Goal: Task Accomplishment & Management: Manage account settings

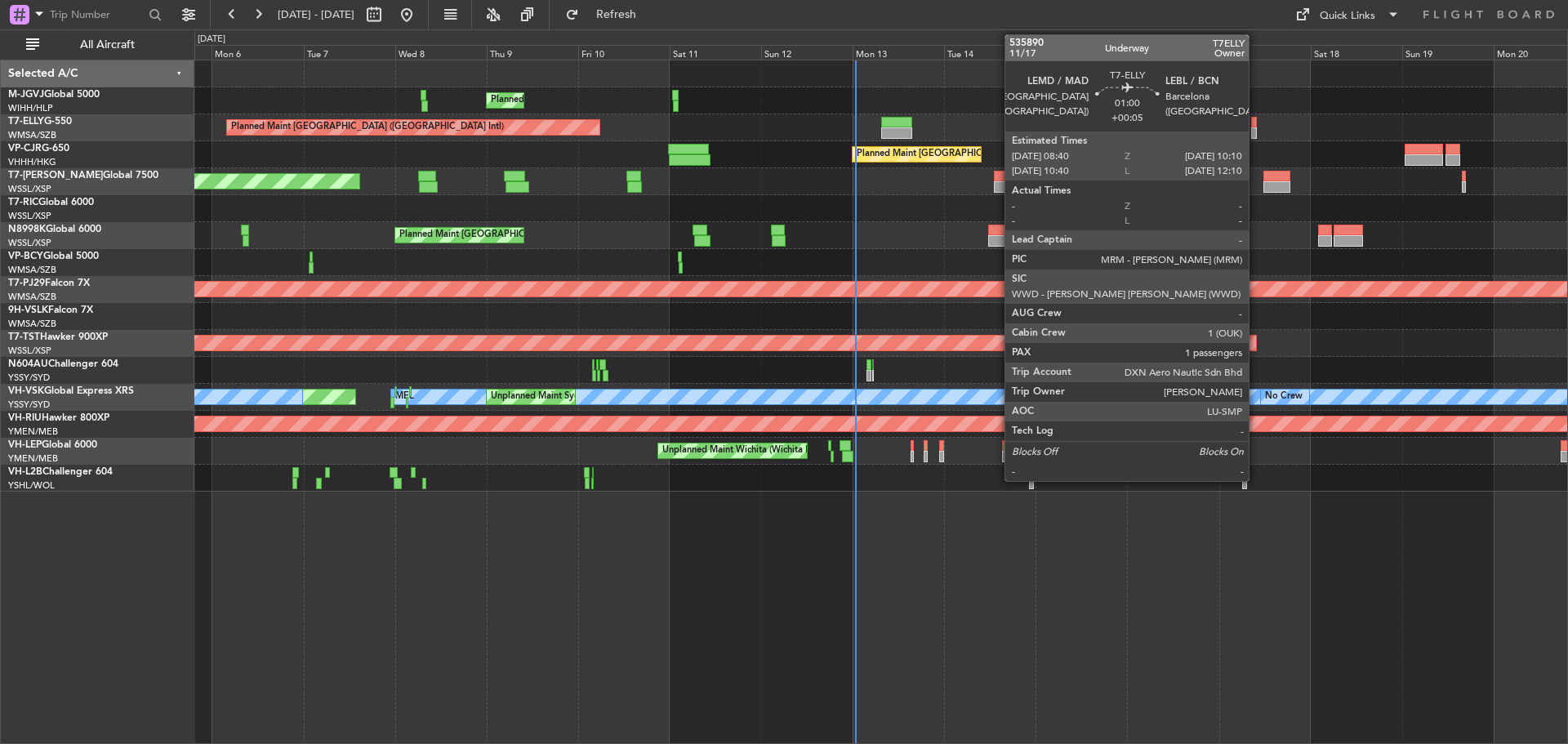
click at [1256, 127] on div at bounding box center [1254, 132] width 7 height 11
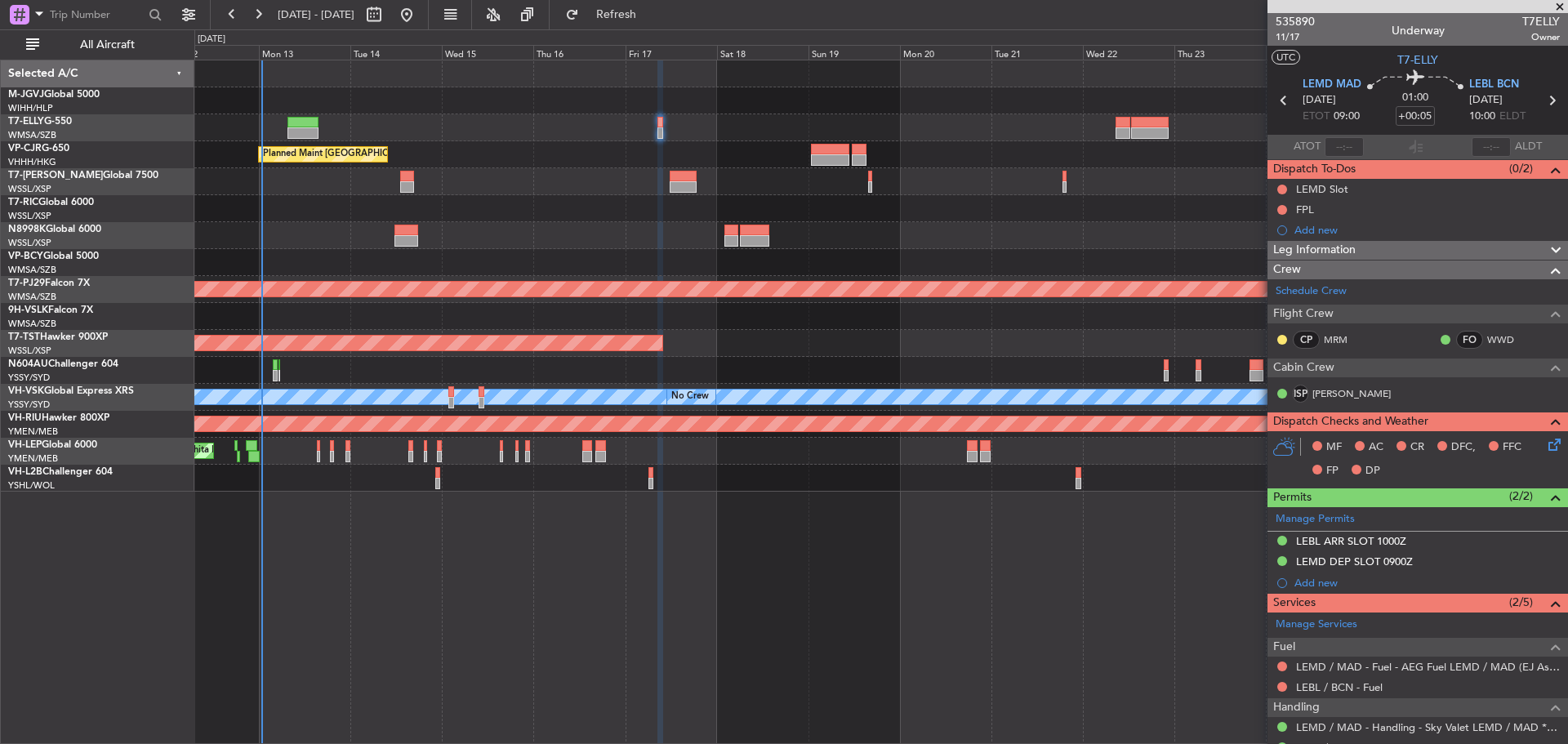
click at [653, 202] on div "Planned Maint [GEOGRAPHIC_DATA] (Seletar) Planned Maint [GEOGRAPHIC_DATA] ([GEO…" at bounding box center [880, 276] width 1372 height 431
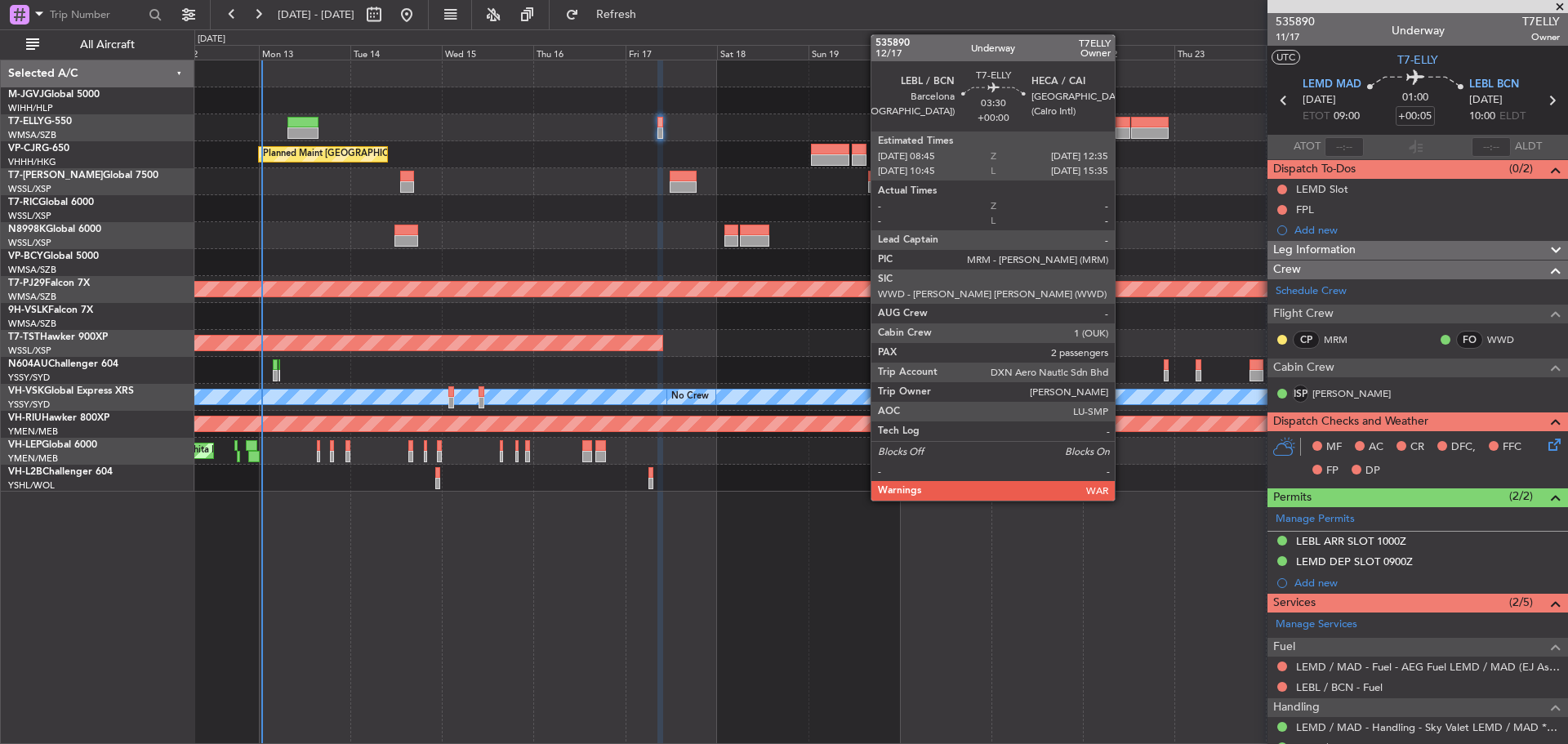
click at [1122, 131] on div at bounding box center [1122, 132] width 14 height 11
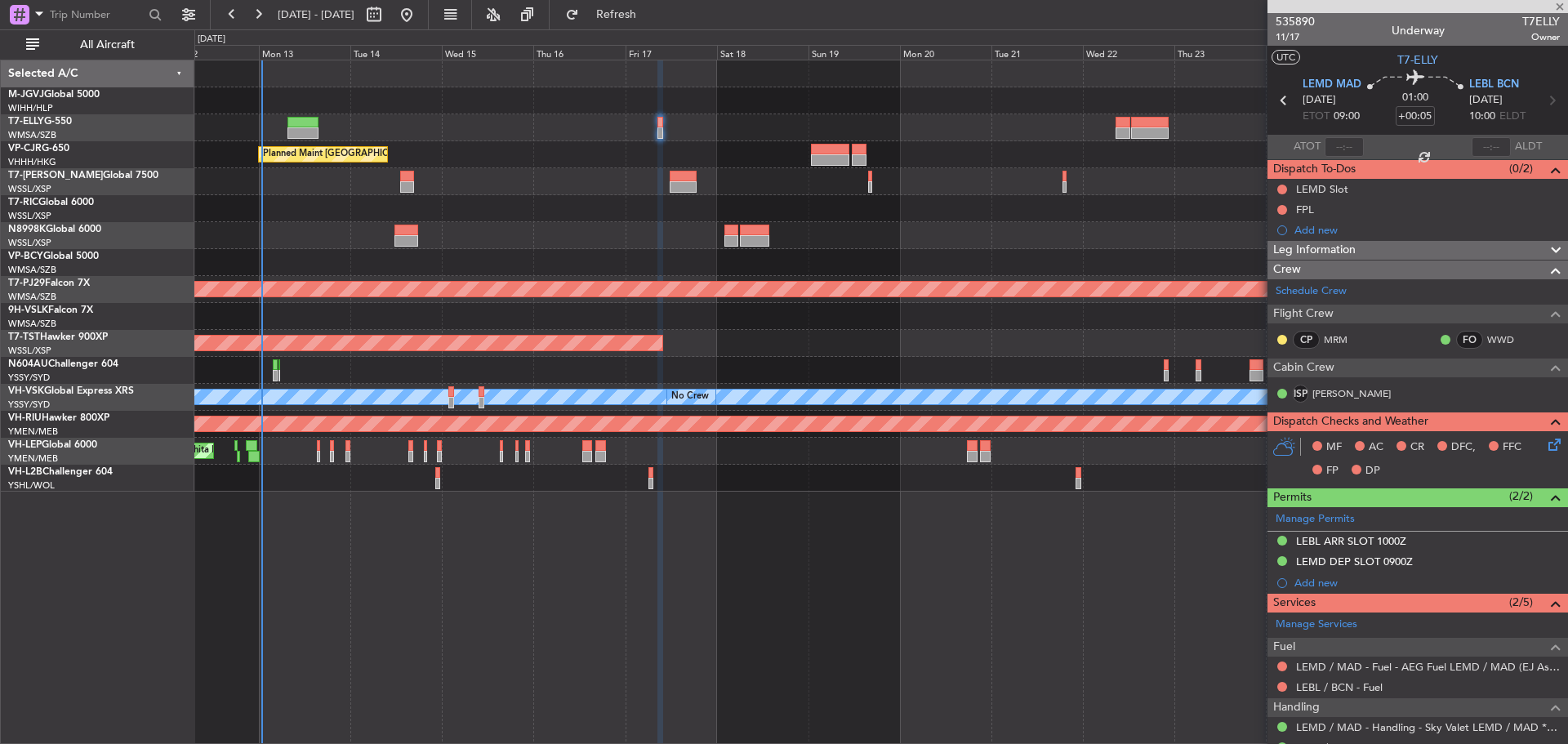
type input "2"
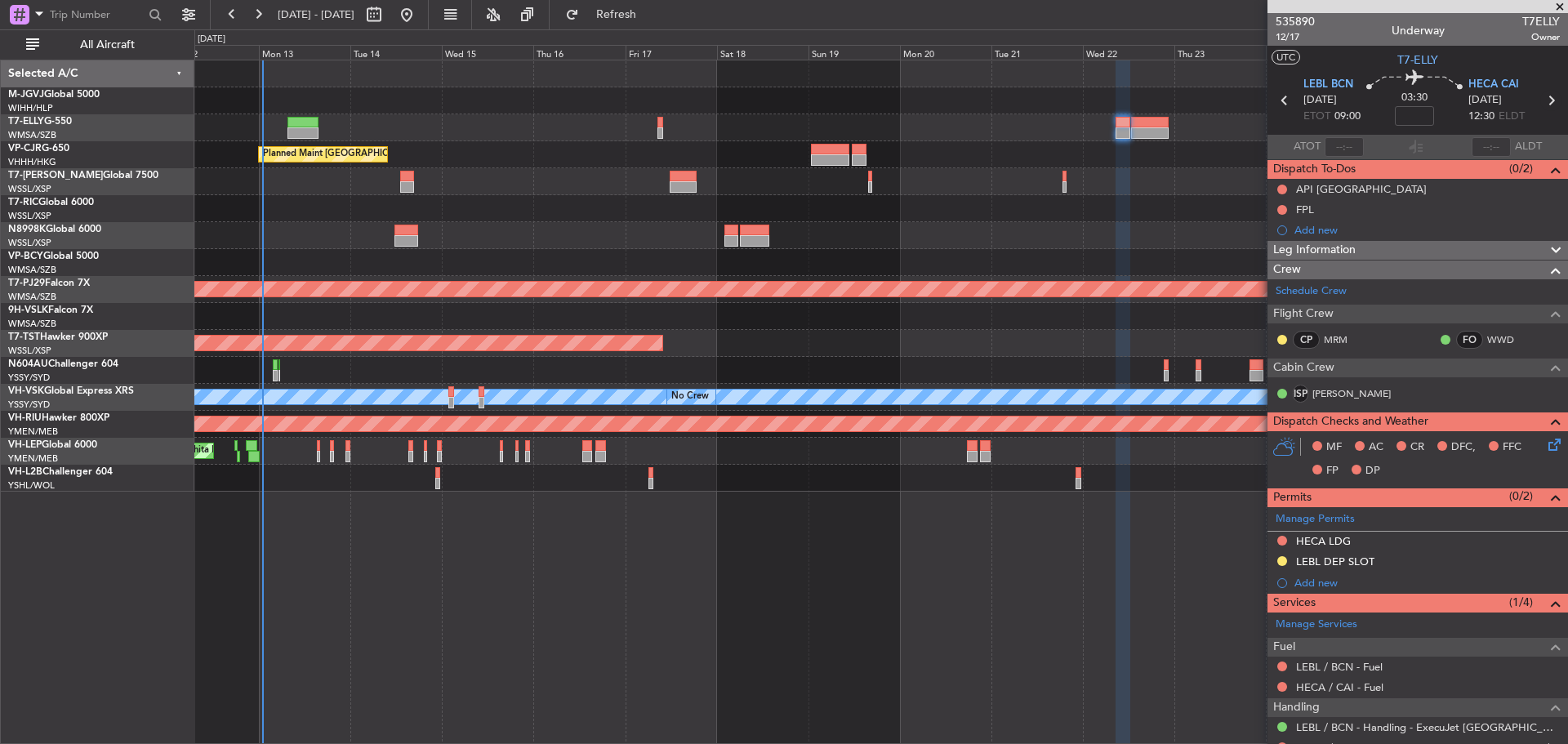
click at [1540, 99] on icon at bounding box center [1550, 100] width 21 height 21
type input "+00:25"
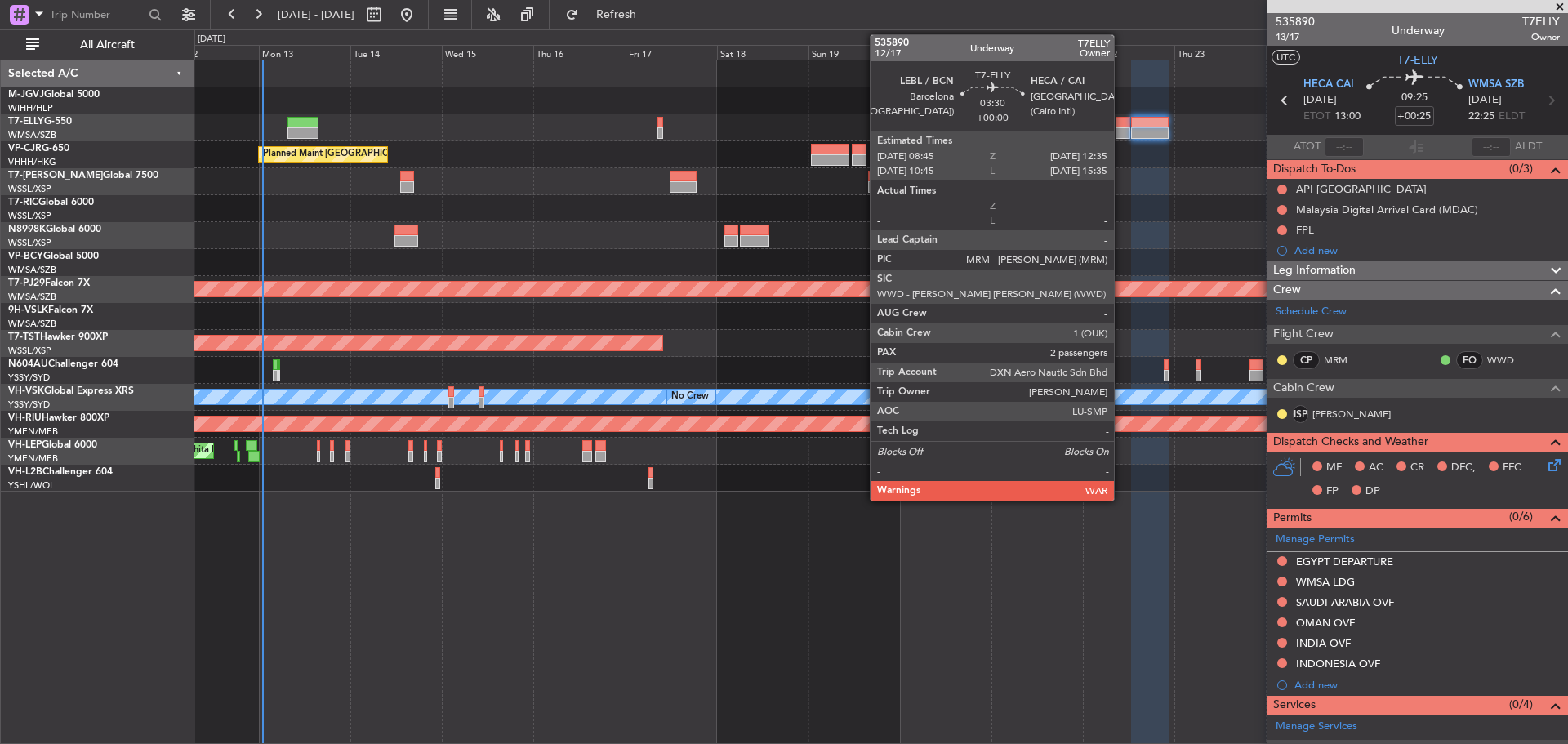
click at [1121, 126] on div at bounding box center [1122, 122] width 14 height 11
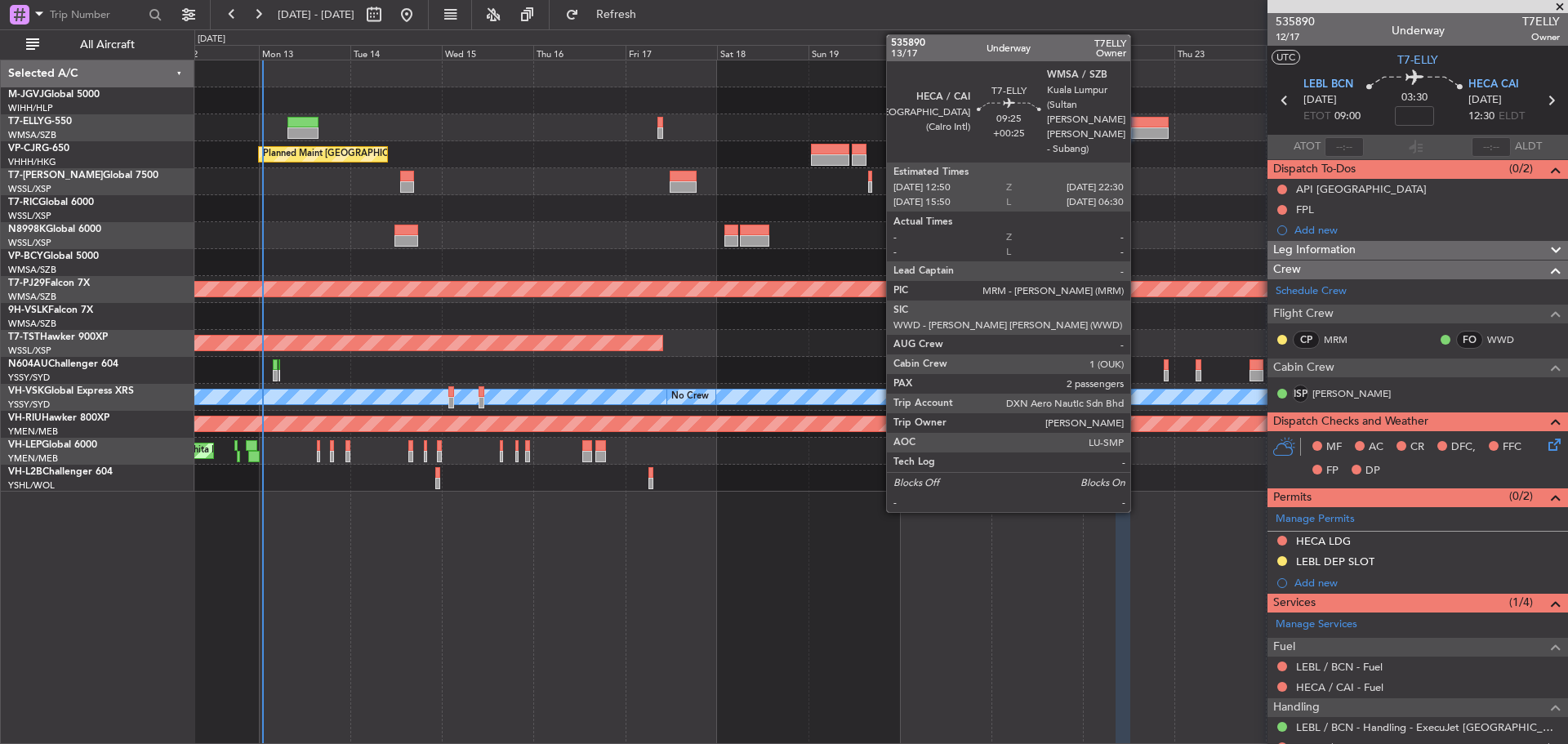
click at [1137, 135] on div at bounding box center [1149, 132] width 37 height 11
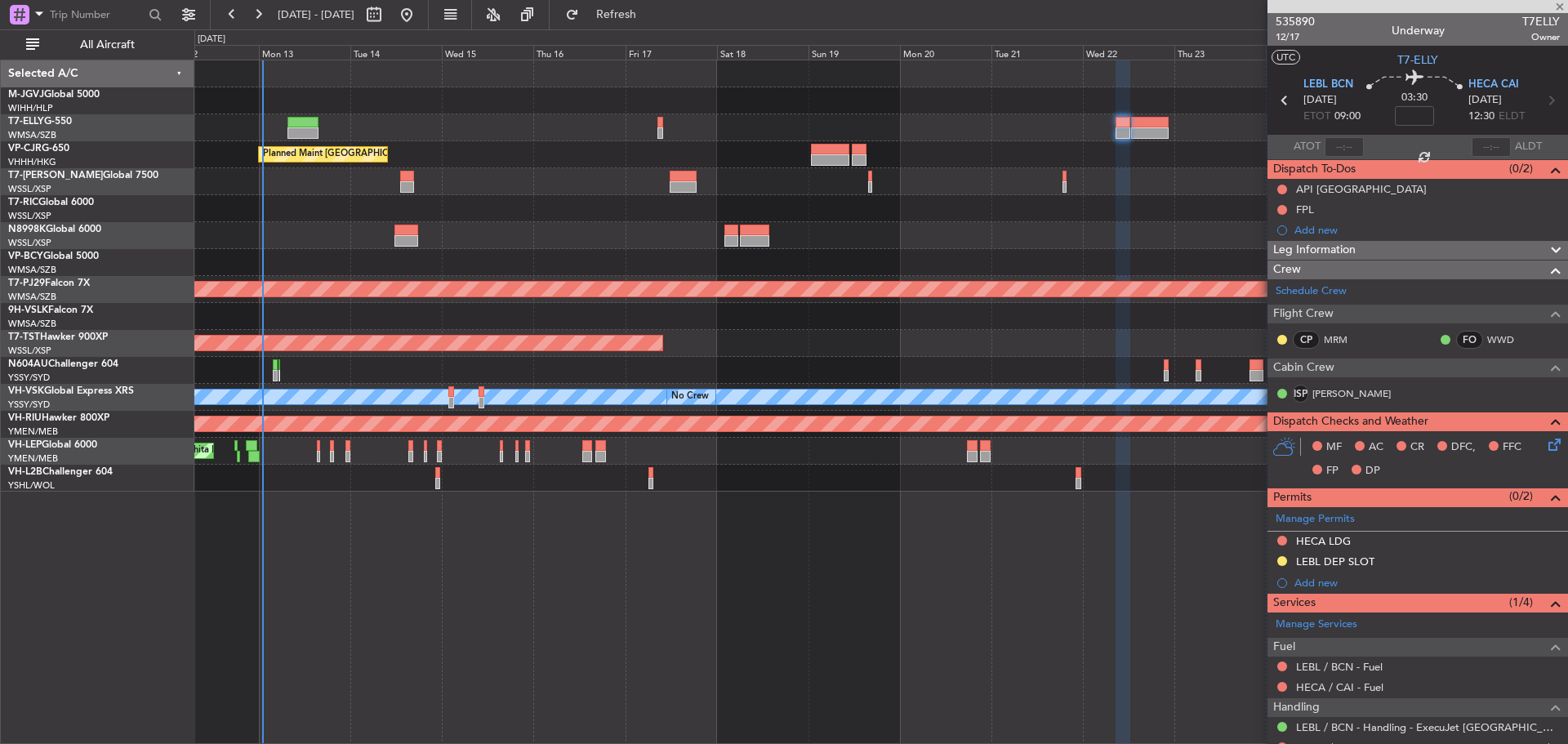
type input "+00:25"
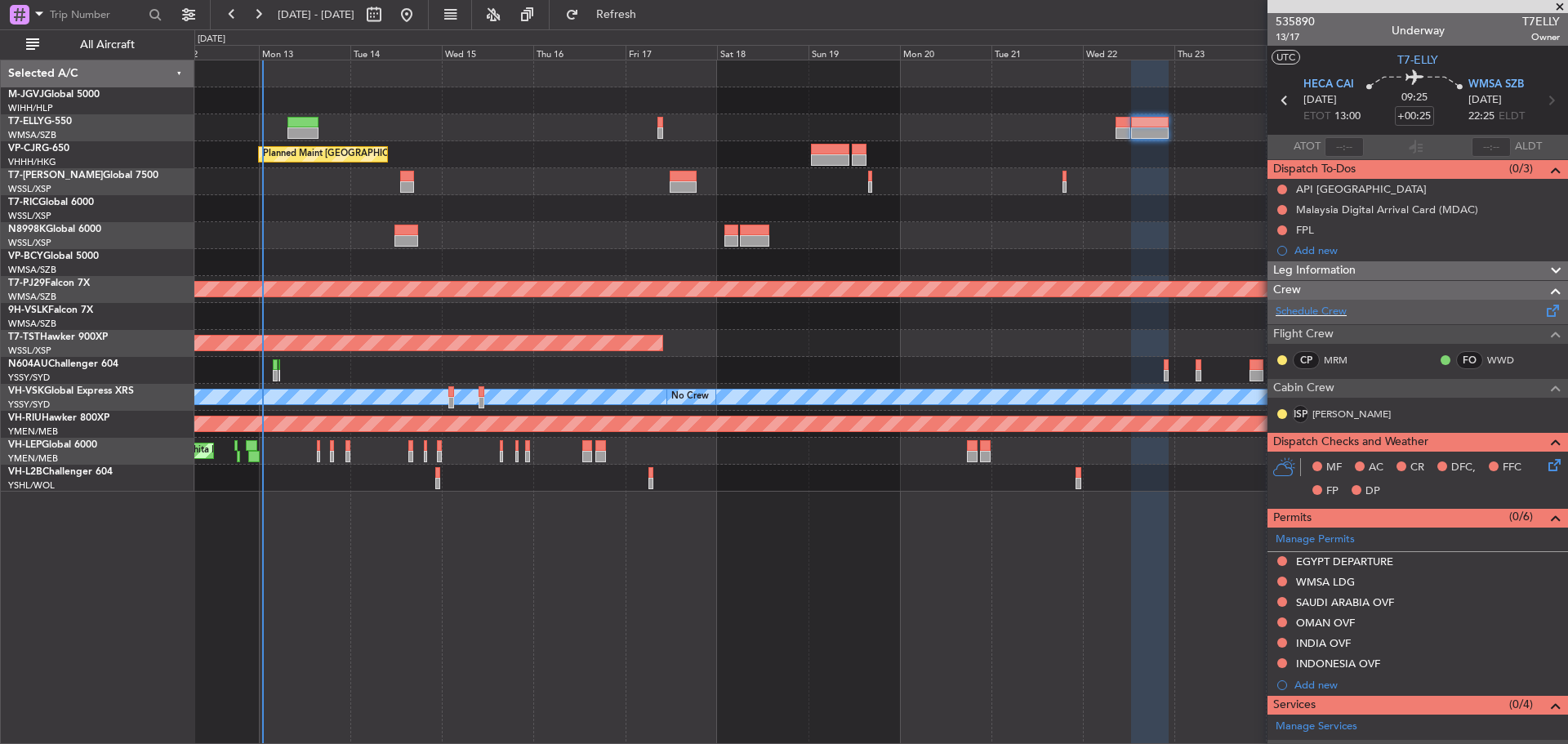
click at [1543, 313] on span at bounding box center [1553, 307] width 20 height 12
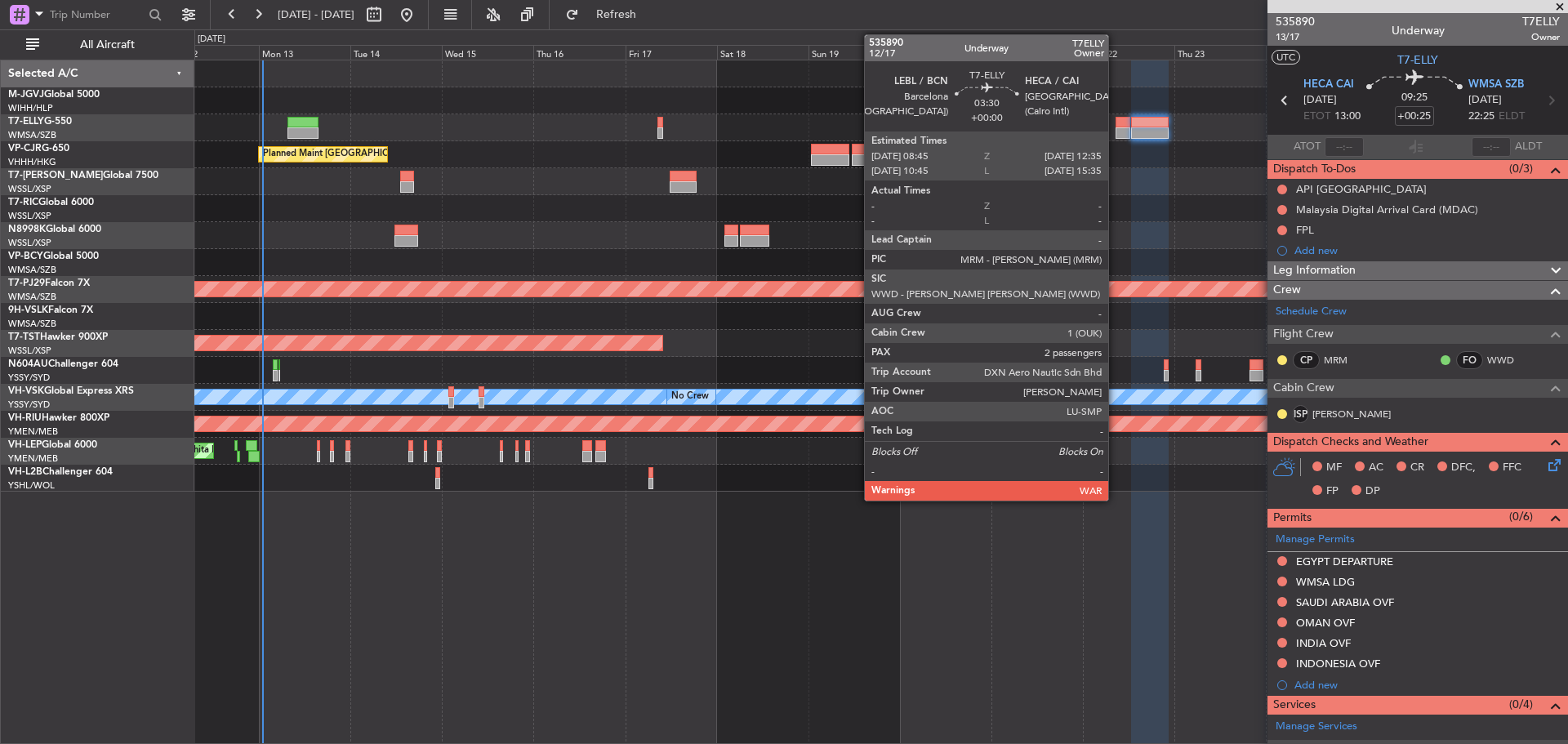
click at [1115, 126] on div at bounding box center [1122, 122] width 14 height 11
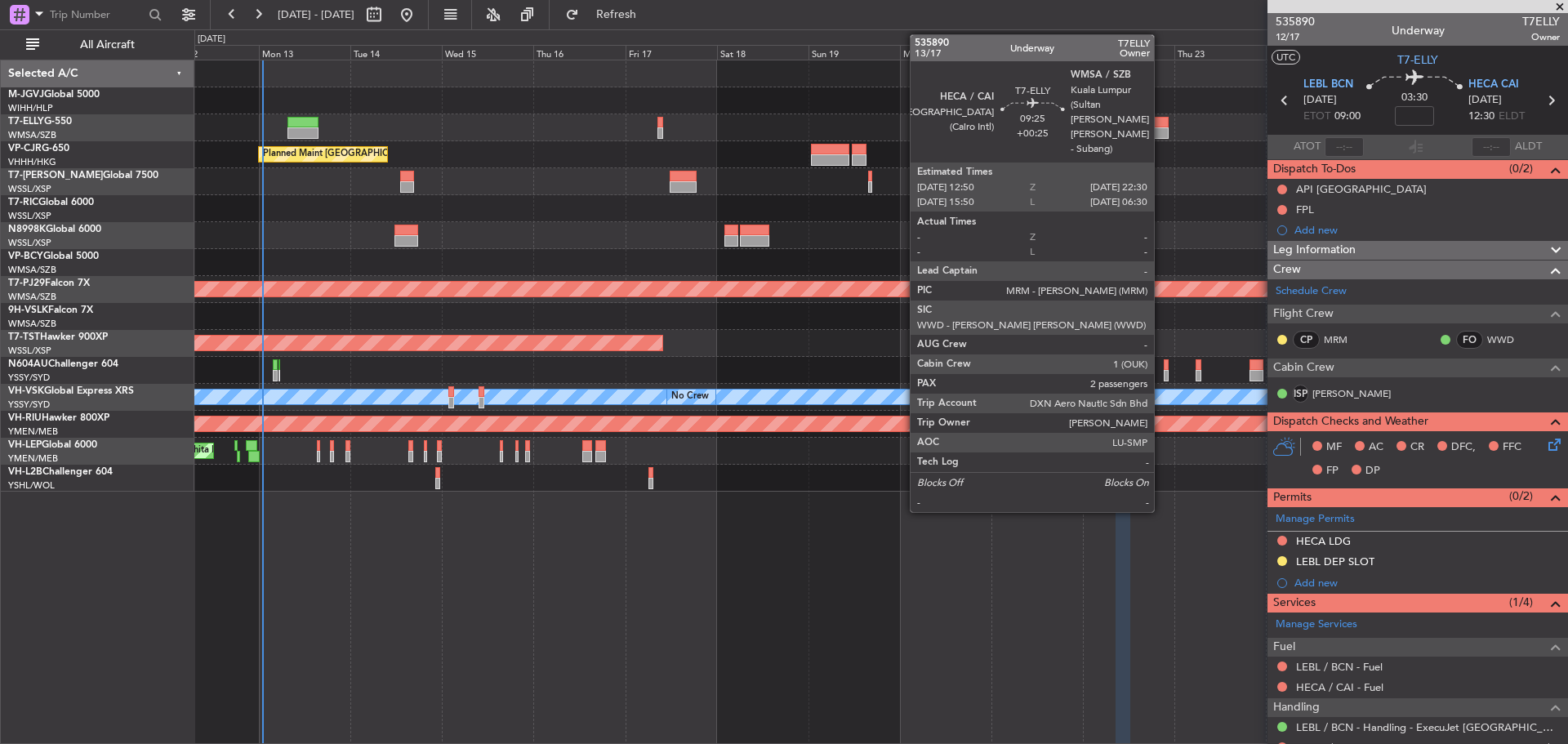
click at [1161, 123] on div at bounding box center [1149, 122] width 37 height 11
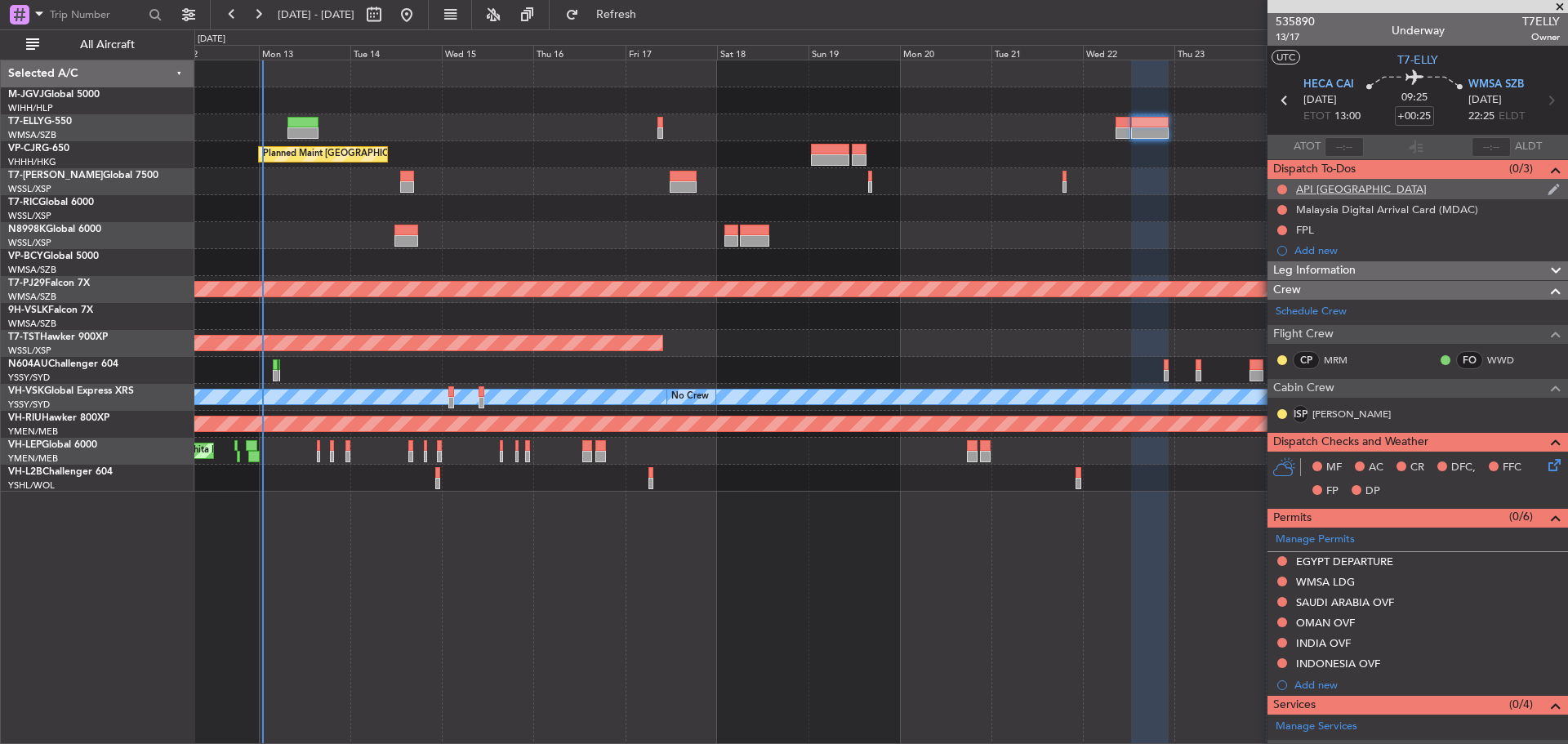
click at [1405, 186] on div "API Egypt" at bounding box center [1417, 189] width 300 height 20
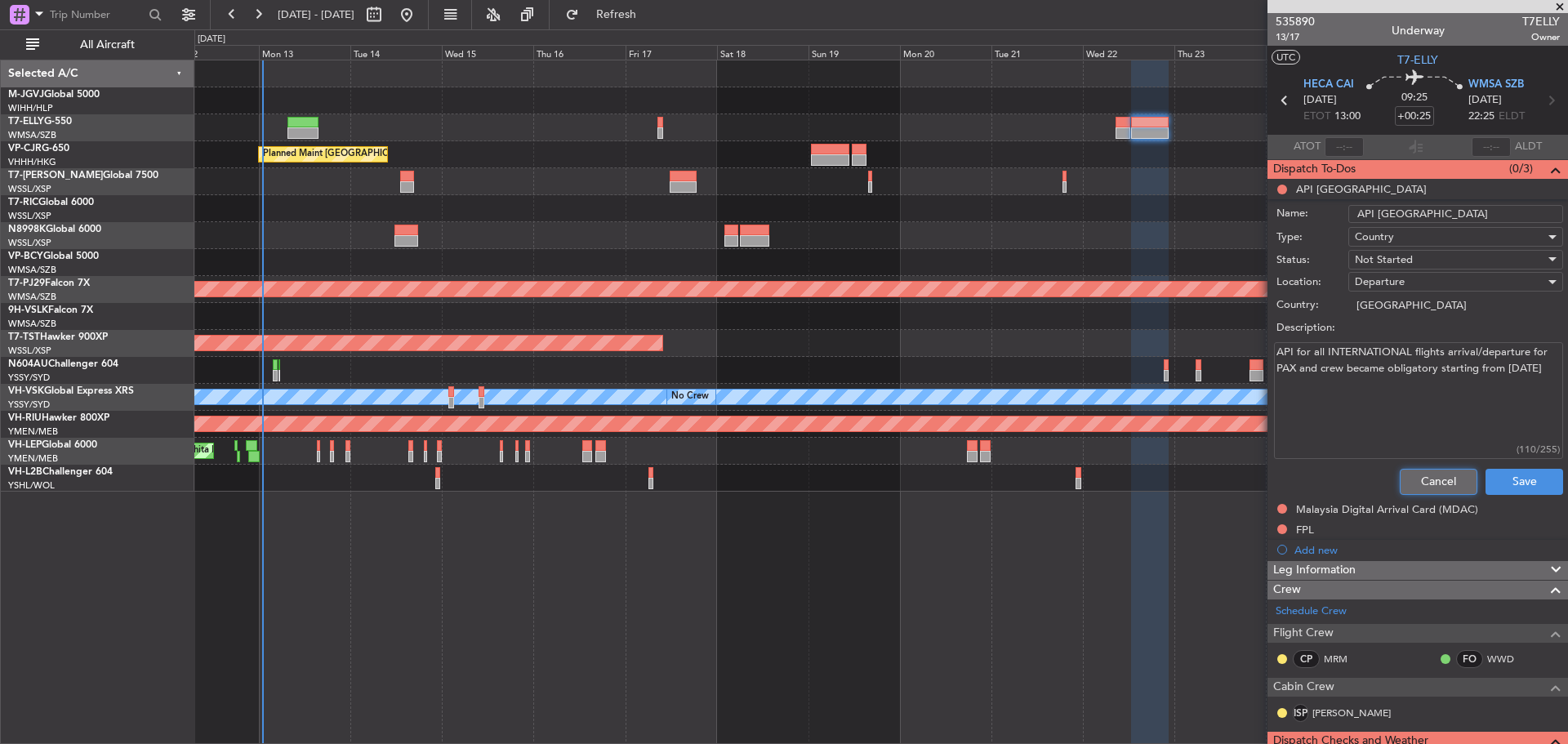
click at [1420, 477] on button "Cancel" at bounding box center [1437, 482] width 77 height 26
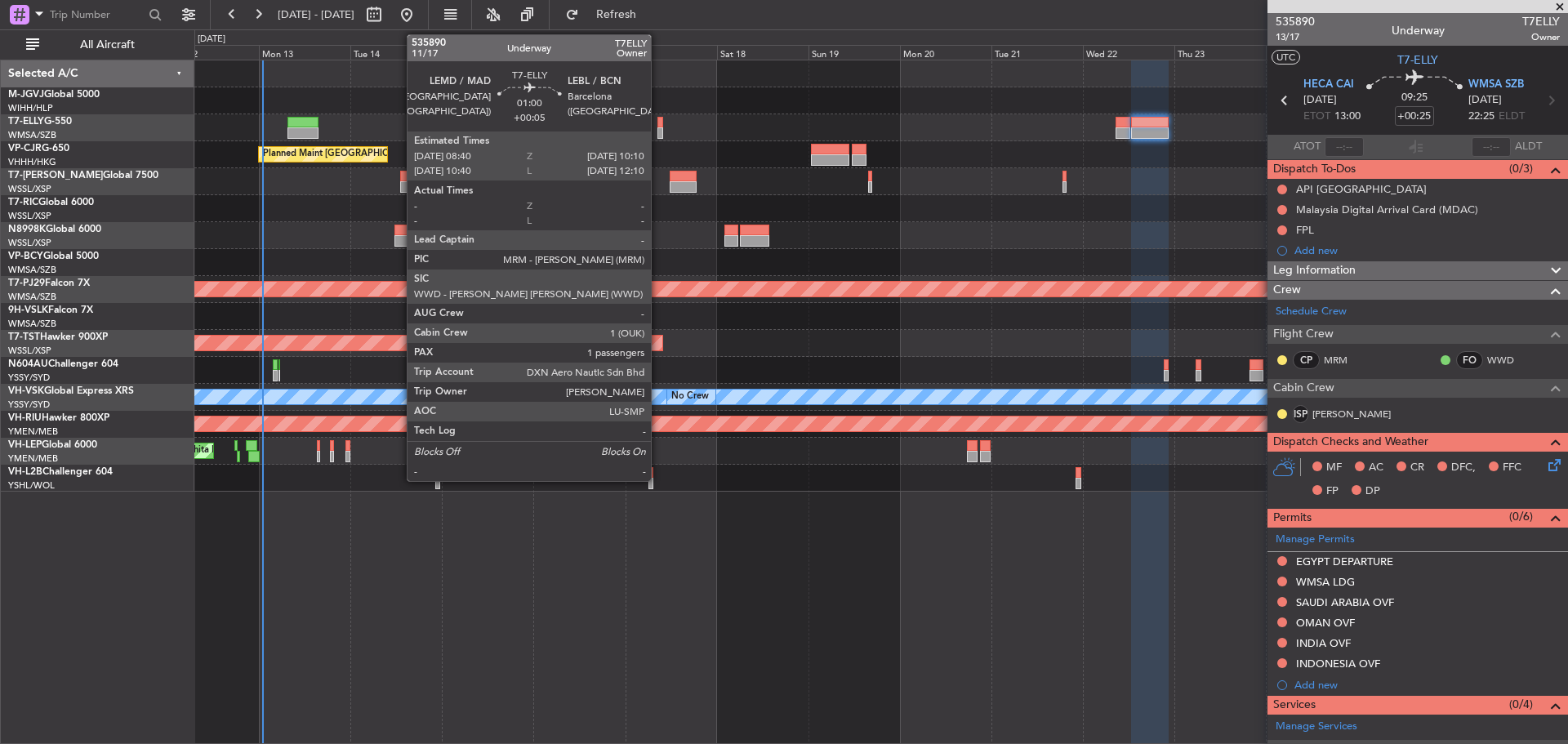
click at [658, 129] on div at bounding box center [661, 132] width 7 height 11
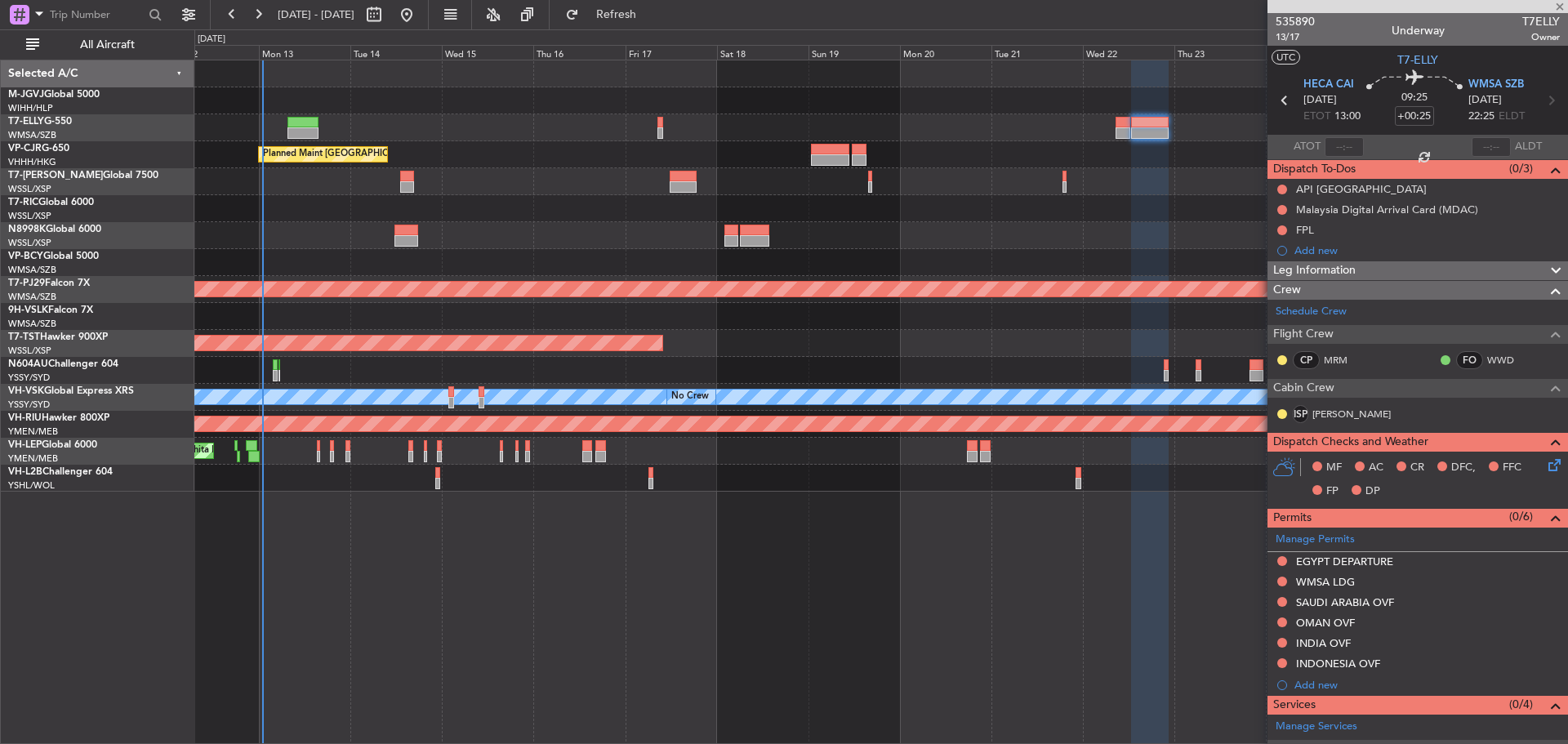
type input "+00:05"
type input "1"
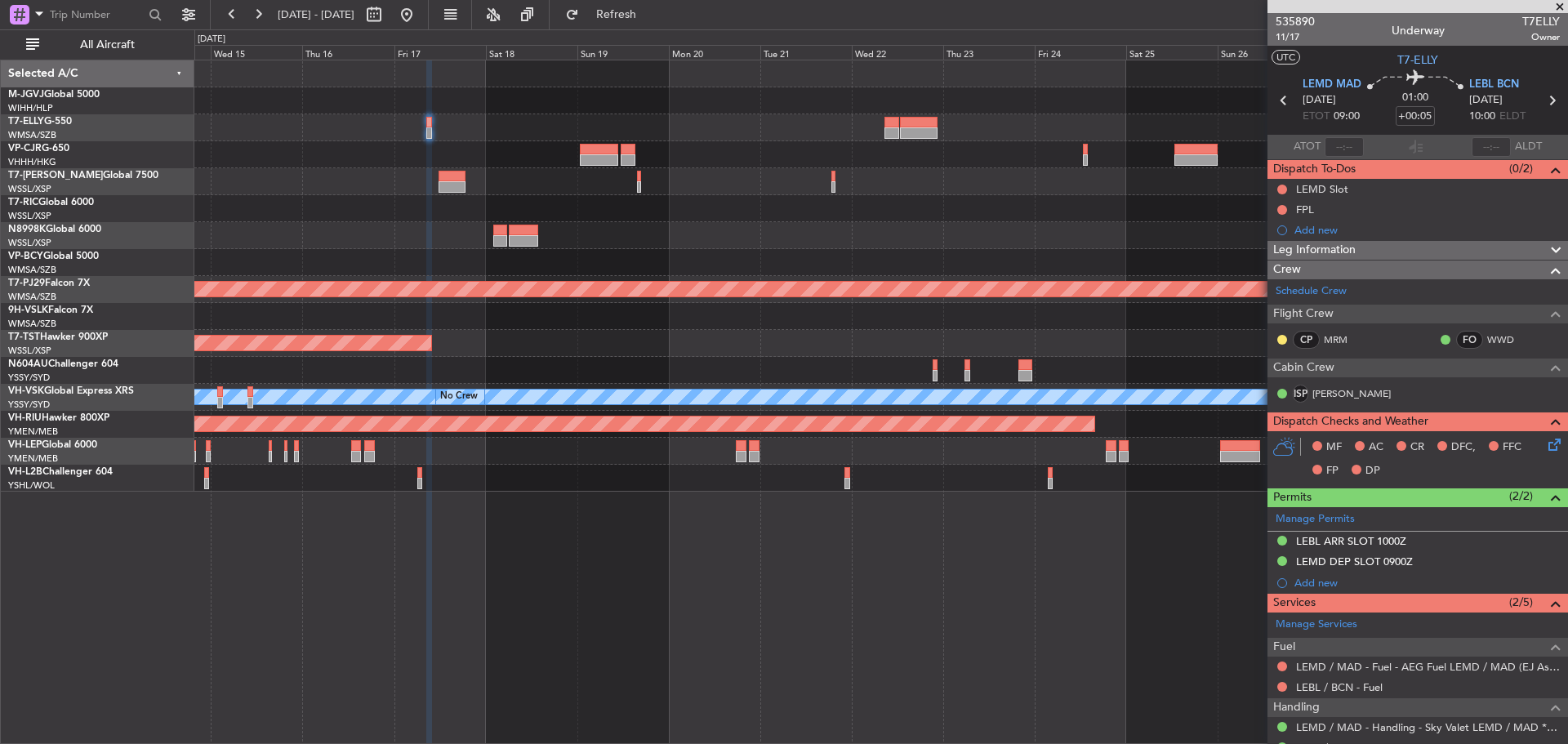
click at [617, 149] on div "Planned Maint Hong Kong (Hong Kong Intl) Planned Maint Kuala Lumpur (Sultan Abd…" at bounding box center [880, 276] width 1372 height 431
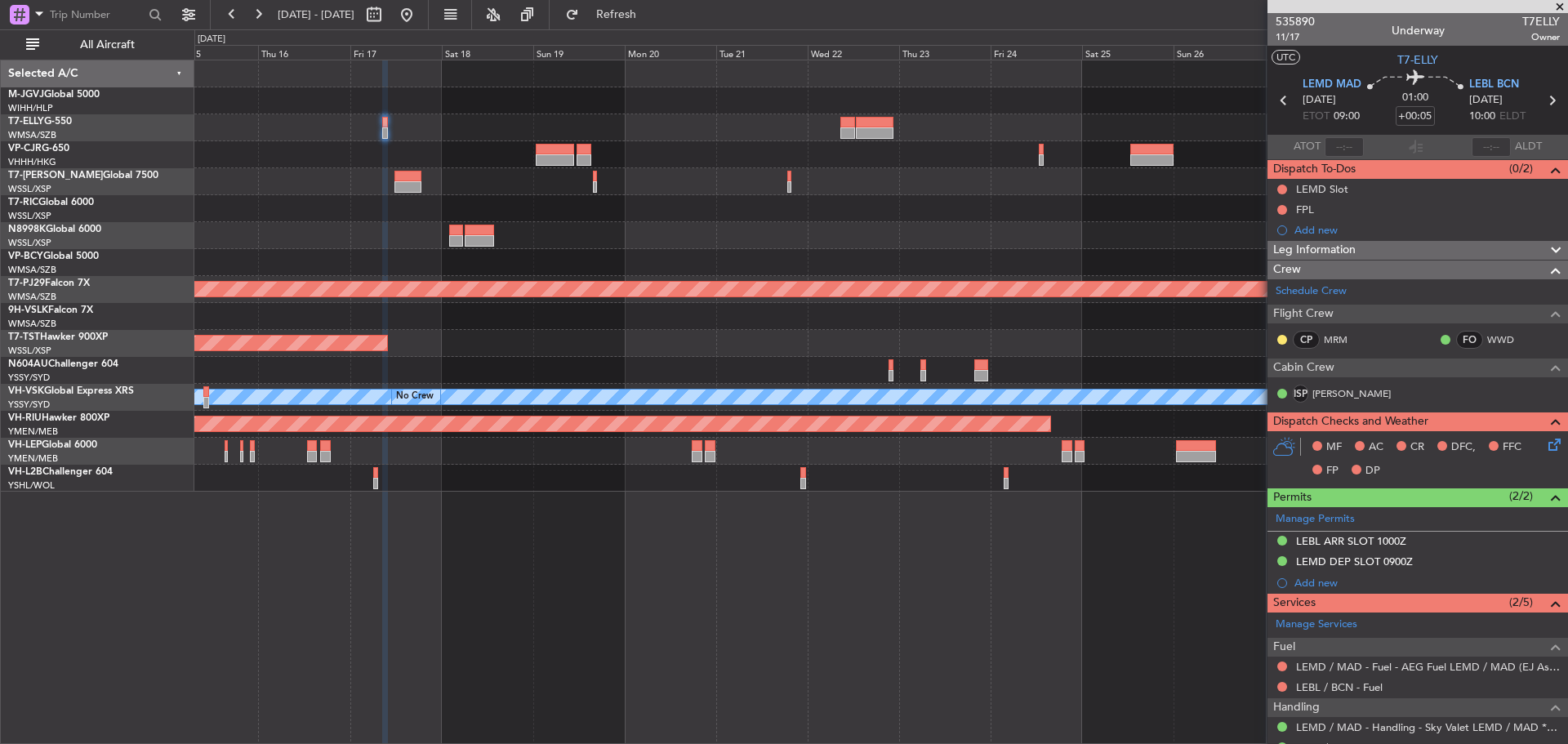
click at [728, 247] on div at bounding box center [880, 236] width 1372 height 27
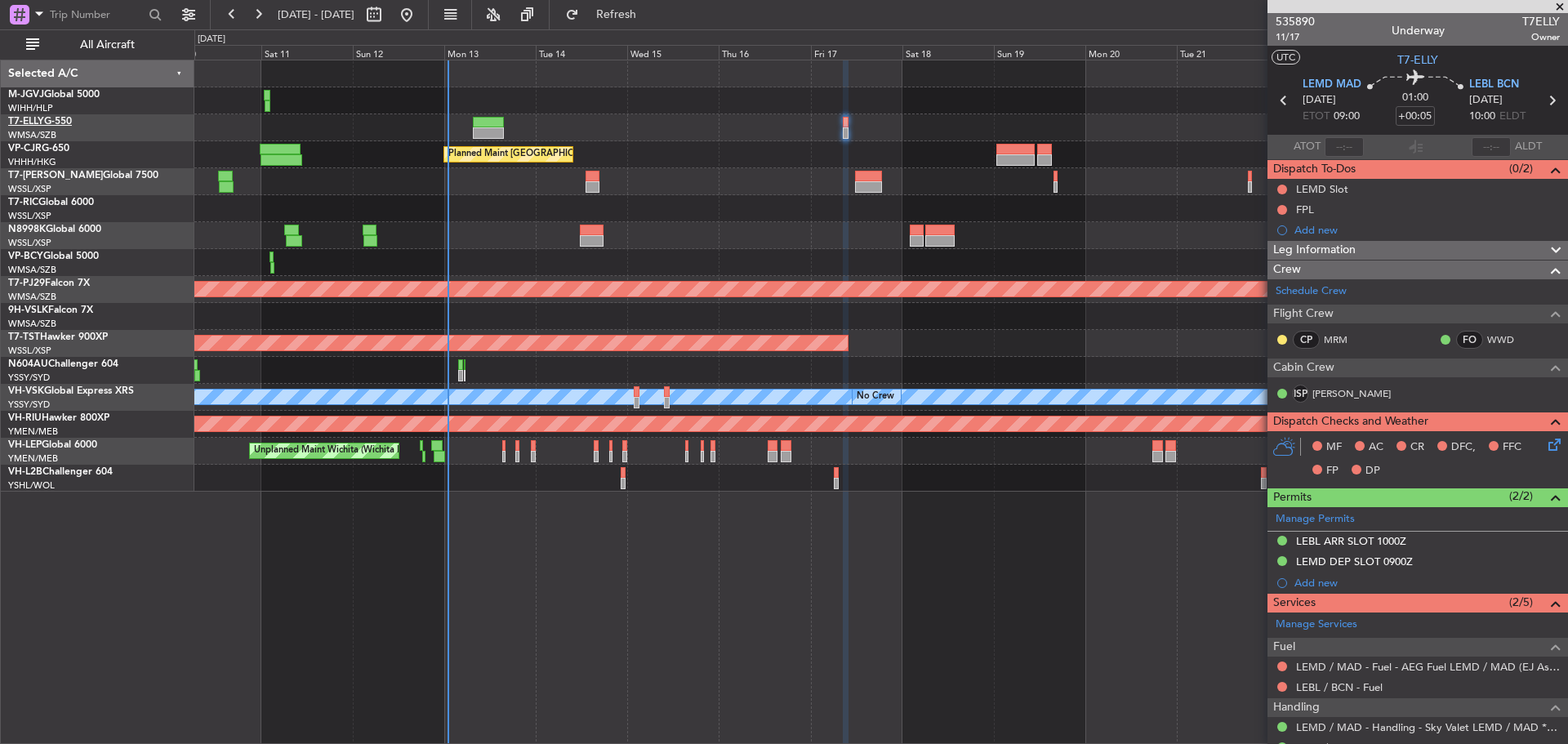
click at [31, 122] on span "T7-ELLY" at bounding box center [26, 122] width 36 height 10
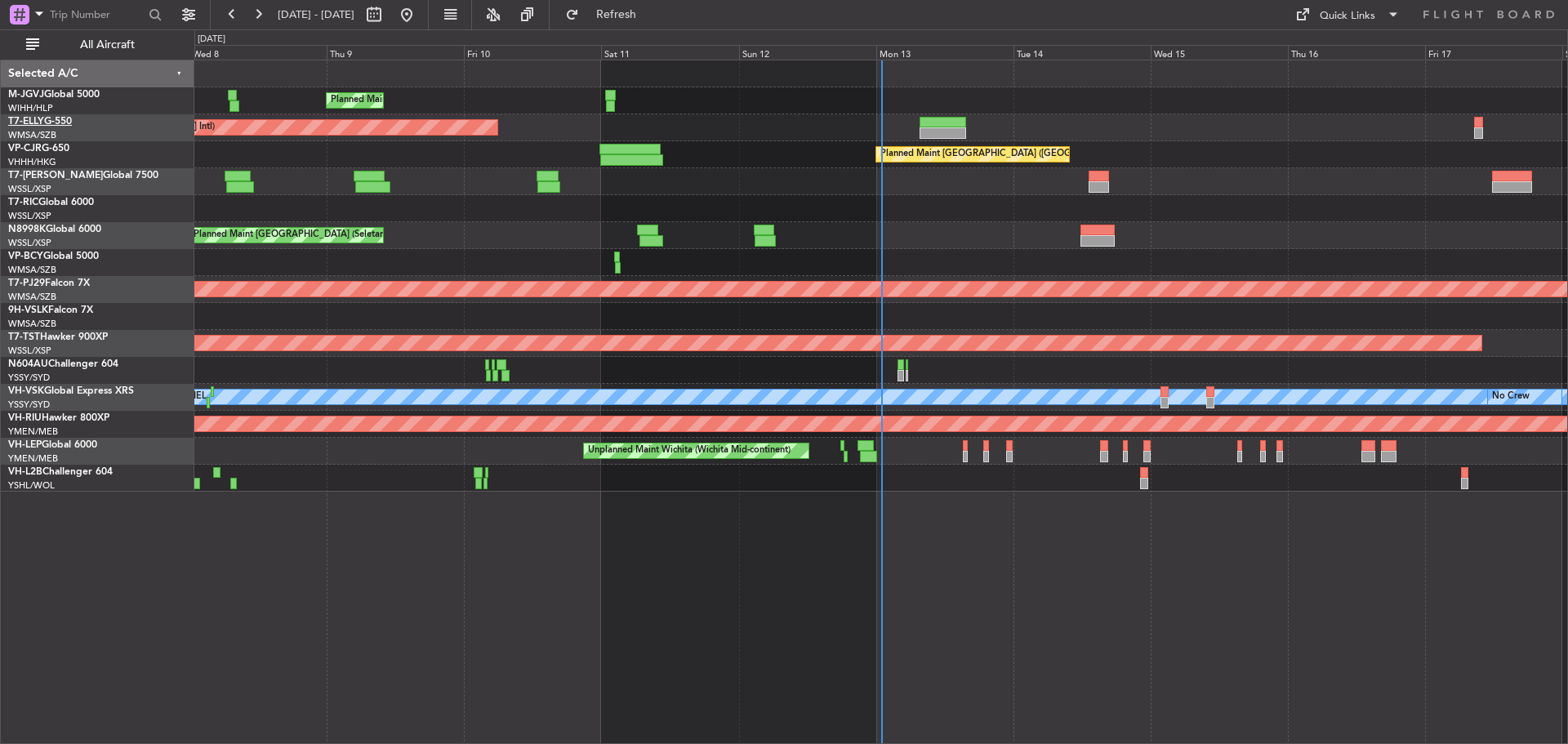
click at [64, 122] on link "T7-ELLY G-550" at bounding box center [40, 122] width 64 height 10
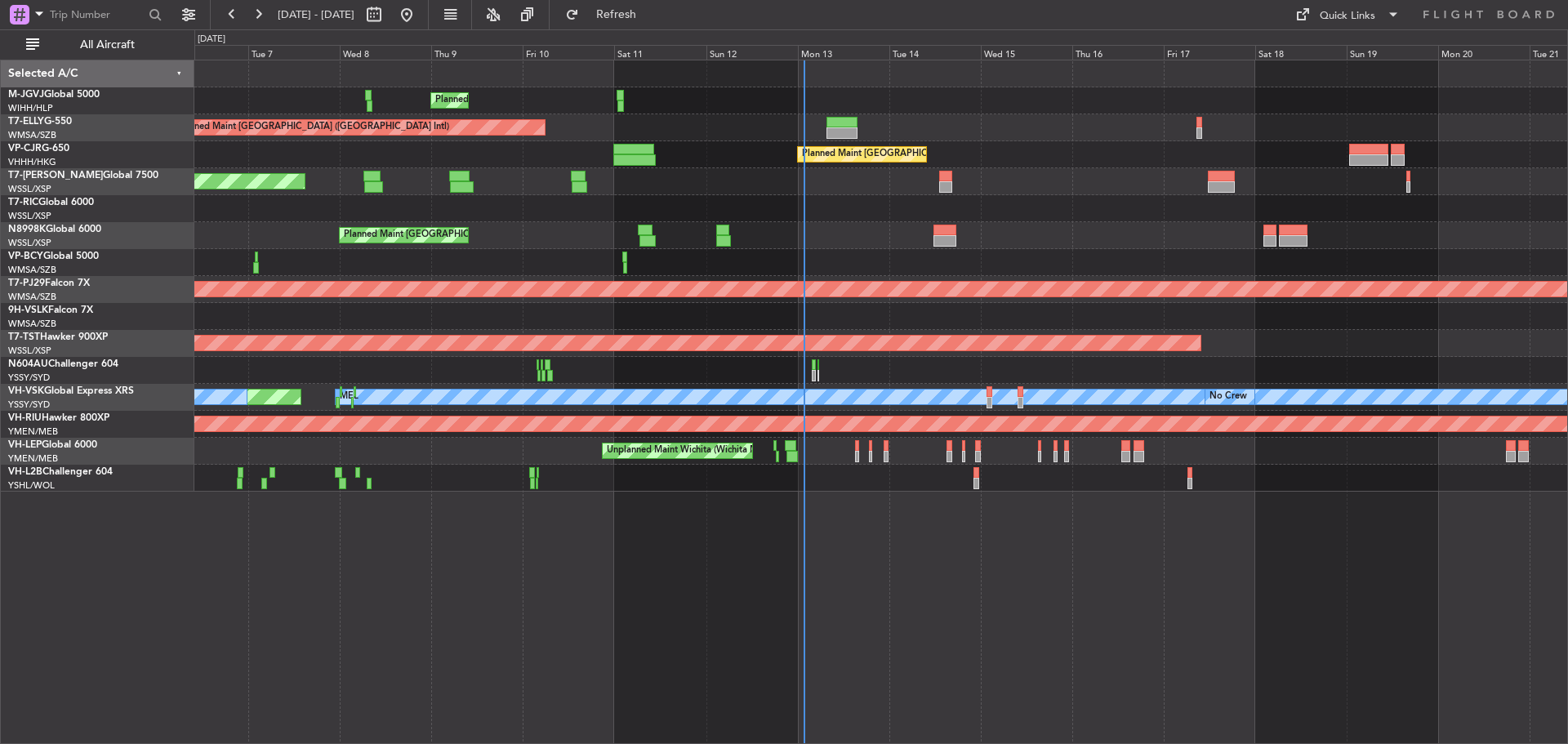
click at [1212, 519] on div "Planned Maint Singapore (Seletar) Planned Maint Dubai (Dubai Intl) Planned Main…" at bounding box center [880, 401] width 1373 height 685
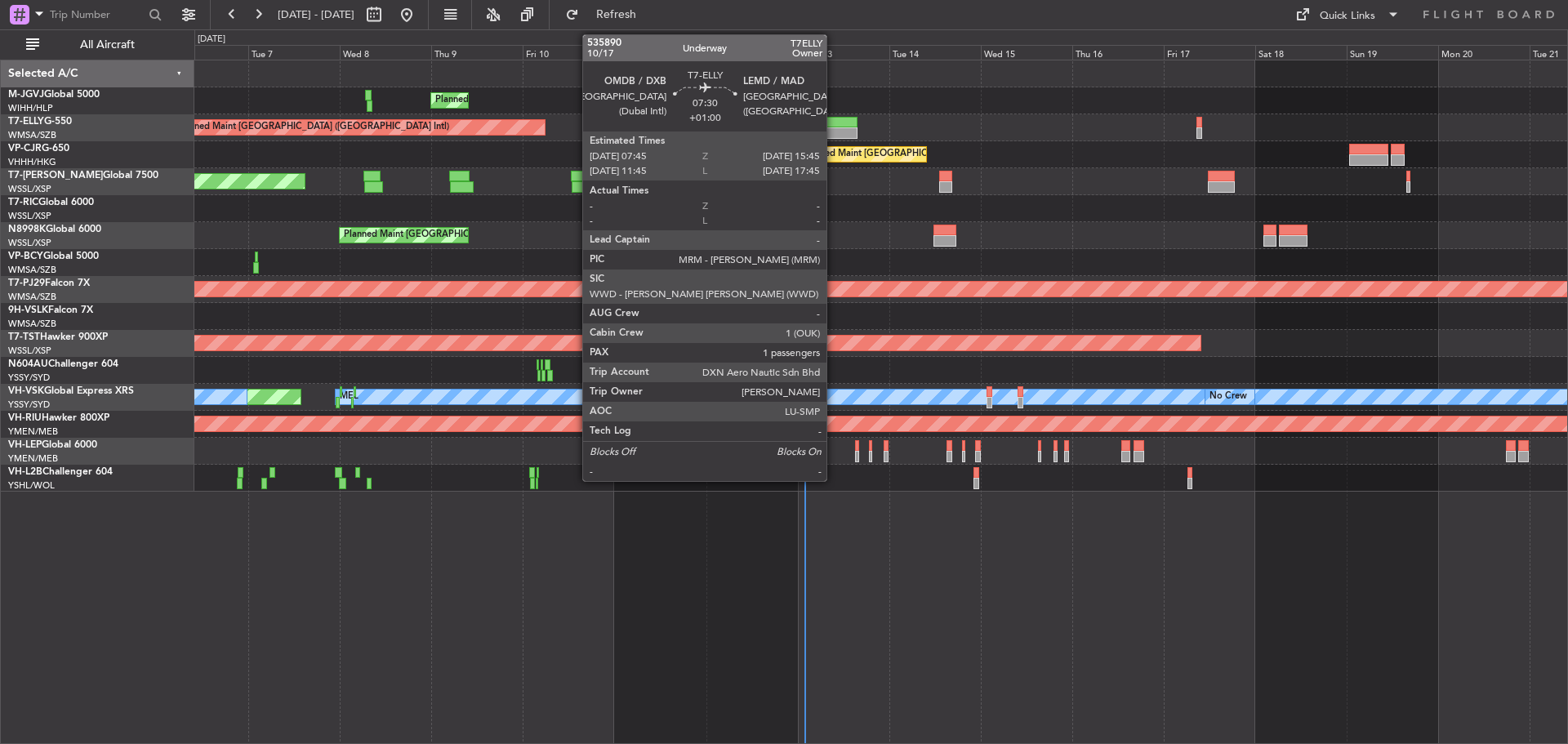
click at [834, 132] on div at bounding box center [841, 132] width 31 height 11
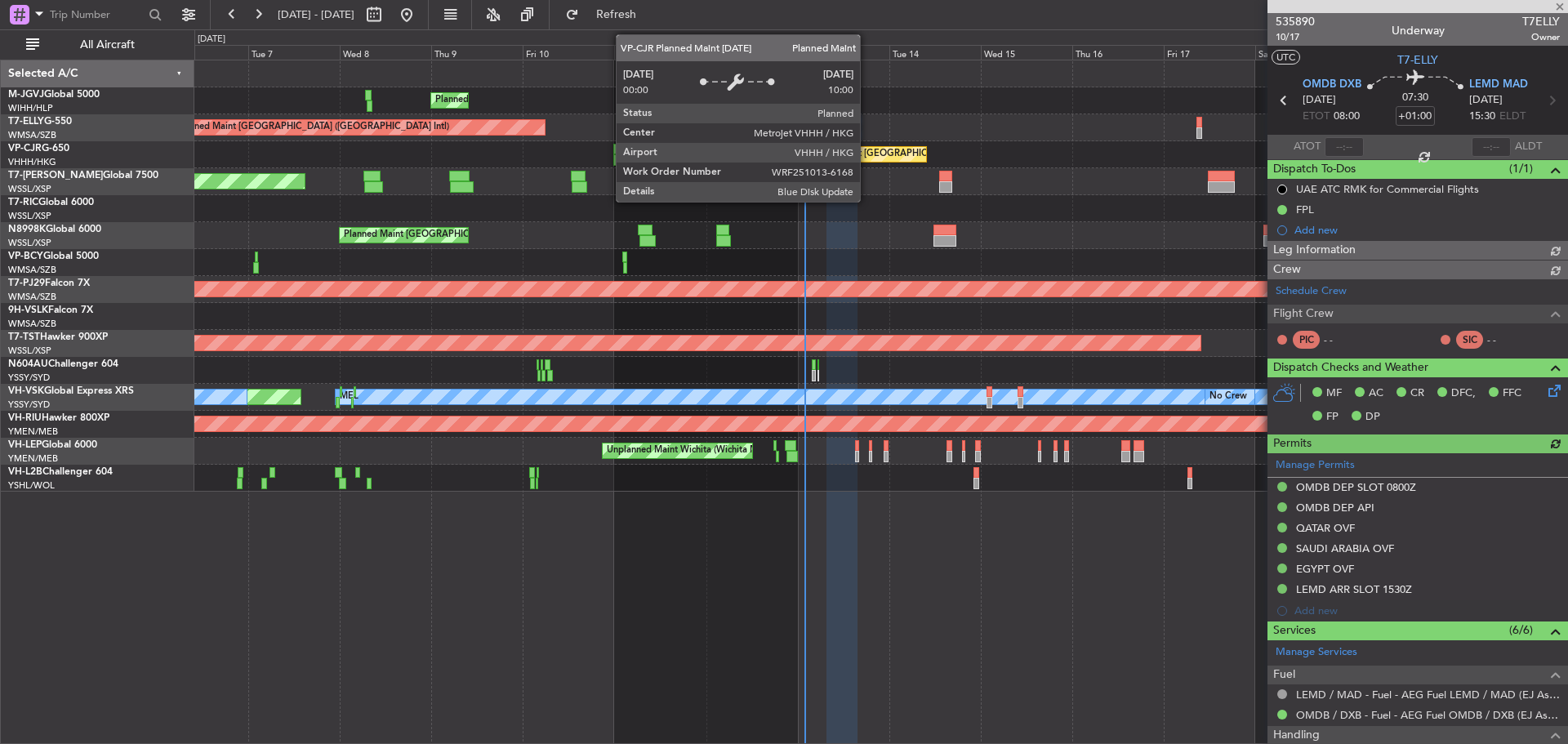
type input "[PERSON_NAME] (BTA)"
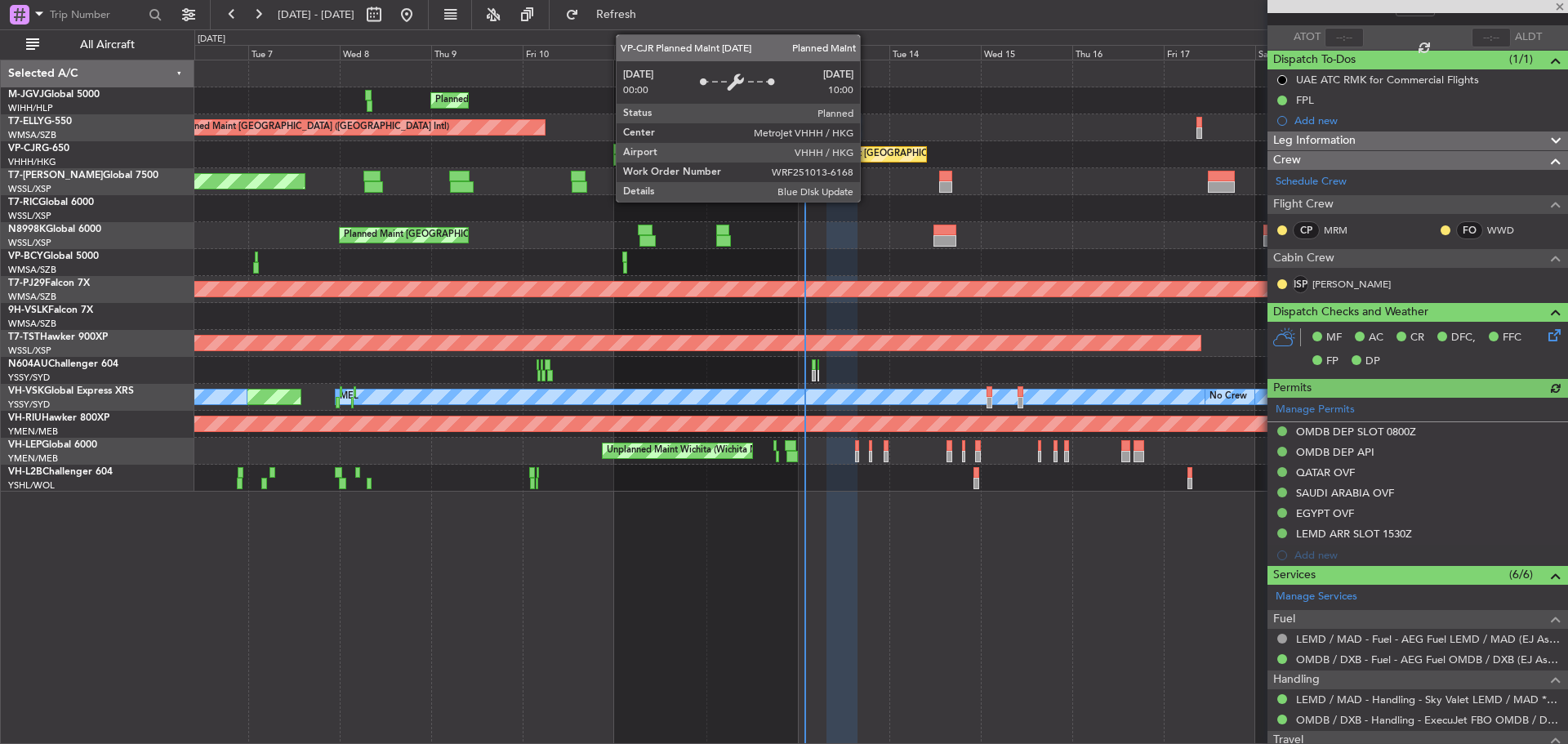
scroll to position [278, 0]
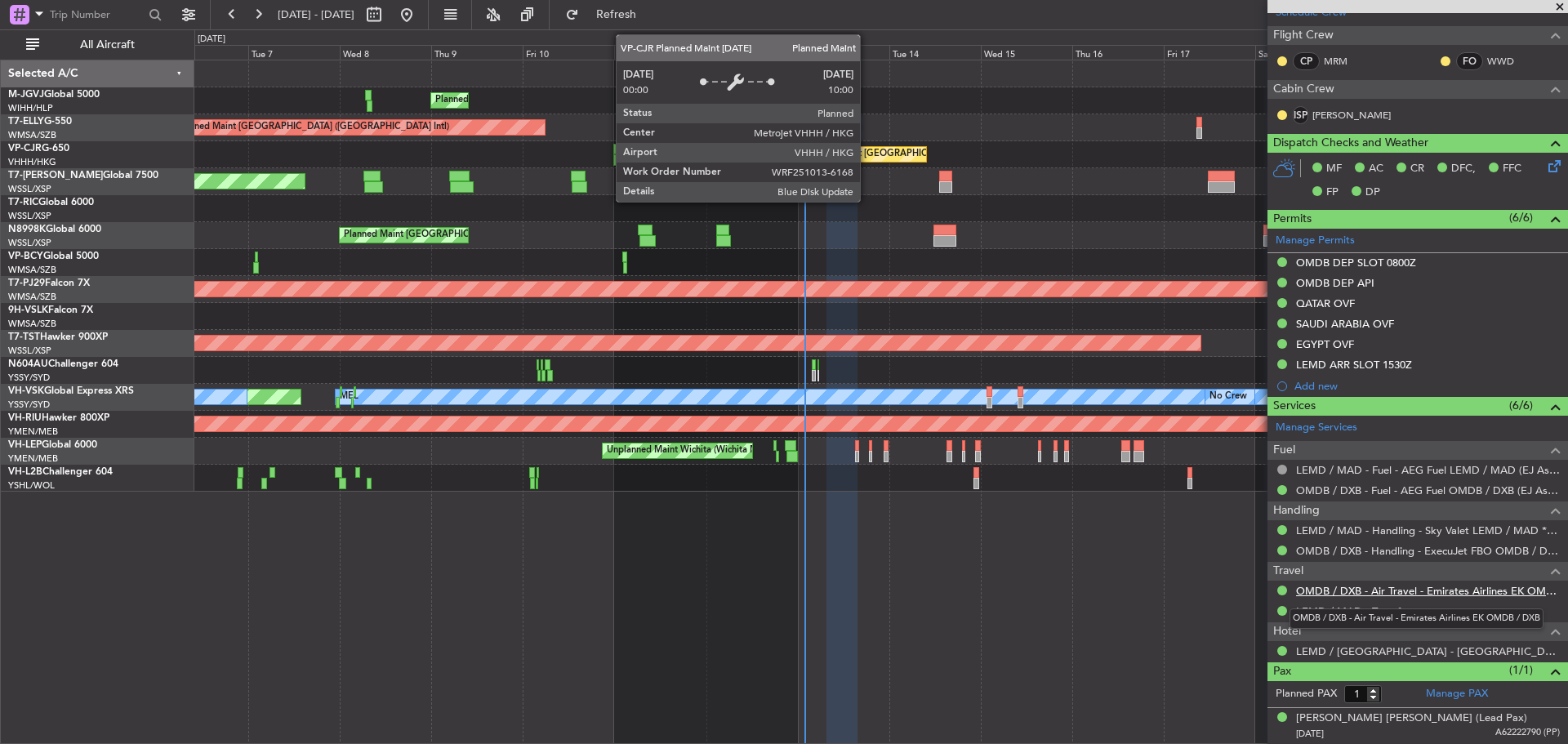
click at [1432, 596] on link "OMDB / DXB - Air Travel - Emirates Airlines EK OMDB / DXB" at bounding box center [1427, 590] width 264 height 14
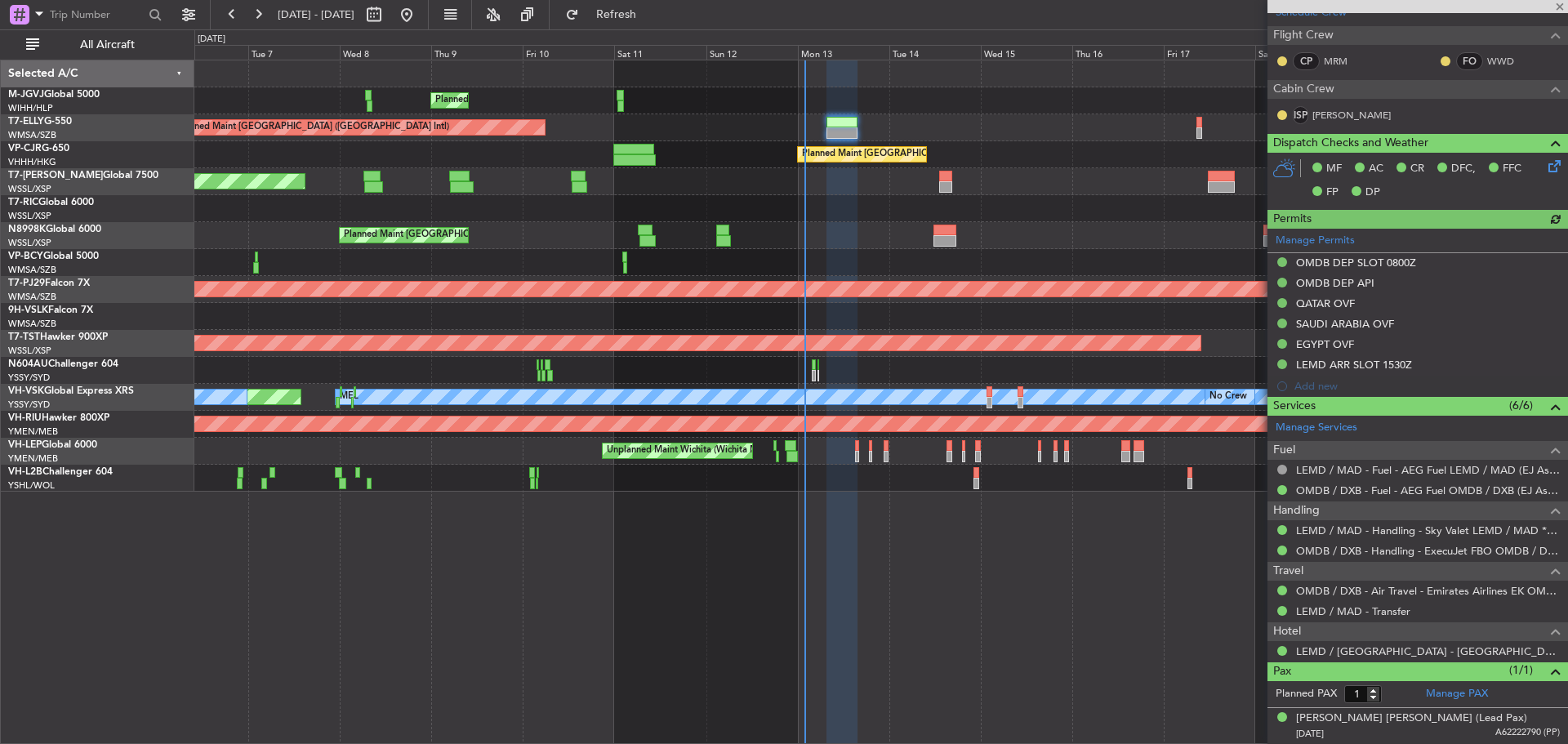
type input "[PERSON_NAME] (BTA)"
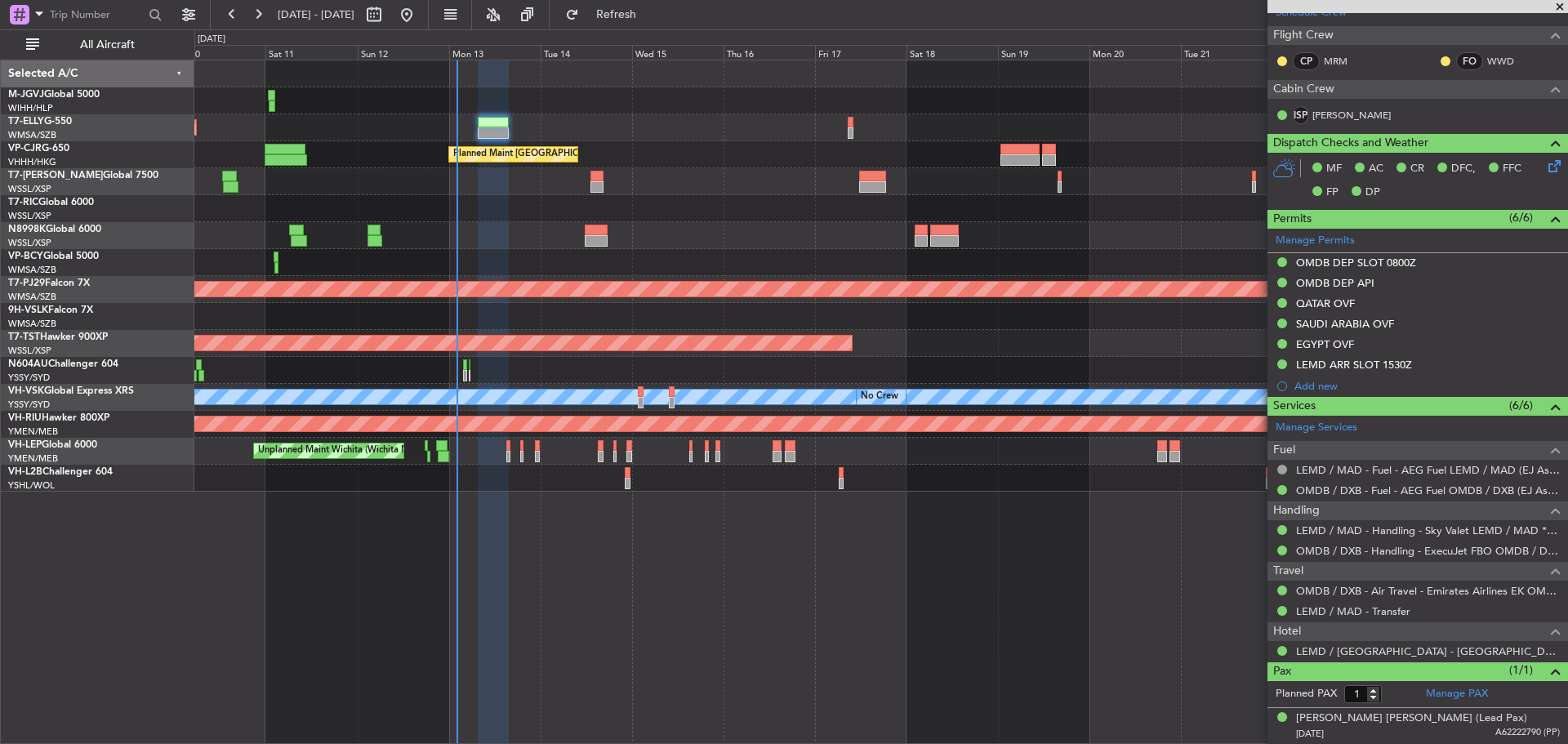
click at [712, 187] on div "Planned Maint Singapore (Seletar) Planned Maint Dubai (Dubai Intl) Planned Main…" at bounding box center [880, 276] width 1372 height 431
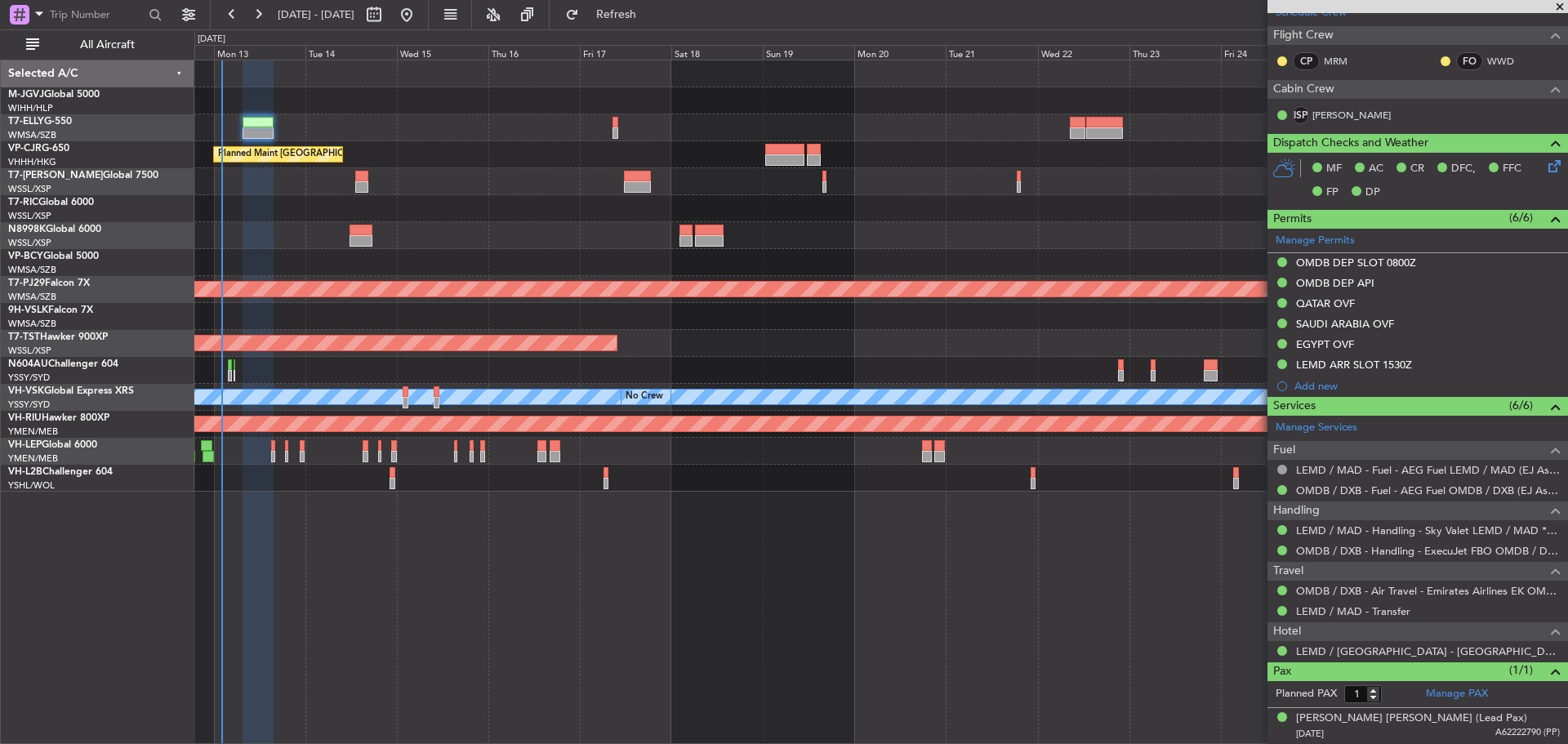
click at [878, 204] on div "Planned Maint Singapore (Seletar) Planned Maint Dubai (Dubai Intl) Planned Main…" at bounding box center [880, 276] width 1372 height 431
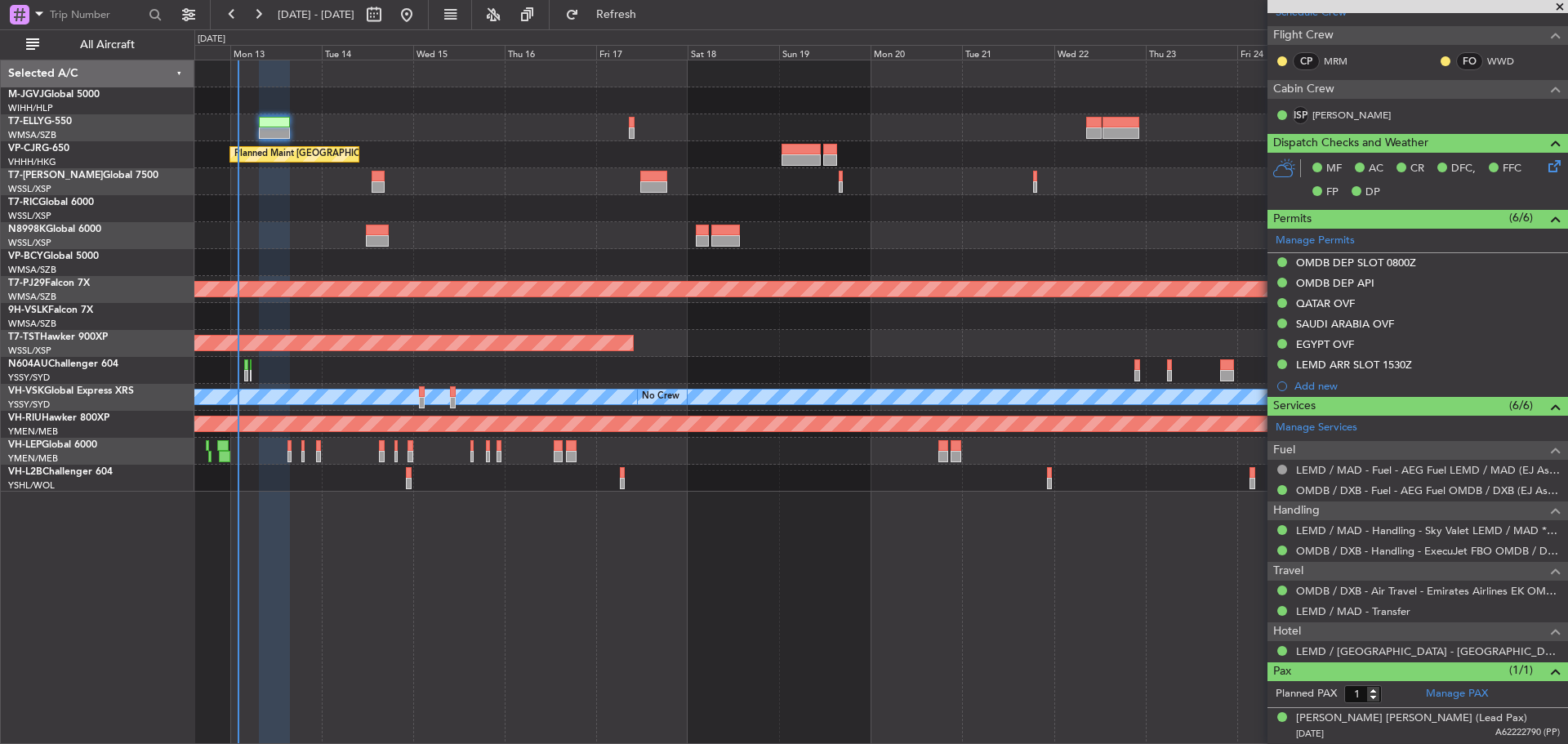
click at [905, 209] on div at bounding box center [880, 209] width 1372 height 27
click at [603, 196] on div at bounding box center [880, 209] width 1372 height 27
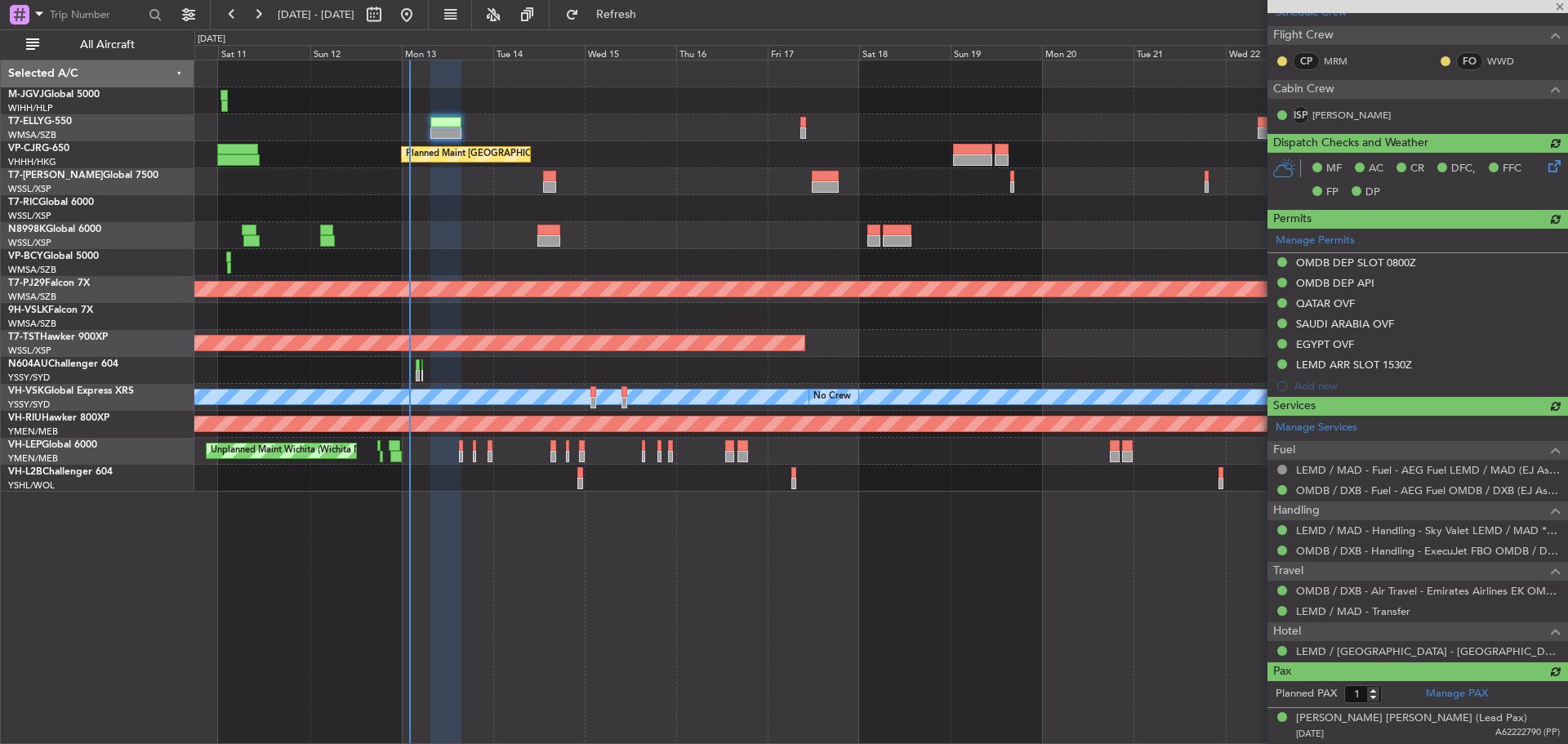
type input "[PERSON_NAME] (BTA)"
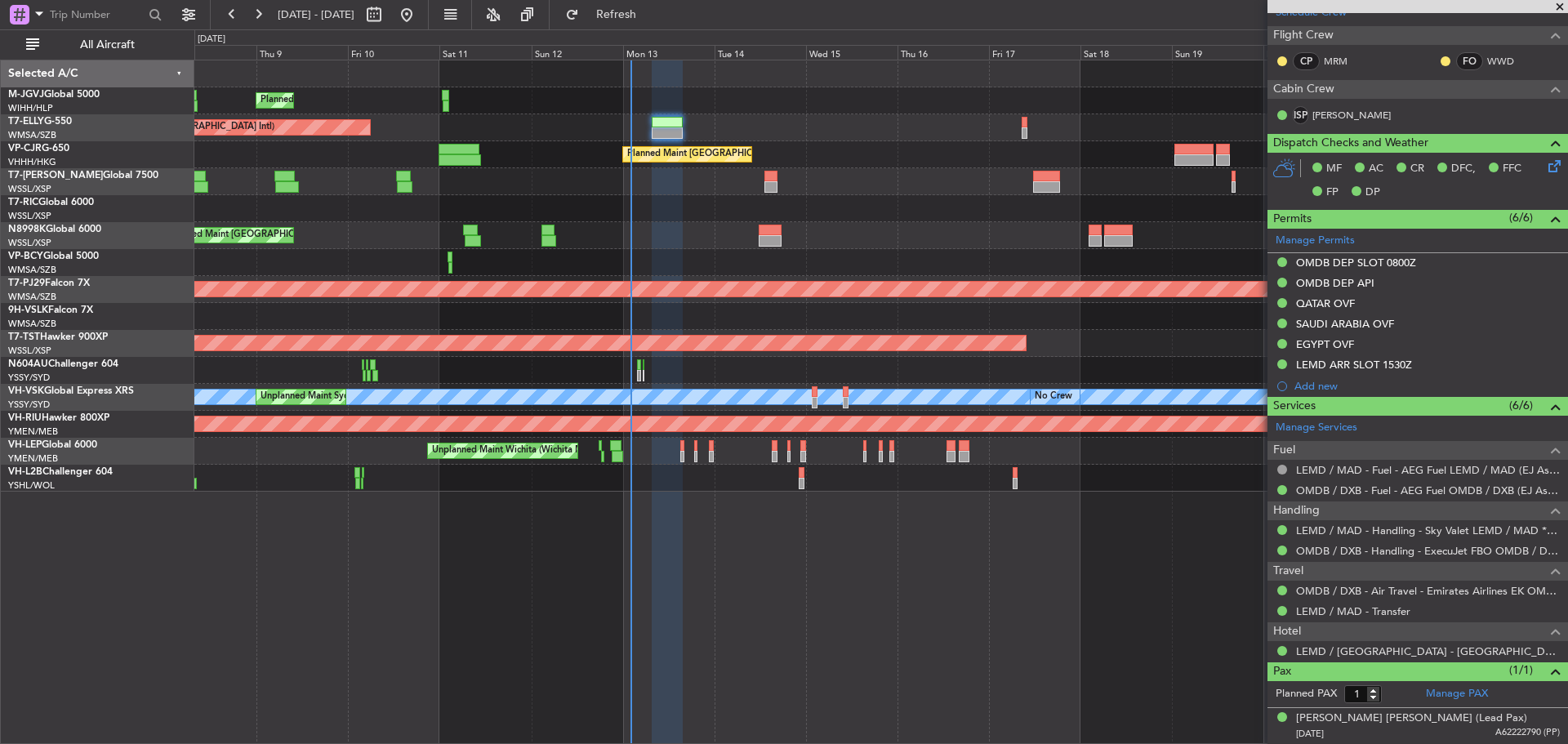
click at [685, 187] on div "Planned Maint [GEOGRAPHIC_DATA] (Seletar)" at bounding box center [880, 182] width 1372 height 27
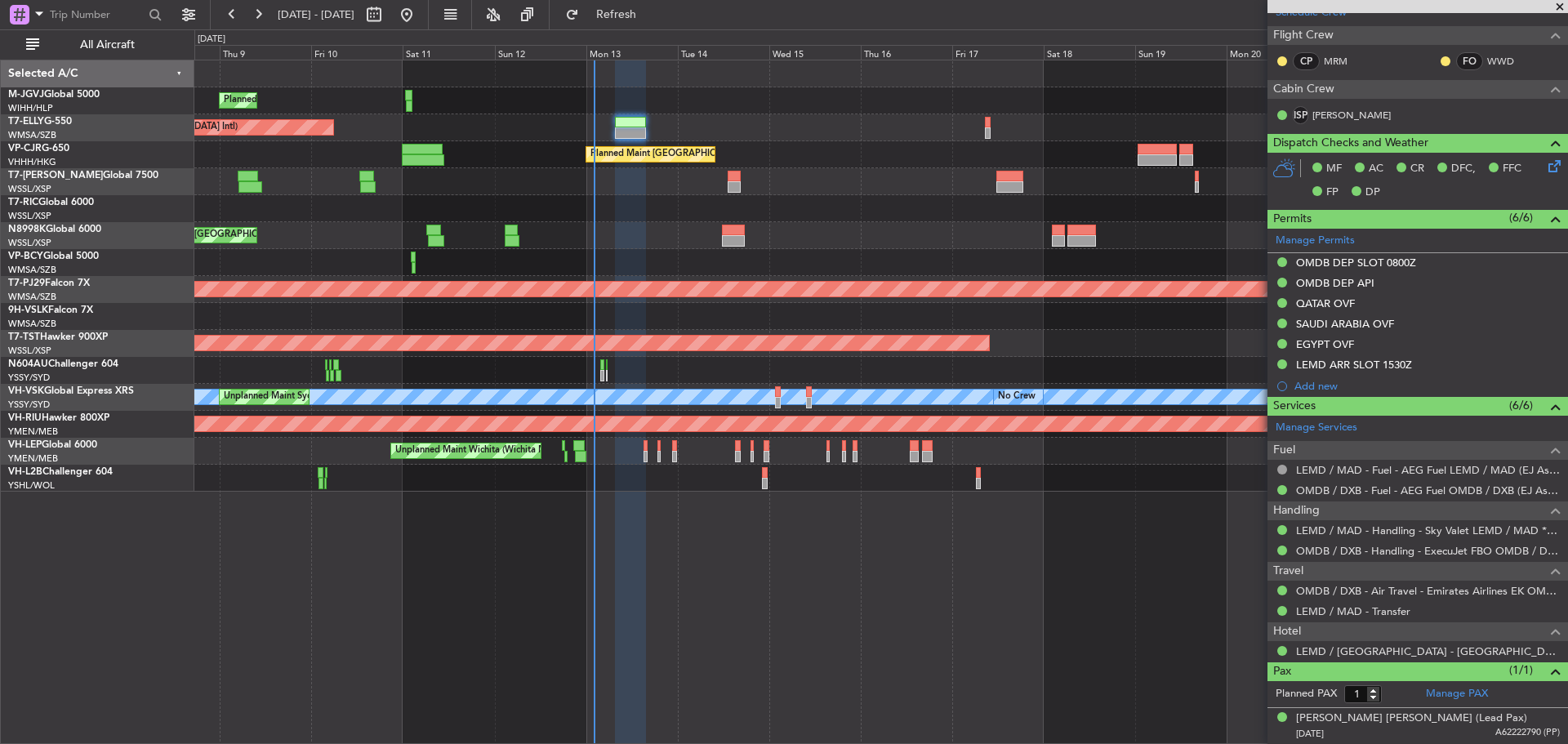
click at [793, 133] on div "Planned Maint [GEOGRAPHIC_DATA] ([GEOGRAPHIC_DATA] Intl)" at bounding box center [880, 128] width 1372 height 27
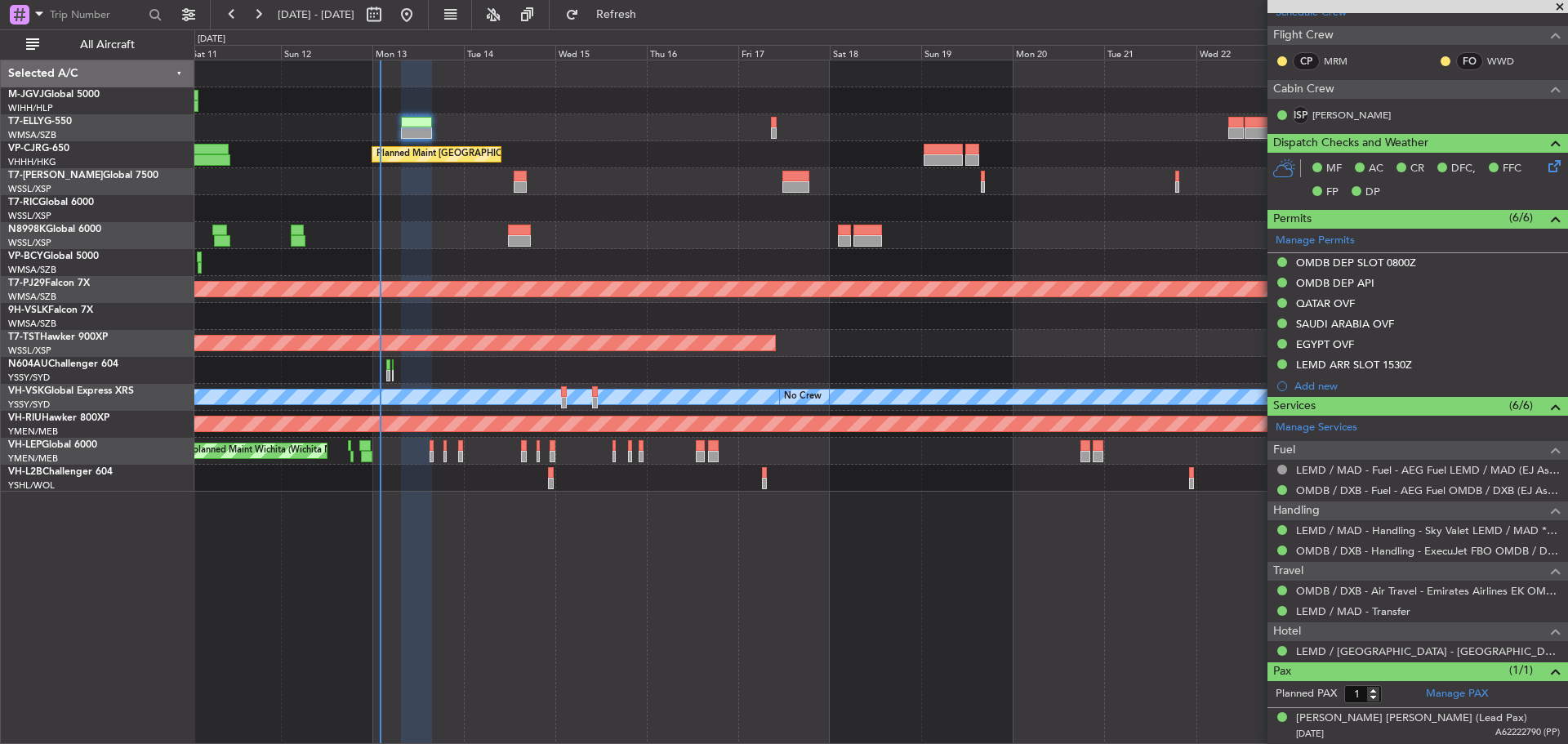
click at [814, 143] on div "Planned Maint Singapore (Seletar) Planned Maint Dubai (Dubai Intl) Planned Main…" at bounding box center [880, 276] width 1372 height 431
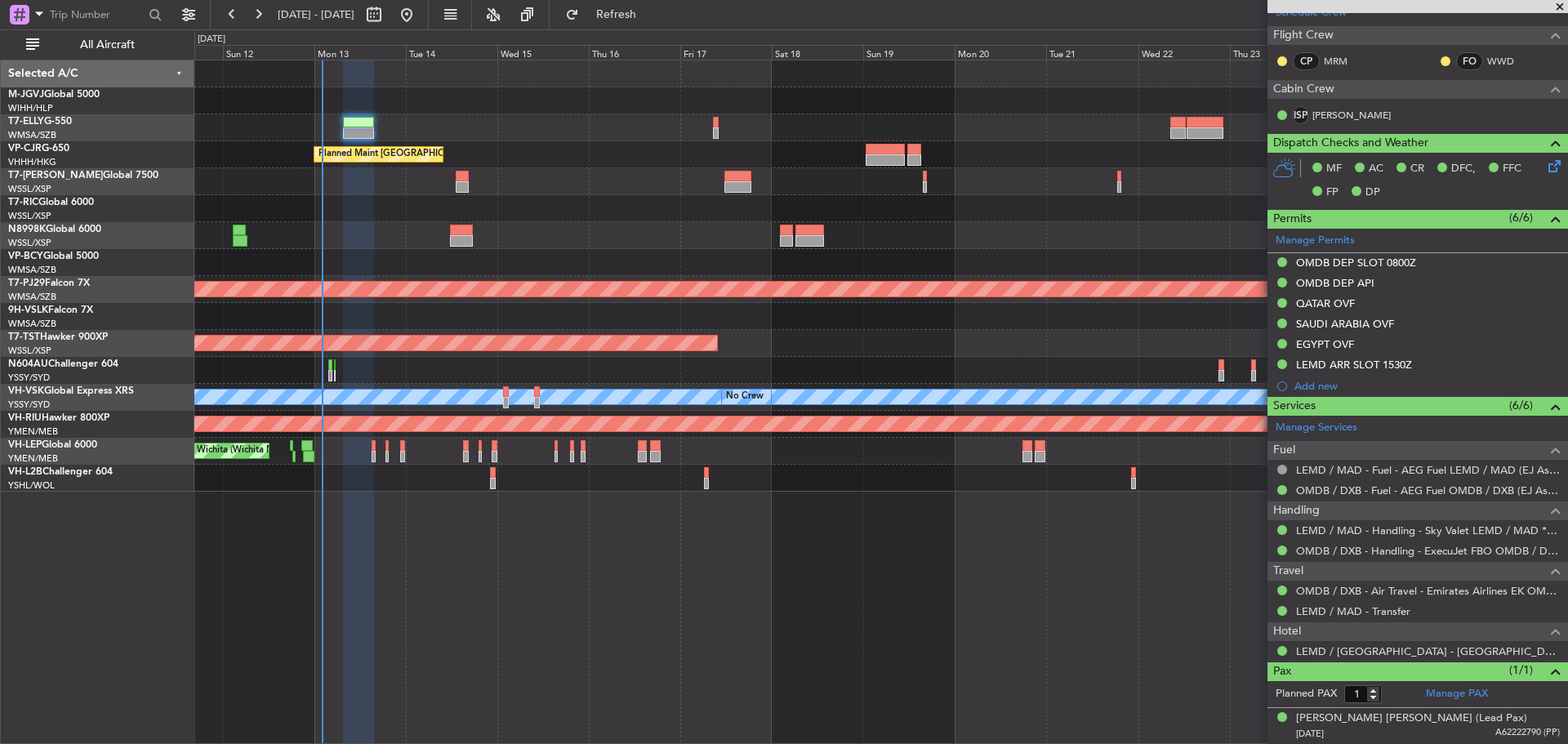
click at [635, 173] on div at bounding box center [880, 182] width 1372 height 27
click at [605, 174] on div at bounding box center [880, 182] width 1372 height 27
type input "[PERSON_NAME] (BTA)"
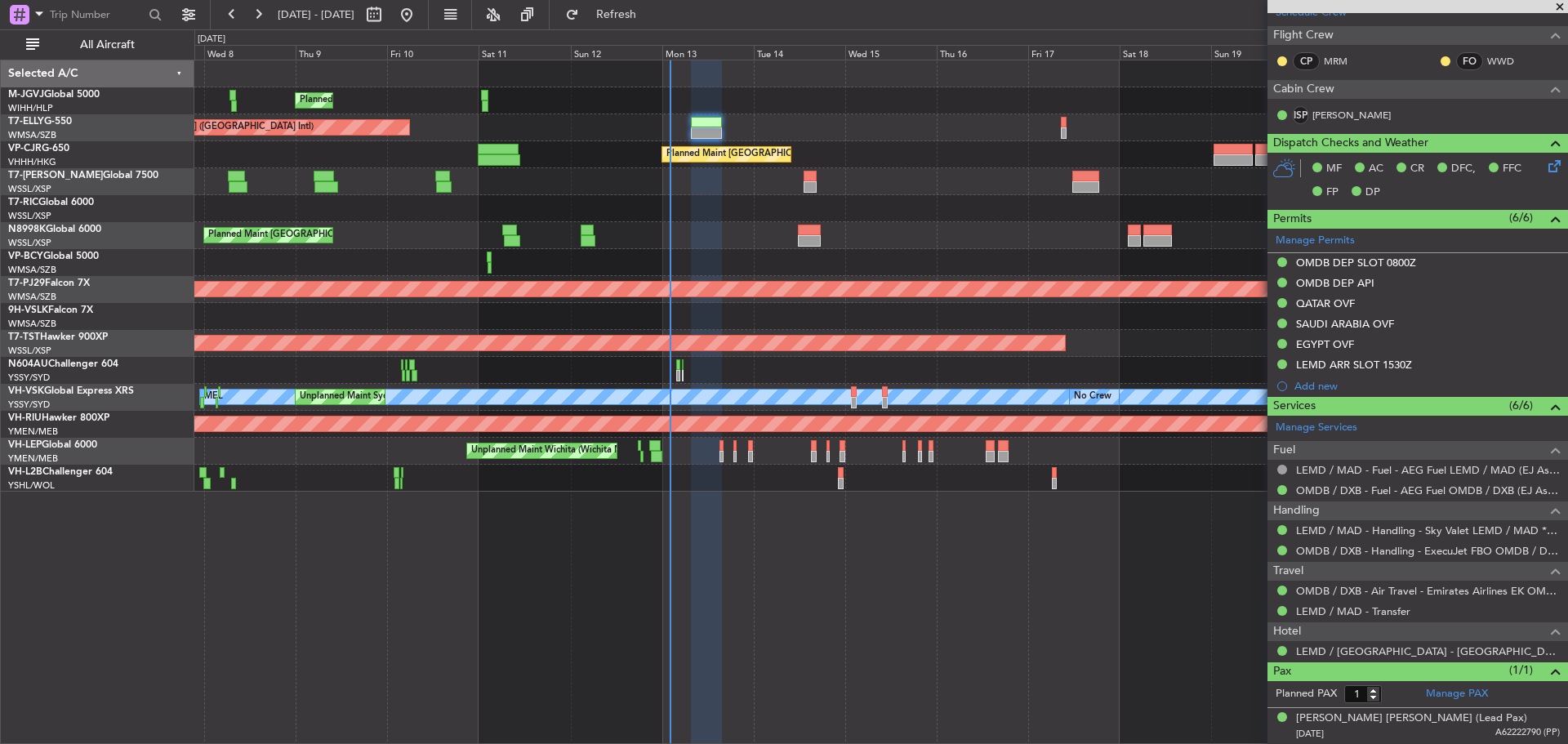
click at [867, 236] on div "Planned Maint [GEOGRAPHIC_DATA] (Seletar)" at bounding box center [880, 236] width 1372 height 27
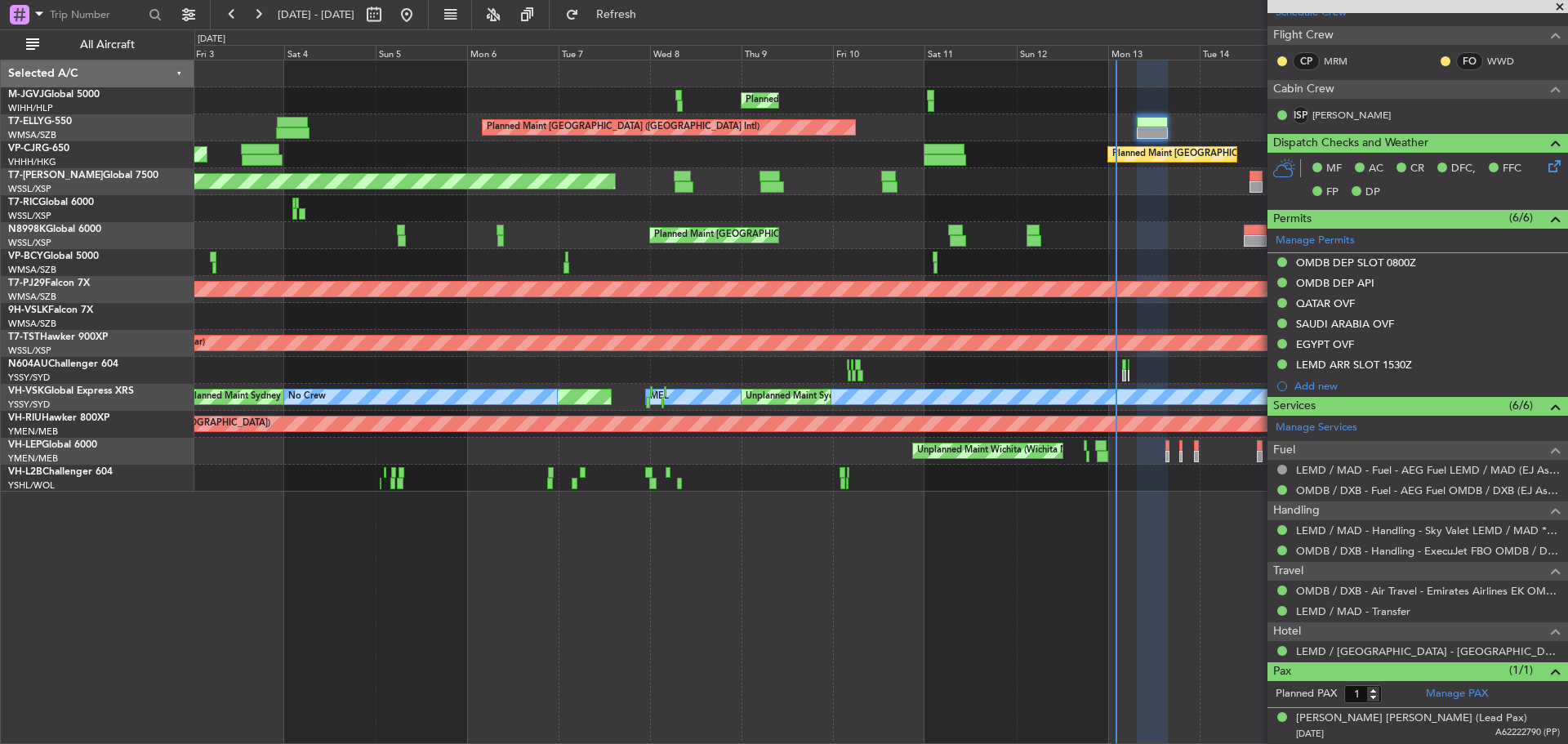
click at [979, 231] on div "Planned Maint [GEOGRAPHIC_DATA] (Seletar)" at bounding box center [880, 236] width 1372 height 27
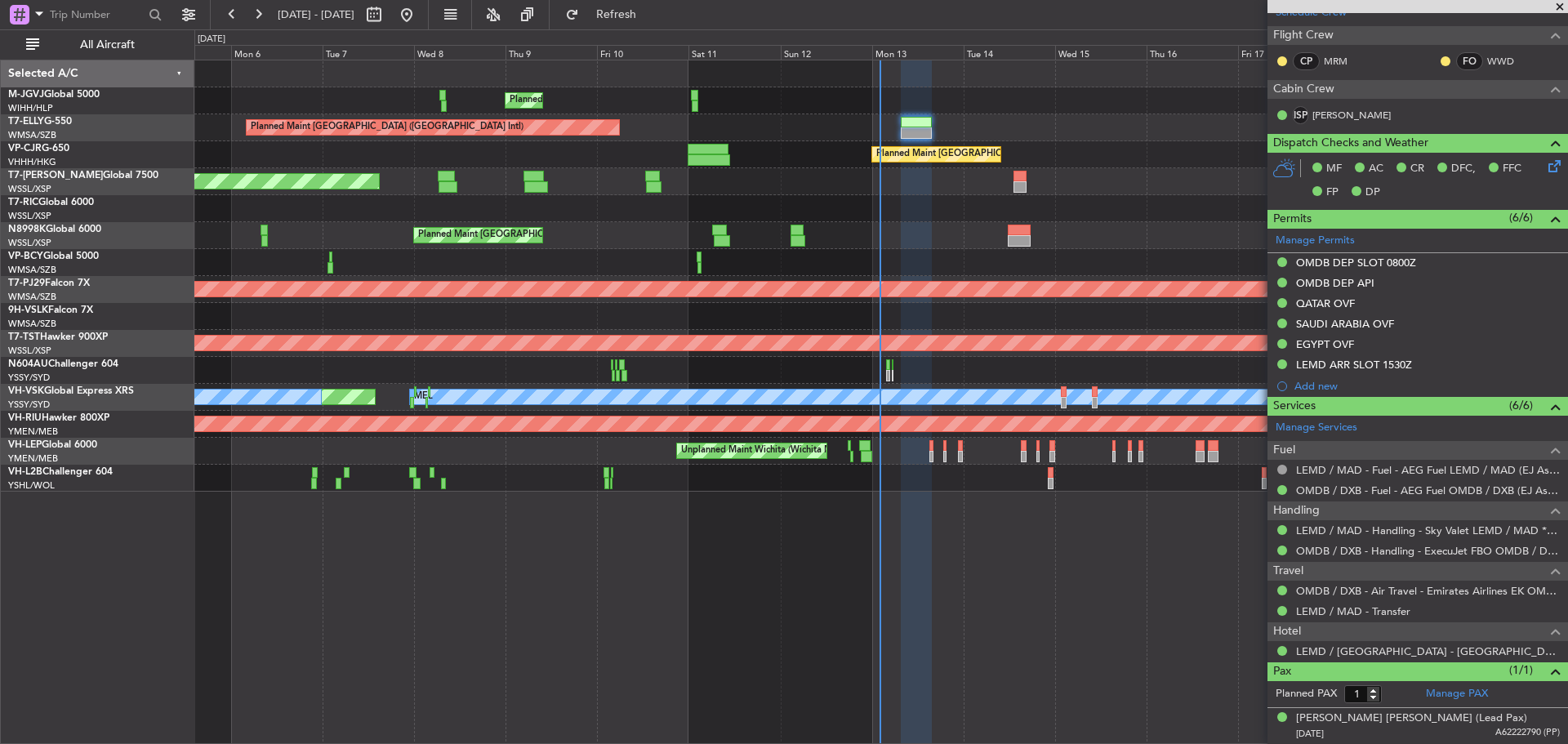
click at [700, 243] on div "Planned Maint Singapore (Seletar) Planned Maint Dubai (Dubai Intl) Planned Main…" at bounding box center [880, 276] width 1372 height 431
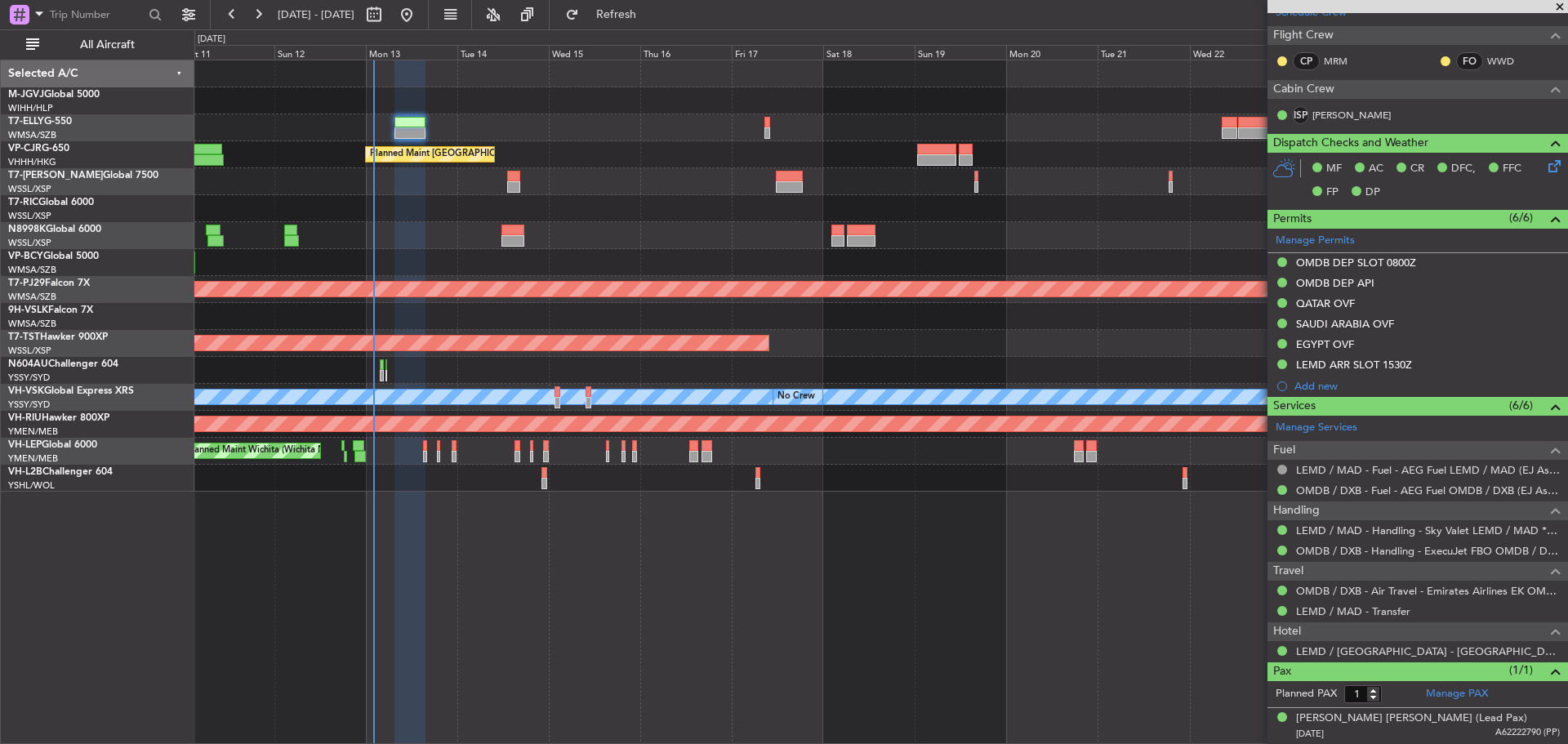
click at [728, 223] on div "Planned Maint Singapore (Seletar) Planned Maint Dubai (Dubai Intl) Planned Main…" at bounding box center [880, 276] width 1372 height 431
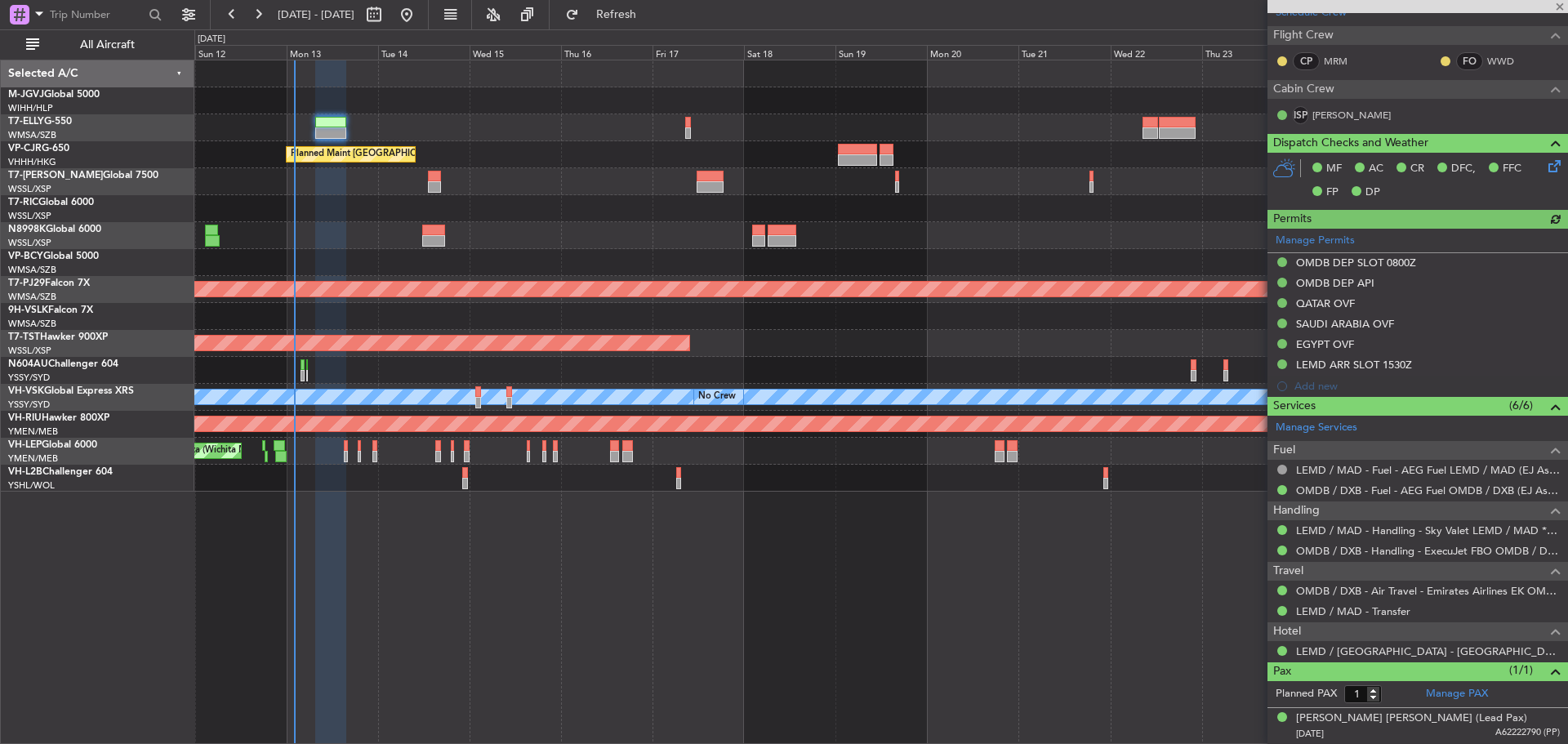
type input "[PERSON_NAME] (BTA)"
click at [875, 227] on div "Planned Maint [GEOGRAPHIC_DATA] (Seletar)" at bounding box center [880, 236] width 1372 height 27
type input "[PERSON_NAME] (BTA)"
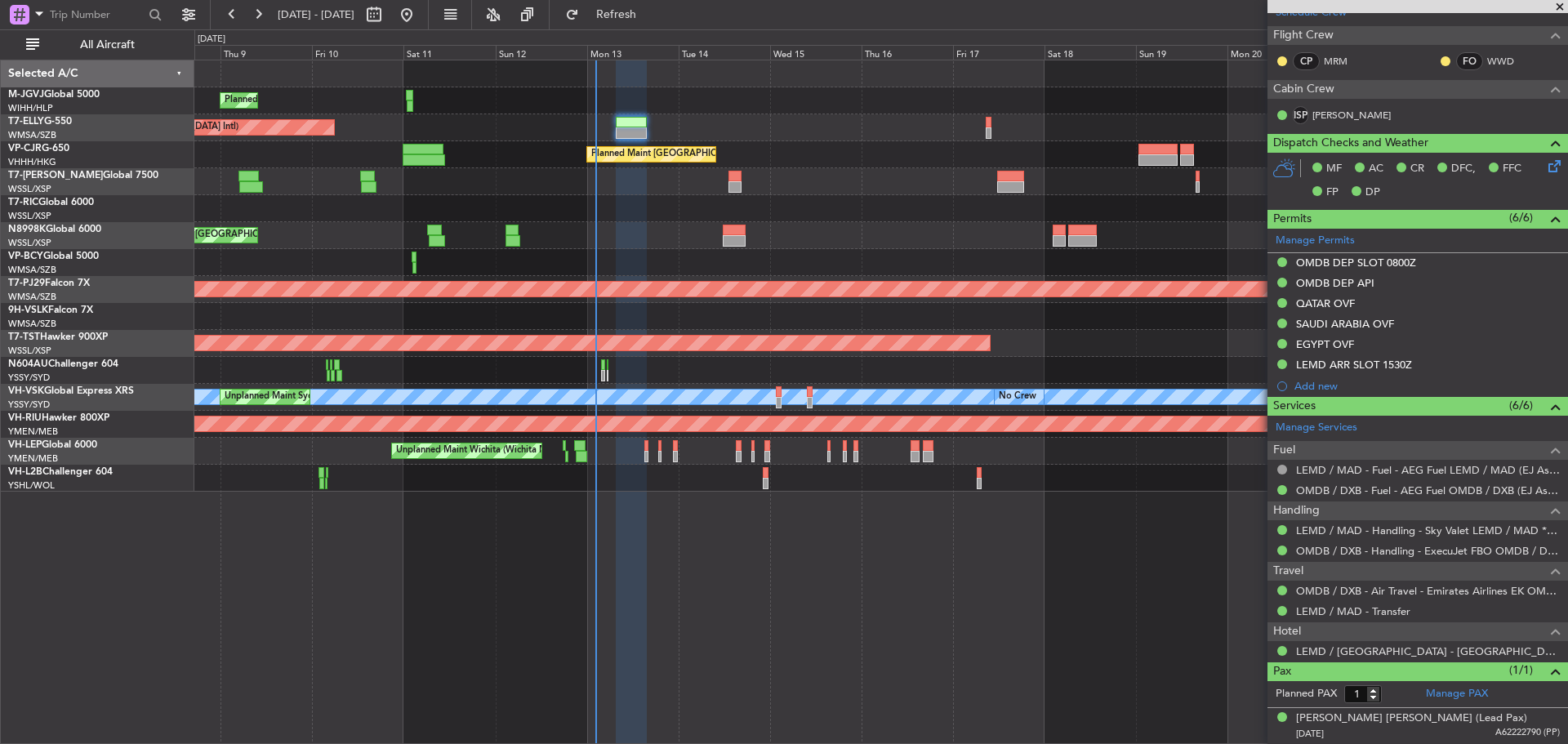
click at [879, 200] on div "Planned Maint Singapore (Seletar) Planned Maint Dubai (Dubai Intl) Planned Main…" at bounding box center [880, 276] width 1372 height 431
type input "[PERSON_NAME] (BTA)"
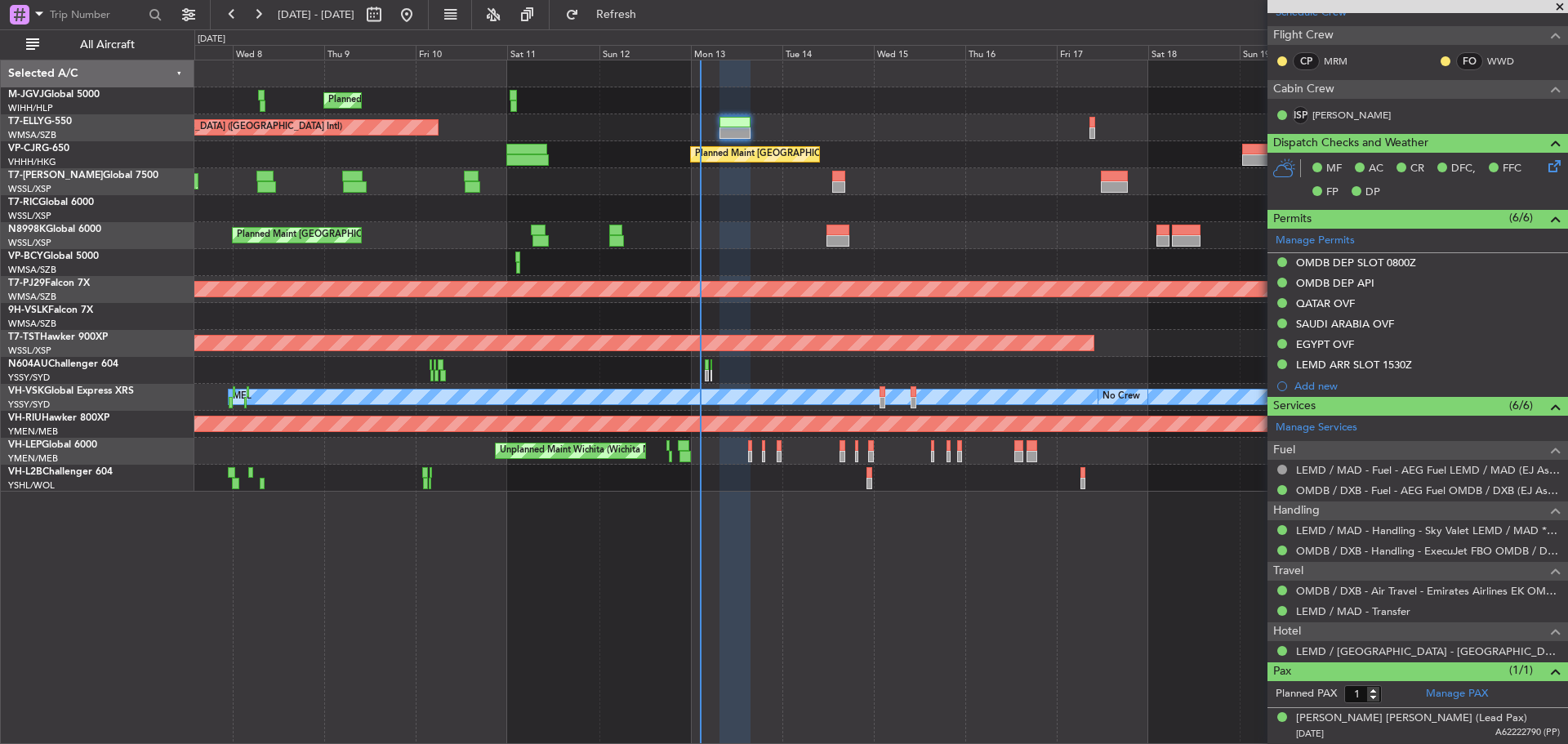
click at [956, 146] on div "Planned Maint [GEOGRAPHIC_DATA] ([GEOGRAPHIC_DATA] Intl)" at bounding box center [880, 155] width 1372 height 27
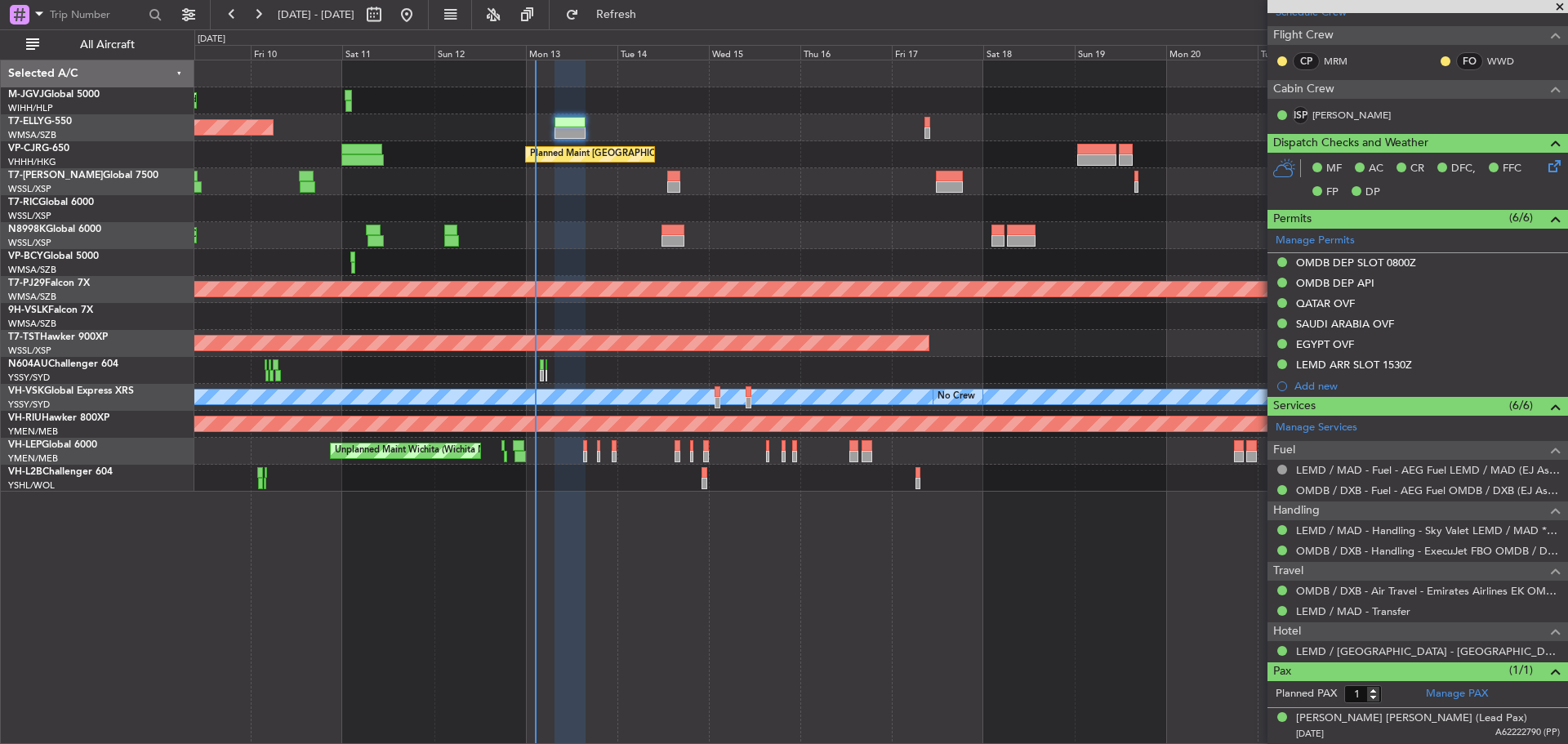
click at [800, 135] on div "Planned Maint [GEOGRAPHIC_DATA] ([GEOGRAPHIC_DATA] Intl)" at bounding box center [880, 128] width 1372 height 27
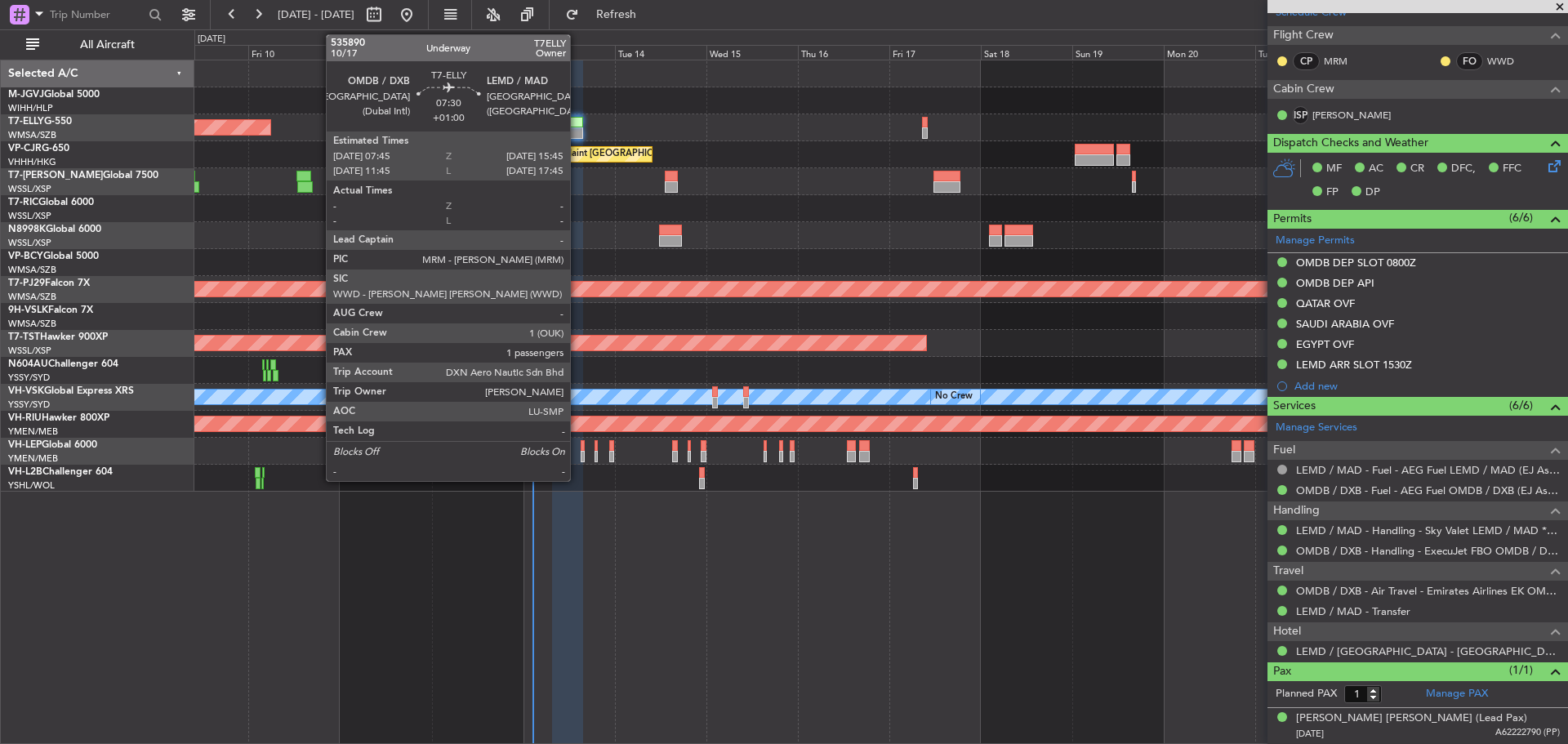
click at [578, 131] on div at bounding box center [567, 132] width 31 height 11
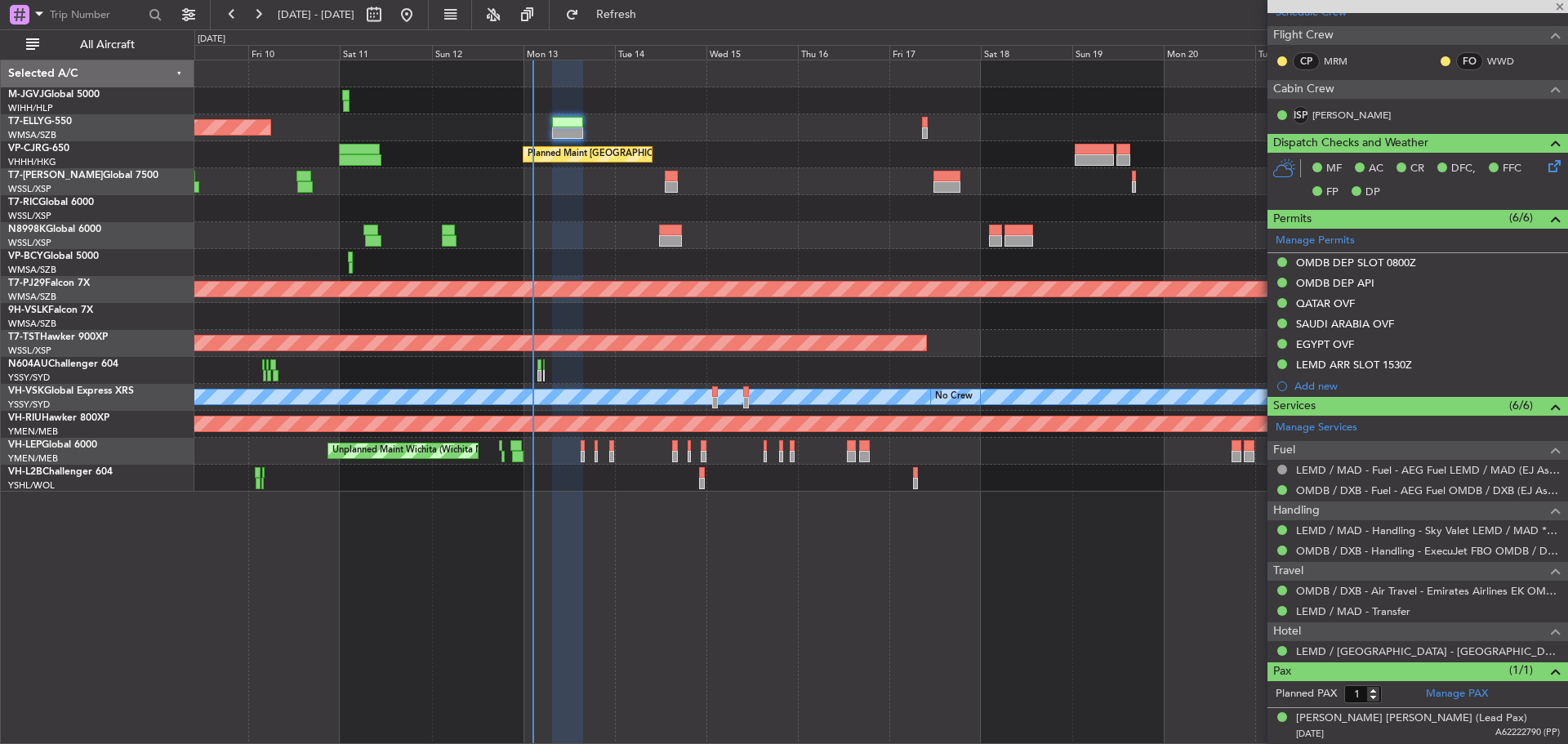
scroll to position [0, 0]
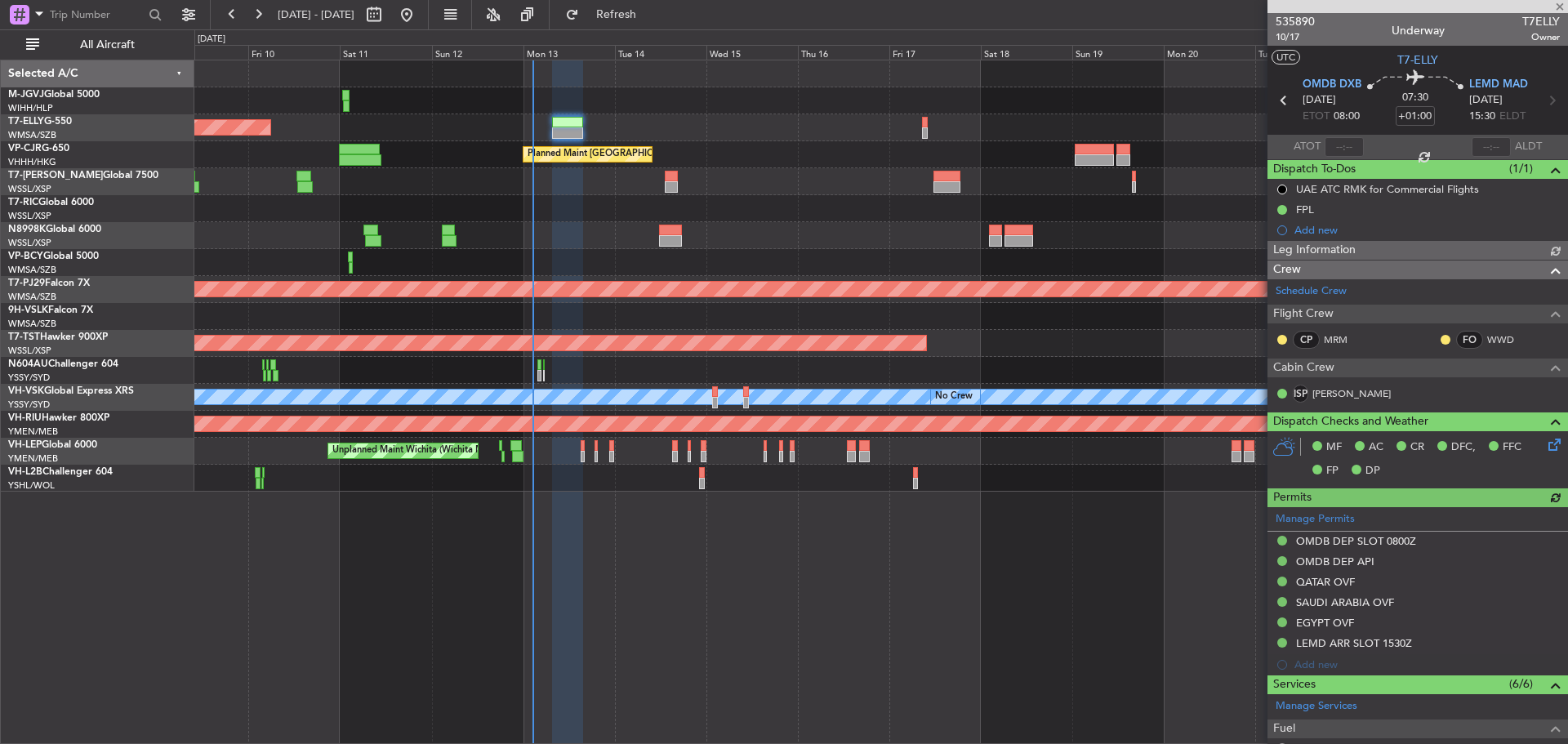
type input "[PERSON_NAME] (BTA)"
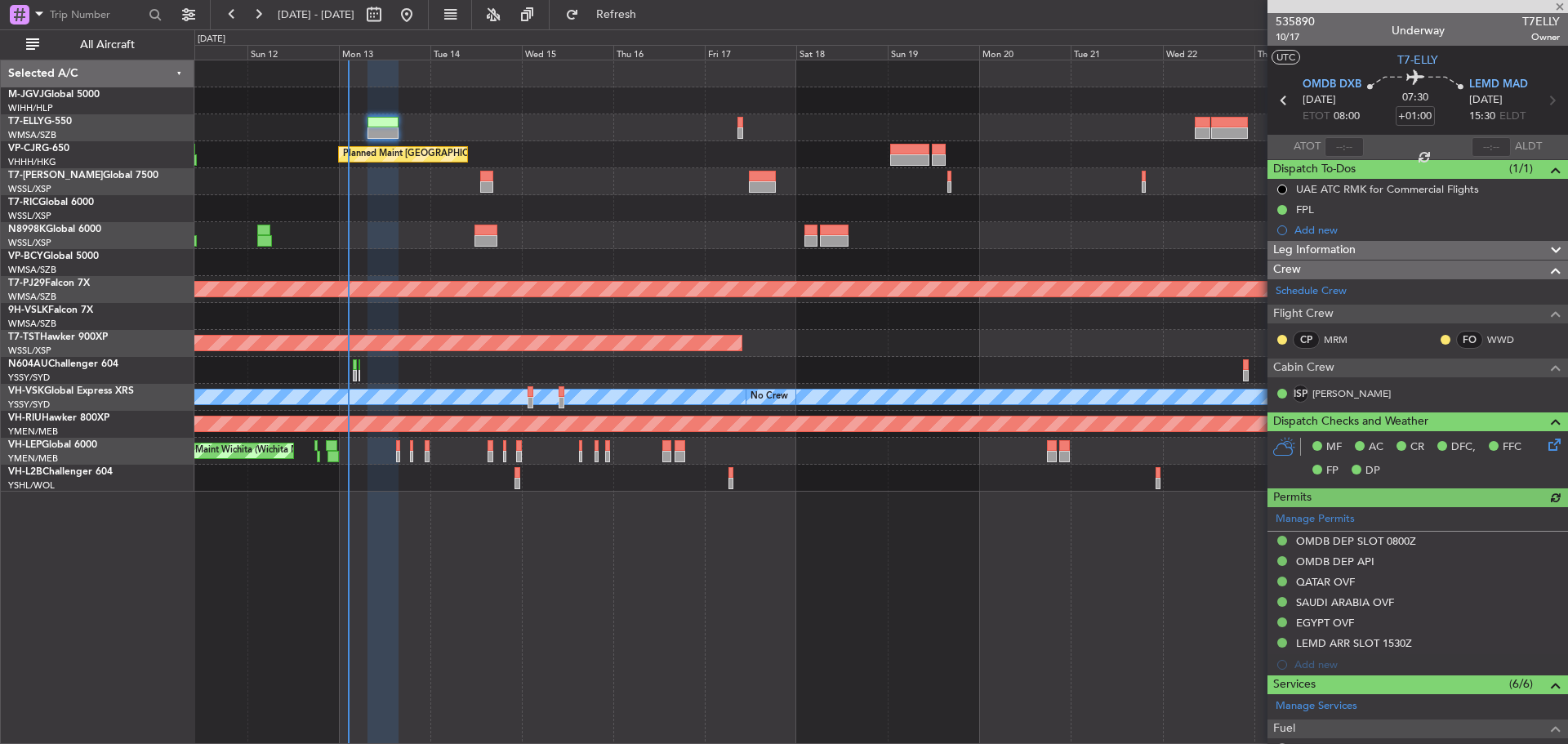
click at [787, 153] on div "Planned Maint [GEOGRAPHIC_DATA] ([GEOGRAPHIC_DATA] Intl)" at bounding box center [880, 155] width 1372 height 27
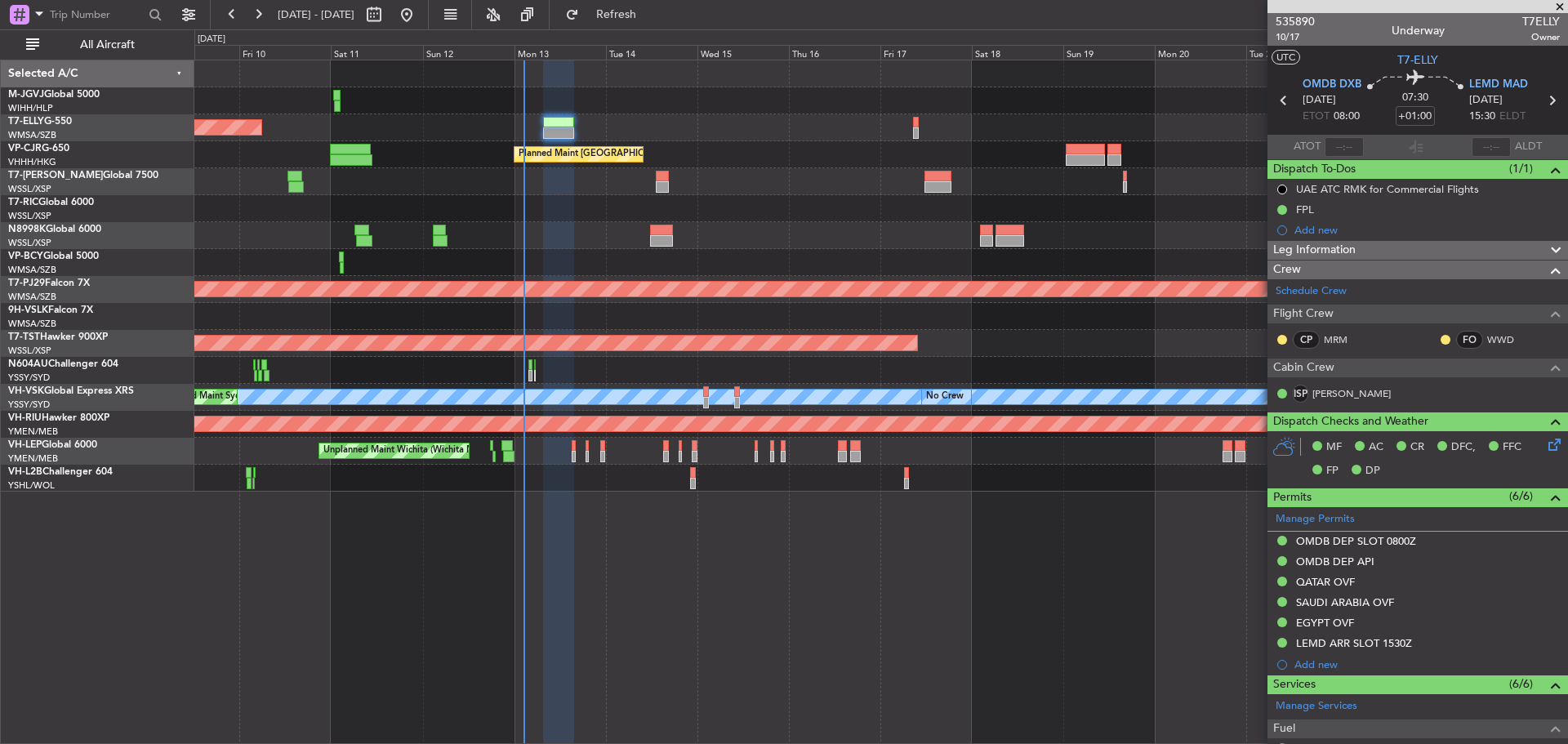
click at [730, 143] on div "Planned Maint Singapore (Seletar) Planned Maint Dubai (Dubai Intl) Planned Main…" at bounding box center [880, 276] width 1372 height 431
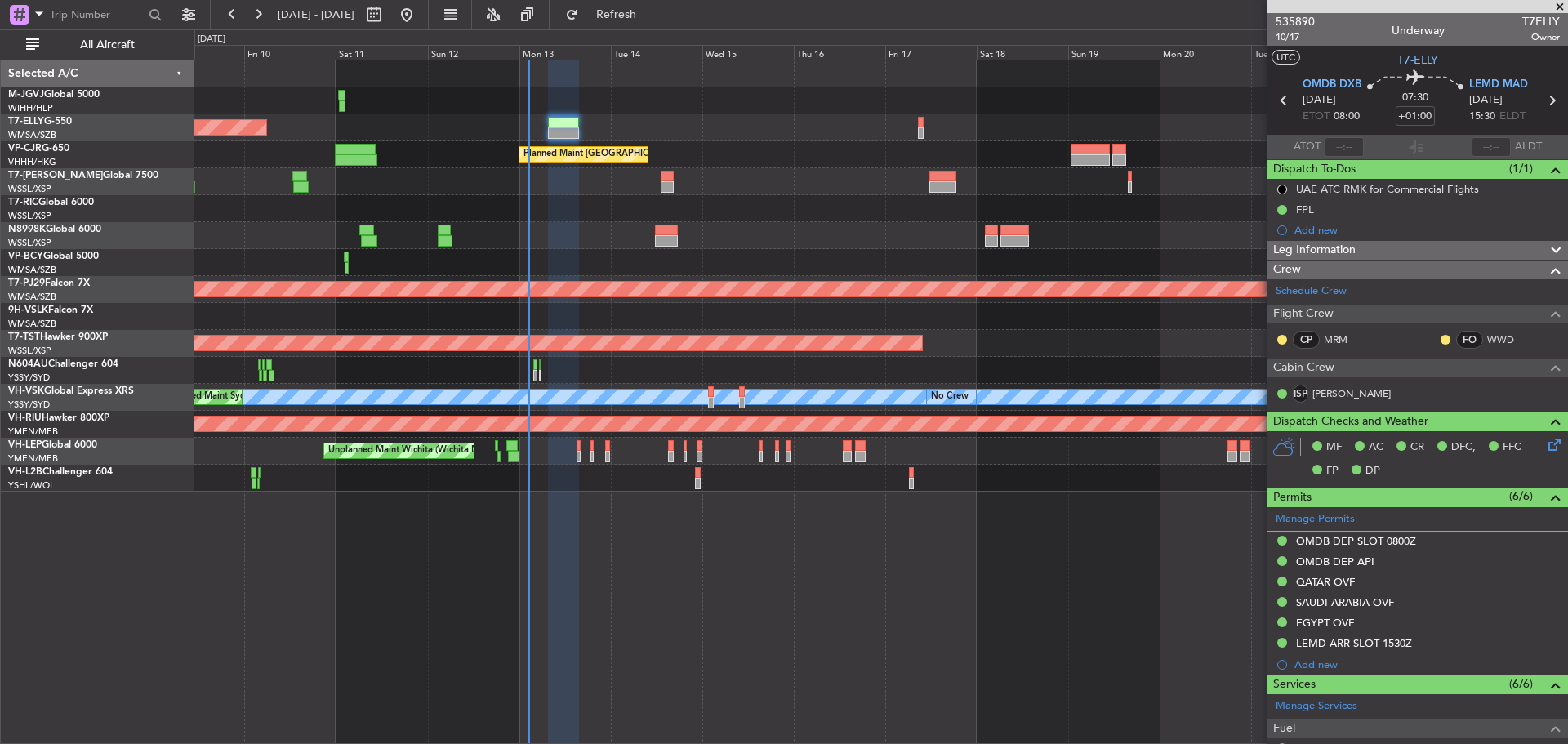
click at [628, 117] on div "Planned Maint Singapore (Seletar) Planned Maint Dubai (Dubai Intl) Planned Main…" at bounding box center [880, 276] width 1372 height 431
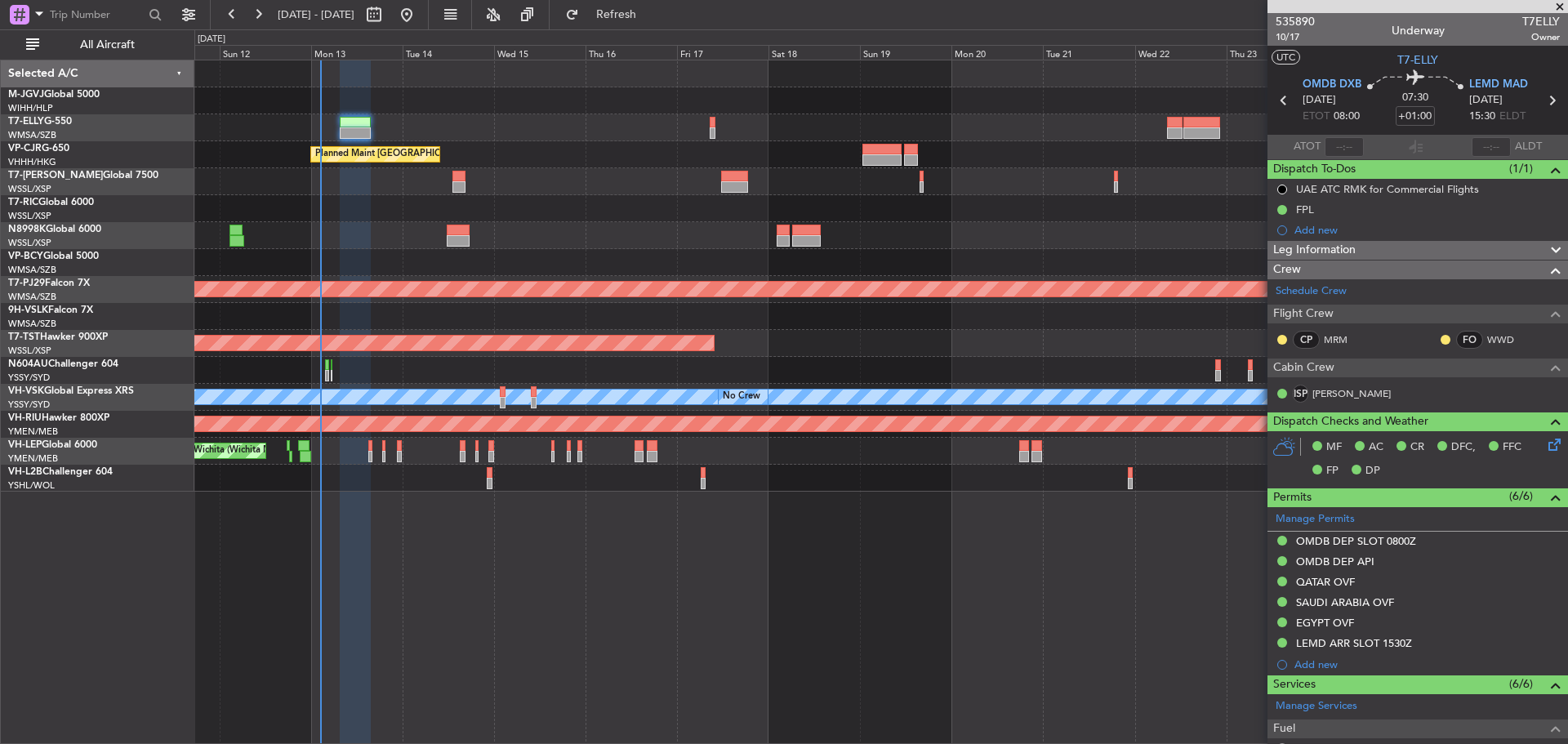
click at [712, 181] on div at bounding box center [880, 182] width 1372 height 27
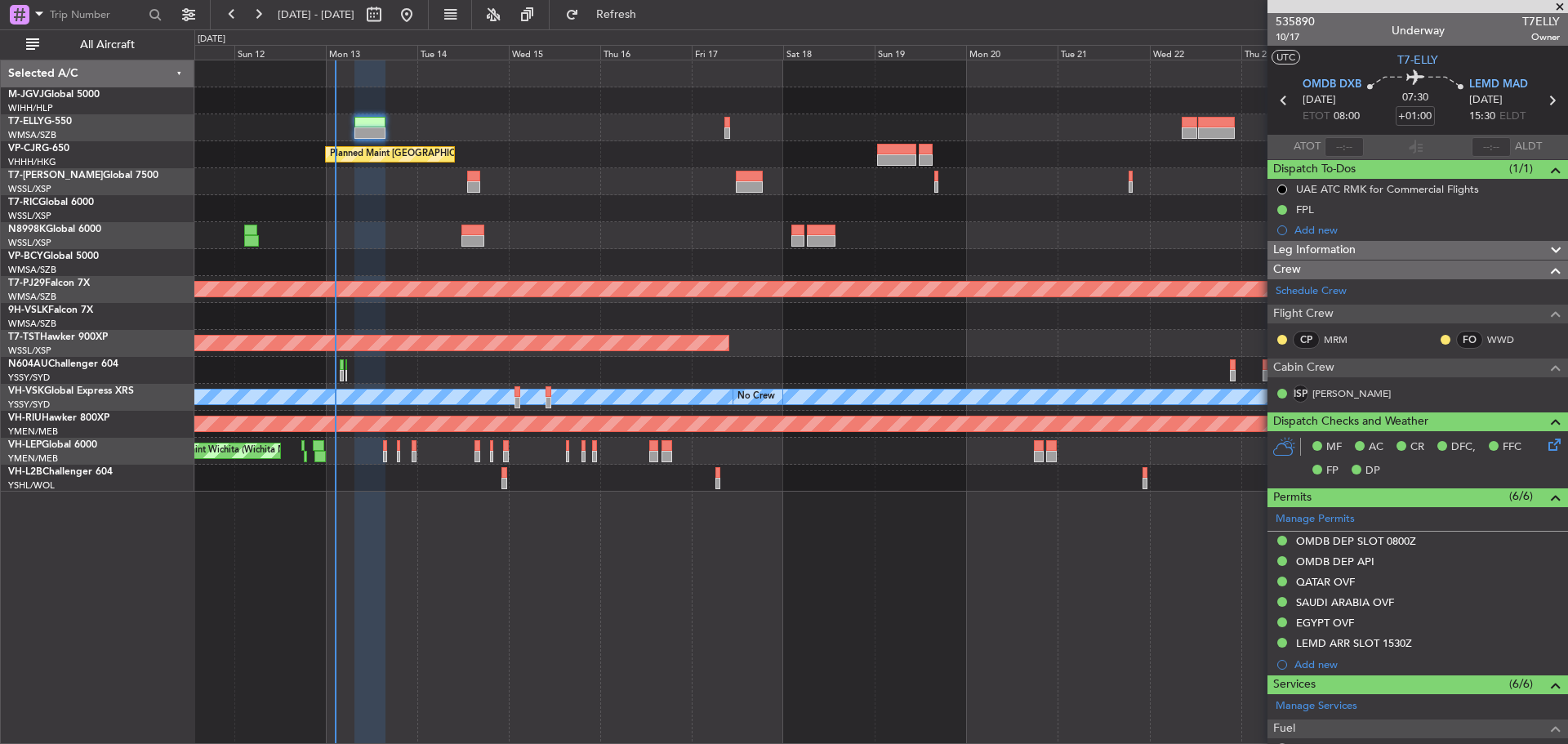
click at [787, 171] on div at bounding box center [880, 182] width 1372 height 27
click at [688, 201] on div at bounding box center [880, 209] width 1372 height 27
click at [1191, 212] on div "Planned Maint Singapore (Seletar) Planned Maint Dubai (Dubai Intl) Planned Main…" at bounding box center [880, 276] width 1372 height 431
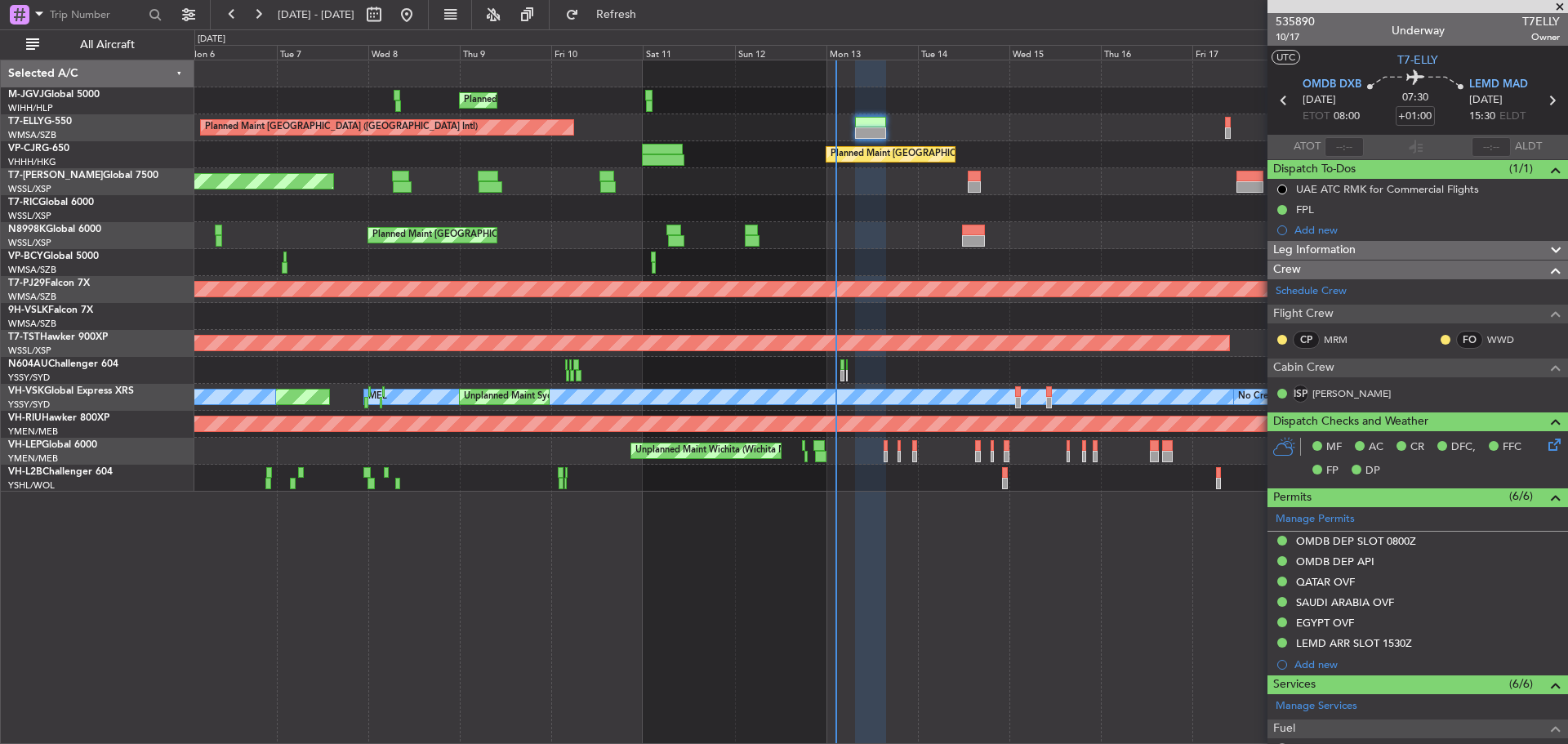
click at [954, 258] on div at bounding box center [880, 263] width 1372 height 27
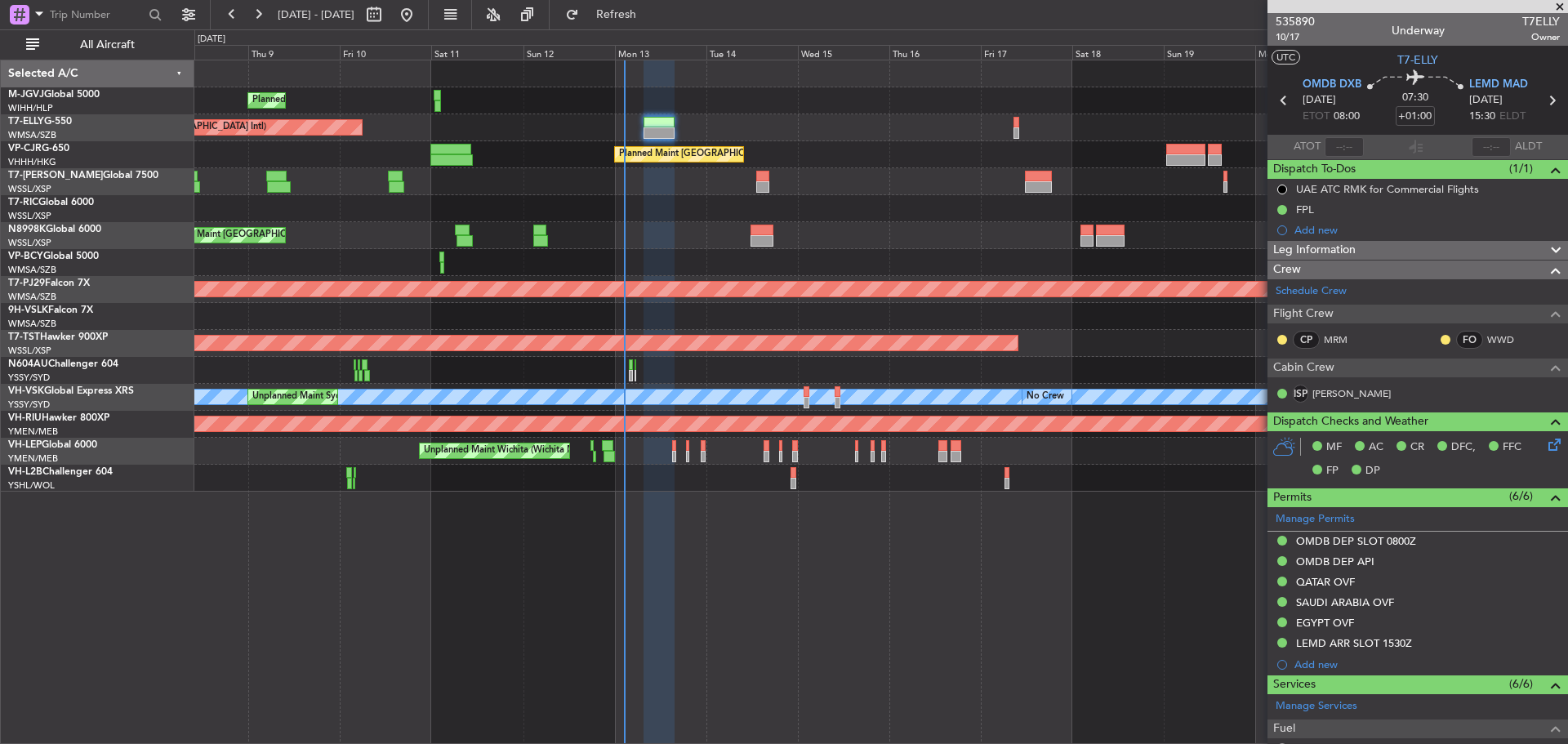
click at [649, 241] on div "Planned Maint [GEOGRAPHIC_DATA] (Seletar)" at bounding box center [880, 236] width 1372 height 27
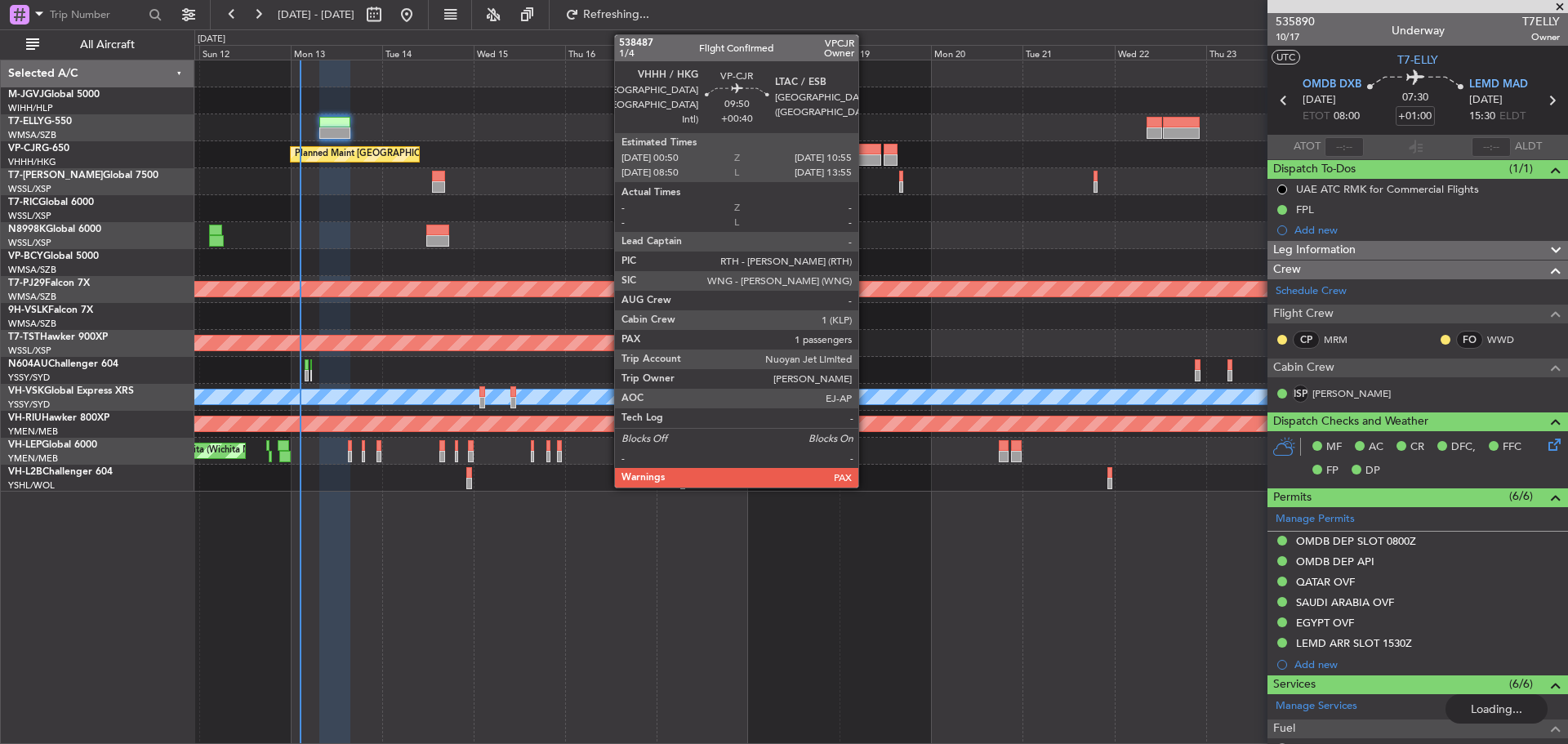
click at [866, 159] on div at bounding box center [862, 159] width 39 height 11
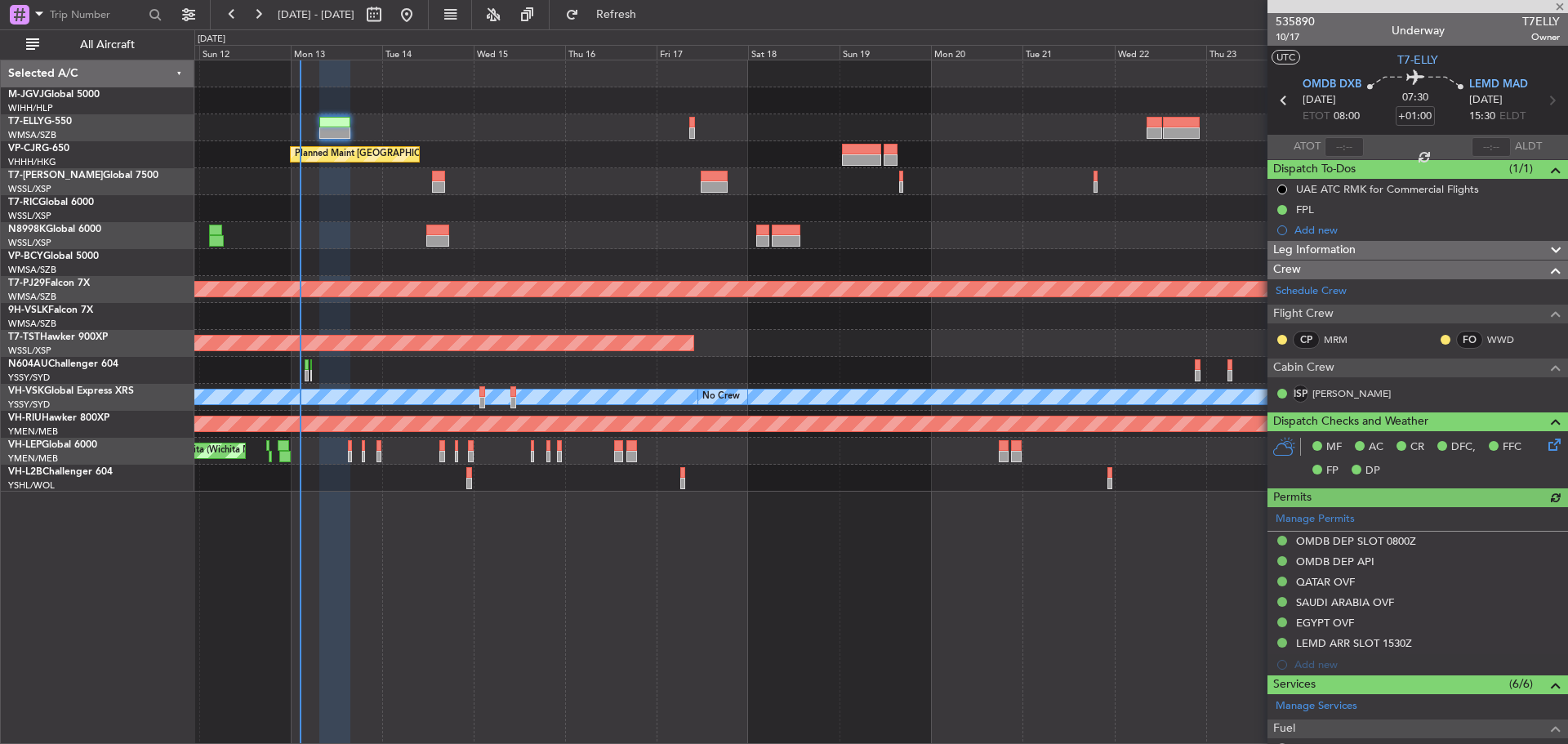
type input "[PERSON_NAME] (BTA)"
type input "+00:40"
type input "4"
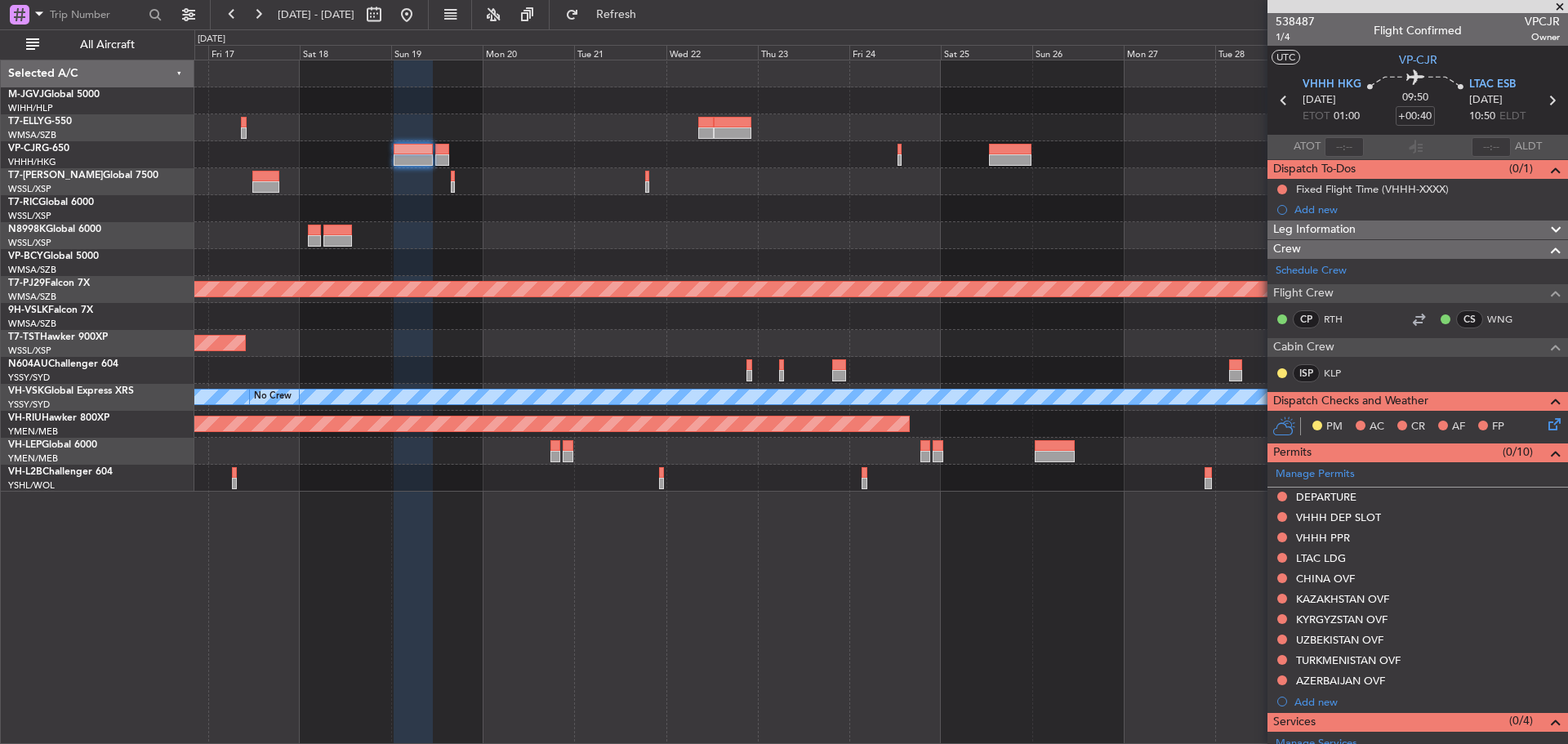
click at [696, 183] on div at bounding box center [880, 182] width 1372 height 27
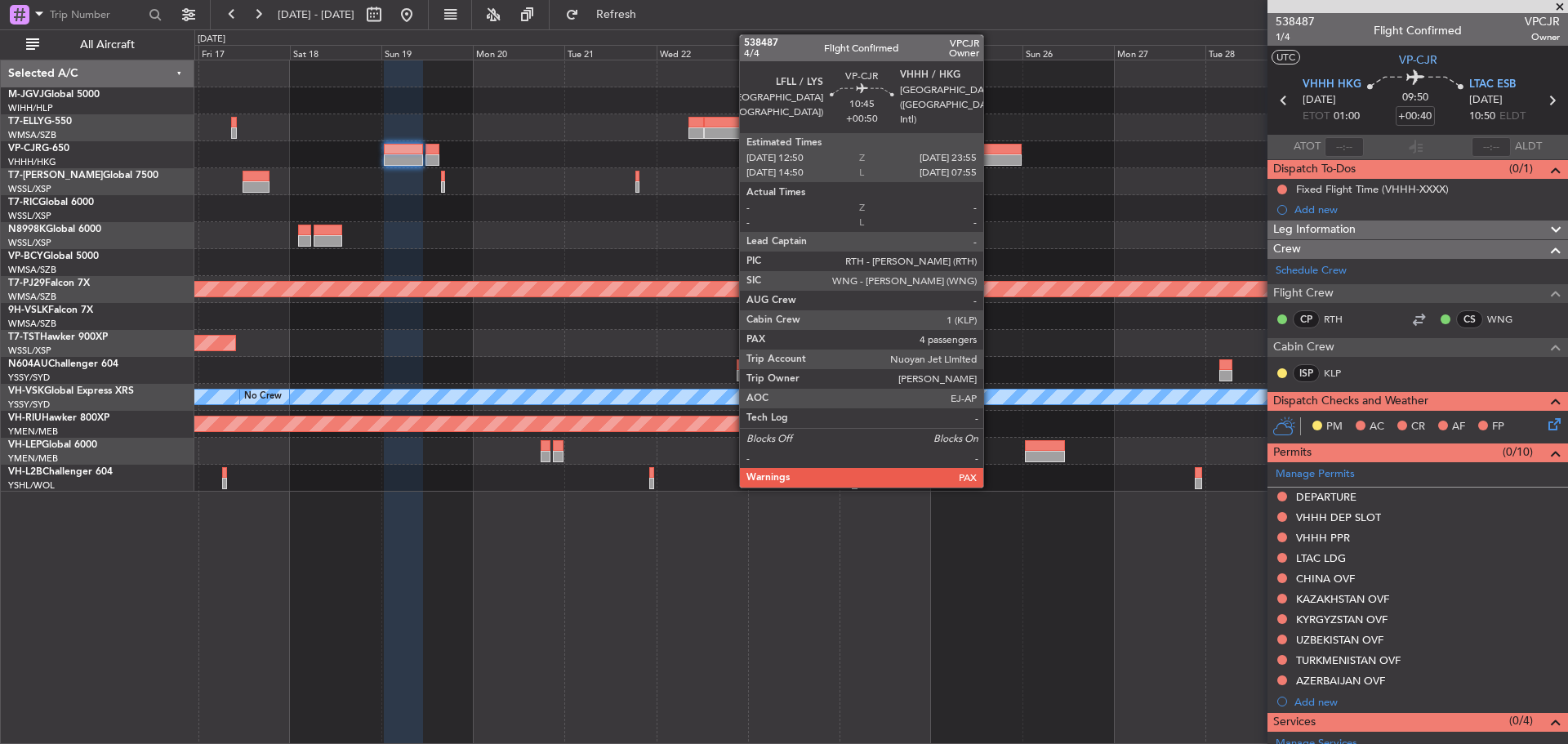
click at [990, 157] on div at bounding box center [1000, 159] width 42 height 11
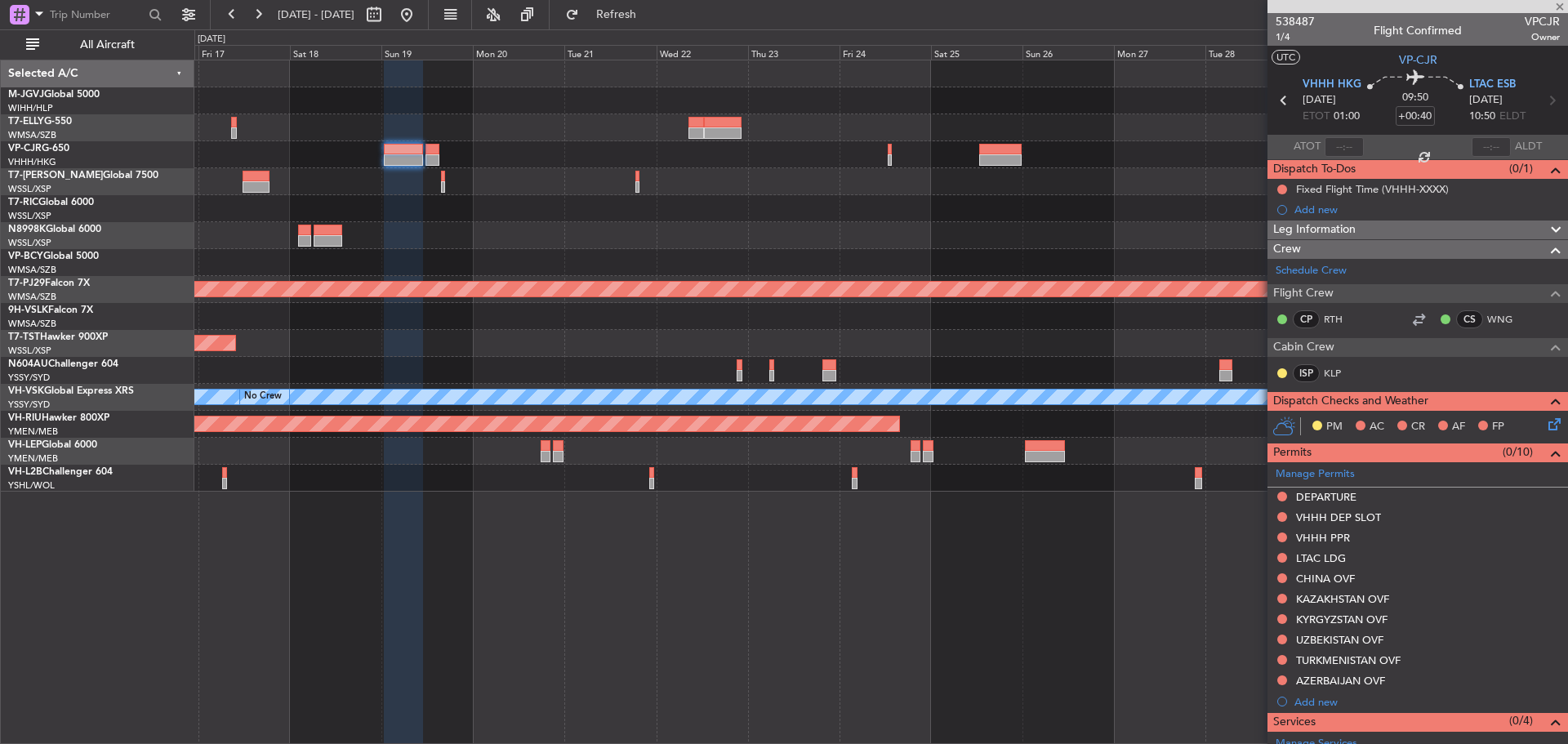
type input "+00:50"
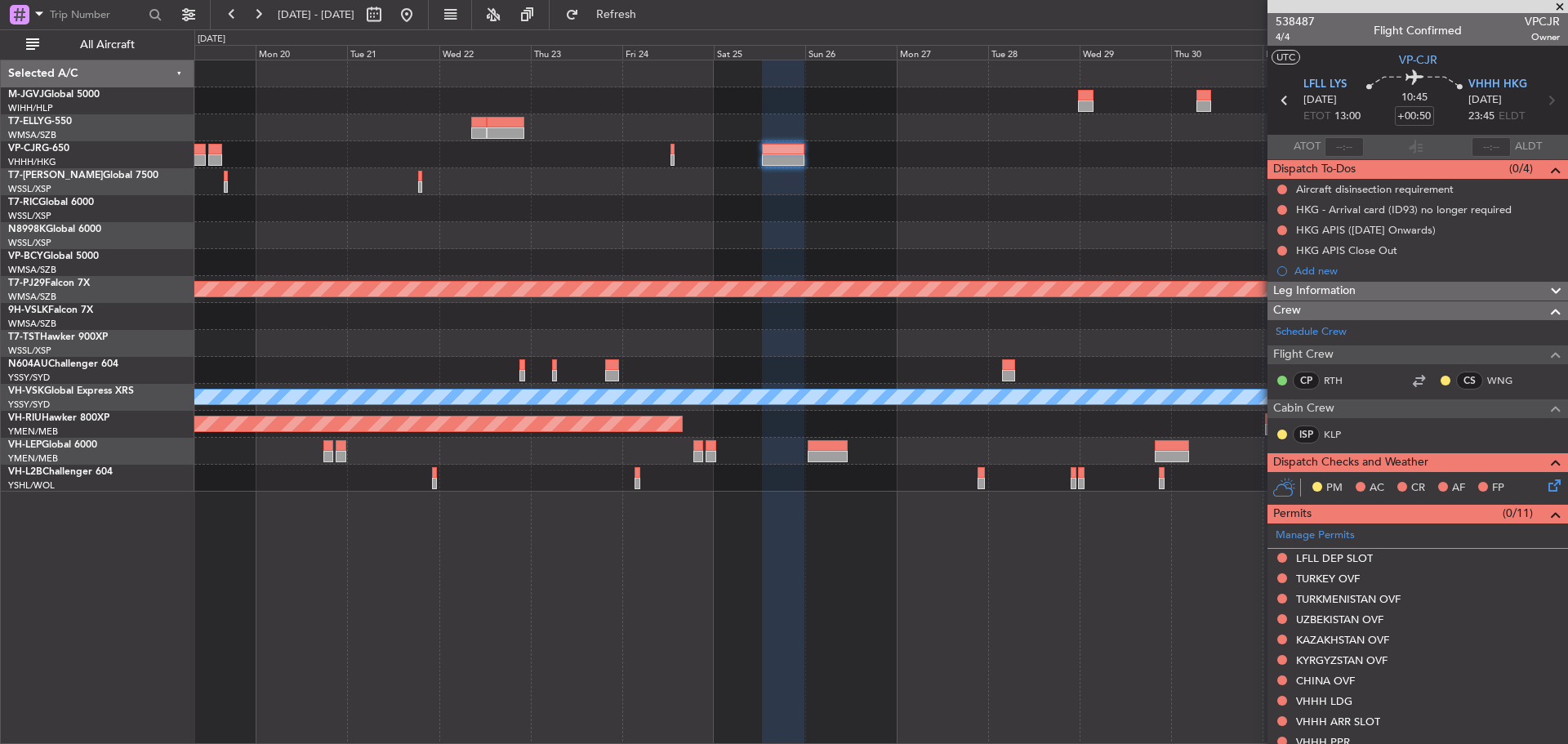
click at [499, 197] on div at bounding box center [880, 209] width 1372 height 27
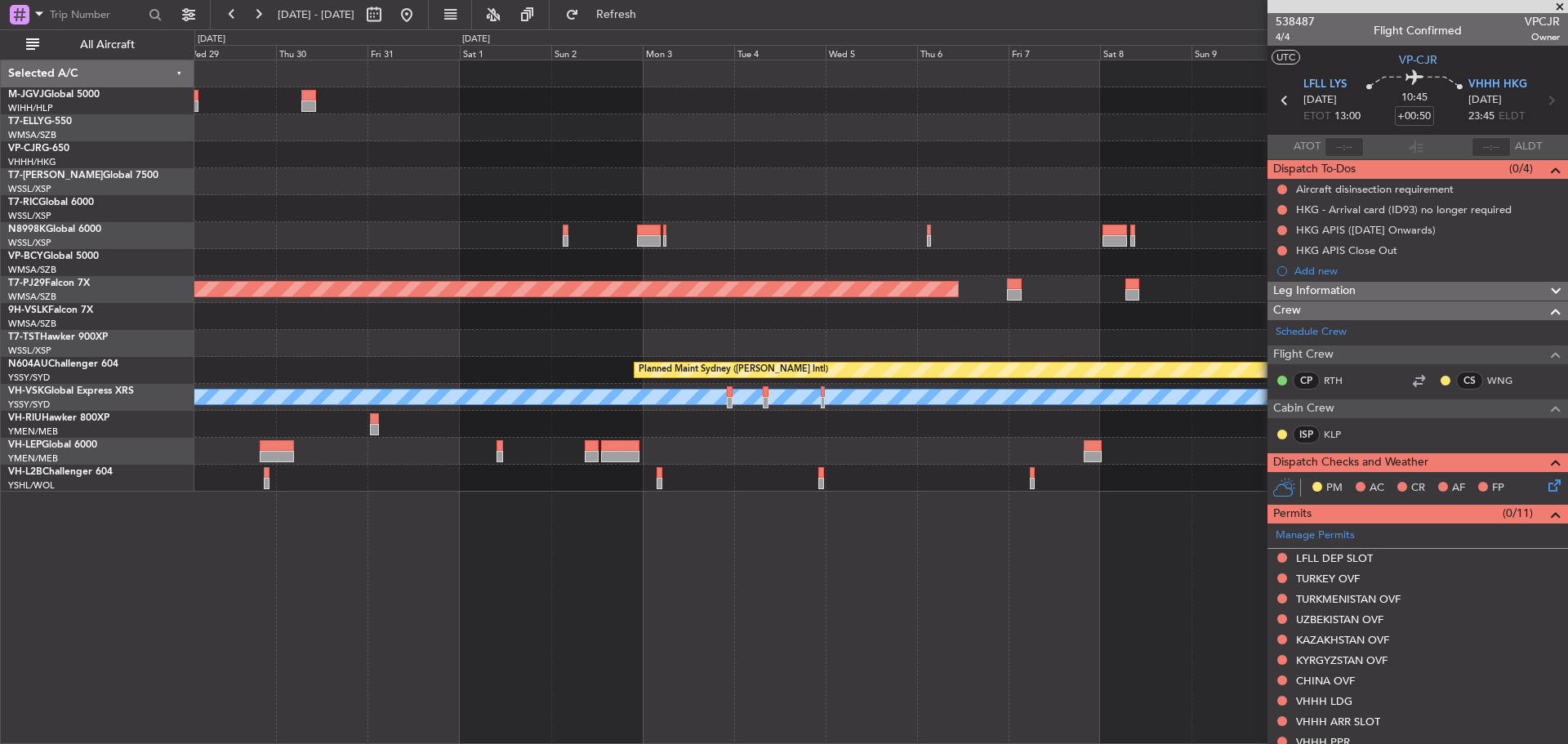
click at [388, 121] on div "Planned Maint Kuala Lumpur (Sultan Abdul Aziz Shah - Subang) Planned Maint Sydn…" at bounding box center [880, 276] width 1372 height 431
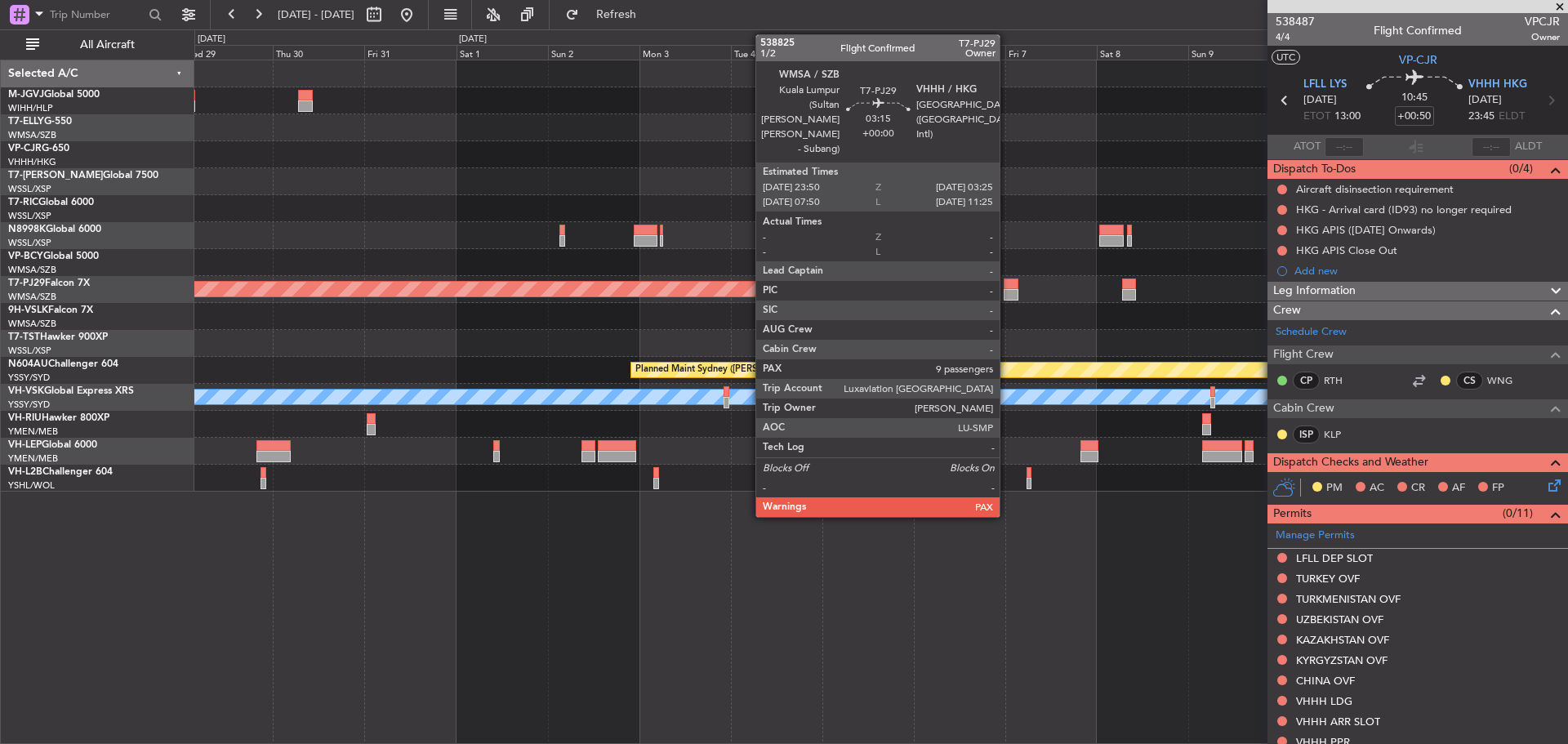
click at [1007, 284] on div at bounding box center [1010, 283] width 14 height 11
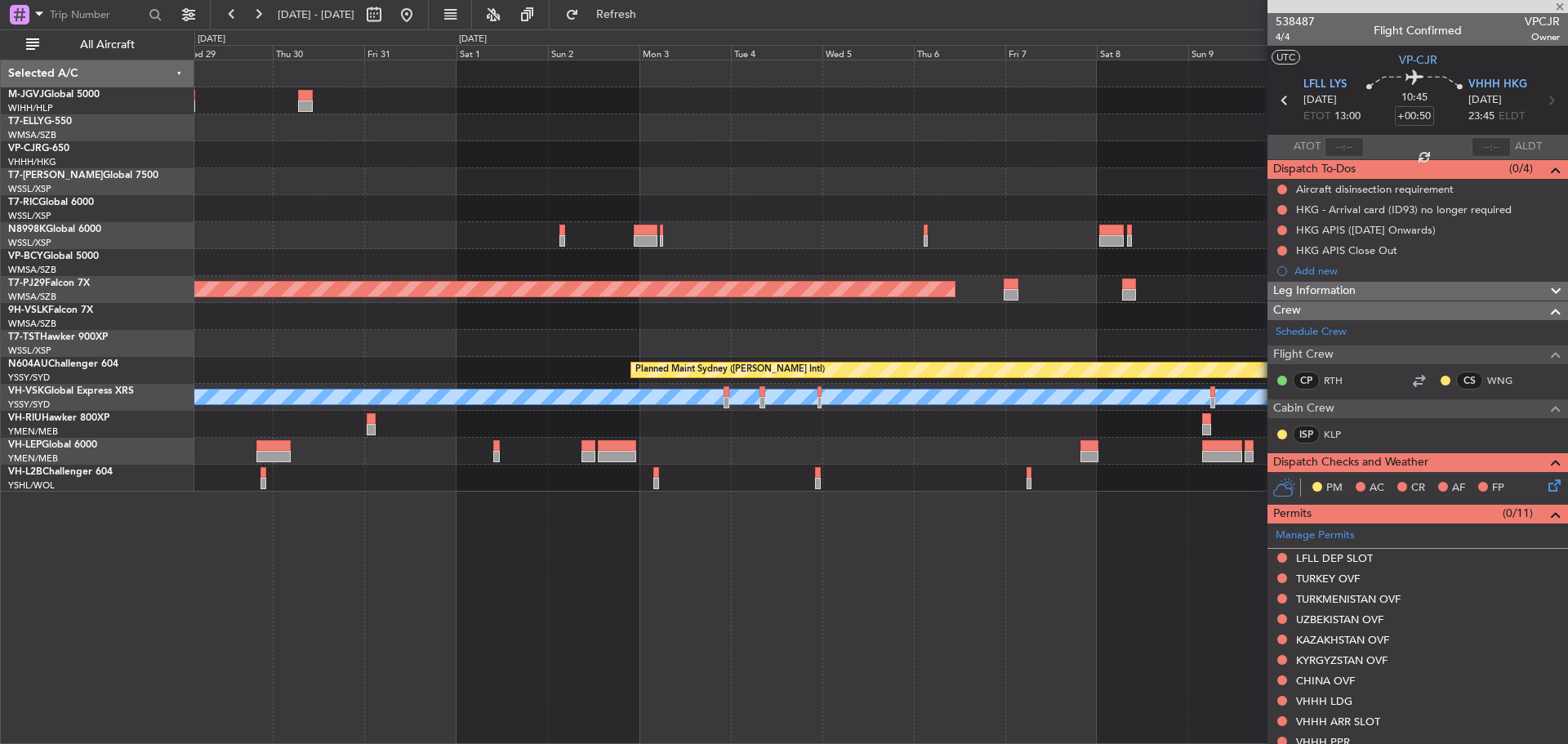
type input "9"
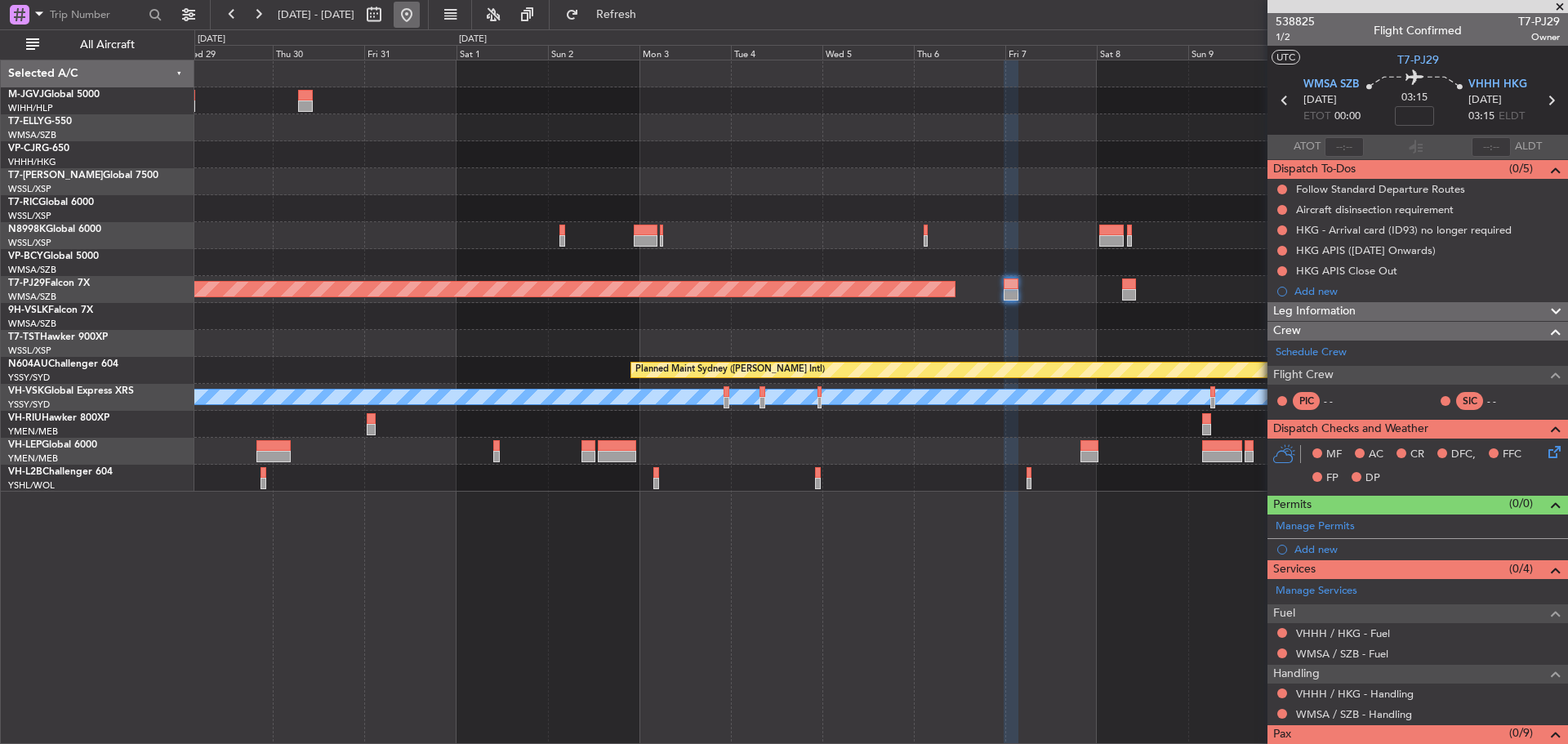
click at [420, 9] on button at bounding box center [406, 14] width 26 height 26
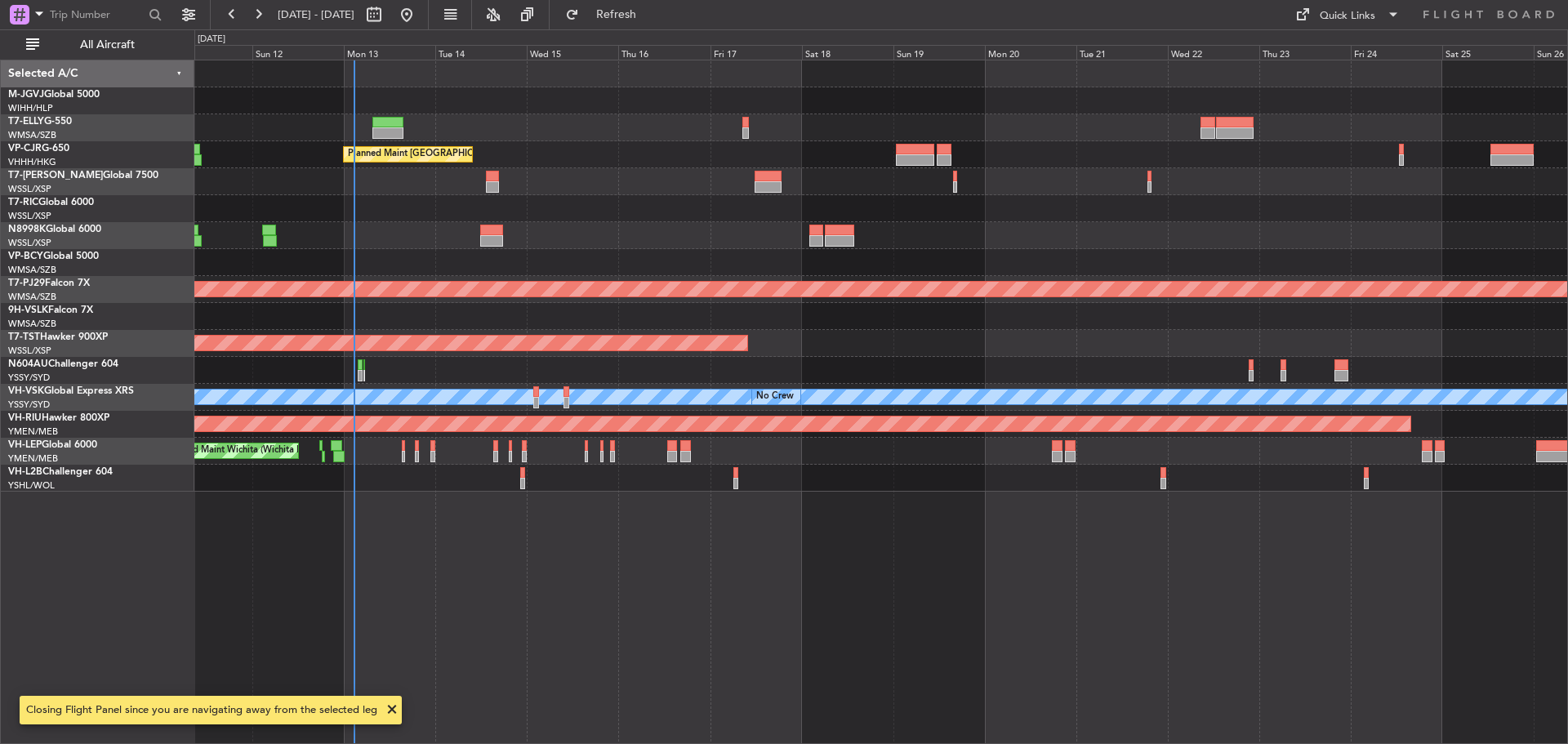
click at [734, 321] on div at bounding box center [880, 316] width 1372 height 27
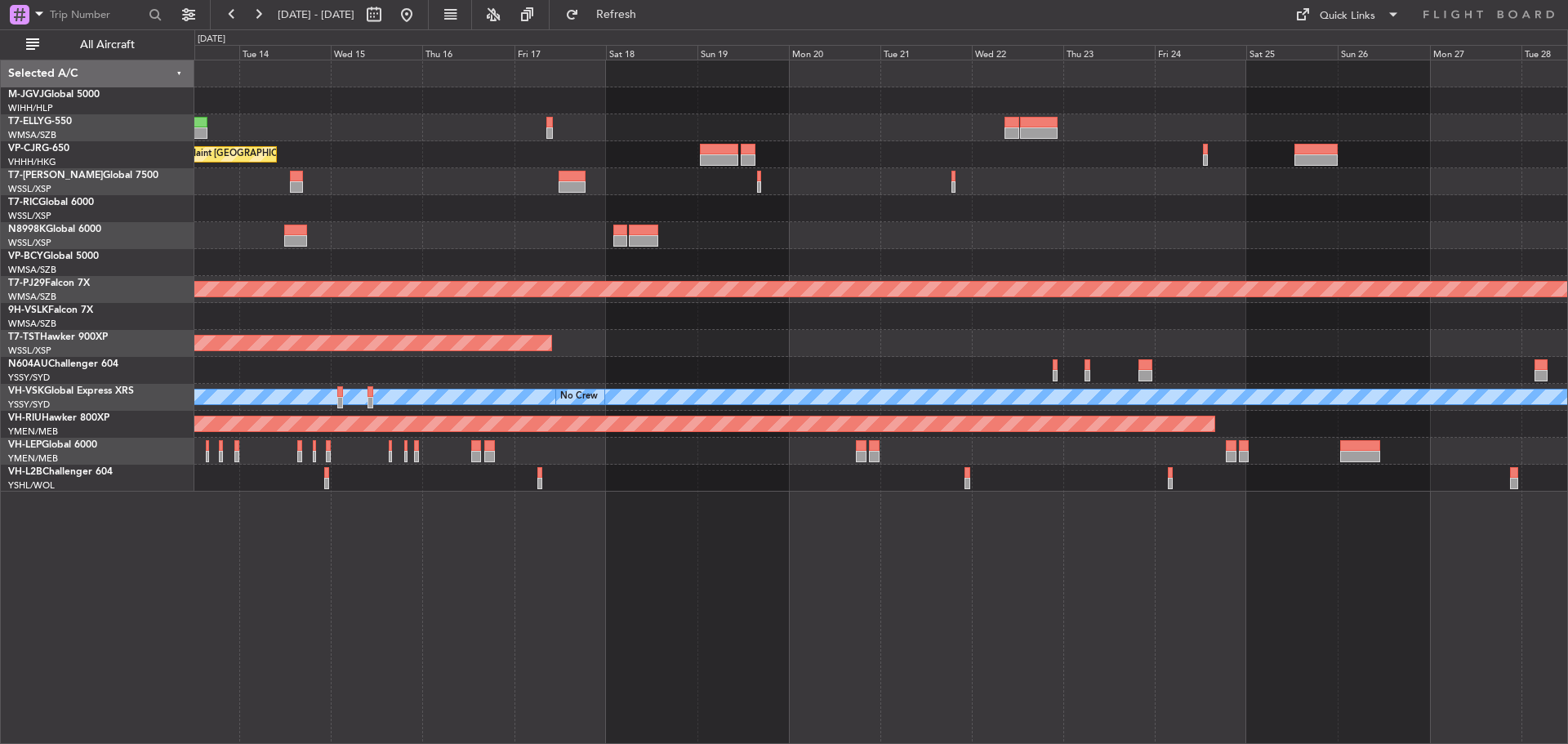
click at [595, 193] on div at bounding box center [880, 182] width 1372 height 27
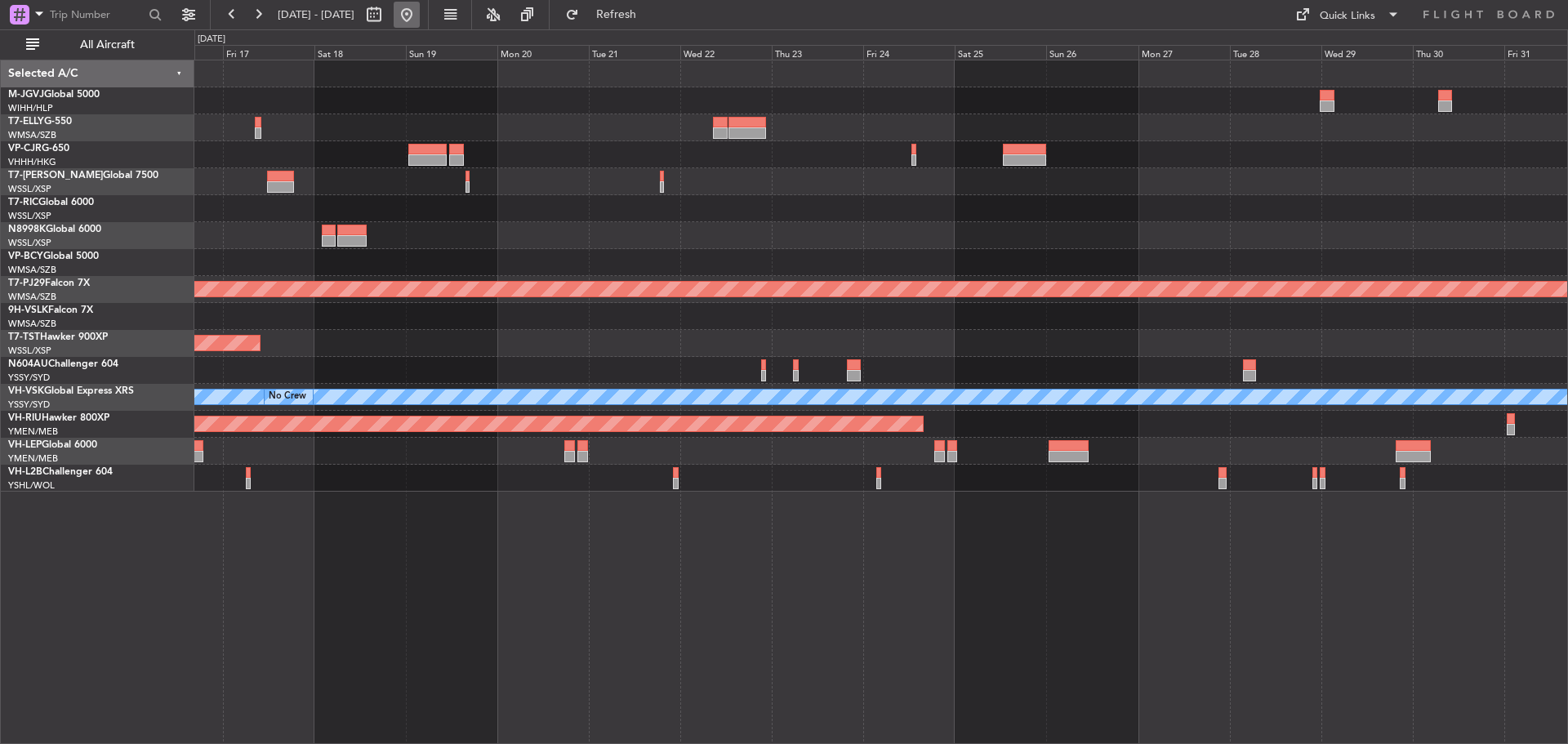
click at [420, 18] on button at bounding box center [406, 14] width 26 height 26
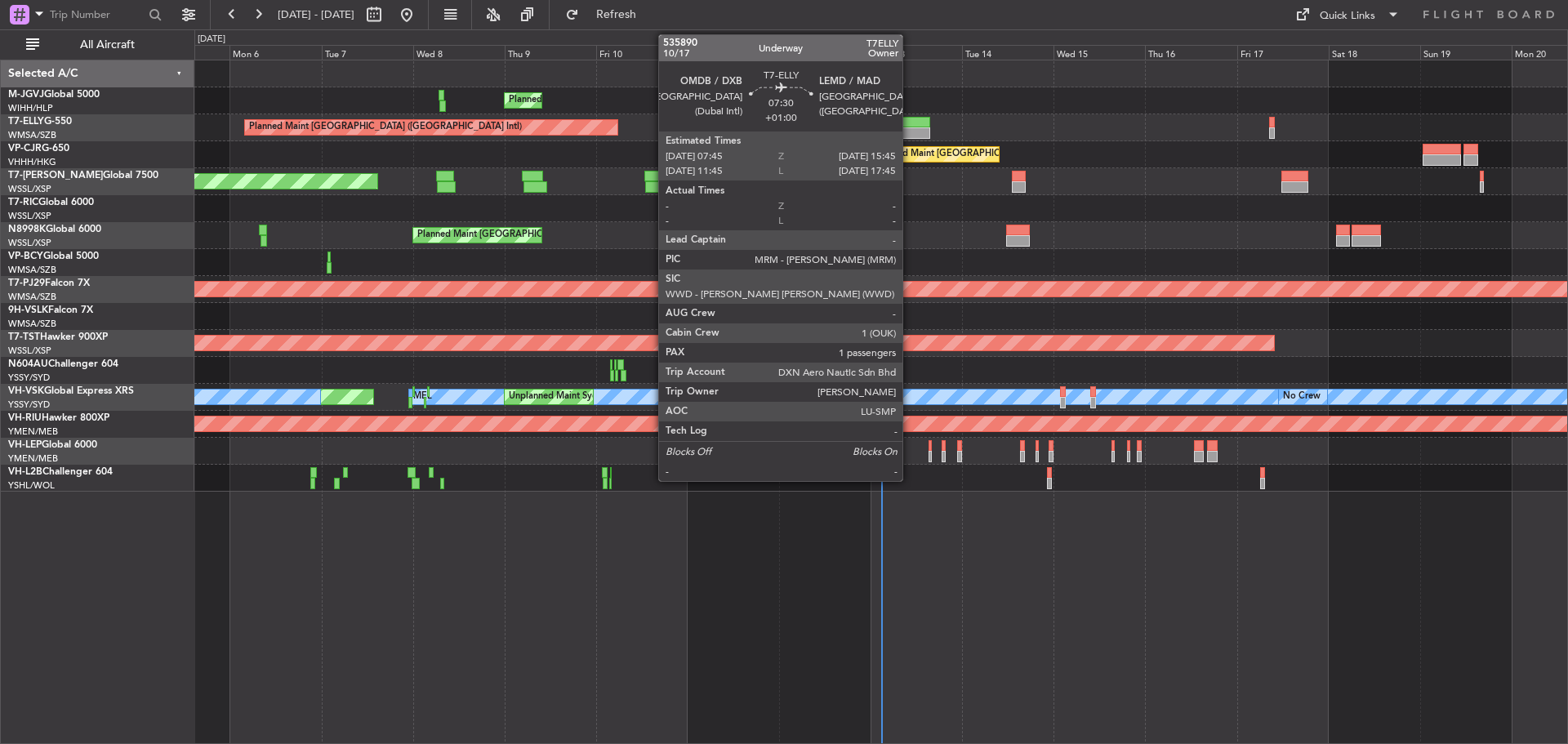
click at [910, 127] on div at bounding box center [914, 132] width 31 height 11
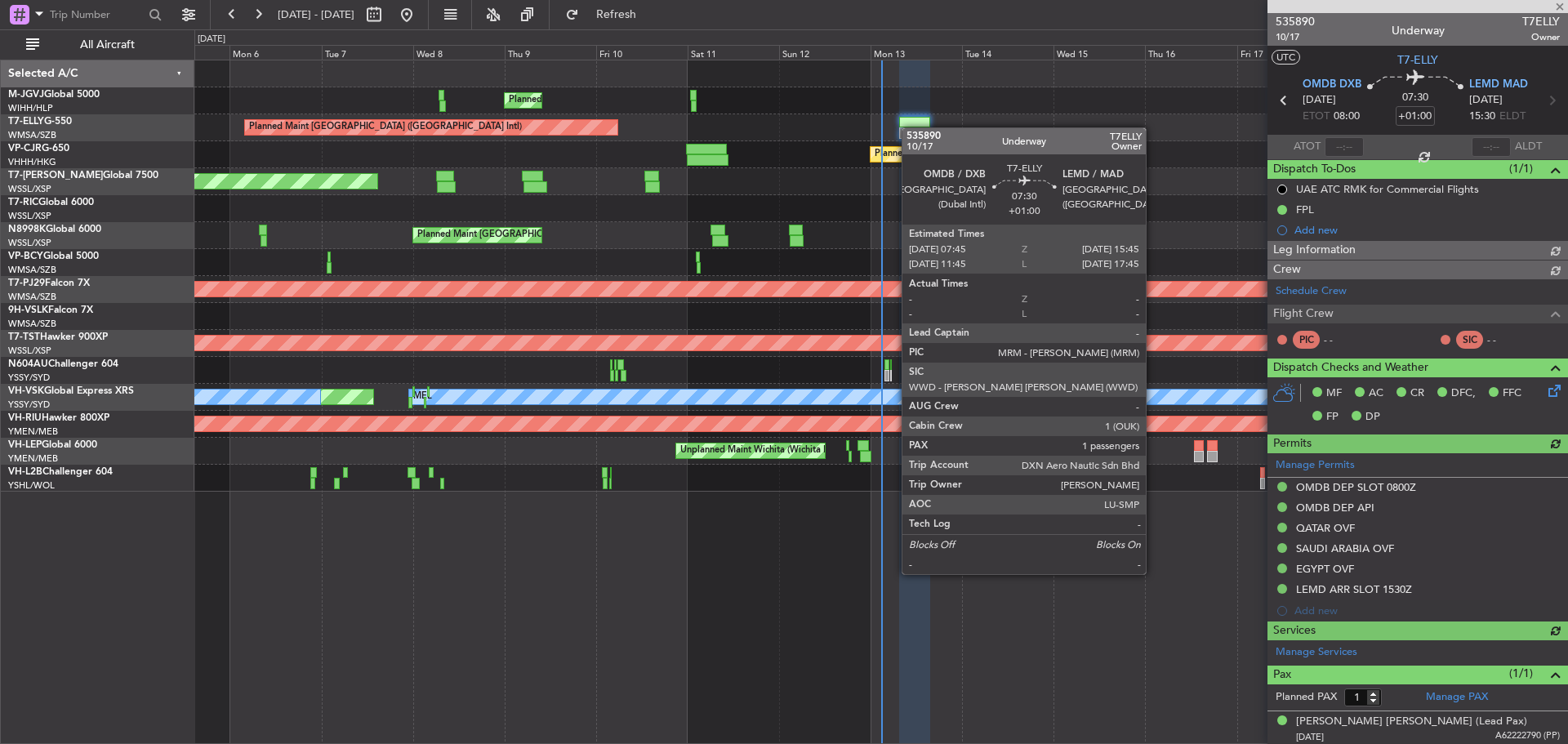
type input "[PERSON_NAME] (BTA)"
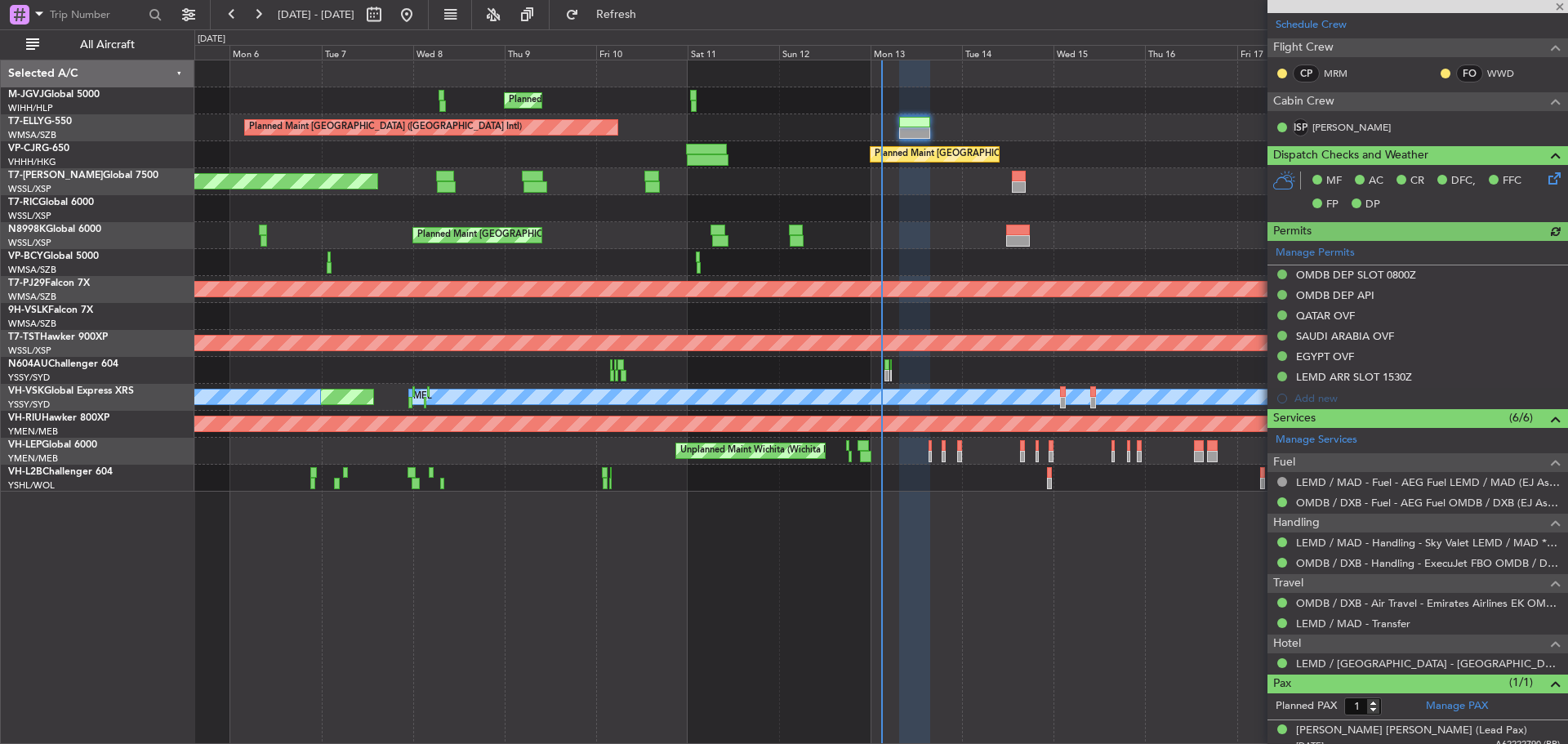
scroll to position [278, 0]
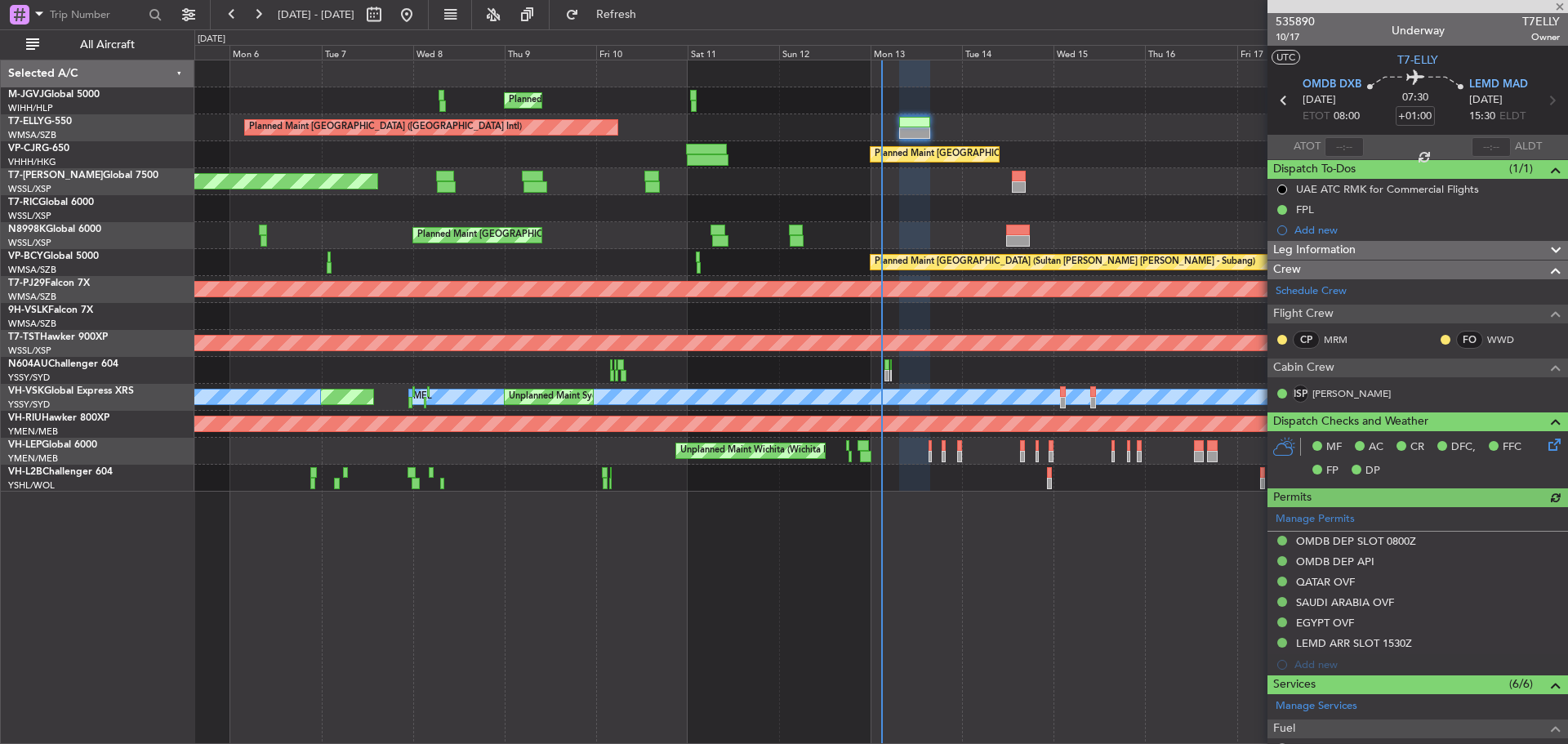
type input "[PERSON_NAME] (BTA)"
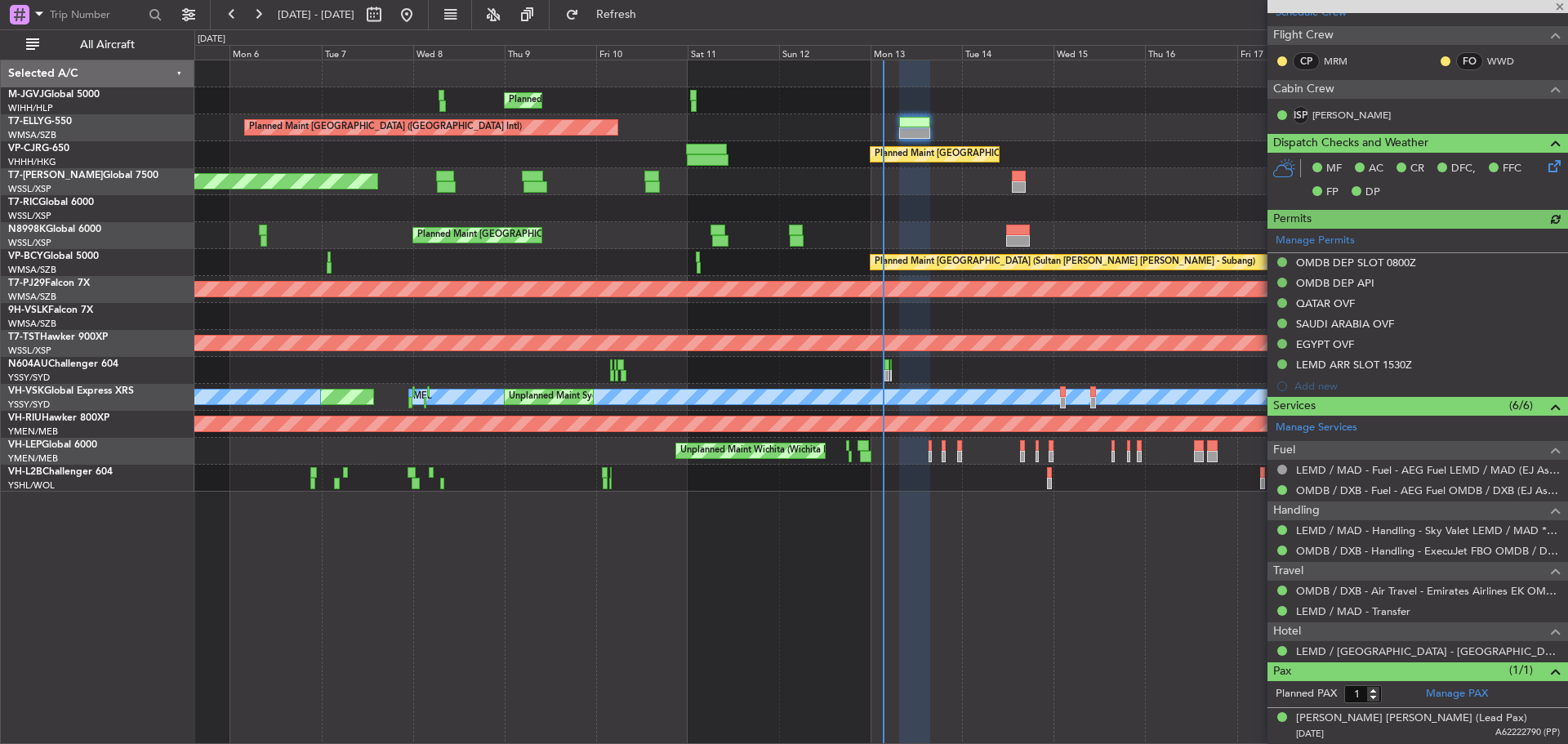
type input "[PERSON_NAME] (BTA)"
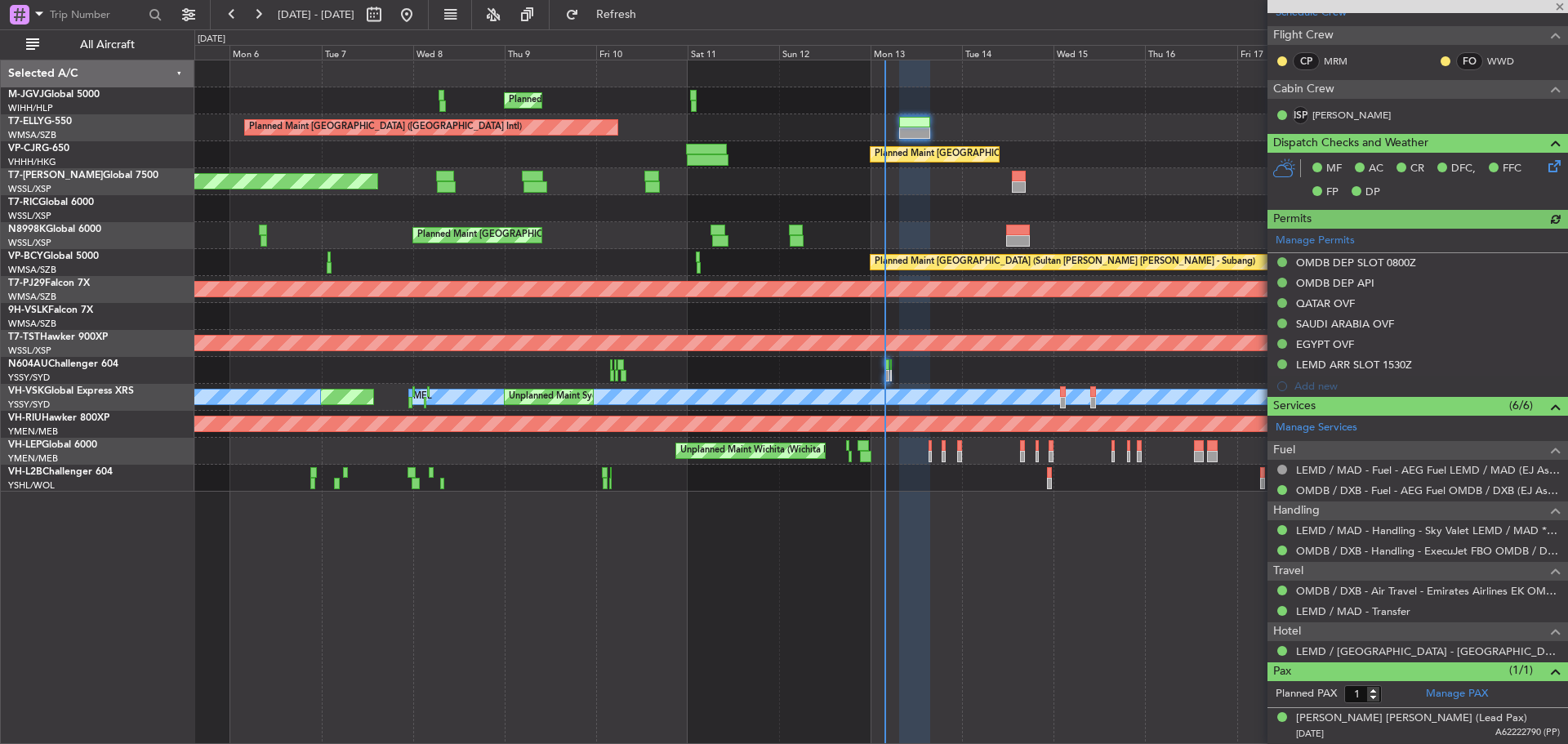
type input "[PERSON_NAME] (BTA)"
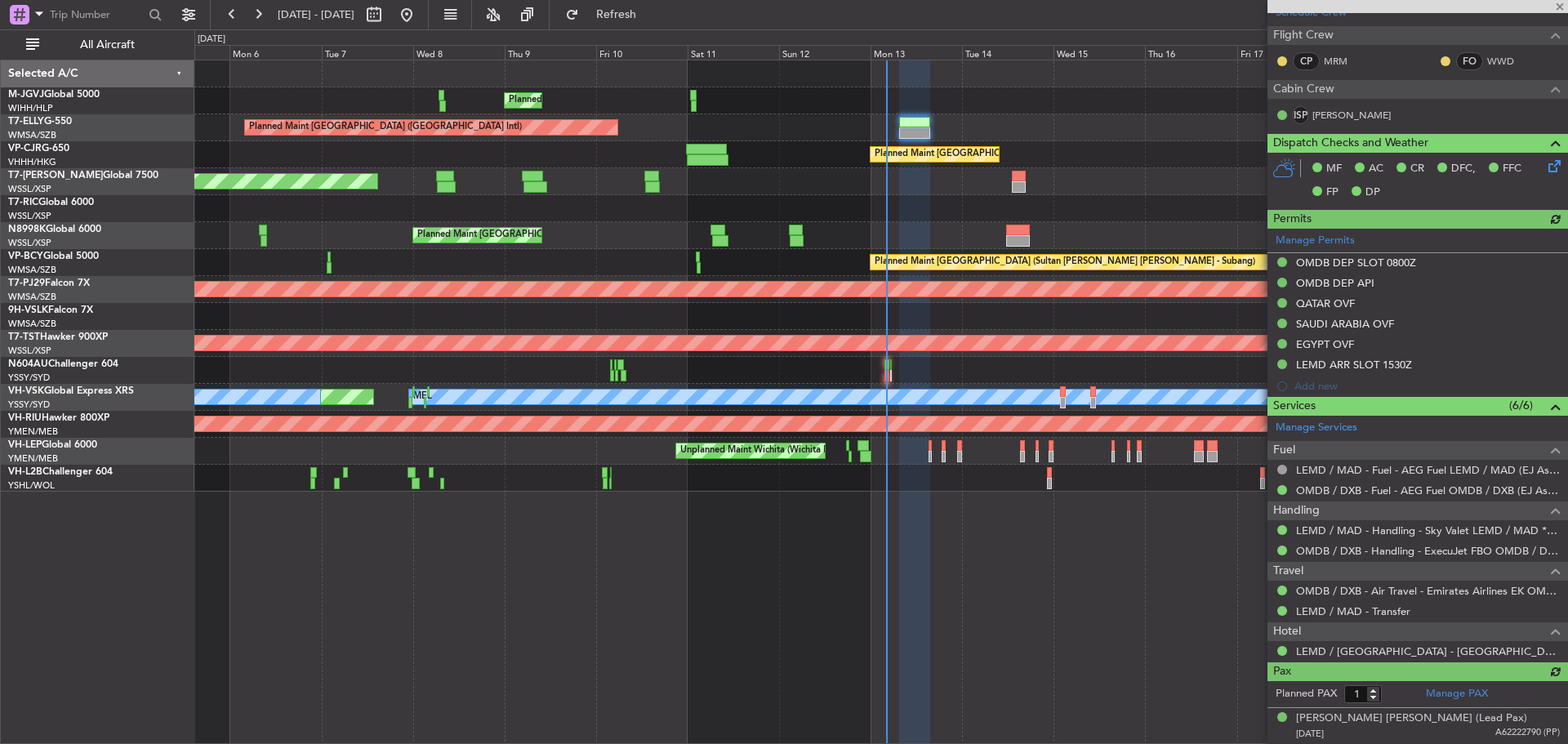
type input "[PERSON_NAME] (BTA)"
click at [1556, 7] on span at bounding box center [1559, 7] width 16 height 14
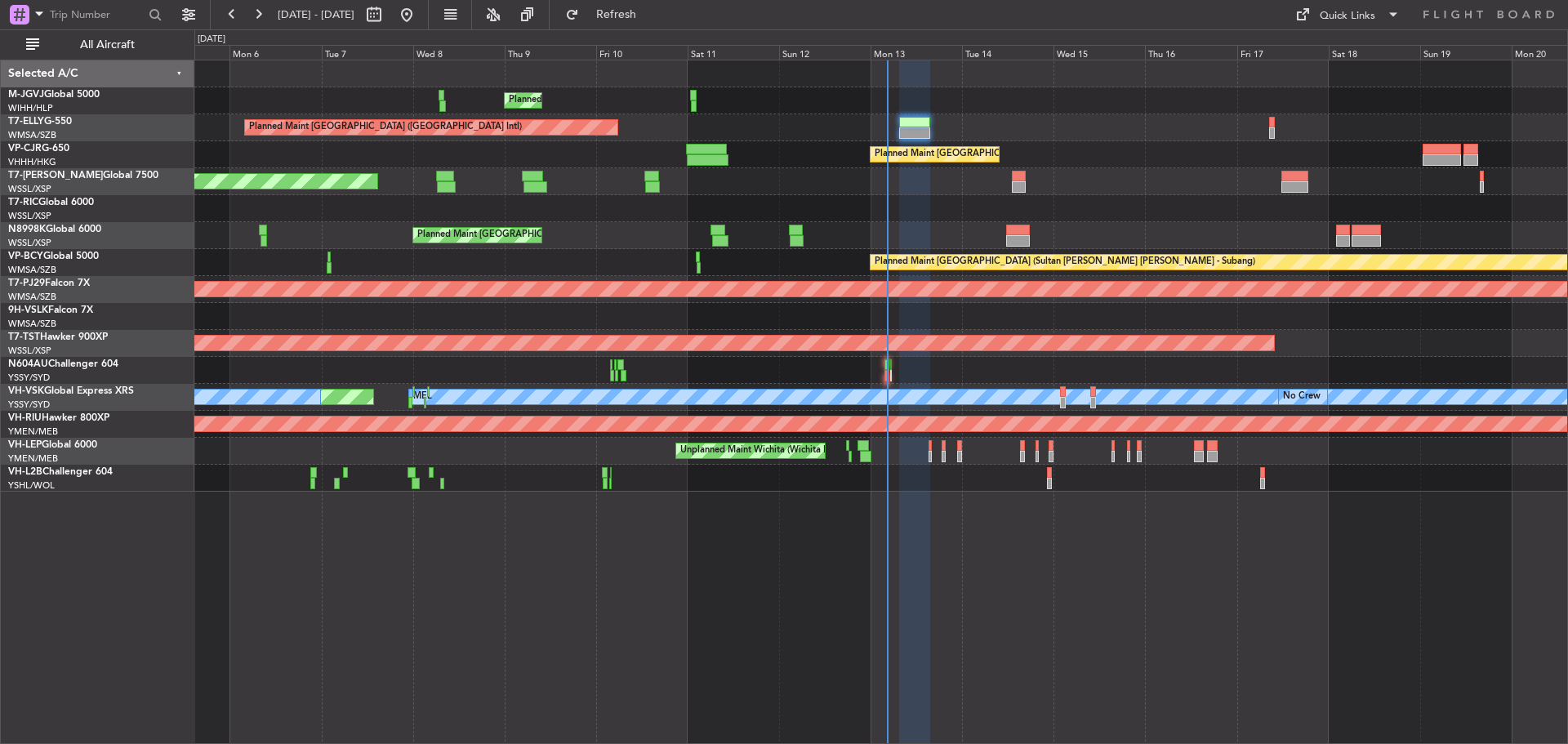
type input "0"
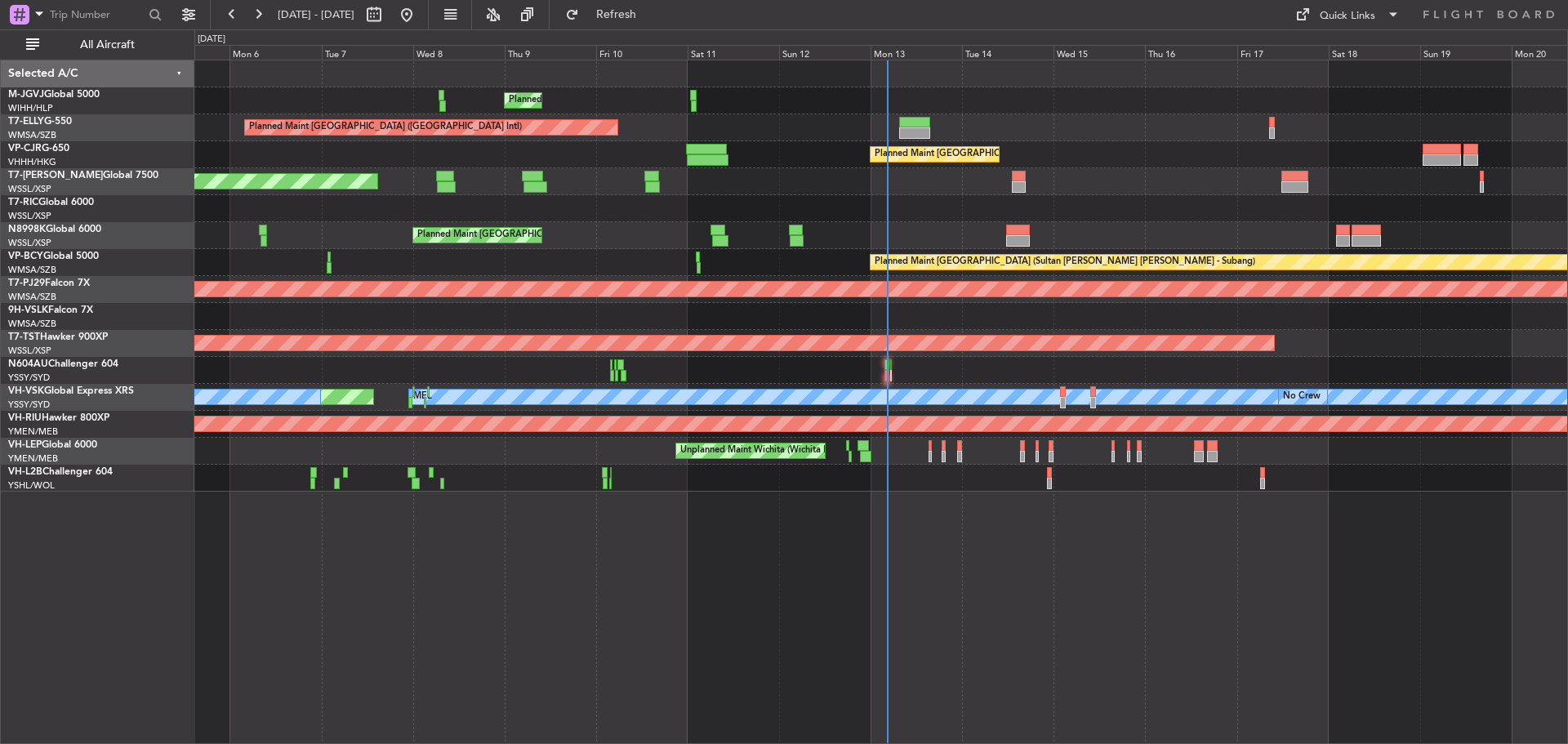
scroll to position [0, 0]
click at [1348, 14] on div "Quick Links" at bounding box center [1347, 16] width 55 height 16
click at [1350, 51] on button "Trip Builder" at bounding box center [1348, 53] width 122 height 39
click at [754, 184] on div "Planned Maint [GEOGRAPHIC_DATA] (Seletar) Planned Maint [GEOGRAPHIC_DATA] ([GEO…" at bounding box center [880, 276] width 1372 height 431
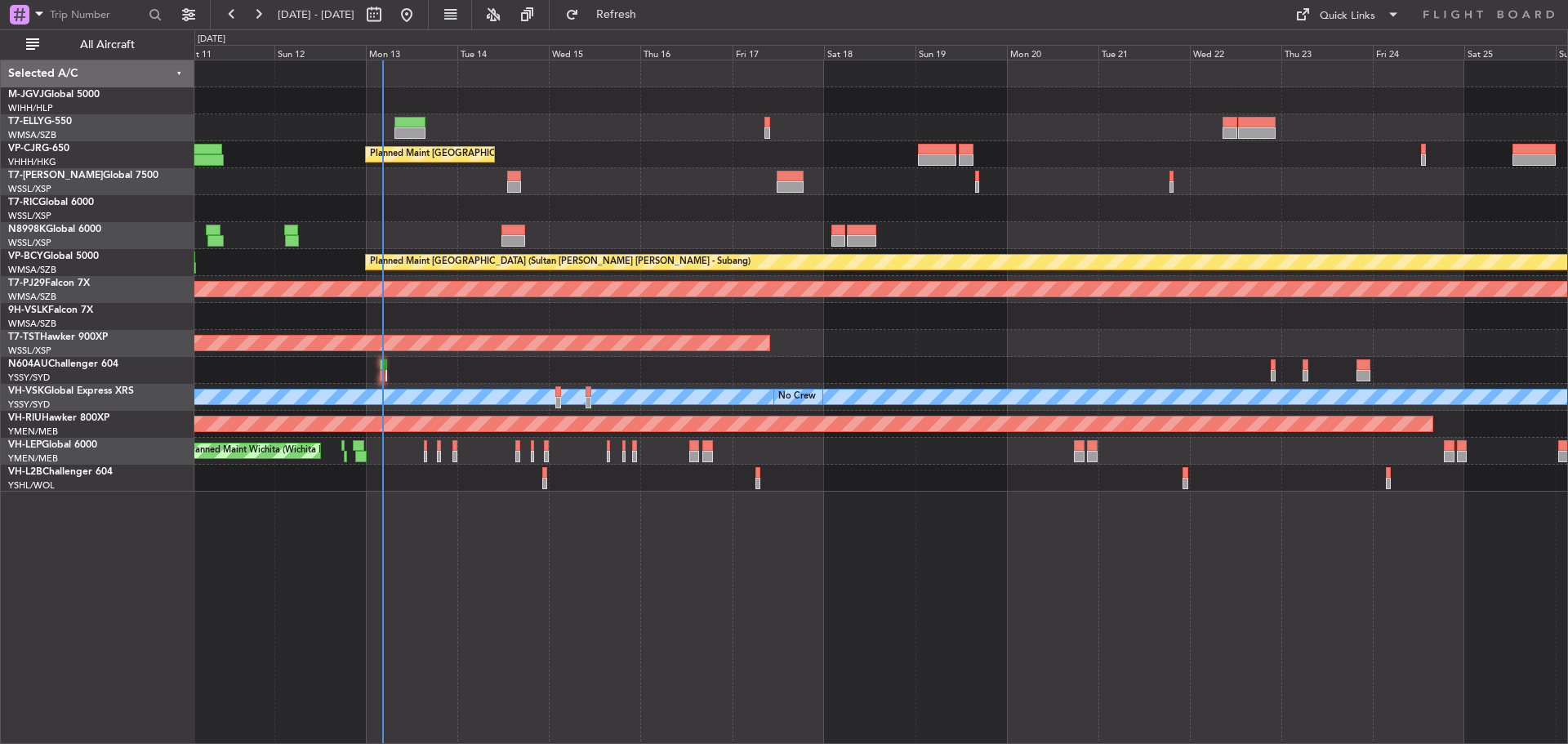
click at [492, 213] on div "Planned Maint [GEOGRAPHIC_DATA] (Seletar) Planned Maint [GEOGRAPHIC_DATA] ([GEO…" at bounding box center [880, 276] width 1372 height 431
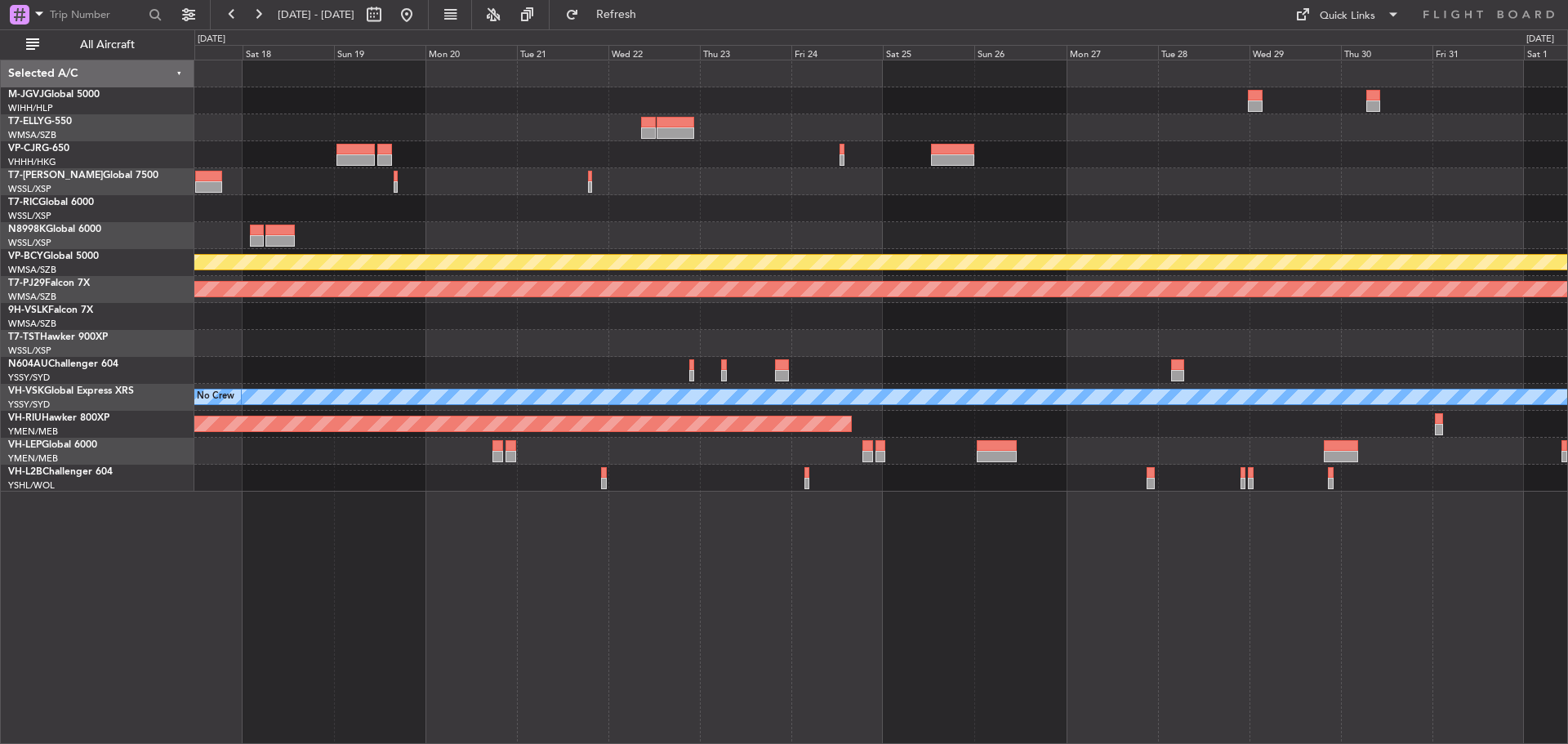
click at [880, 211] on div at bounding box center [880, 209] width 1372 height 27
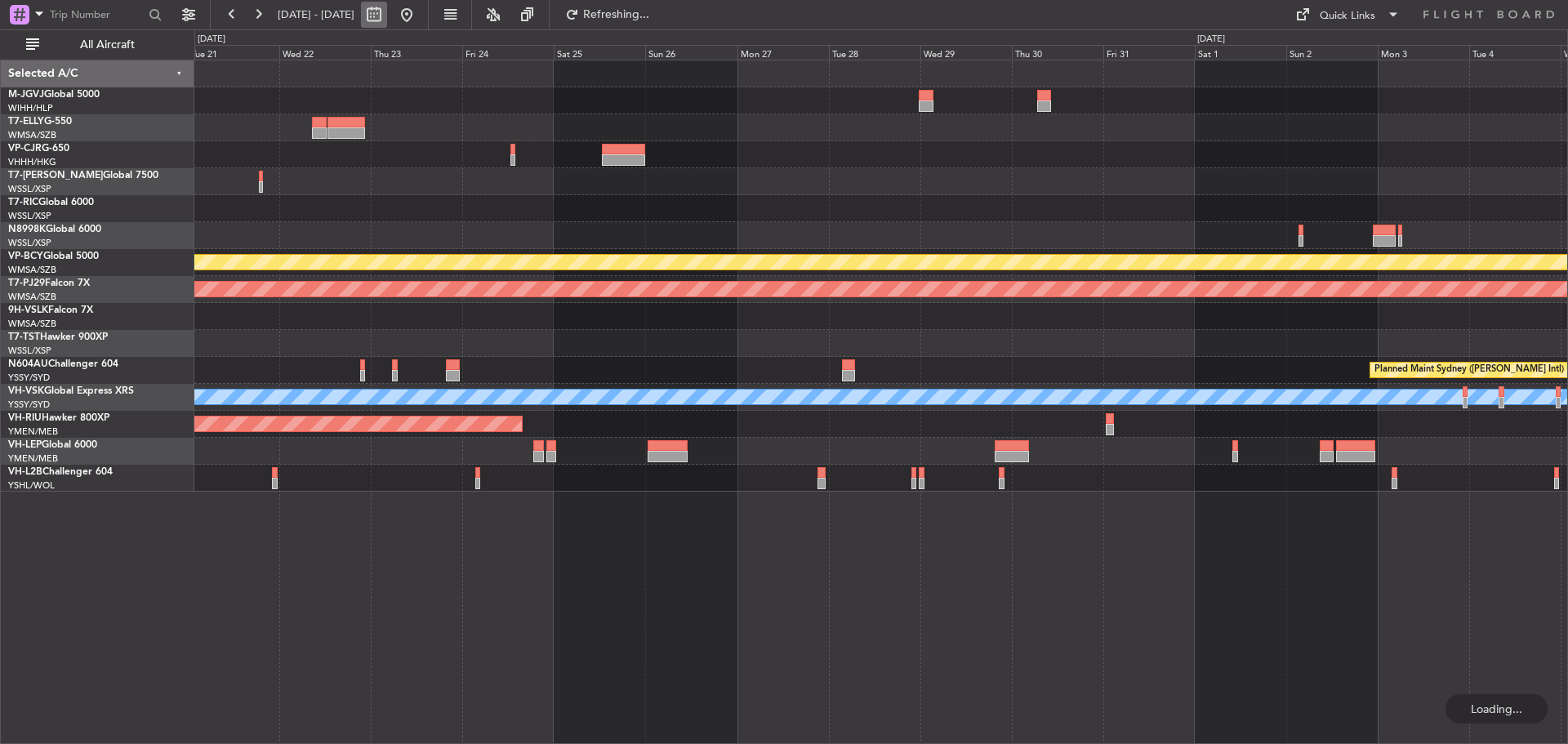
click at [387, 14] on button at bounding box center [374, 14] width 26 height 26
select select "10"
select select "2025"
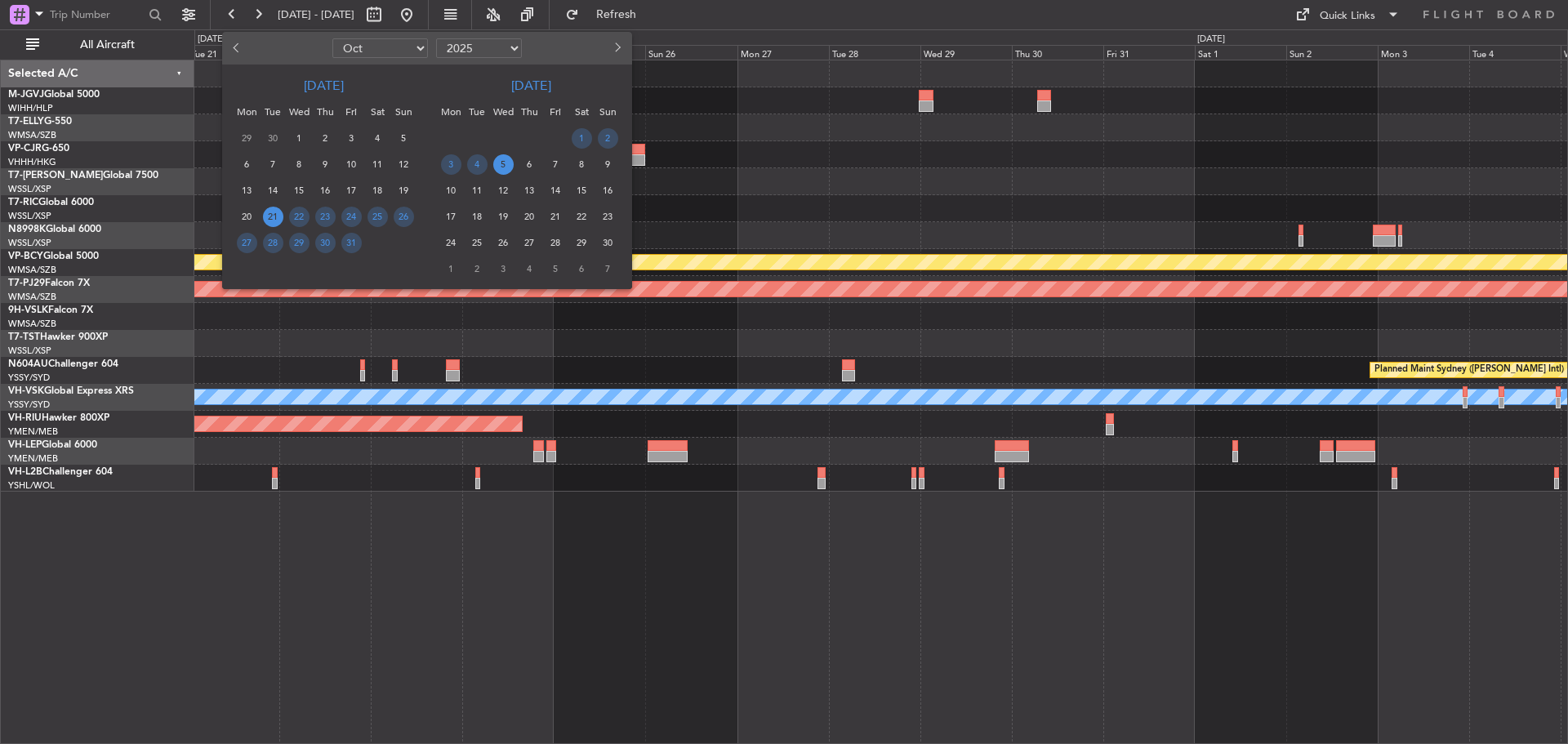
click at [409, 48] on select "Jan Feb Mar Apr May Jun [DATE] Aug Sep Oct Nov Dec" at bounding box center [380, 48] width 96 height 20
select select "12"
click at [332, 38] on select "Jan Feb Mar Apr May Jun [DATE] Aug Sep Oct Nov Dec" at bounding box center [380, 48] width 96 height 20
click at [271, 220] on span "23" at bounding box center [273, 217] width 20 height 20
click at [483, 166] on span "6" at bounding box center [477, 165] width 20 height 20
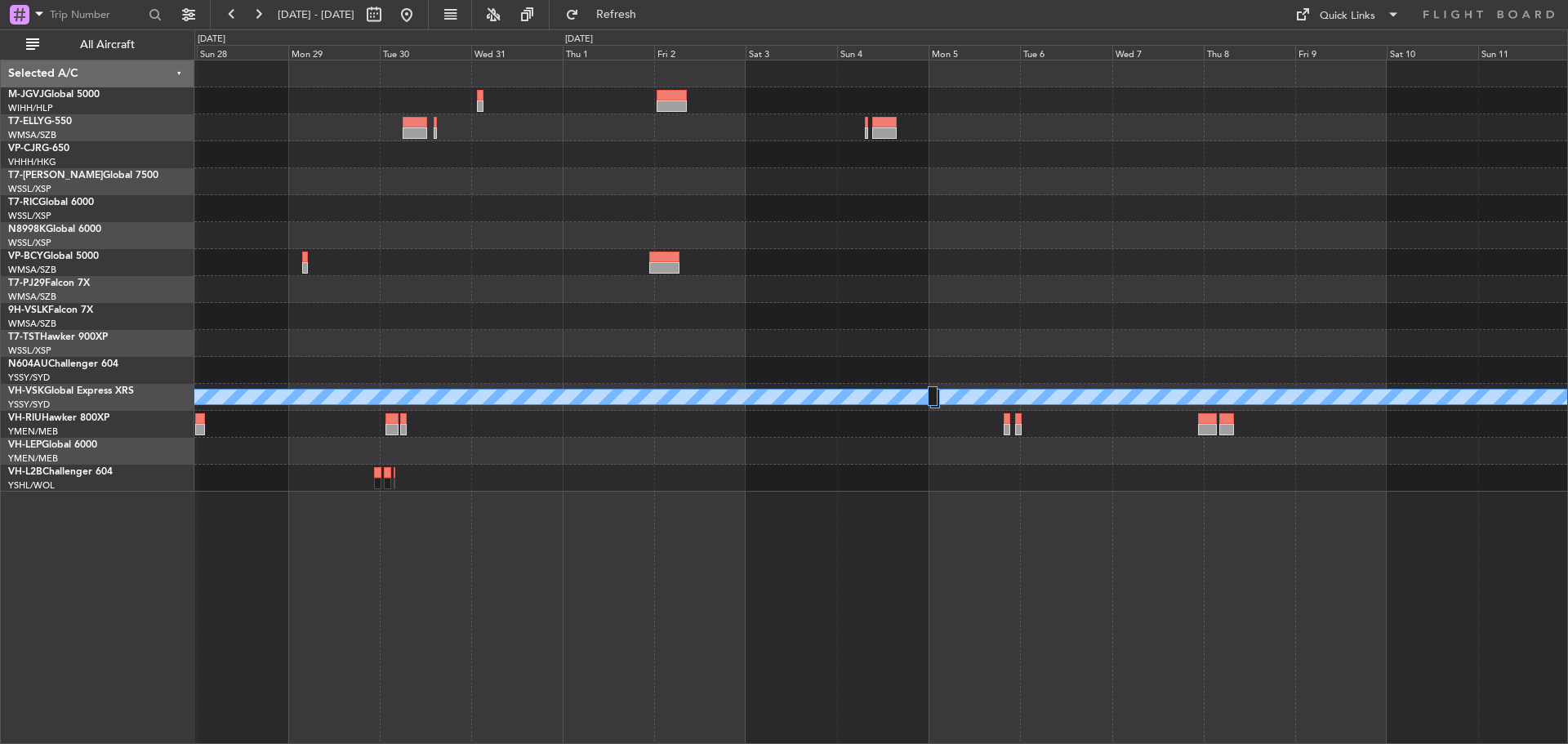
click at [444, 182] on div "MEL" at bounding box center [880, 276] width 1372 height 431
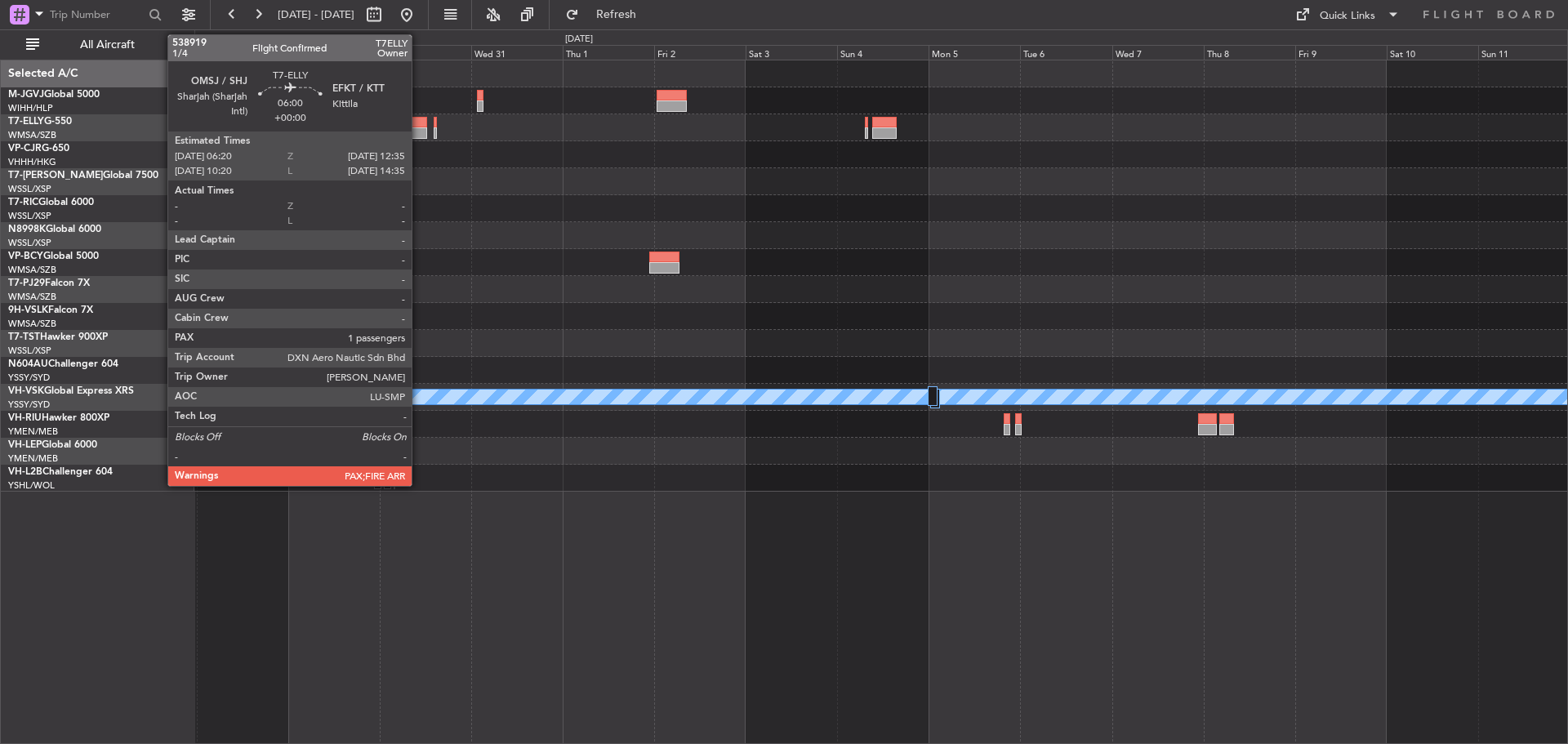
click at [419, 128] on div at bounding box center [415, 132] width 25 height 11
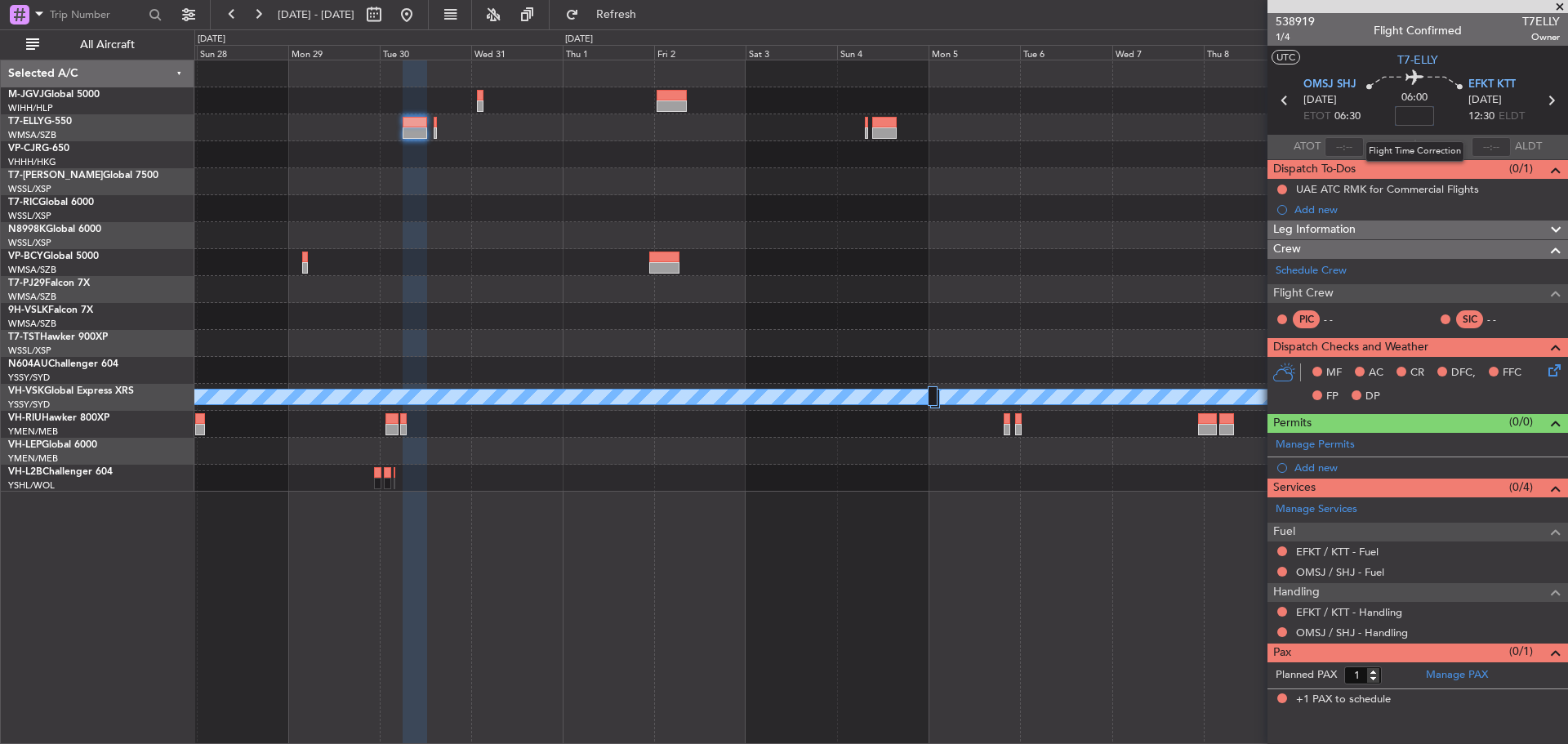
click at [1415, 118] on input at bounding box center [1414, 115] width 39 height 20
type input "+01:45"
click at [1124, 146] on div at bounding box center [880, 155] width 1372 height 27
click at [1553, 103] on icon at bounding box center [1550, 100] width 21 height 21
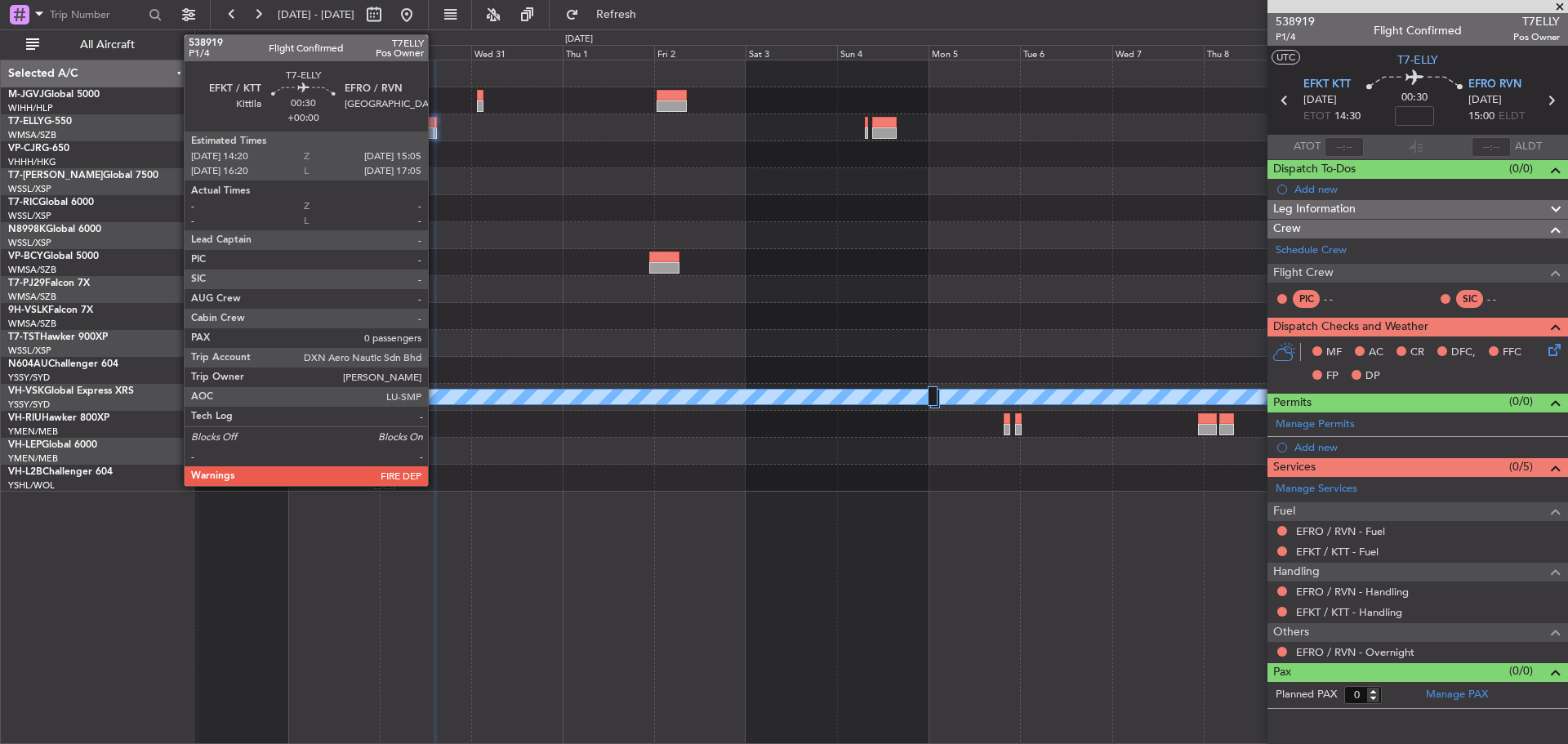
click at [435, 136] on div at bounding box center [435, 132] width 3 height 11
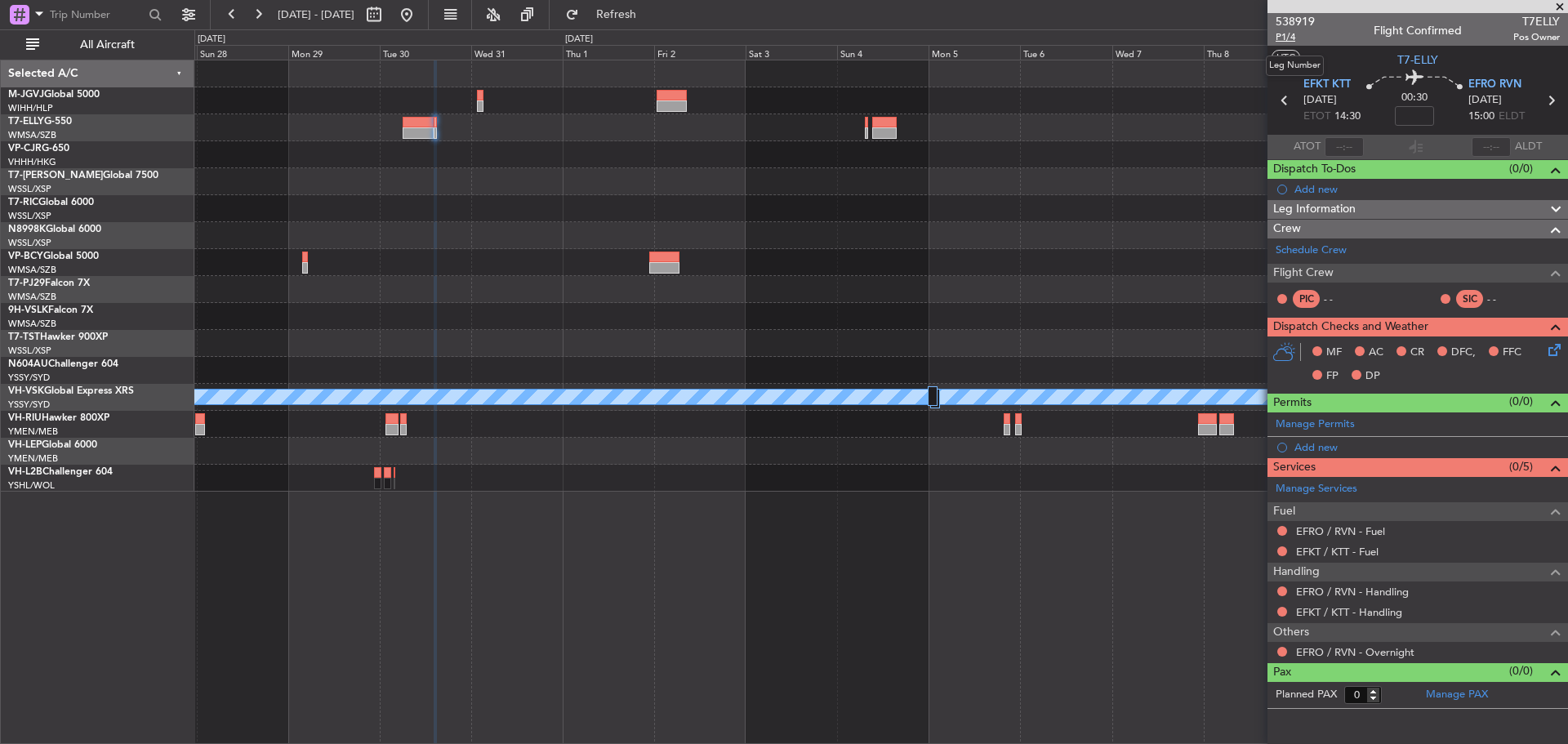
click at [1281, 38] on span "P1/4" at bounding box center [1295, 37] width 39 height 14
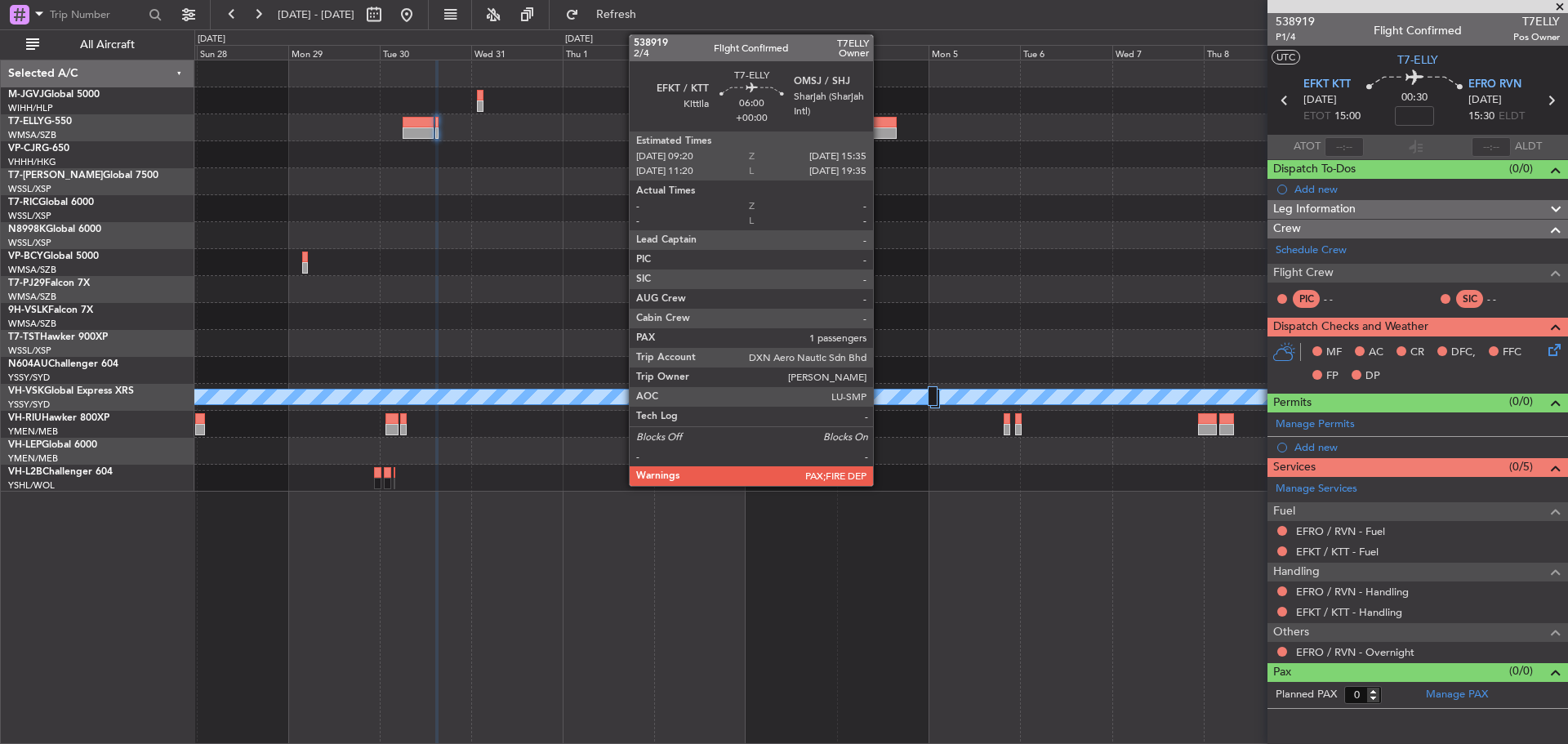
click at [880, 132] on div at bounding box center [884, 132] width 25 height 11
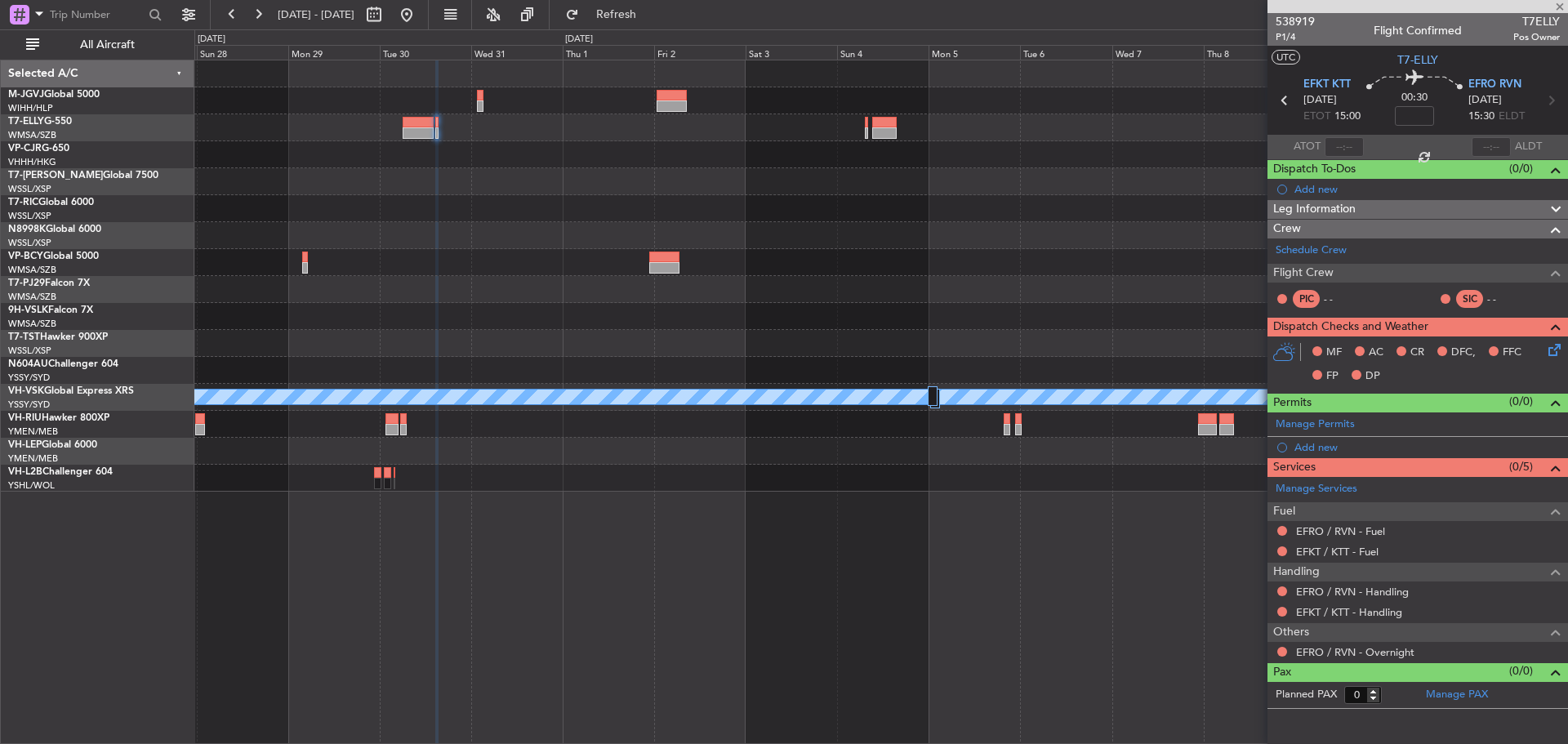
type input "1"
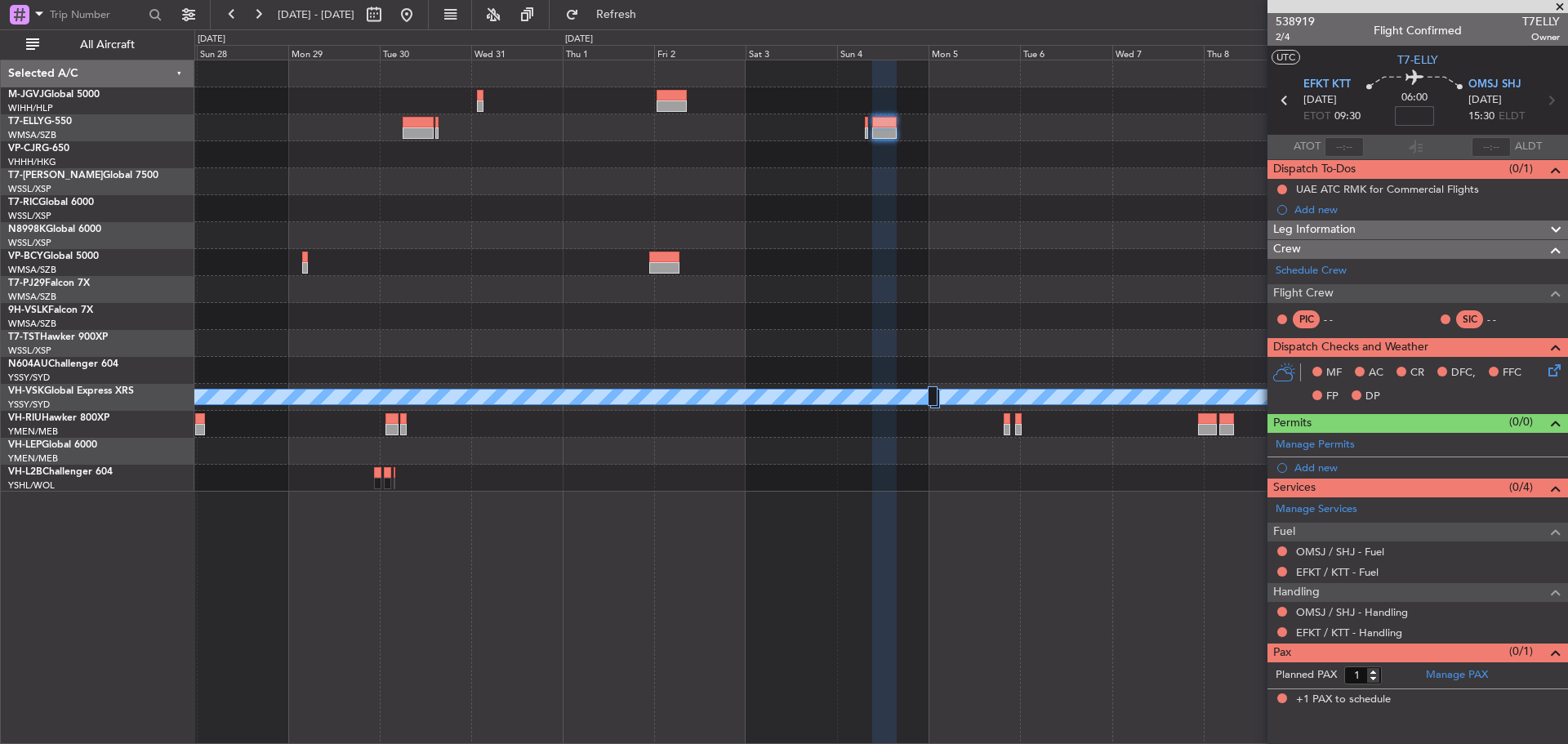
click at [1420, 119] on input at bounding box center [1414, 115] width 39 height 20
type input "+01:30"
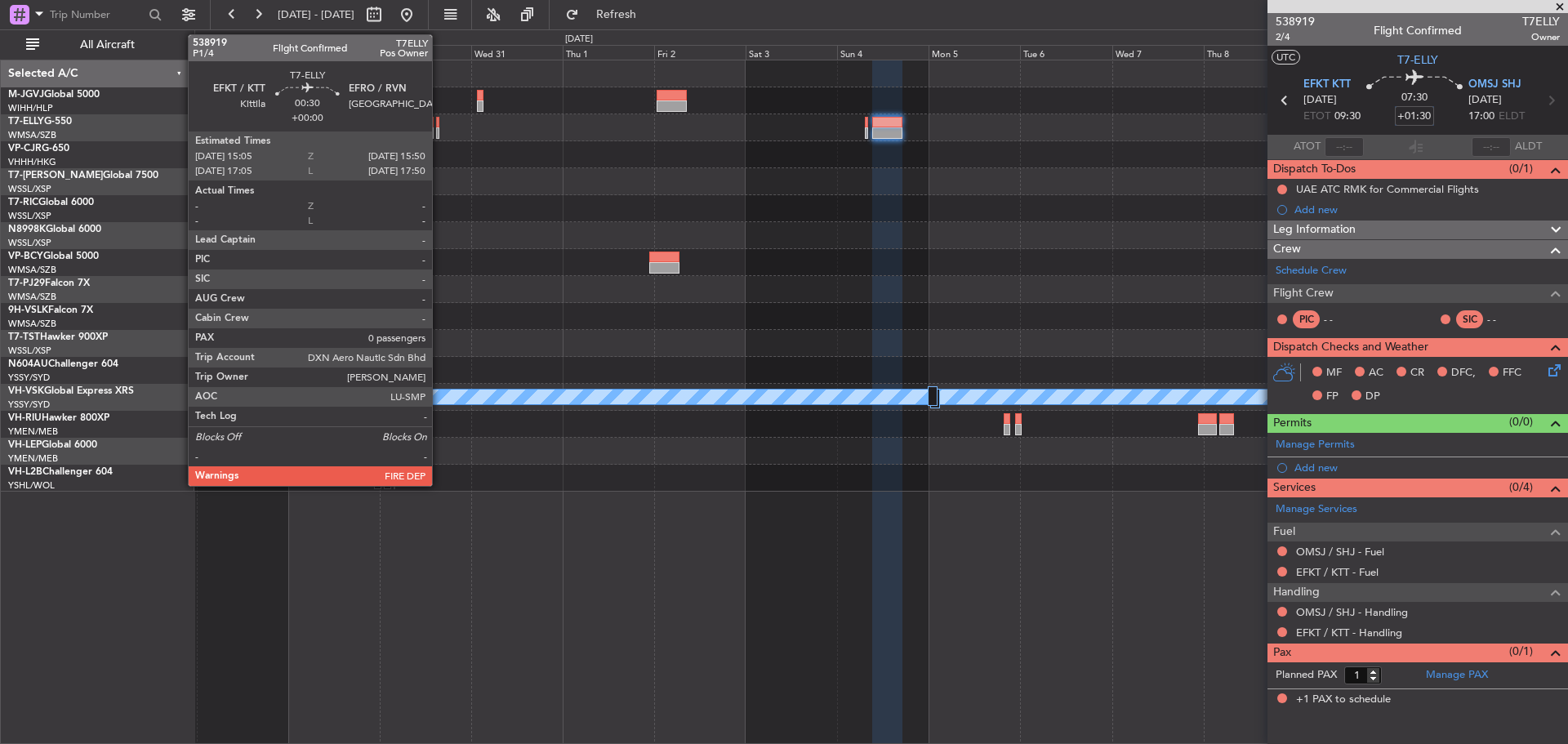
click at [439, 124] on div at bounding box center [438, 122] width 3 height 11
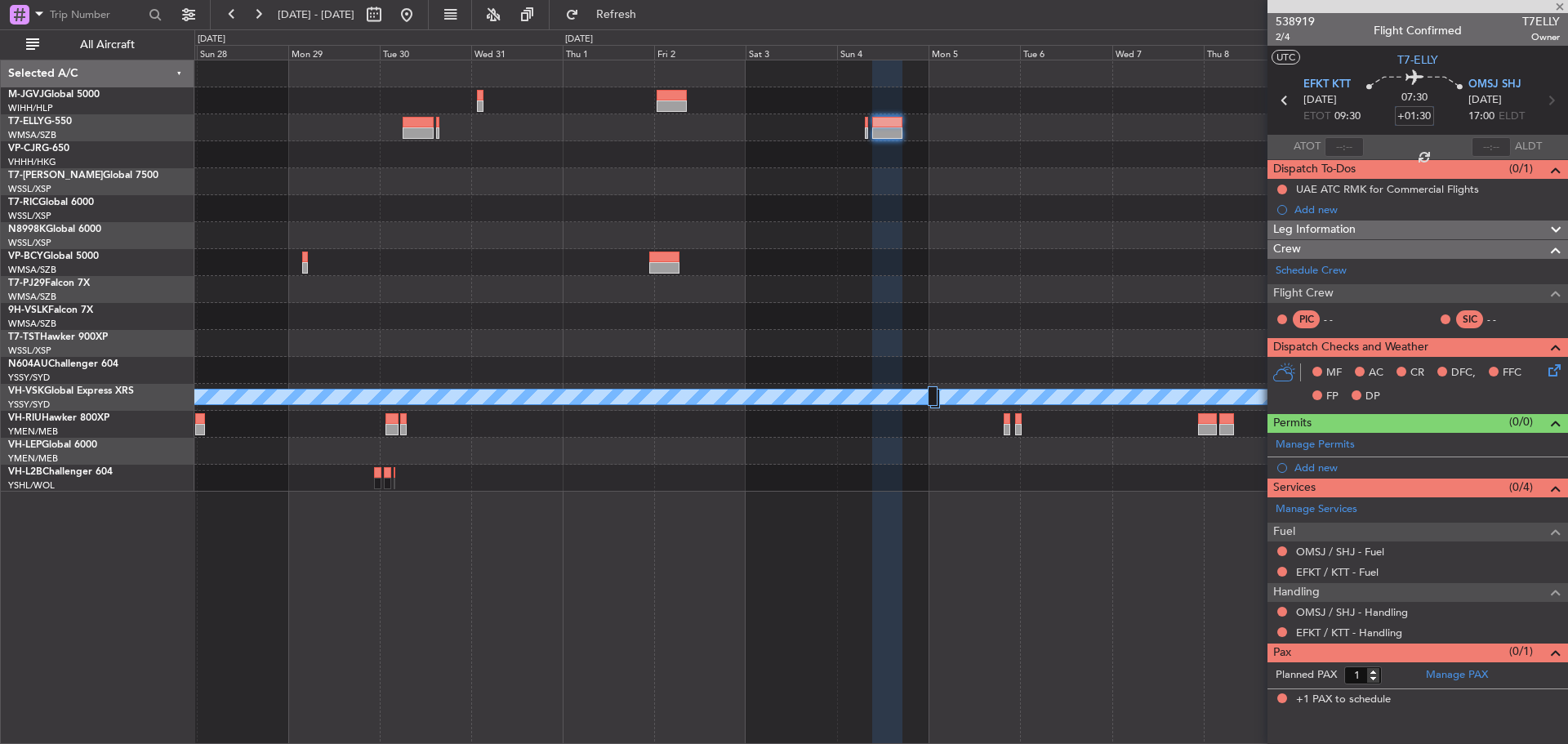
type input "0"
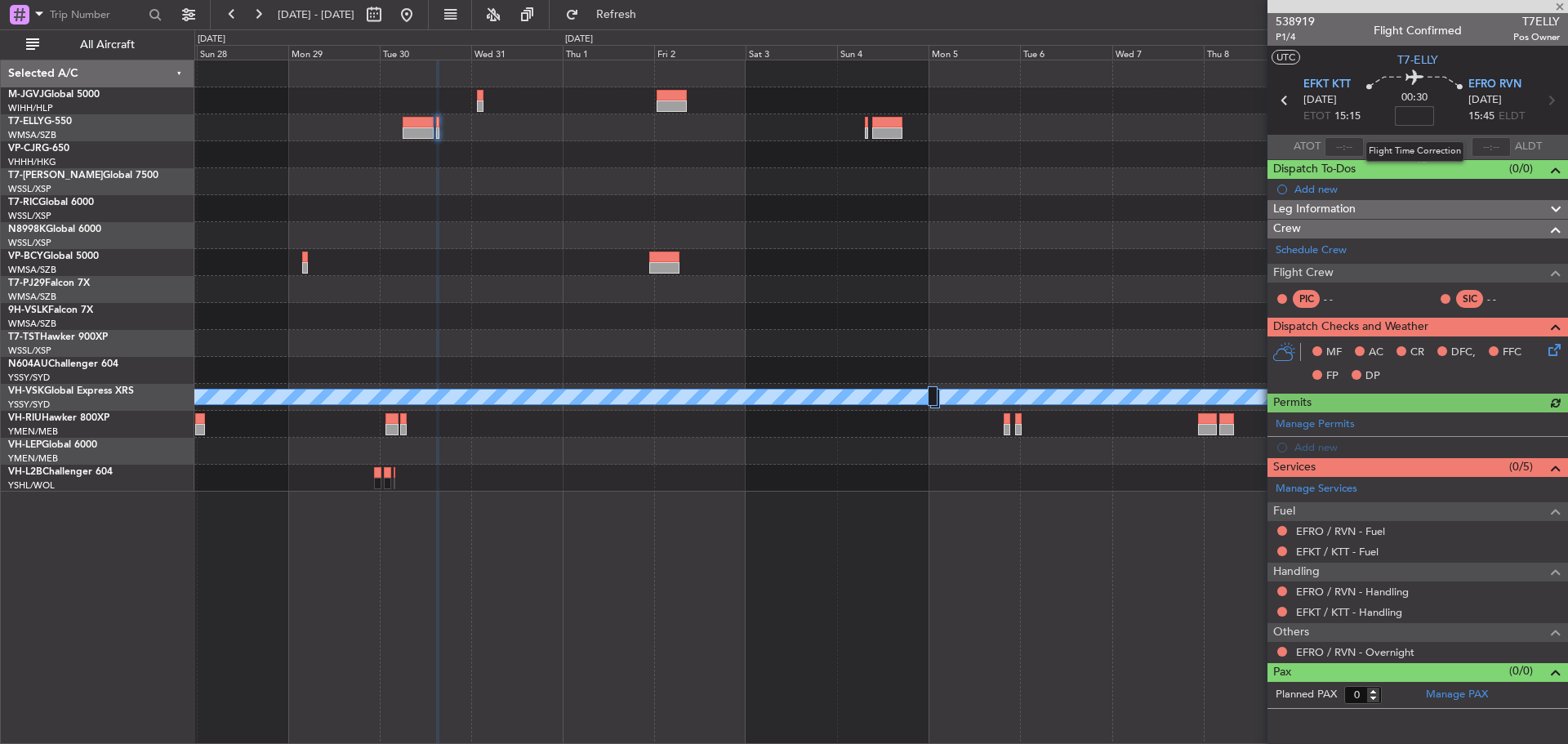
click at [1418, 118] on input at bounding box center [1414, 115] width 39 height 20
type input "-00:10"
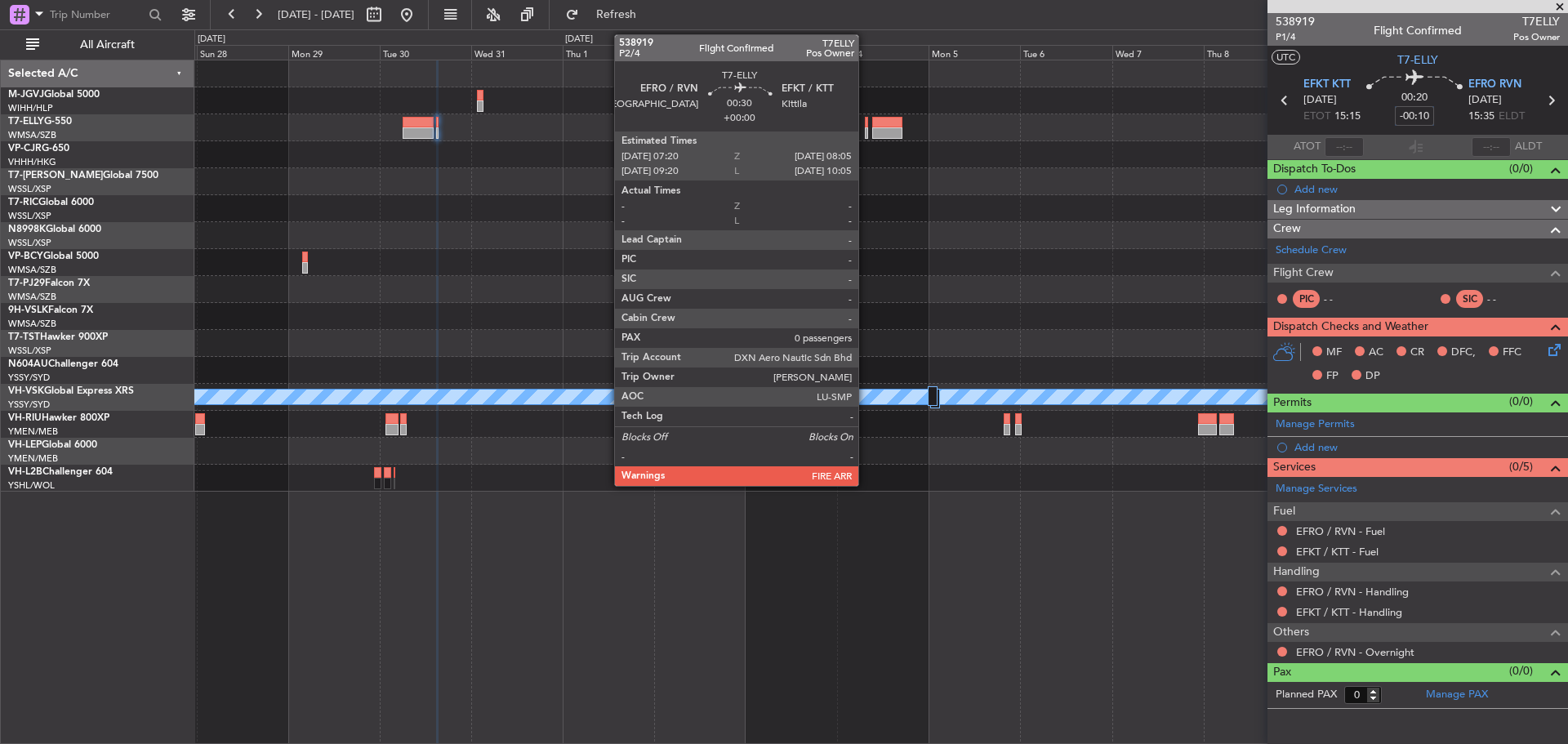
click at [866, 135] on div at bounding box center [867, 132] width 3 height 11
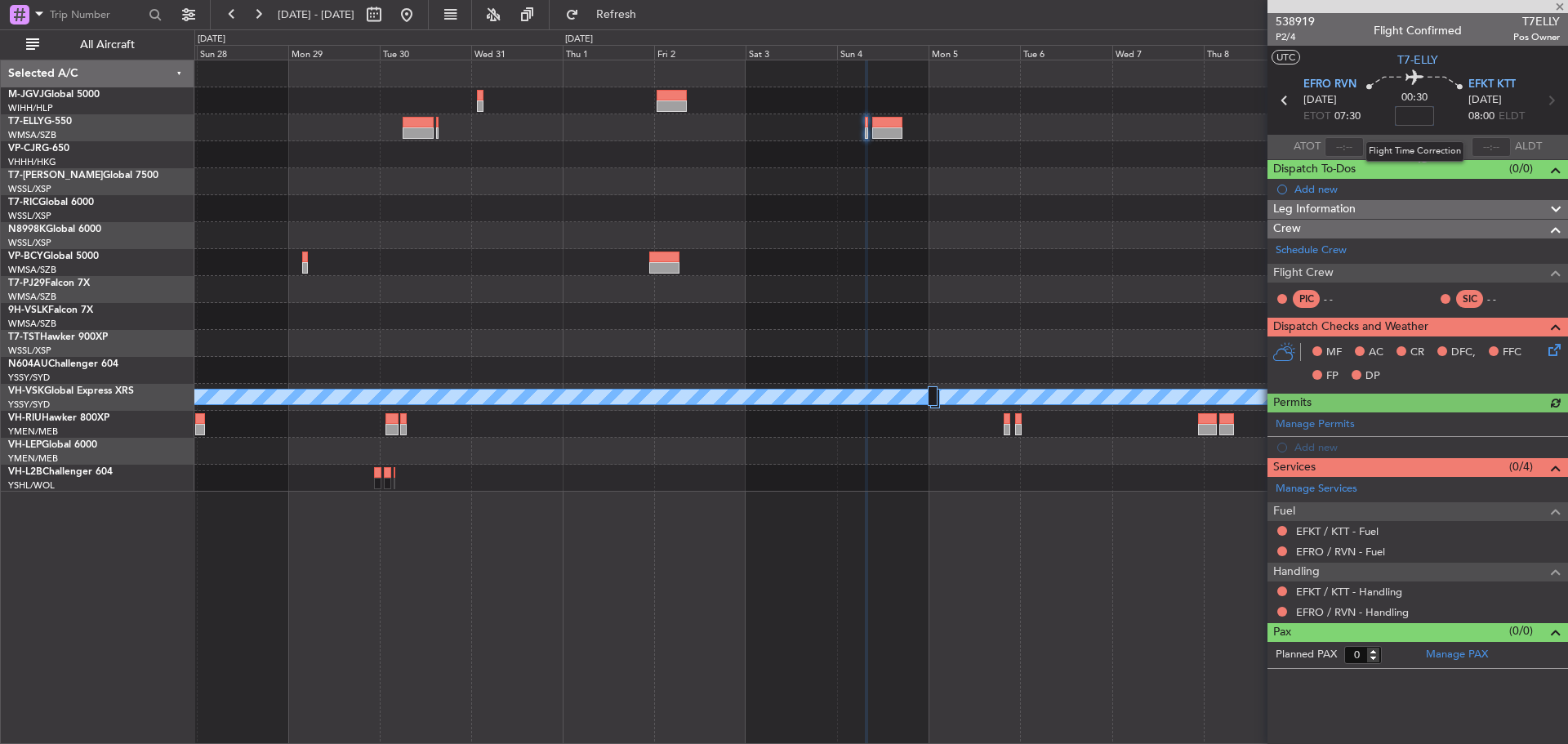
click at [1415, 117] on input at bounding box center [1414, 115] width 39 height 20
click at [1308, 87] on span "EFRO RVN" at bounding box center [1330, 85] width 53 height 16
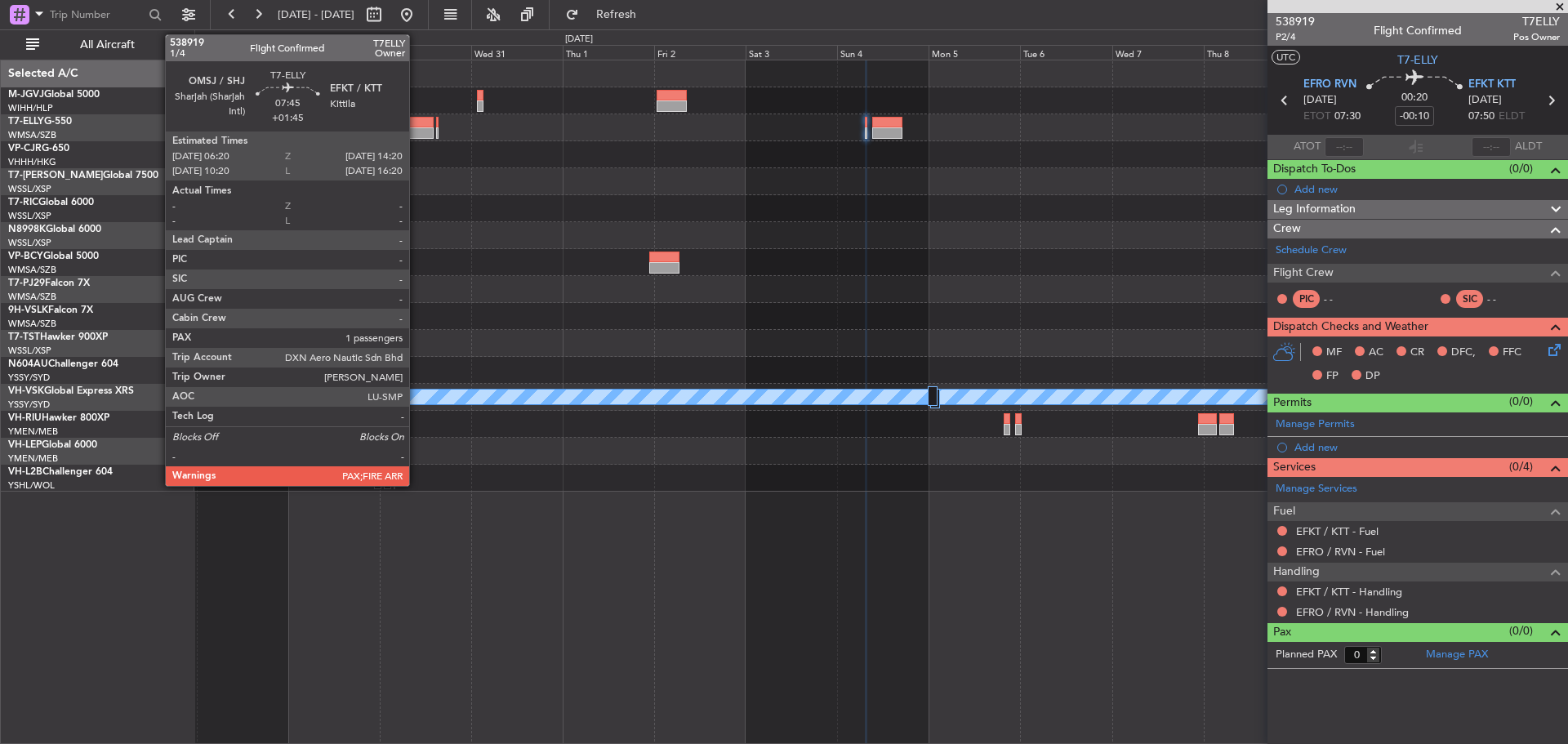
click at [416, 125] on div at bounding box center [418, 122] width 31 height 11
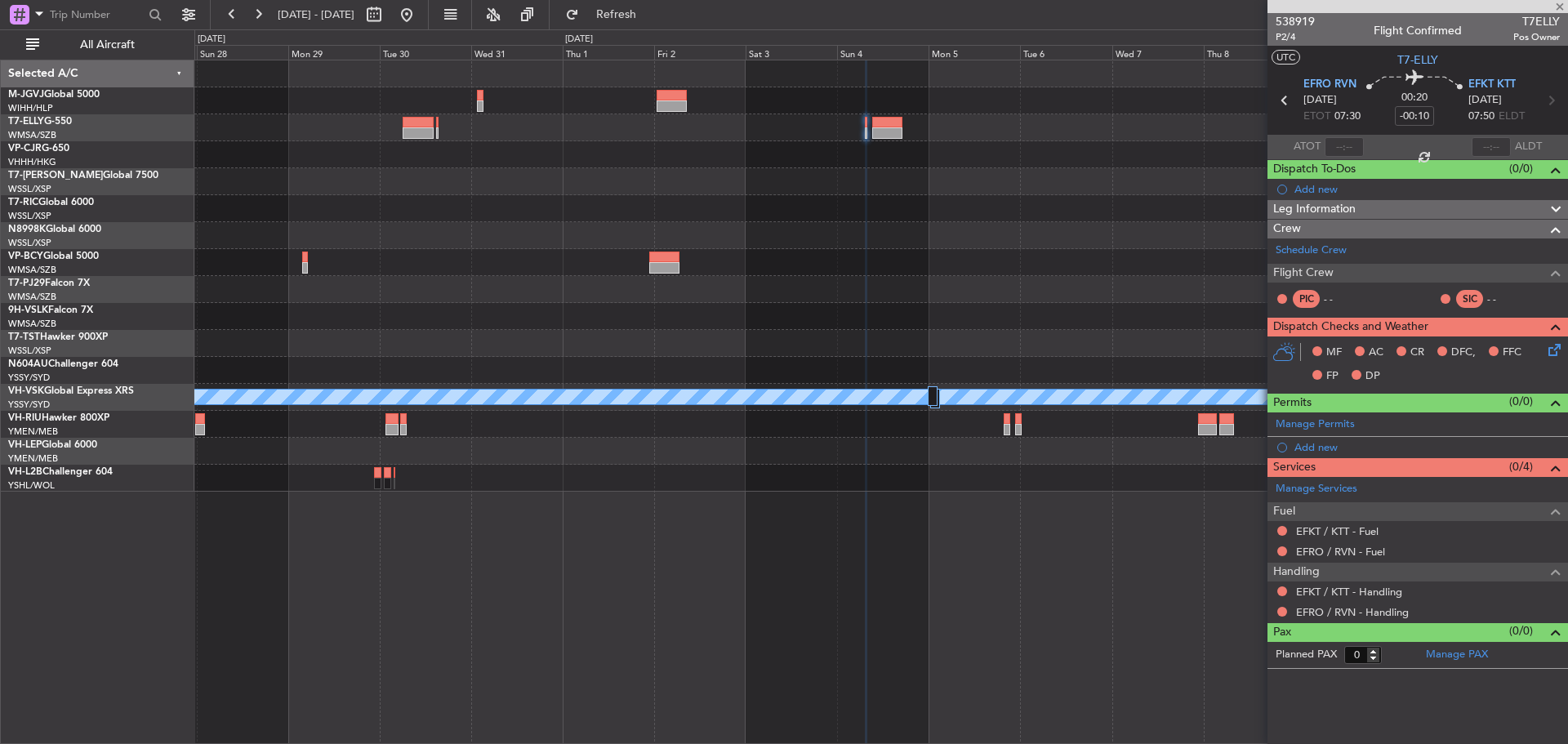
type input "+01:45"
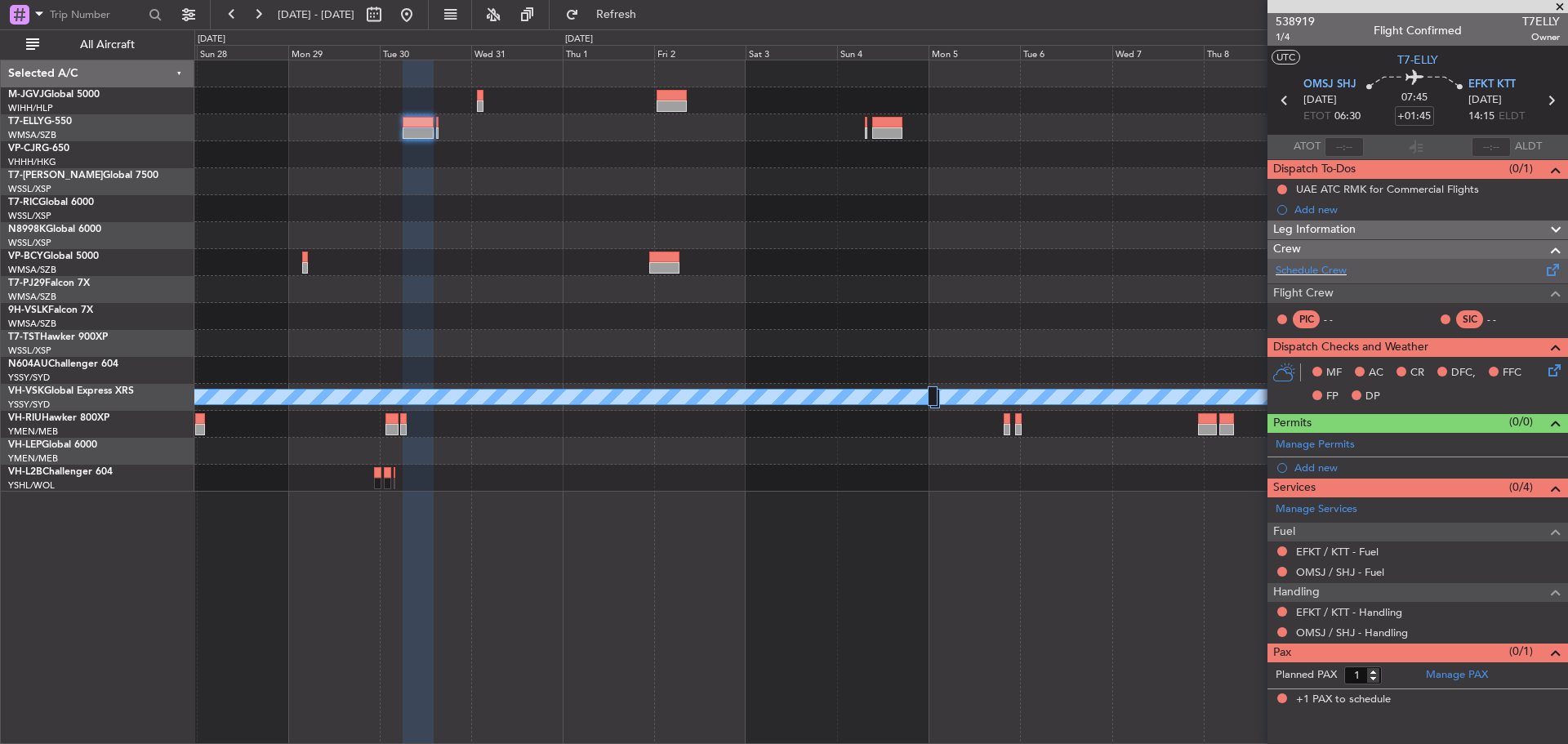
click at [1408, 272] on div "Schedule Crew" at bounding box center [1417, 271] width 300 height 25
drag, startPoint x: 1362, startPoint y: 676, endPoint x: 1351, endPoint y: 676, distance: 11.0
click at [1351, 676] on input "1" at bounding box center [1363, 675] width 37 height 18
type input "12"
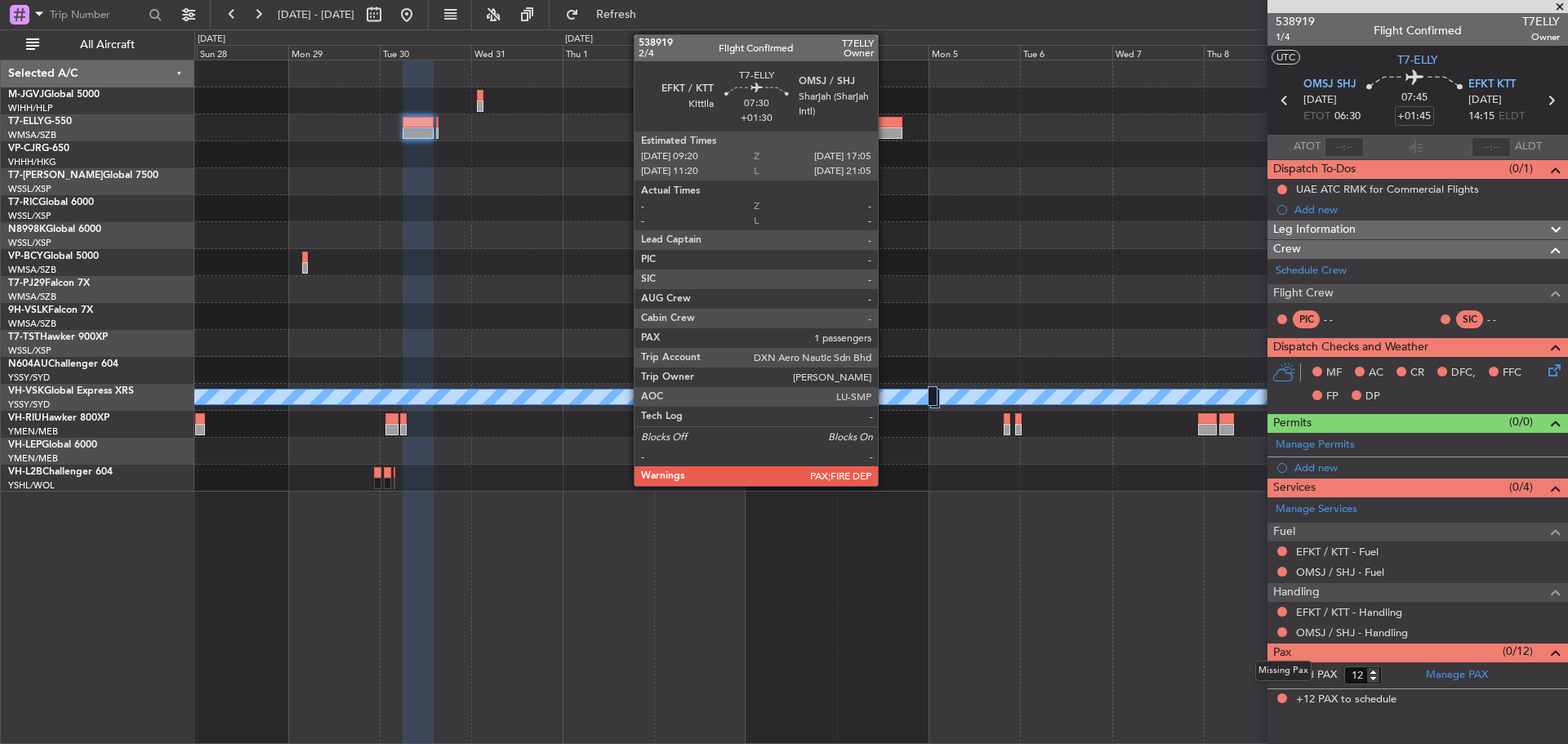
click at [885, 127] on div at bounding box center [887, 132] width 31 height 11
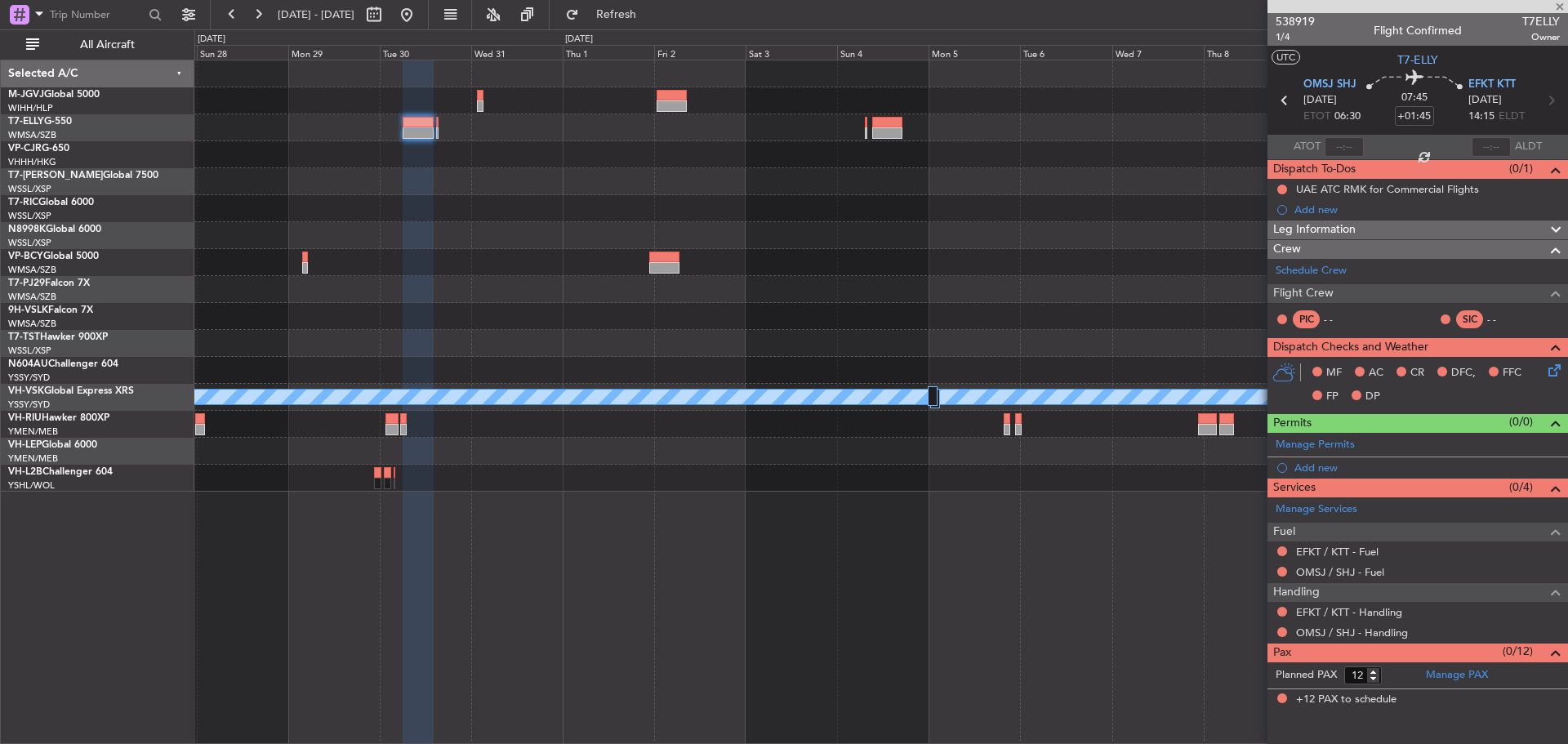
type input "+01:30"
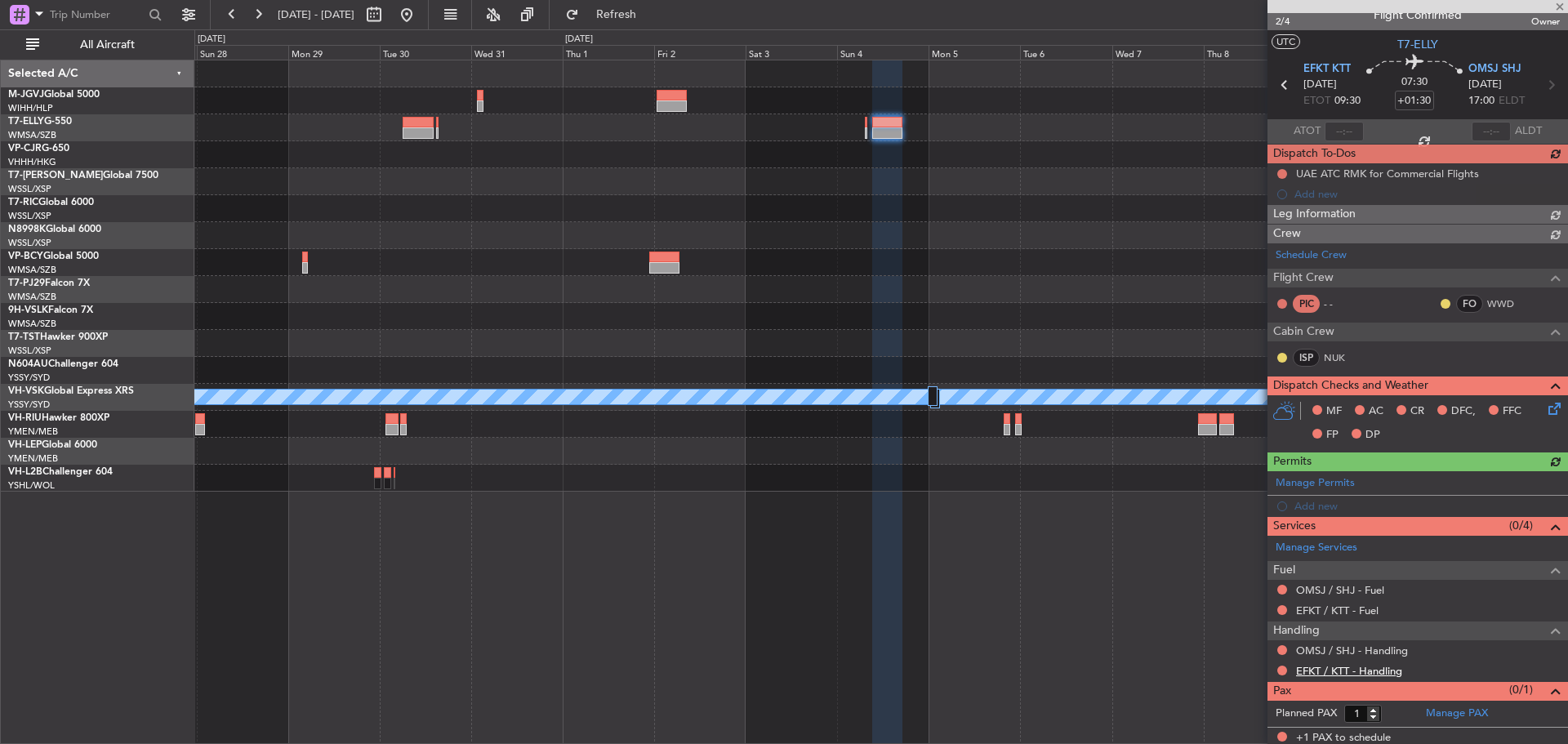
scroll to position [19, 0]
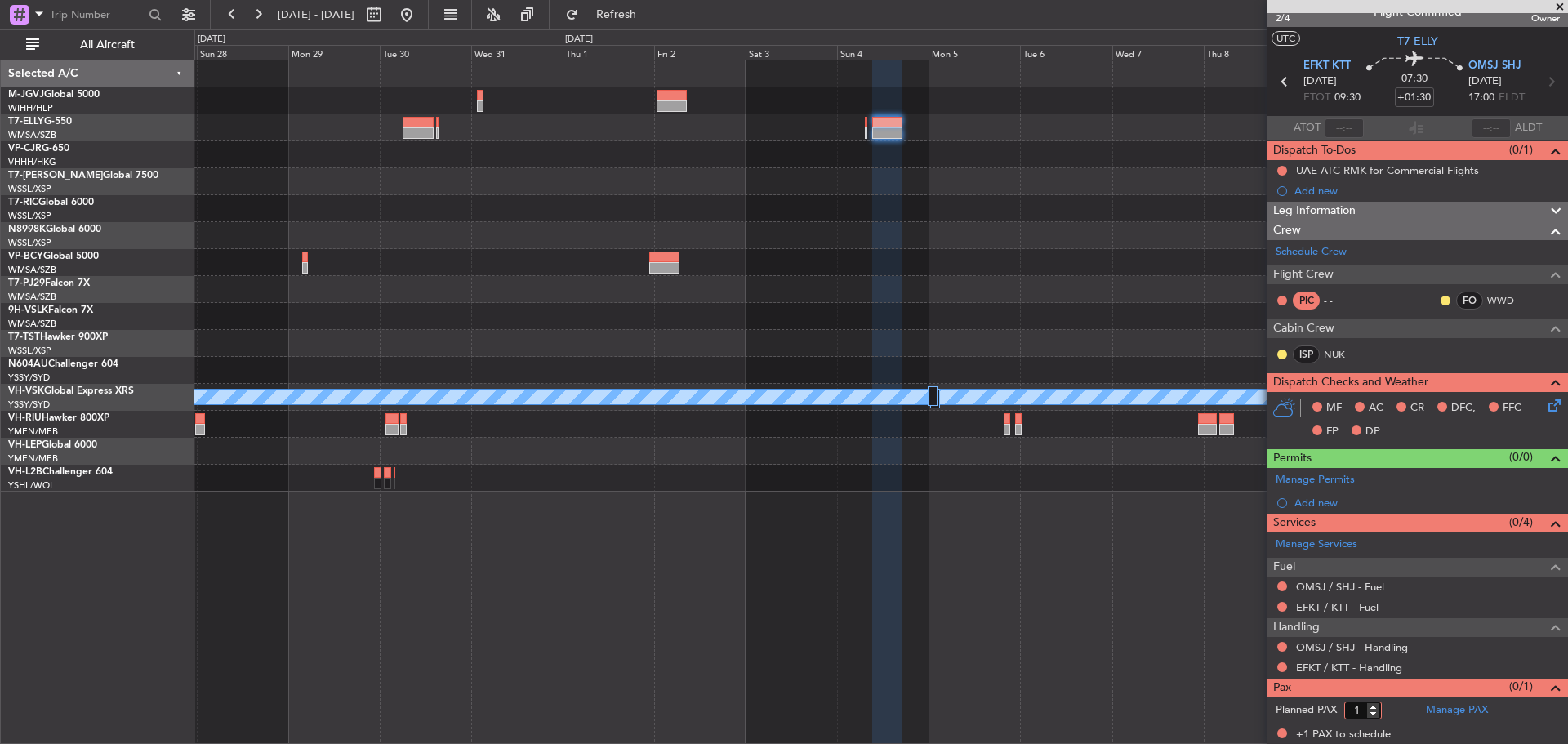
drag, startPoint x: 1362, startPoint y: 708, endPoint x: 1353, endPoint y: 708, distance: 9.0
click at [1353, 708] on input "1" at bounding box center [1363, 710] width 37 height 18
type input "12"
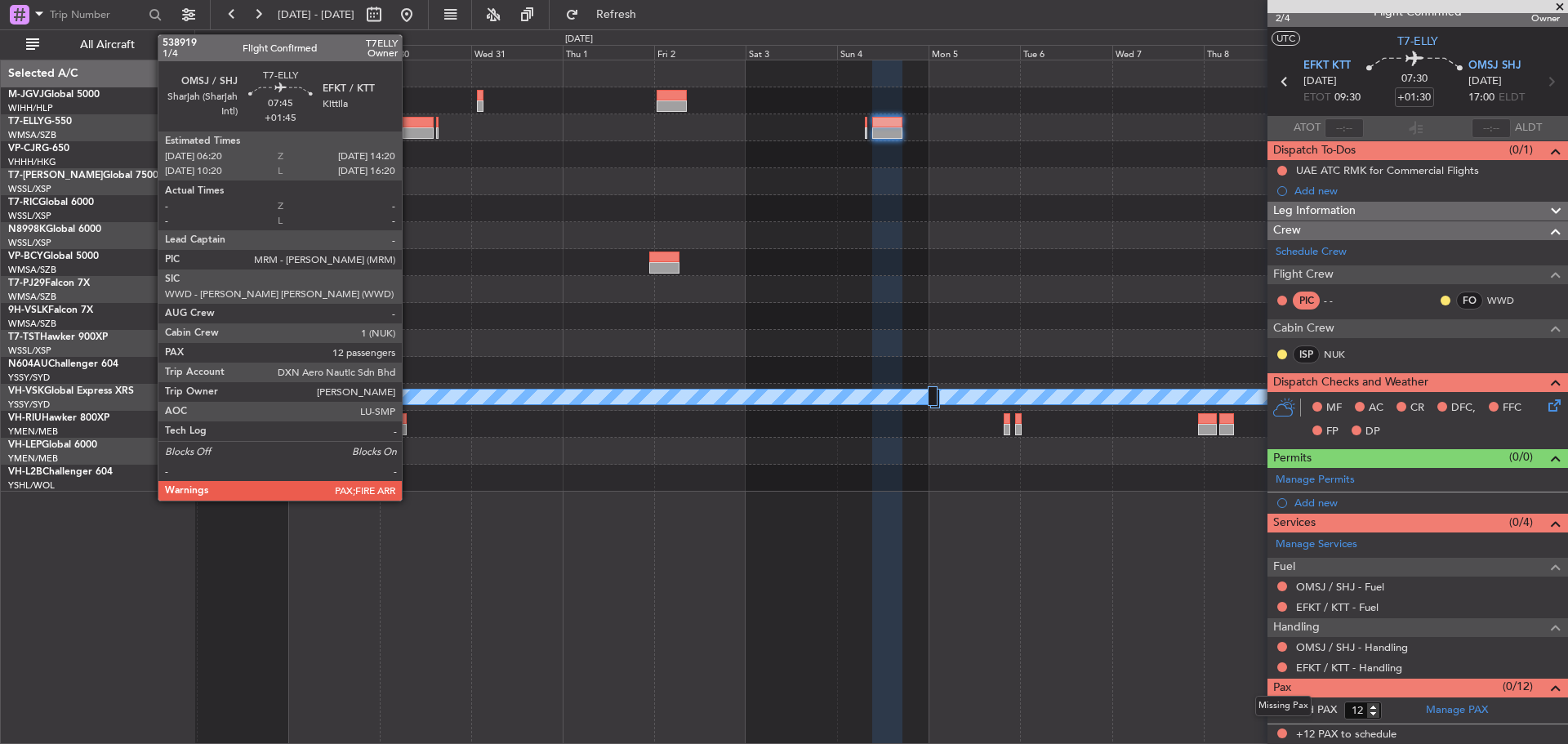
click at [409, 128] on div at bounding box center [418, 132] width 31 height 11
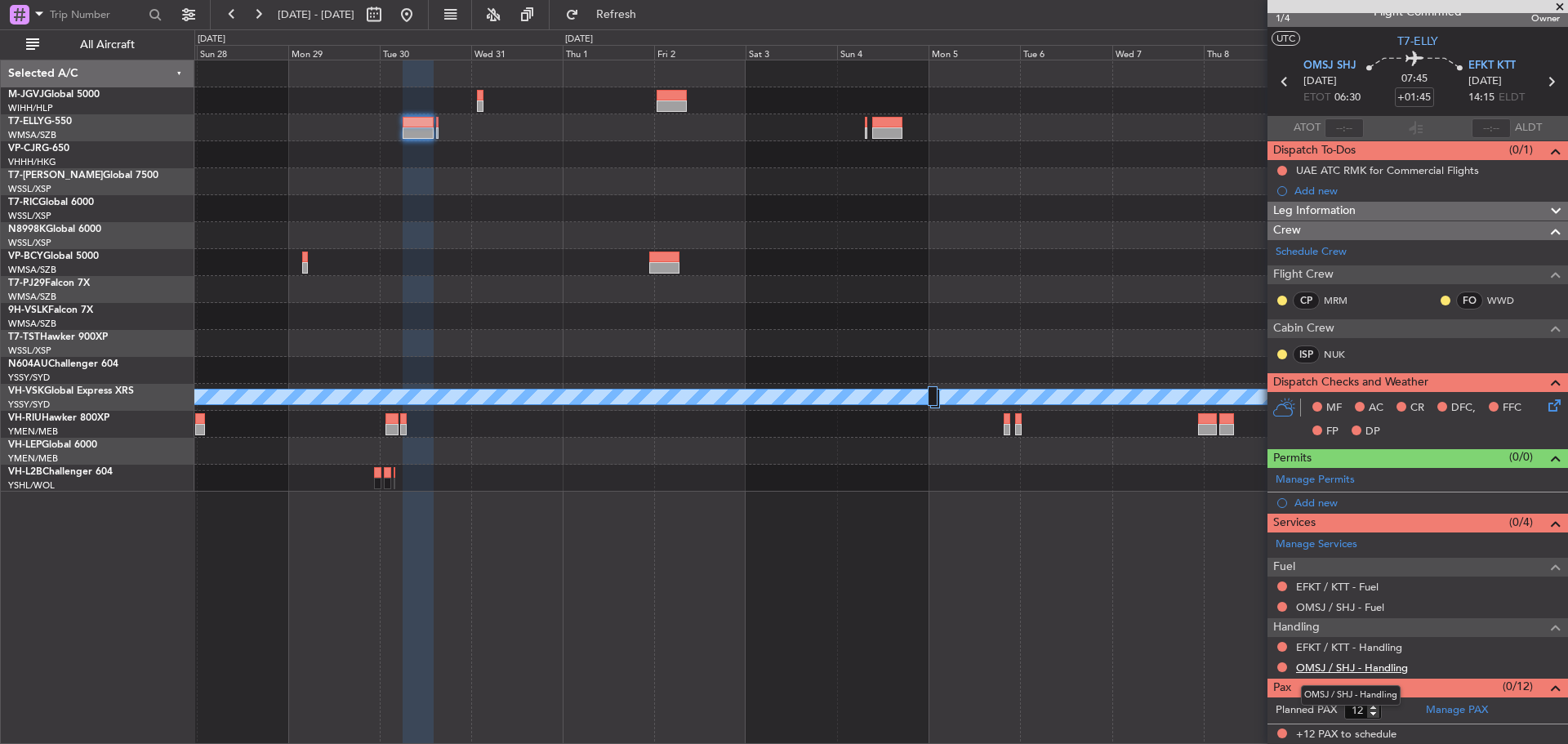
click at [1382, 666] on link "OMSJ / SHJ - Handling" at bounding box center [1352, 668] width 112 height 14
click at [644, 18] on span "Refresh" at bounding box center [616, 14] width 69 height 11
click at [1349, 649] on link "EFKT / KTT - Handling" at bounding box center [1348, 647] width 106 height 14
click at [614, 19] on button "Refresh" at bounding box center [607, 14] width 98 height 26
click at [1540, 87] on icon at bounding box center [1550, 81] width 21 height 21
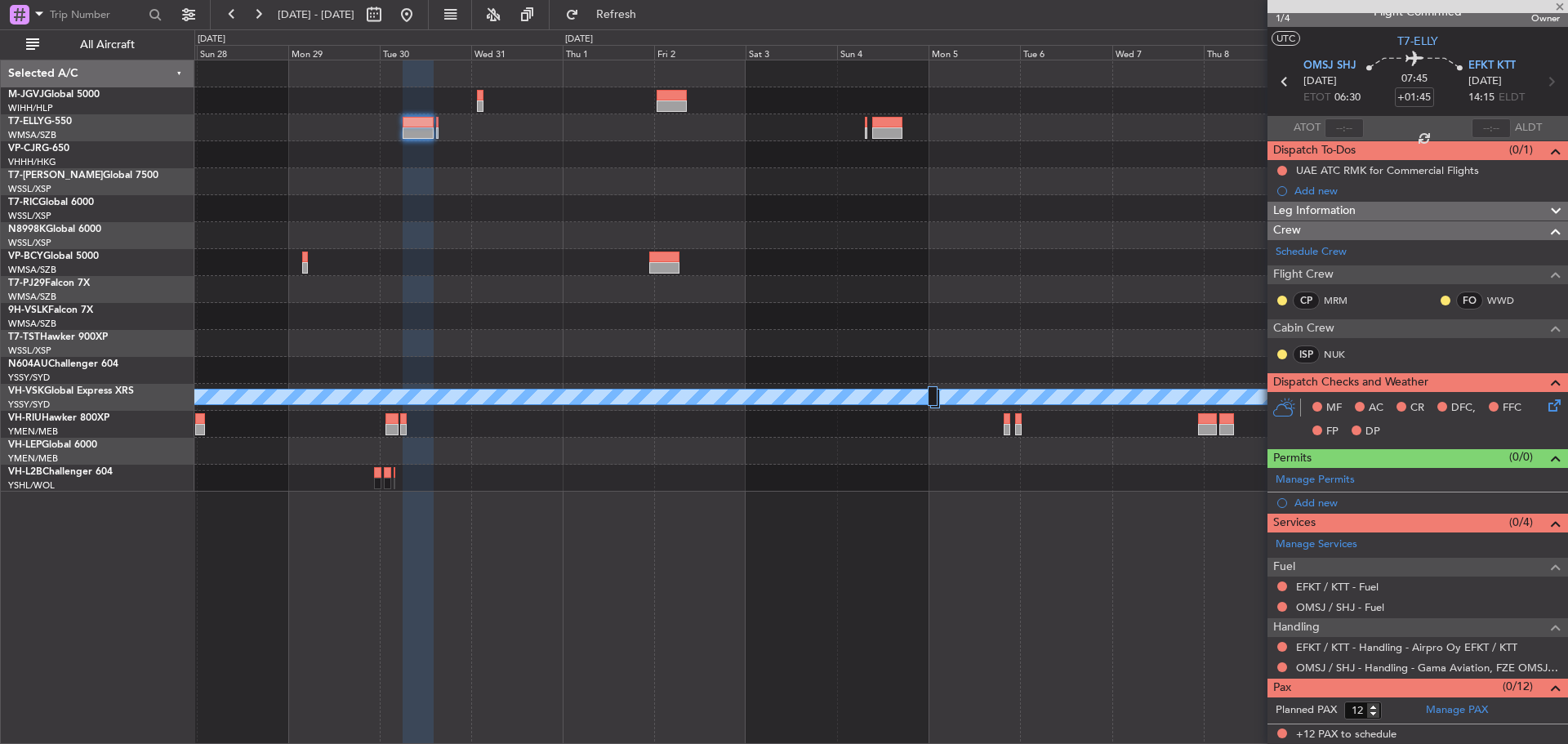
type input "-00:10"
type input "0"
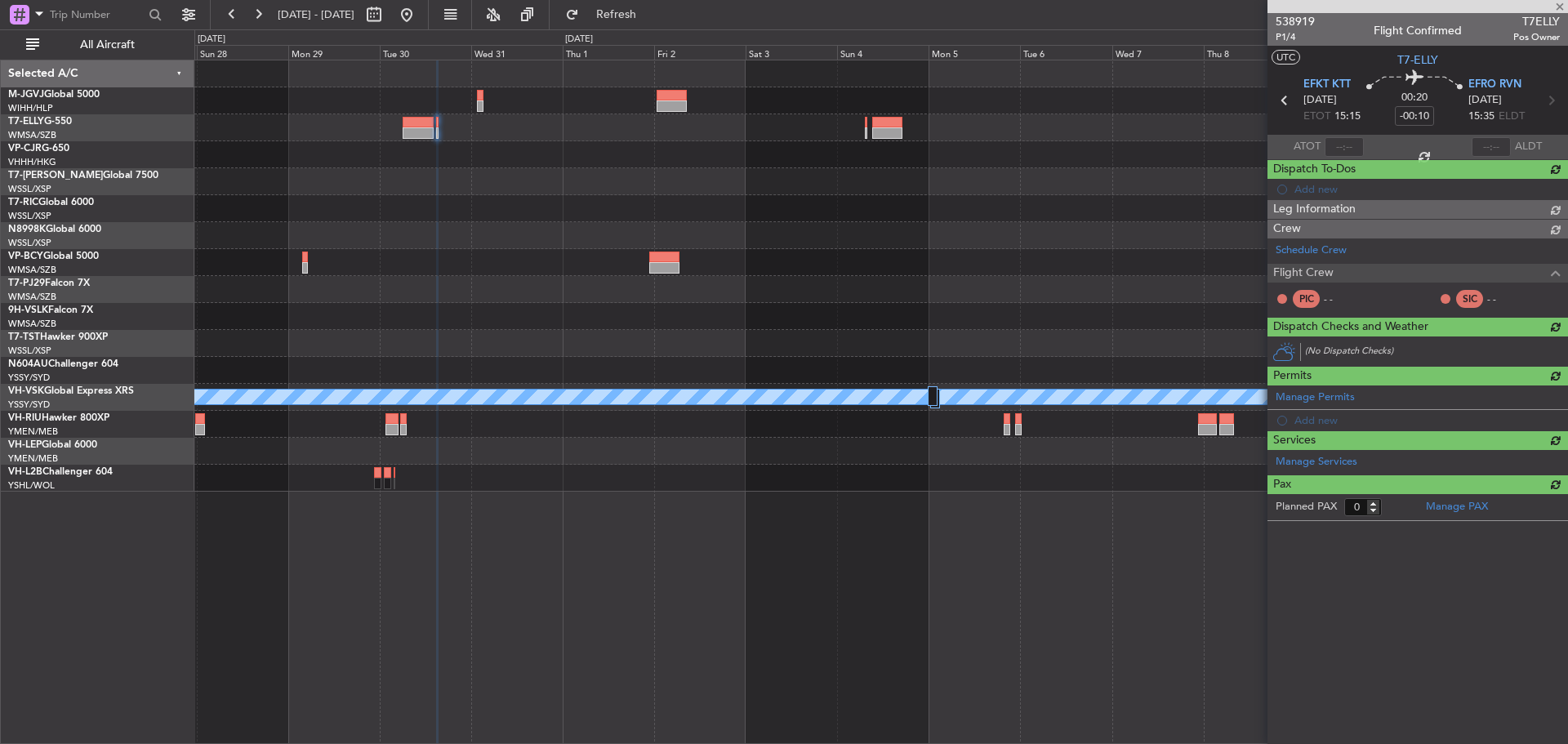
scroll to position [0, 0]
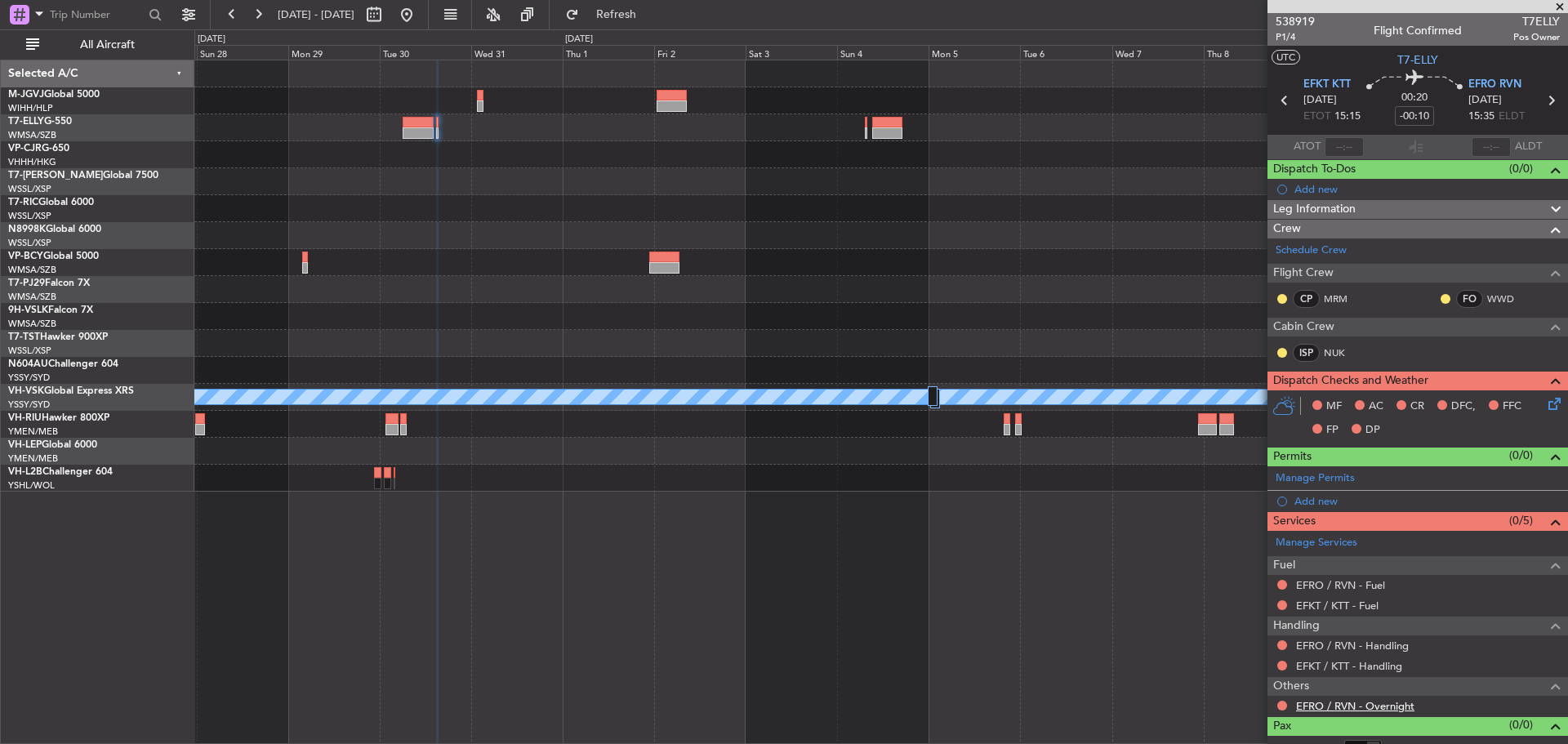
click at [1353, 702] on link "EFRO / RVN - Overnight" at bounding box center [1355, 706] width 119 height 14
click at [1326, 668] on link "EFKT / KTT - Handling" at bounding box center [1348, 666] width 106 height 14
click at [650, 16] on span "Refresh" at bounding box center [616, 14] width 69 height 11
click at [1374, 650] on link "EFRO / RVN - Handling" at bounding box center [1352, 646] width 113 height 14
click at [645, 11] on span "Refresh" at bounding box center [616, 14] width 69 height 11
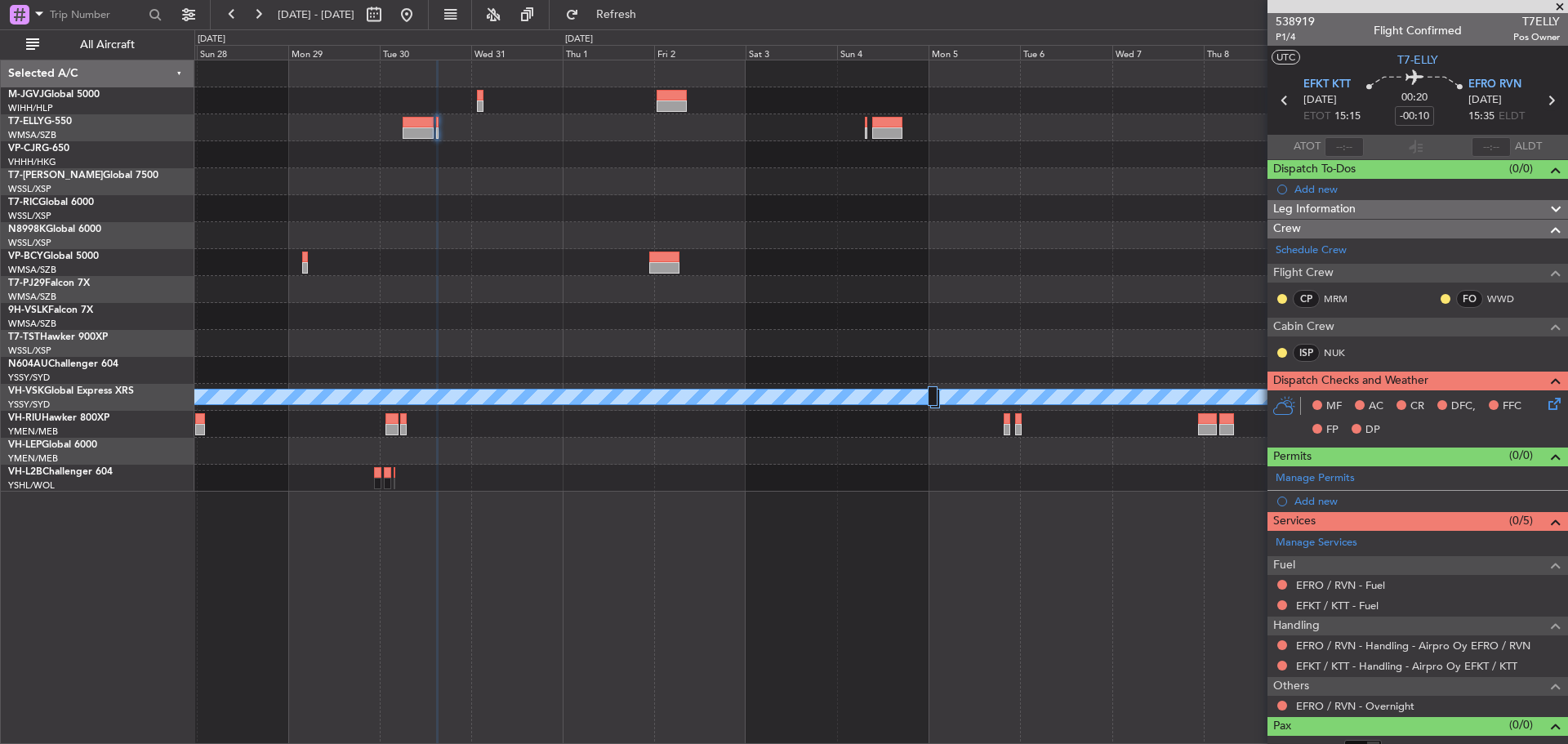
click at [1543, 97] on icon at bounding box center [1550, 100] width 21 height 21
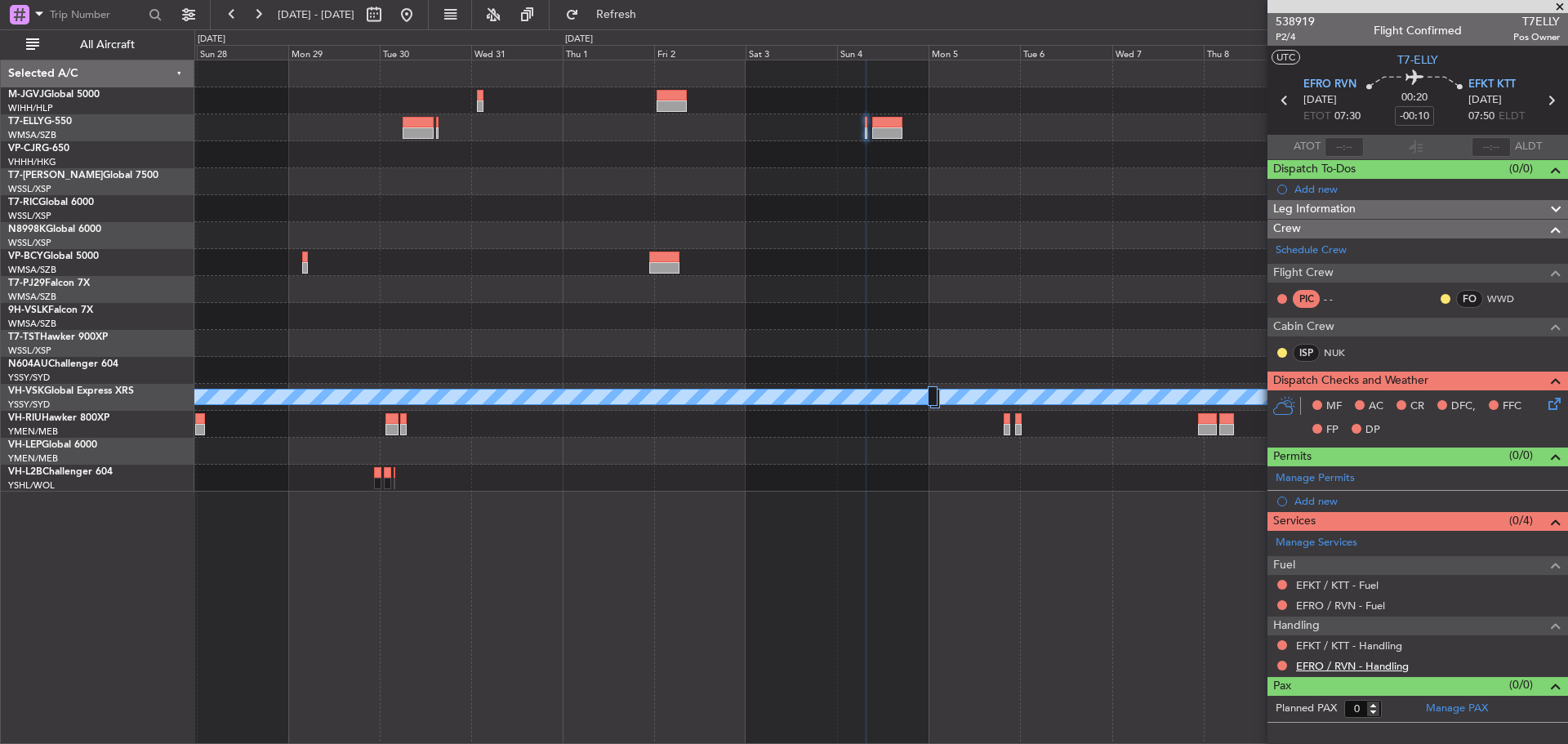
click at [1308, 667] on link "EFRO / RVN - Handling" at bounding box center [1352, 666] width 113 height 14
click at [664, 11] on fb-refresh-button "Refresh" at bounding box center [606, 14] width 114 height 30
click at [650, 11] on span "Refresh" at bounding box center [616, 14] width 69 height 11
click at [1376, 644] on link "EFKT / KTT - Handling" at bounding box center [1348, 646] width 106 height 14
click at [650, 10] on span "Refresh" at bounding box center [616, 14] width 69 height 11
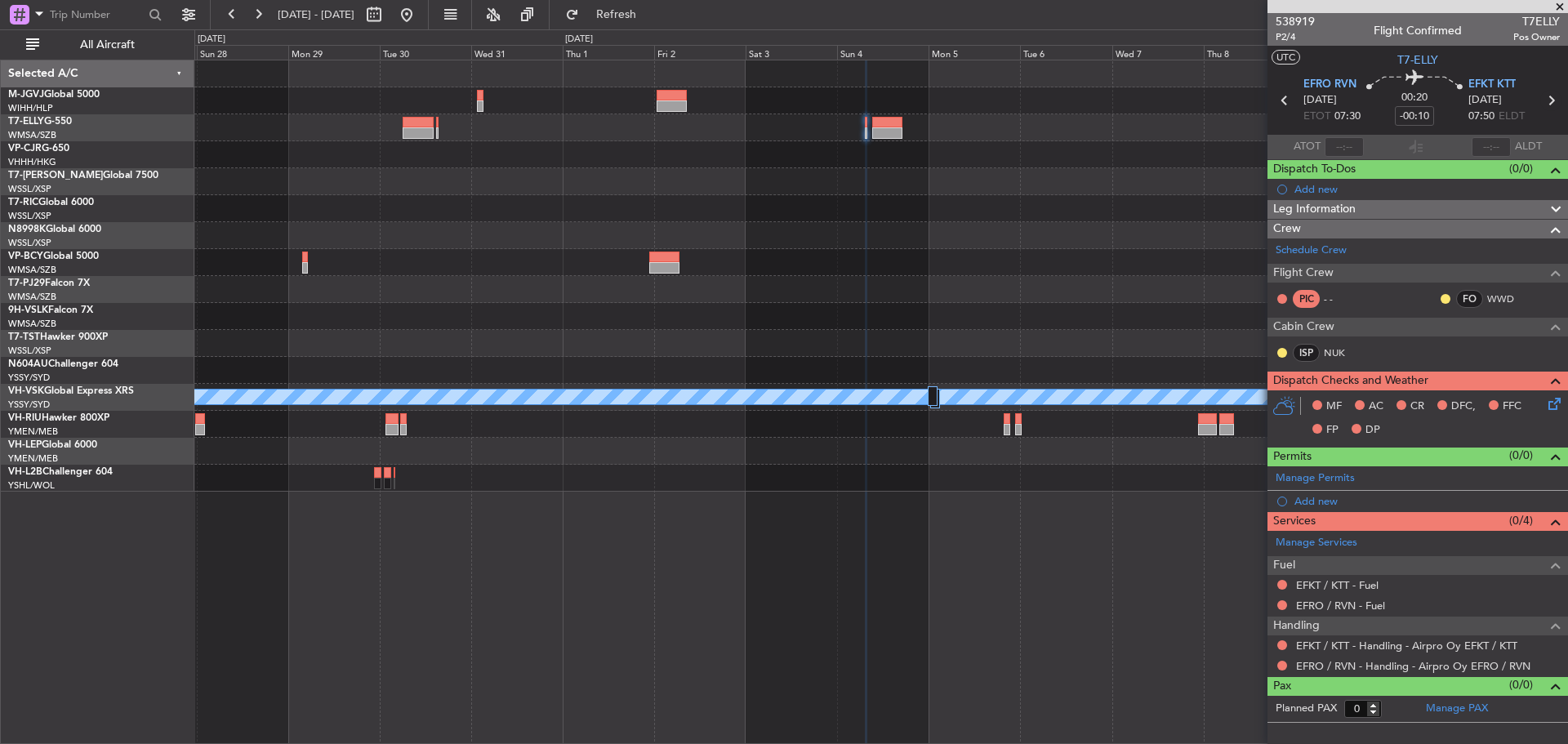
click at [1548, 105] on icon at bounding box center [1550, 100] width 21 height 21
type input "+01:30"
type input "12"
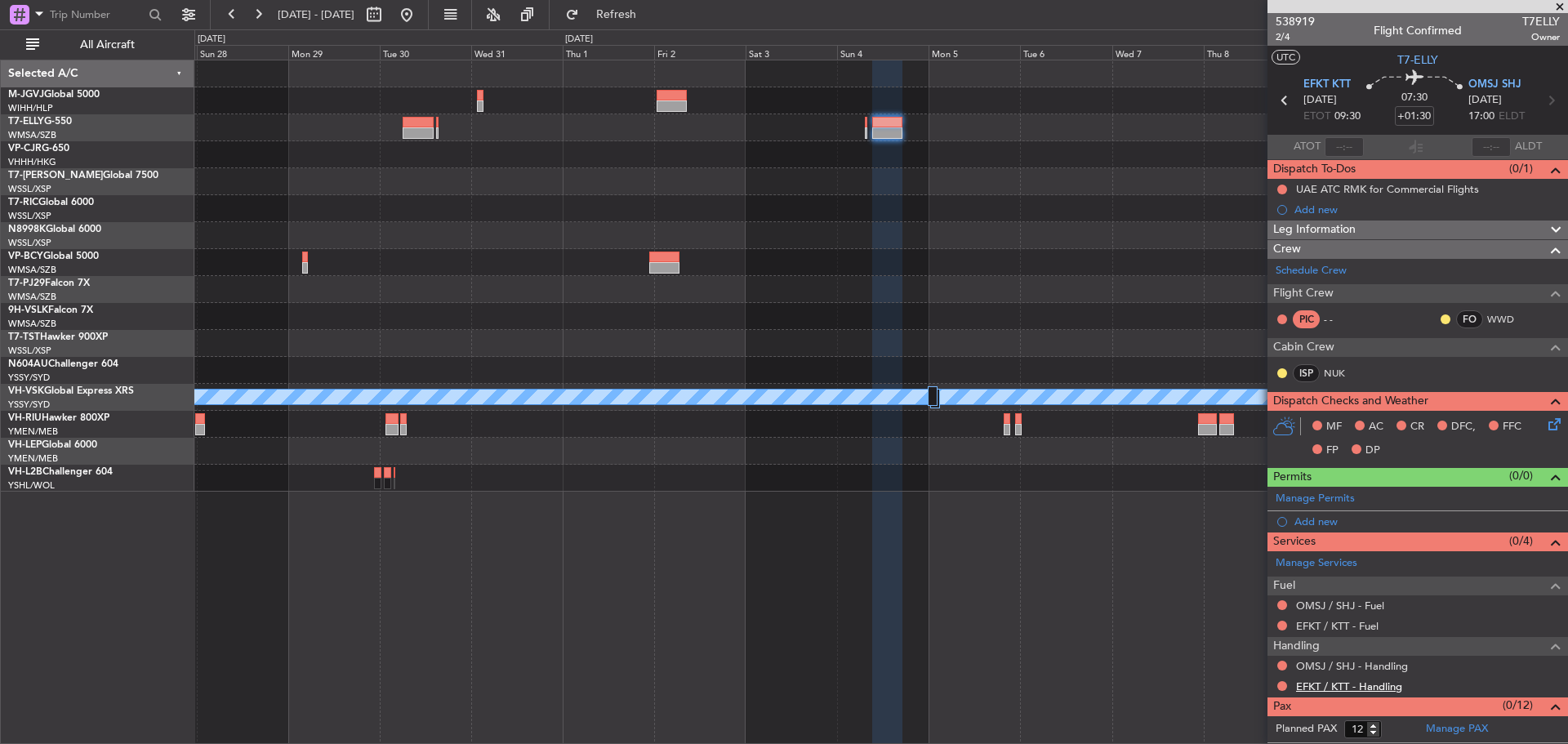
click at [1306, 685] on link "EFKT / KTT - Handling" at bounding box center [1348, 686] width 106 height 14
click at [650, 12] on span "Refresh" at bounding box center [616, 14] width 69 height 11
click at [1342, 668] on link "OMSJ / SHJ - Handling" at bounding box center [1352, 666] width 112 height 14
click at [650, 9] on span "Refresh" at bounding box center [616, 14] width 69 height 11
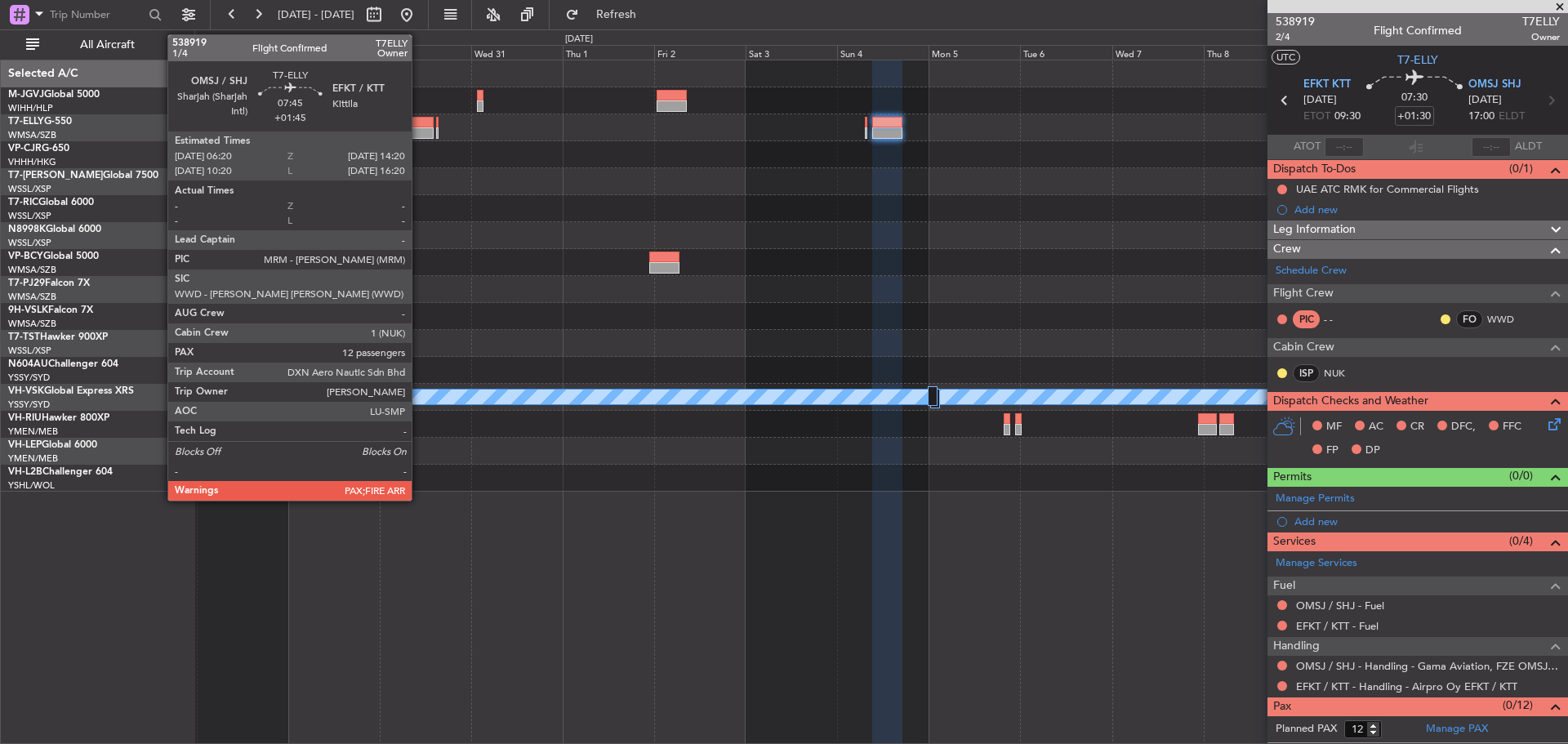
click at [419, 134] on div at bounding box center [418, 132] width 31 height 11
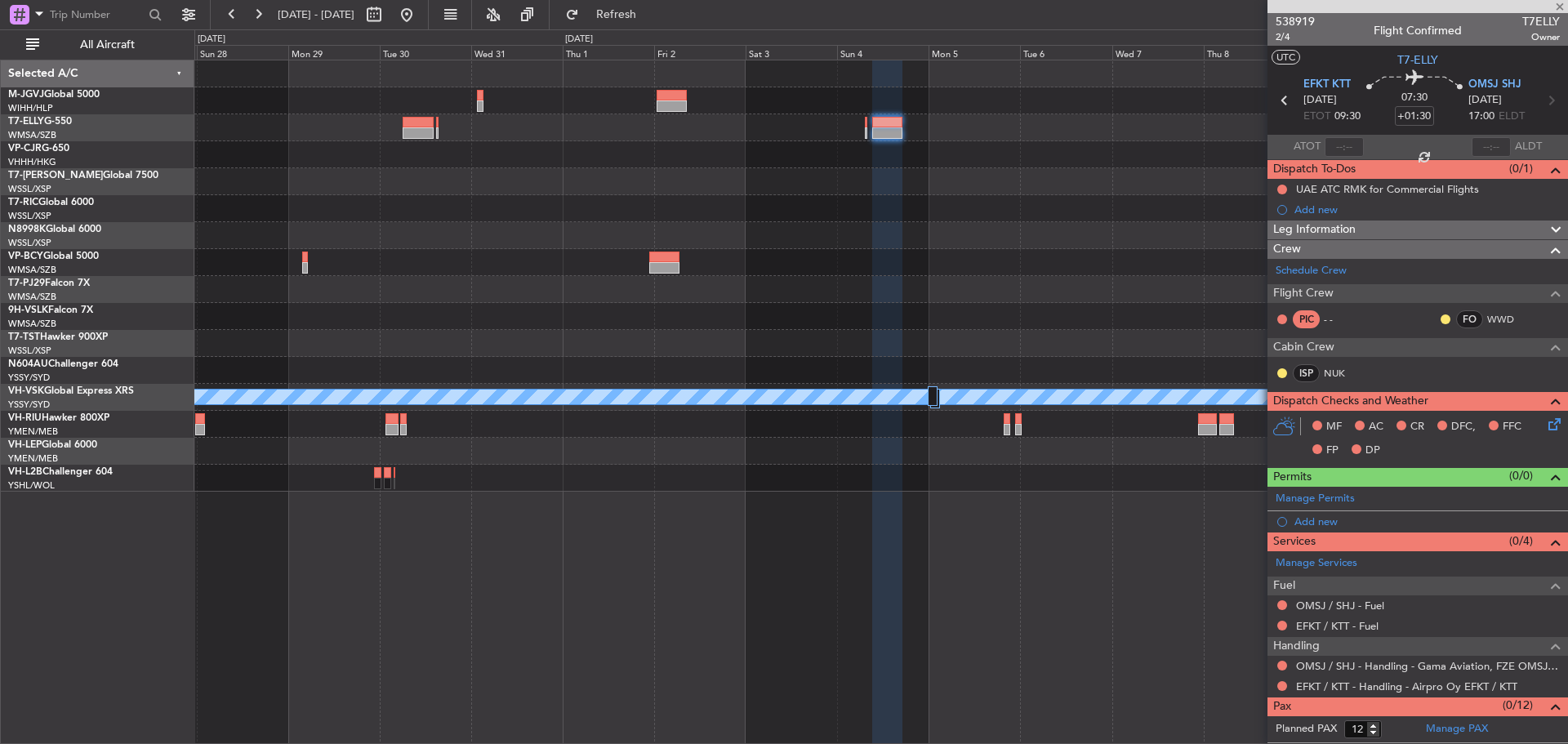
type input "+01:45"
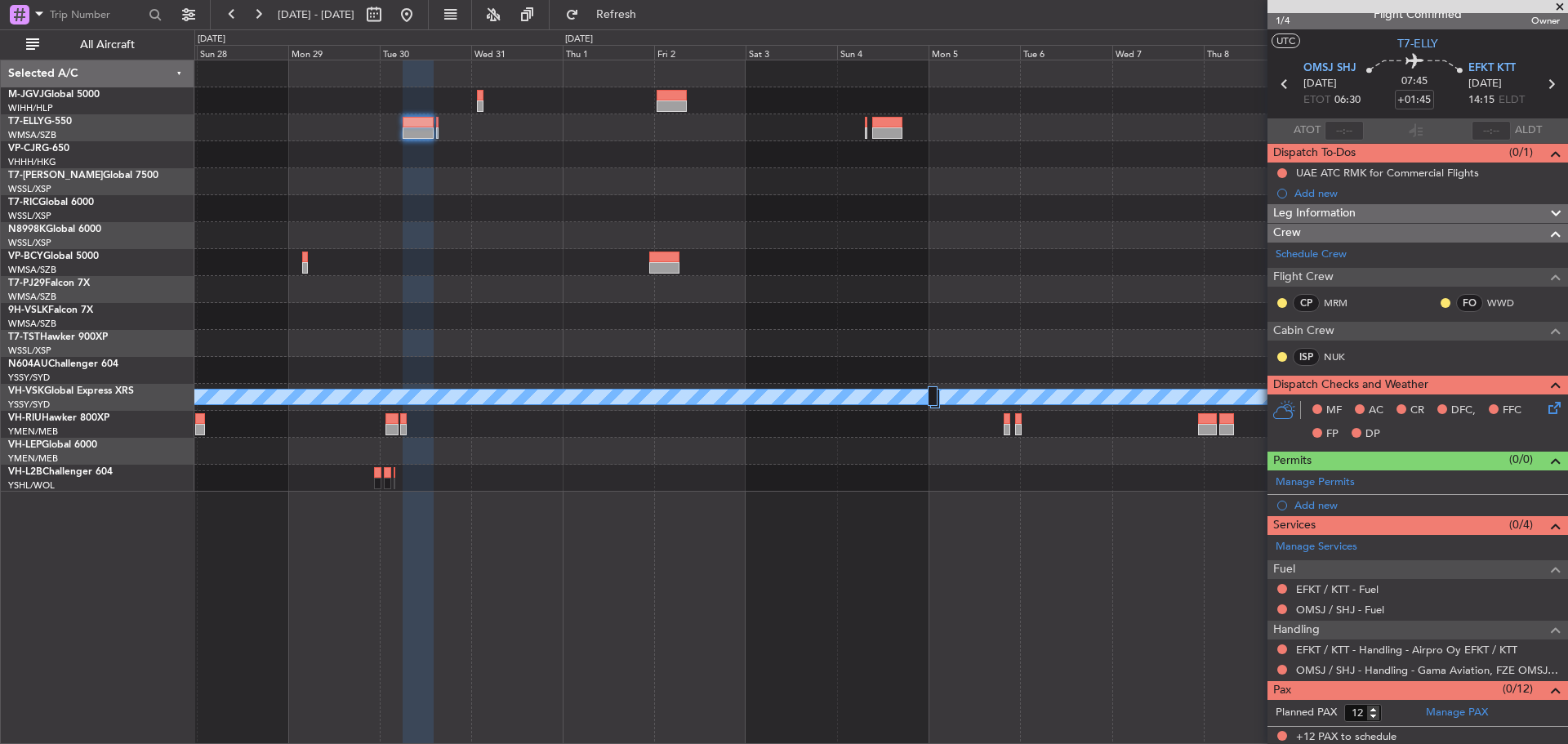
scroll to position [19, 0]
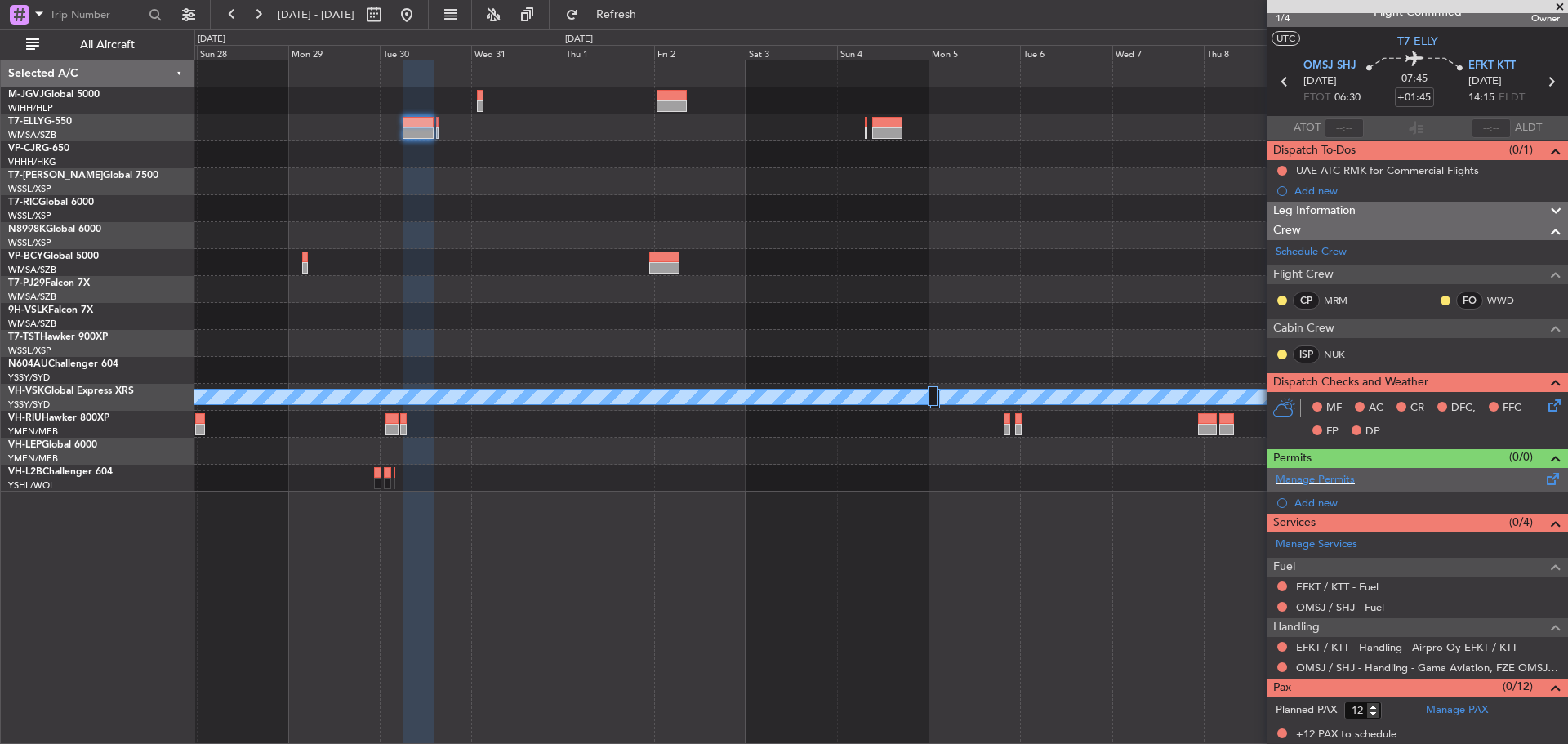
click at [1548, 478] on span at bounding box center [1553, 476] width 20 height 12
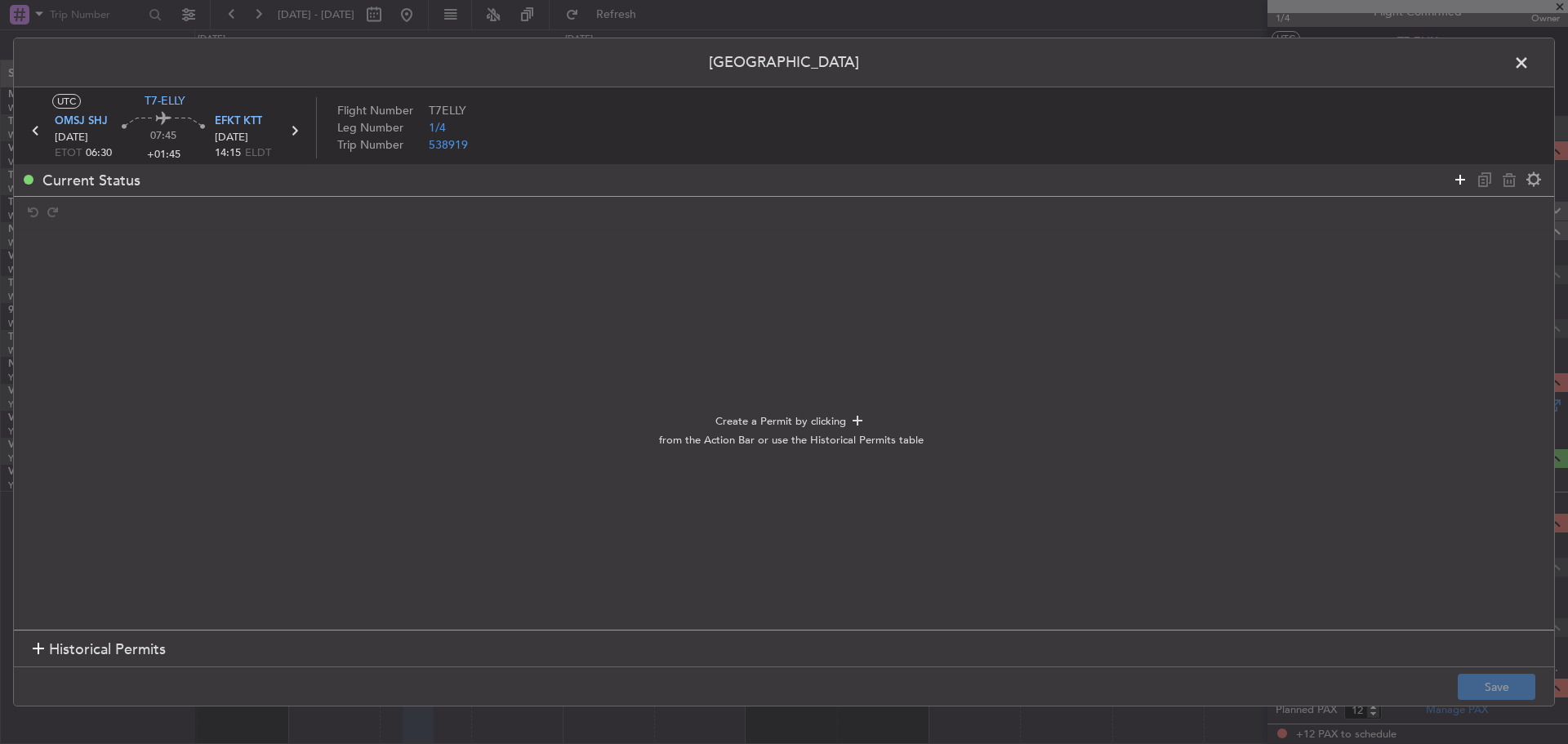
click at [1453, 186] on icon at bounding box center [1459, 179] width 20 height 20
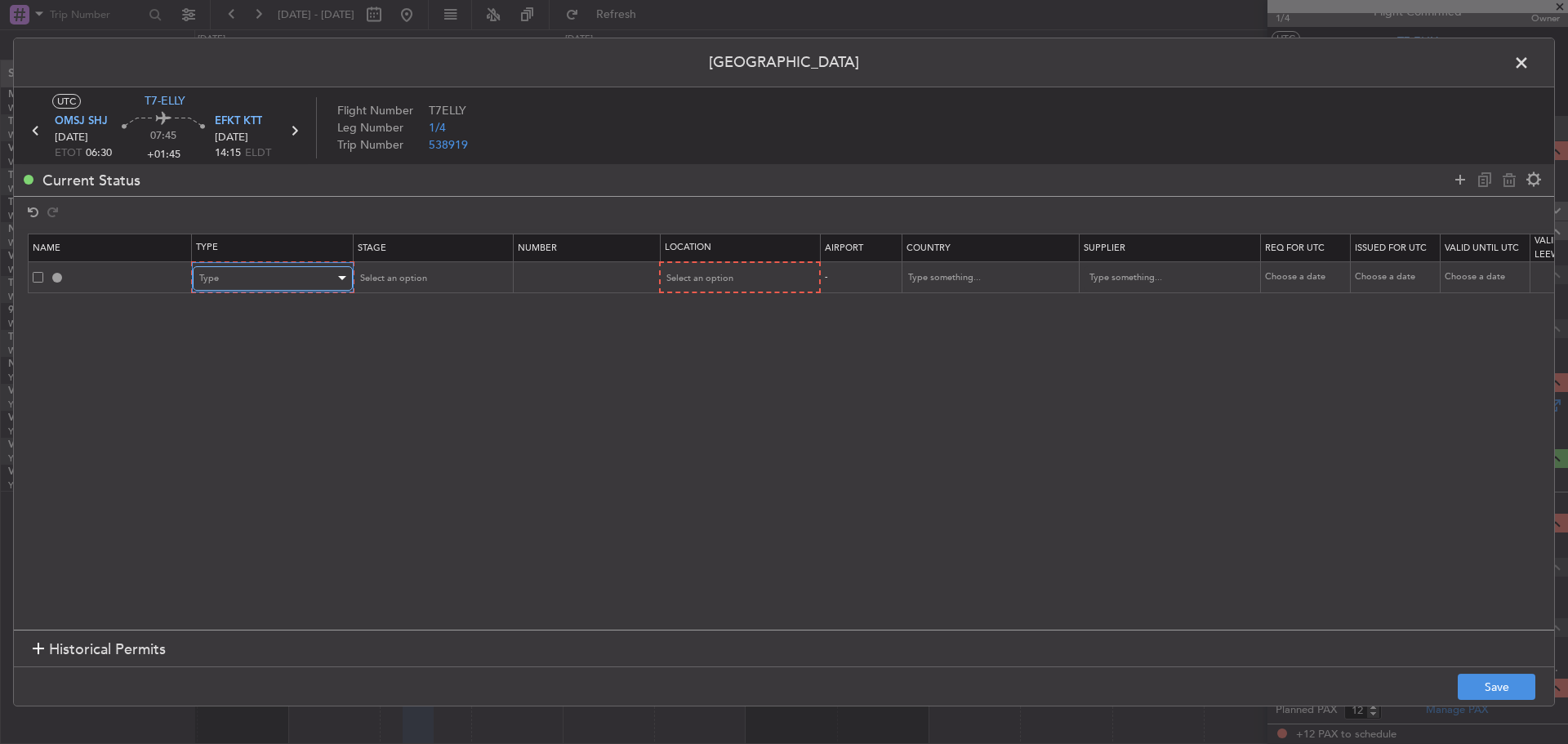
click at [325, 268] on div "Type" at bounding box center [267, 278] width 136 height 25
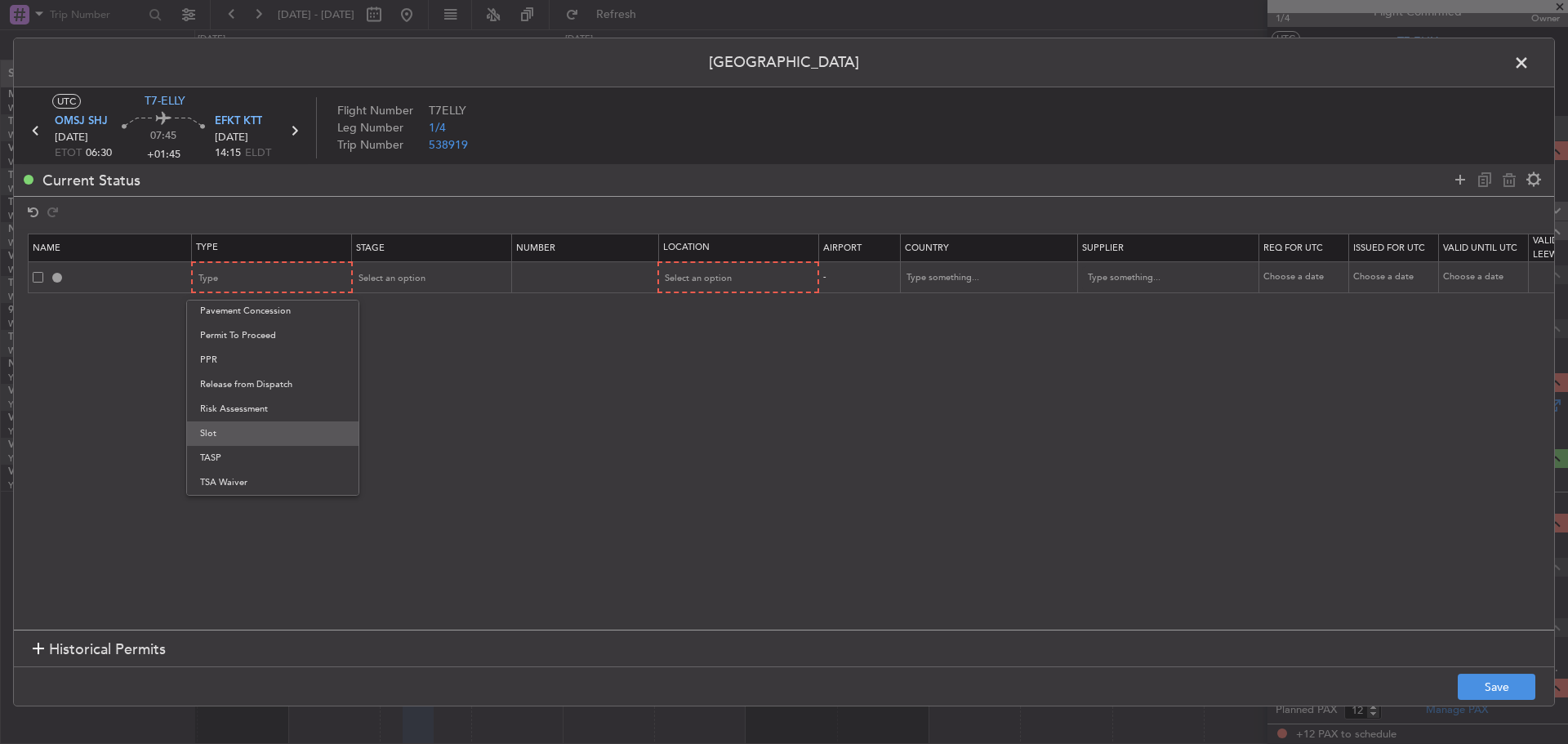
click at [282, 433] on span "Slot" at bounding box center [272, 434] width 145 height 25
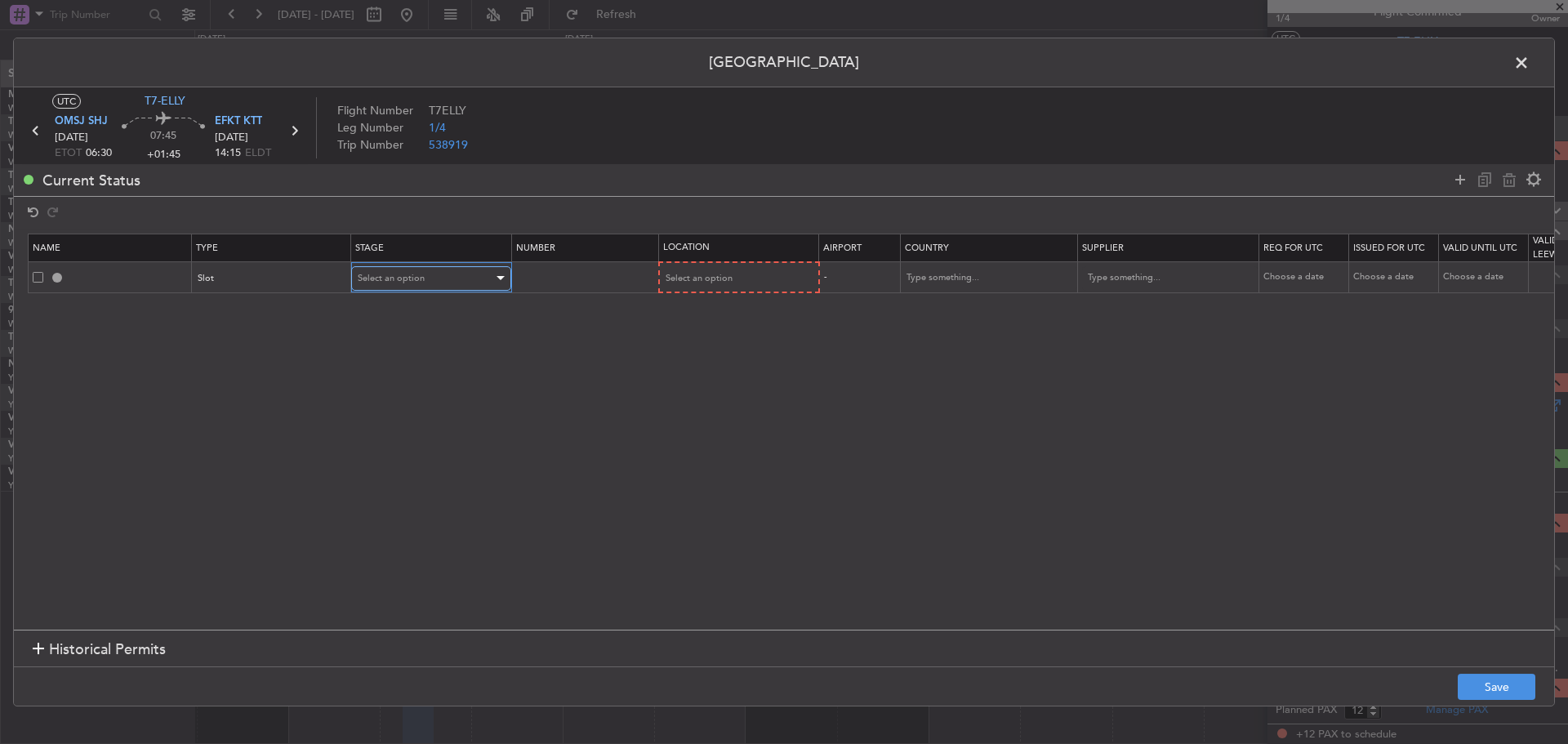
click at [401, 283] on span "Select an option" at bounding box center [391, 278] width 67 height 12
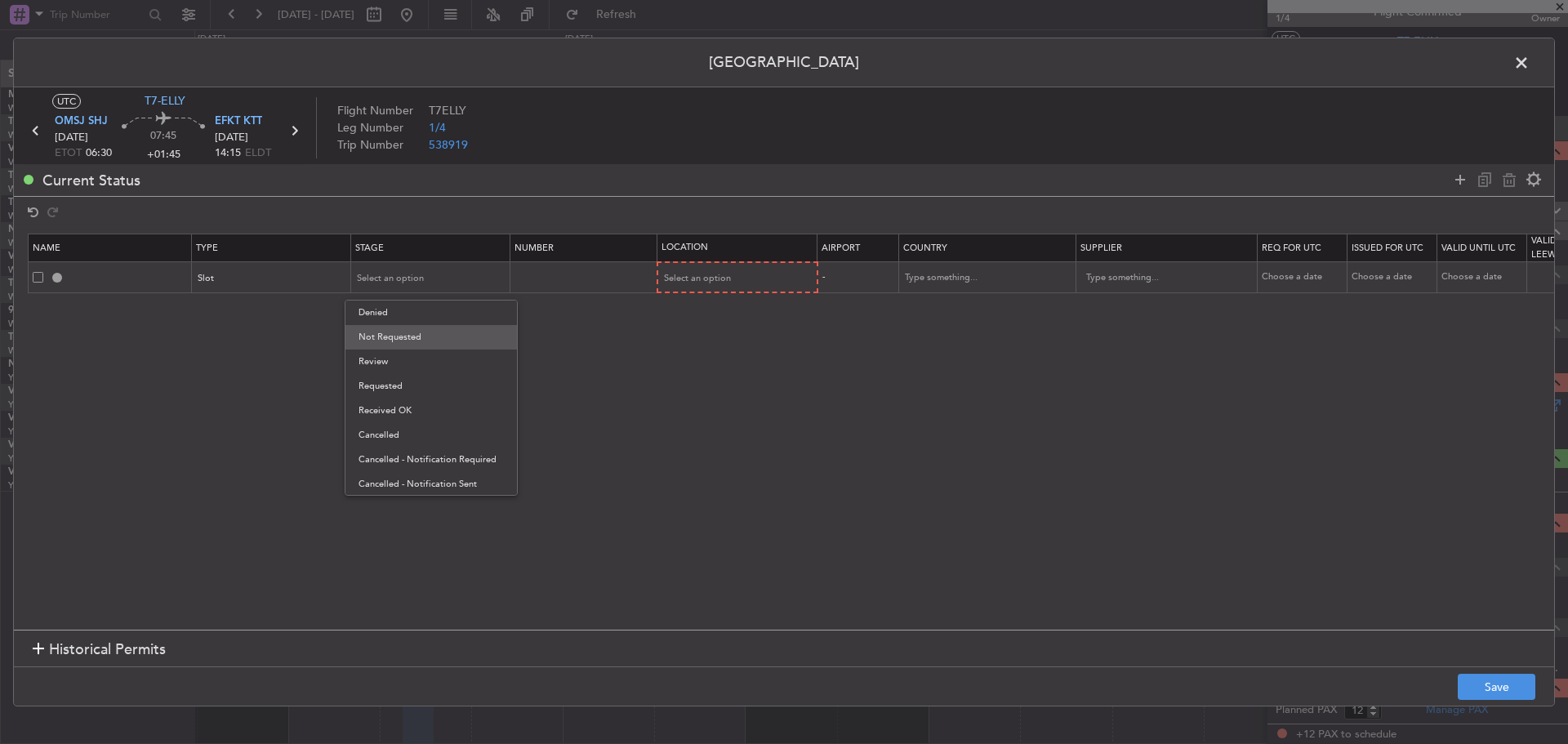
click at [402, 333] on span "Not Requested" at bounding box center [431, 337] width 145 height 25
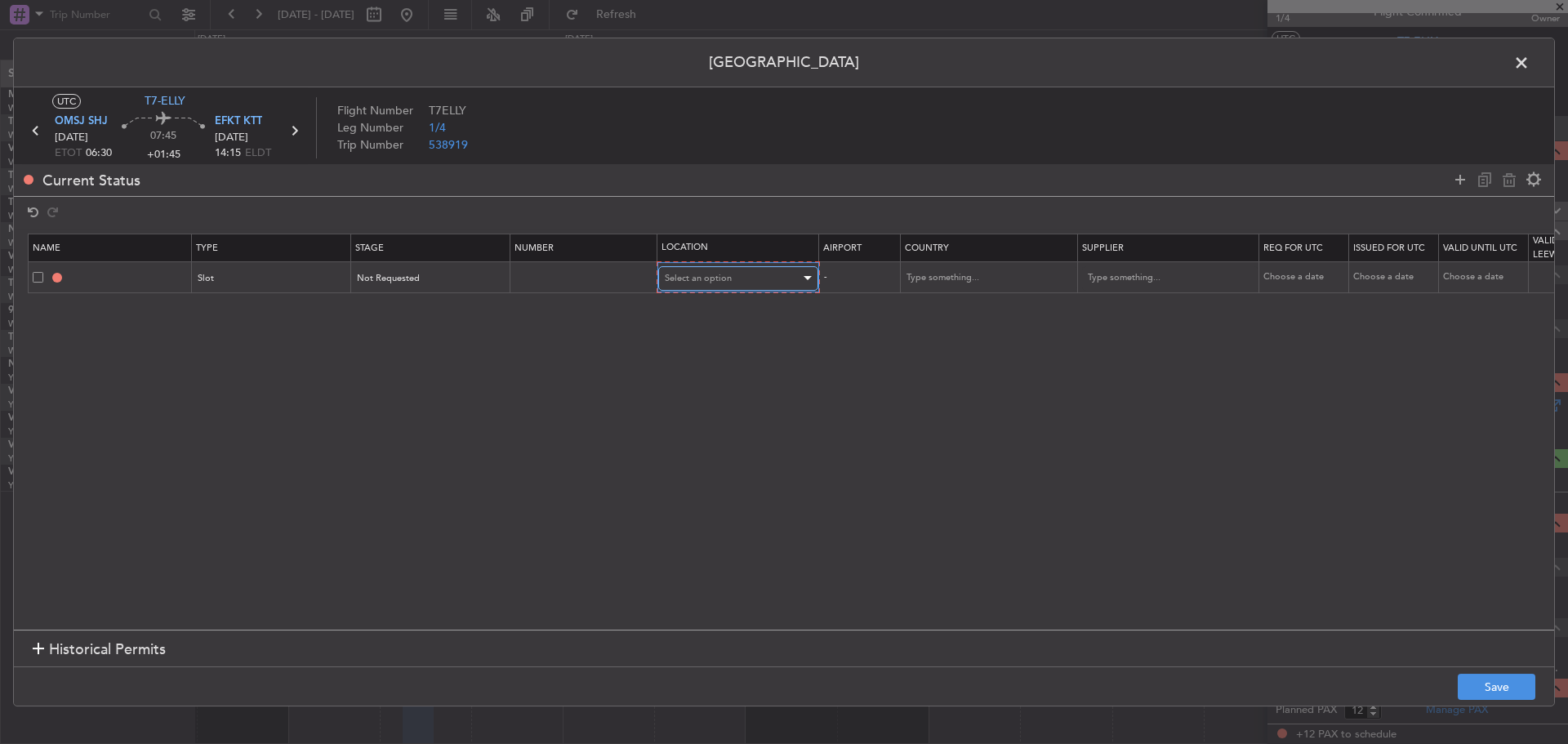
click at [694, 277] on span "Select an option" at bounding box center [698, 278] width 67 height 12
click at [721, 363] on span "Arrival" at bounding box center [738, 361] width 145 height 25
click at [1497, 678] on button "Save" at bounding box center [1496, 686] width 77 height 26
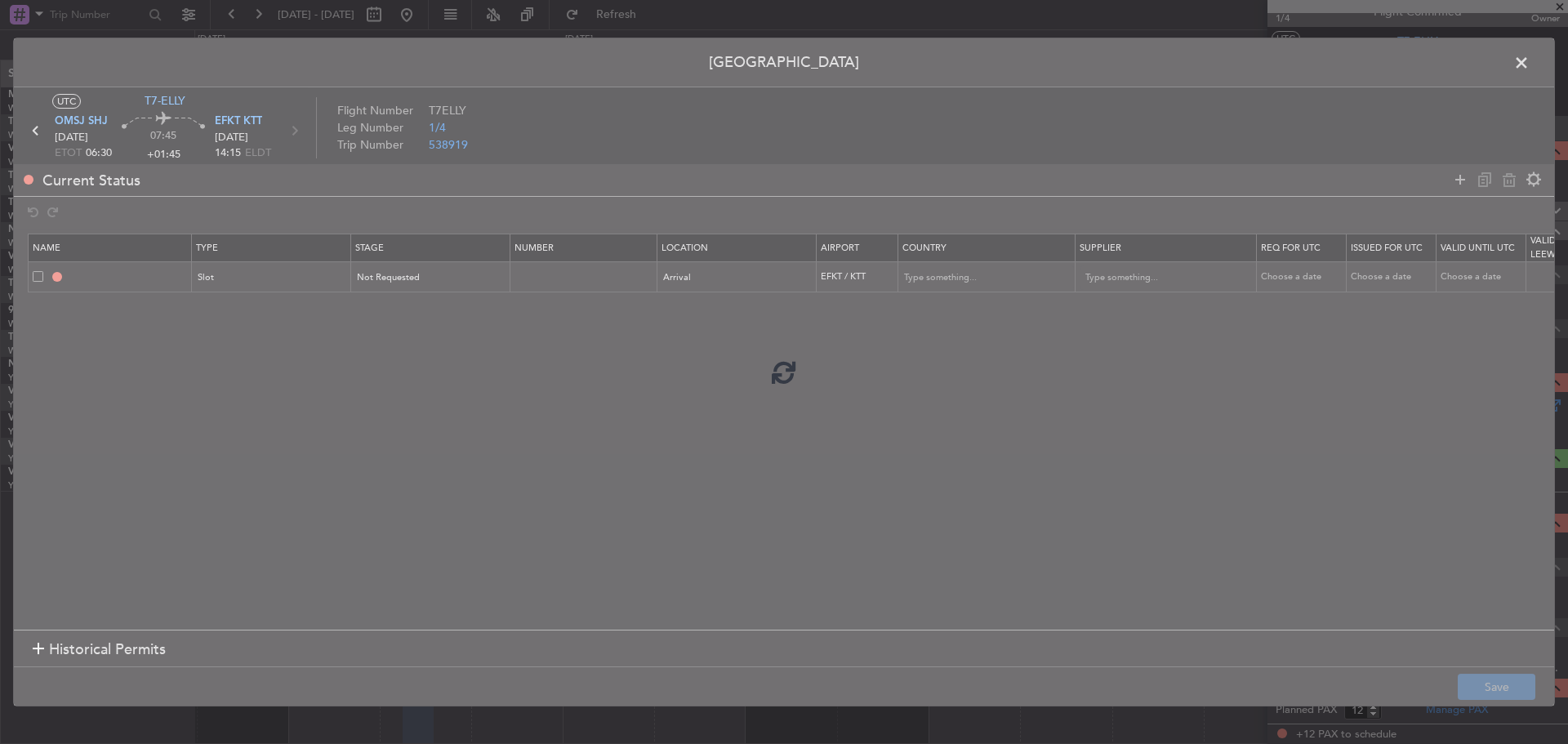
type input "EFKT ARR SLOT"
type input "[GEOGRAPHIC_DATA]"
type input "NNN"
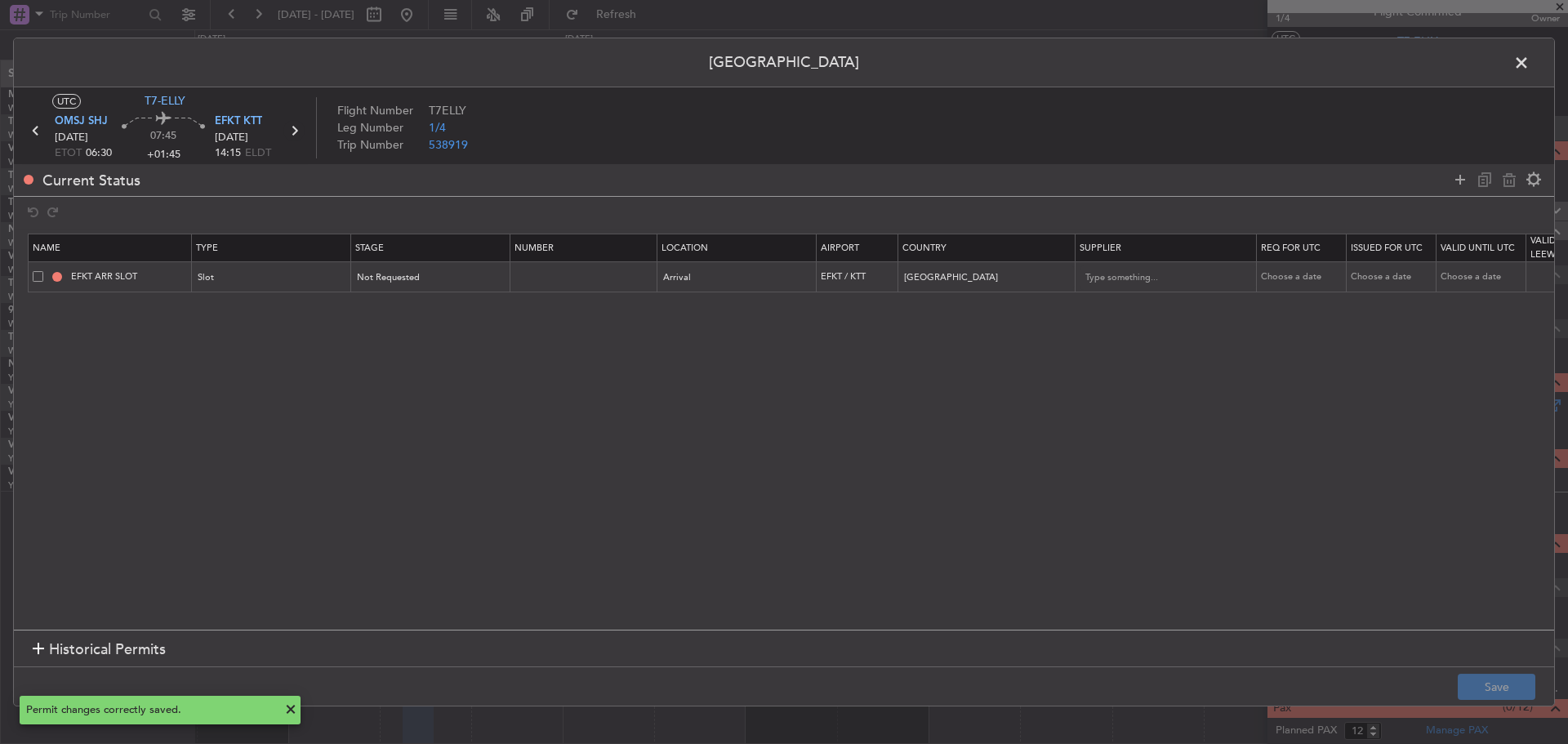
click at [294, 131] on icon at bounding box center [293, 131] width 21 height 21
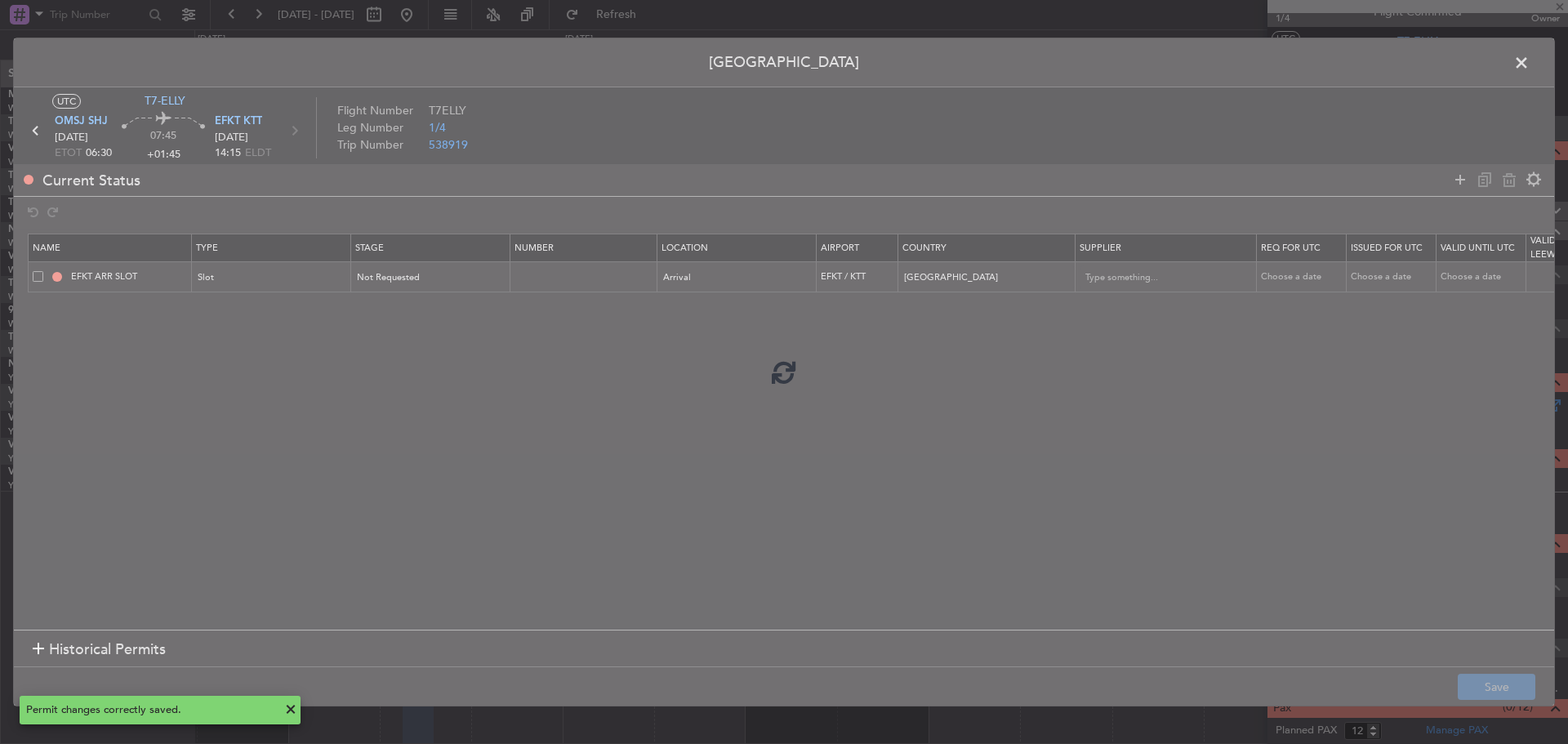
type input "-00:10"
type input "0"
type input "-00:10"
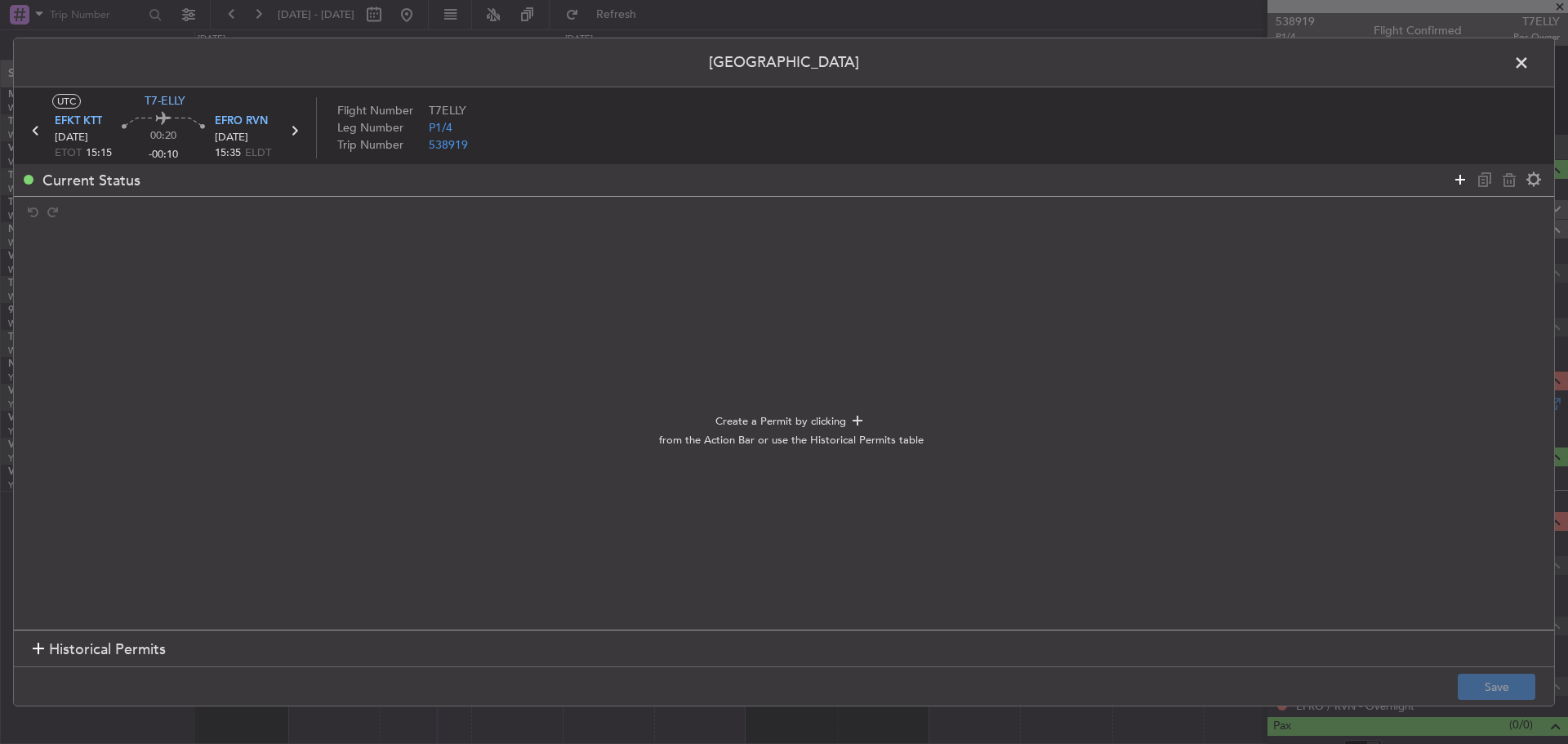
click at [1454, 185] on icon at bounding box center [1459, 179] width 20 height 20
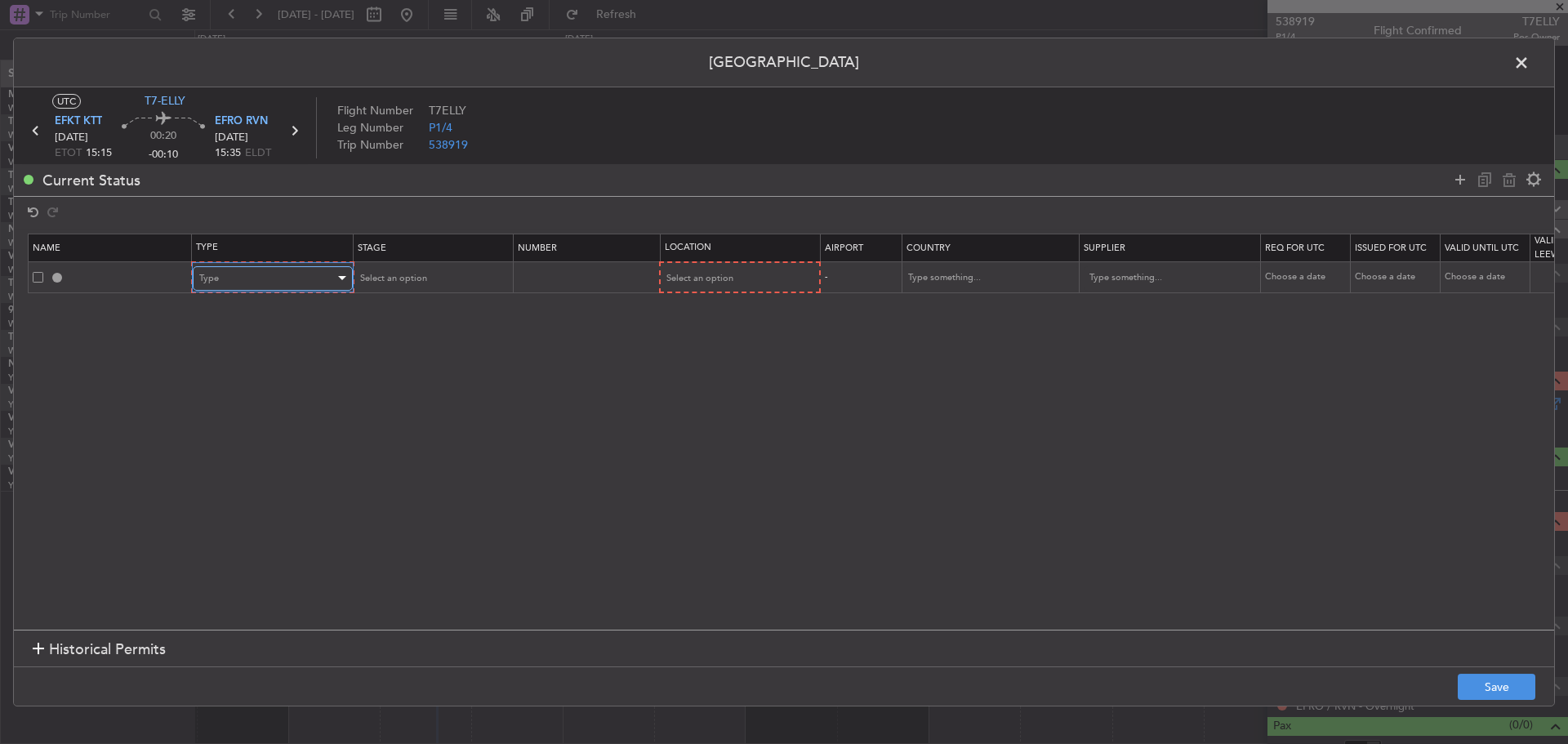
click at [282, 281] on div "Type" at bounding box center [267, 278] width 136 height 25
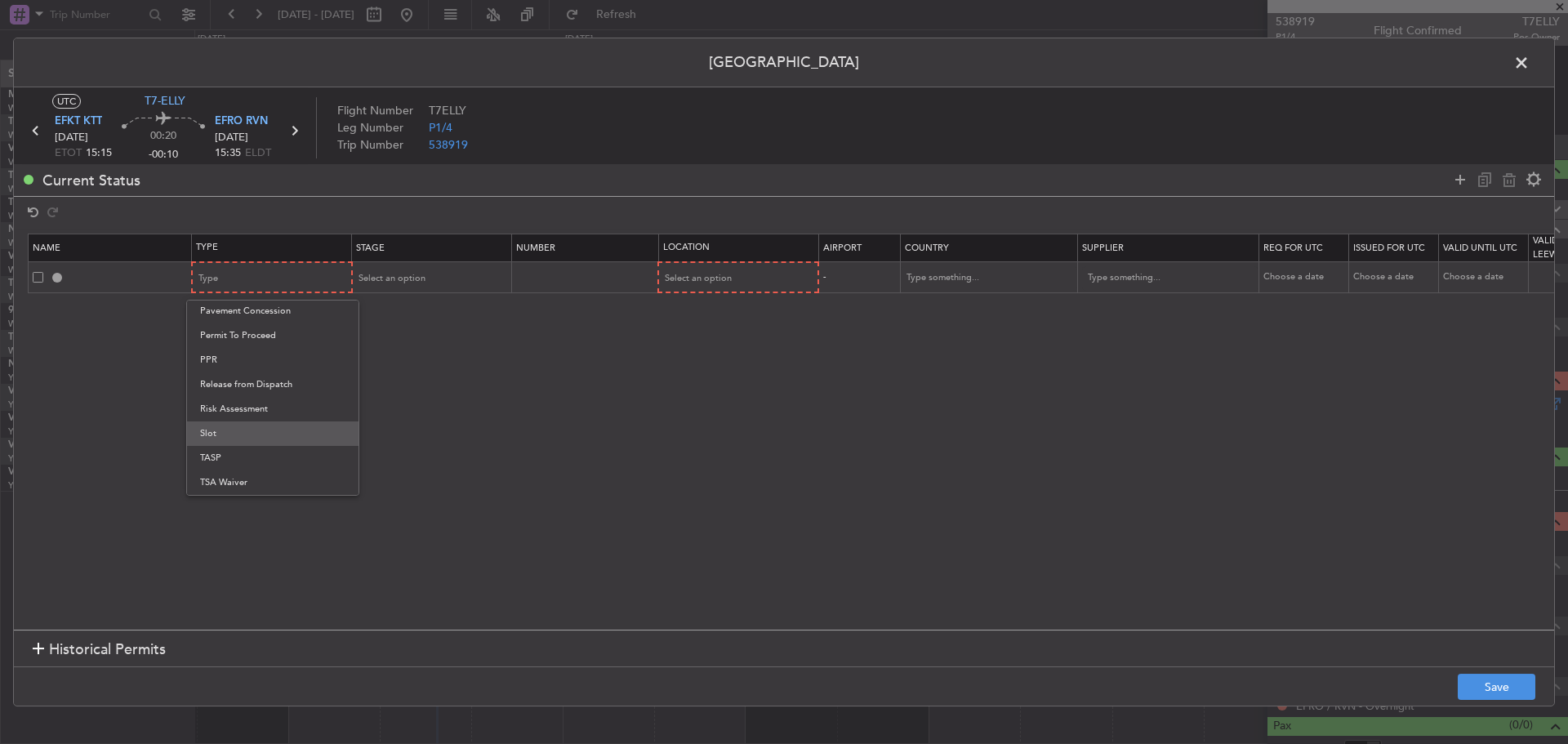
click at [285, 439] on span "Slot" at bounding box center [272, 434] width 145 height 25
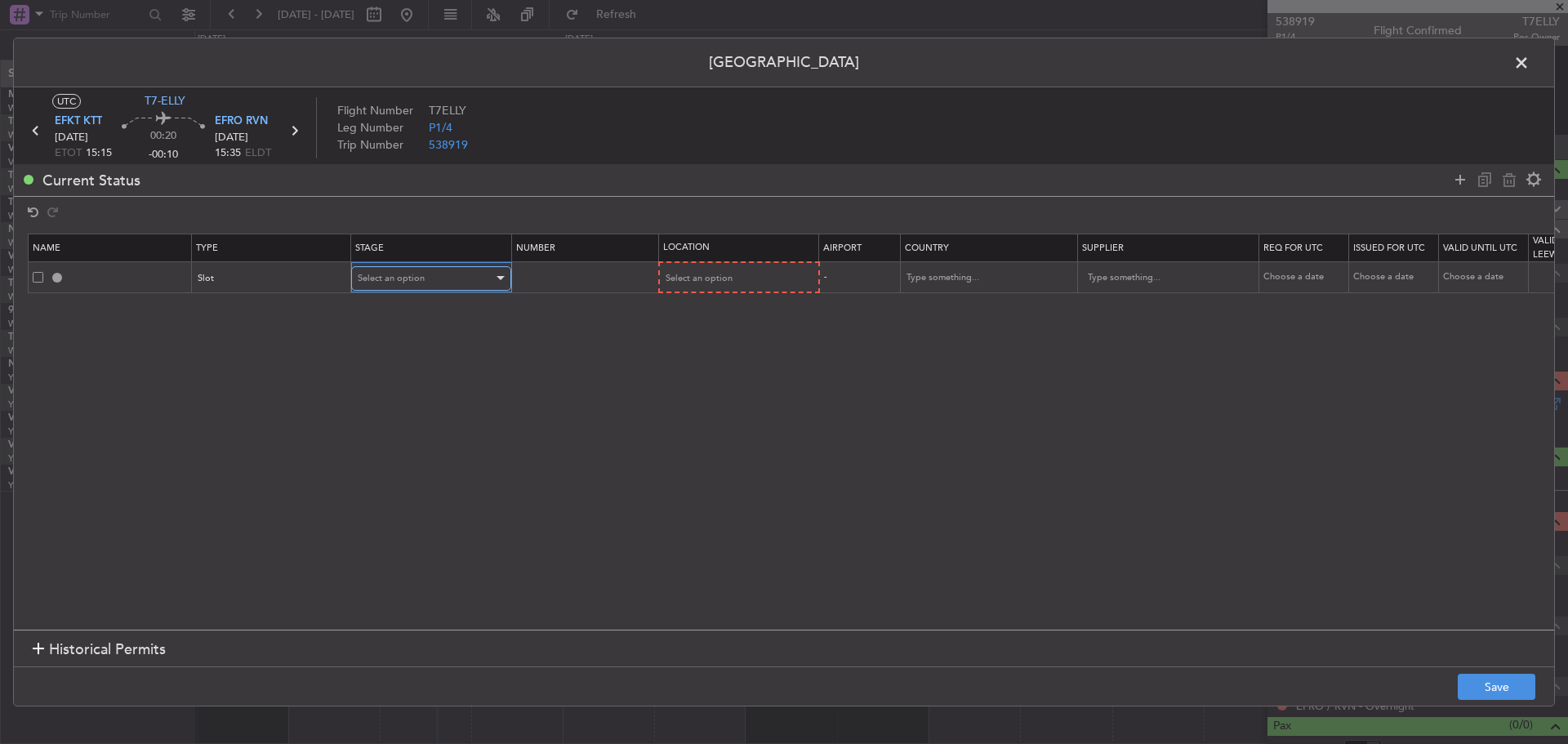
click at [410, 279] on span "Select an option" at bounding box center [391, 278] width 67 height 12
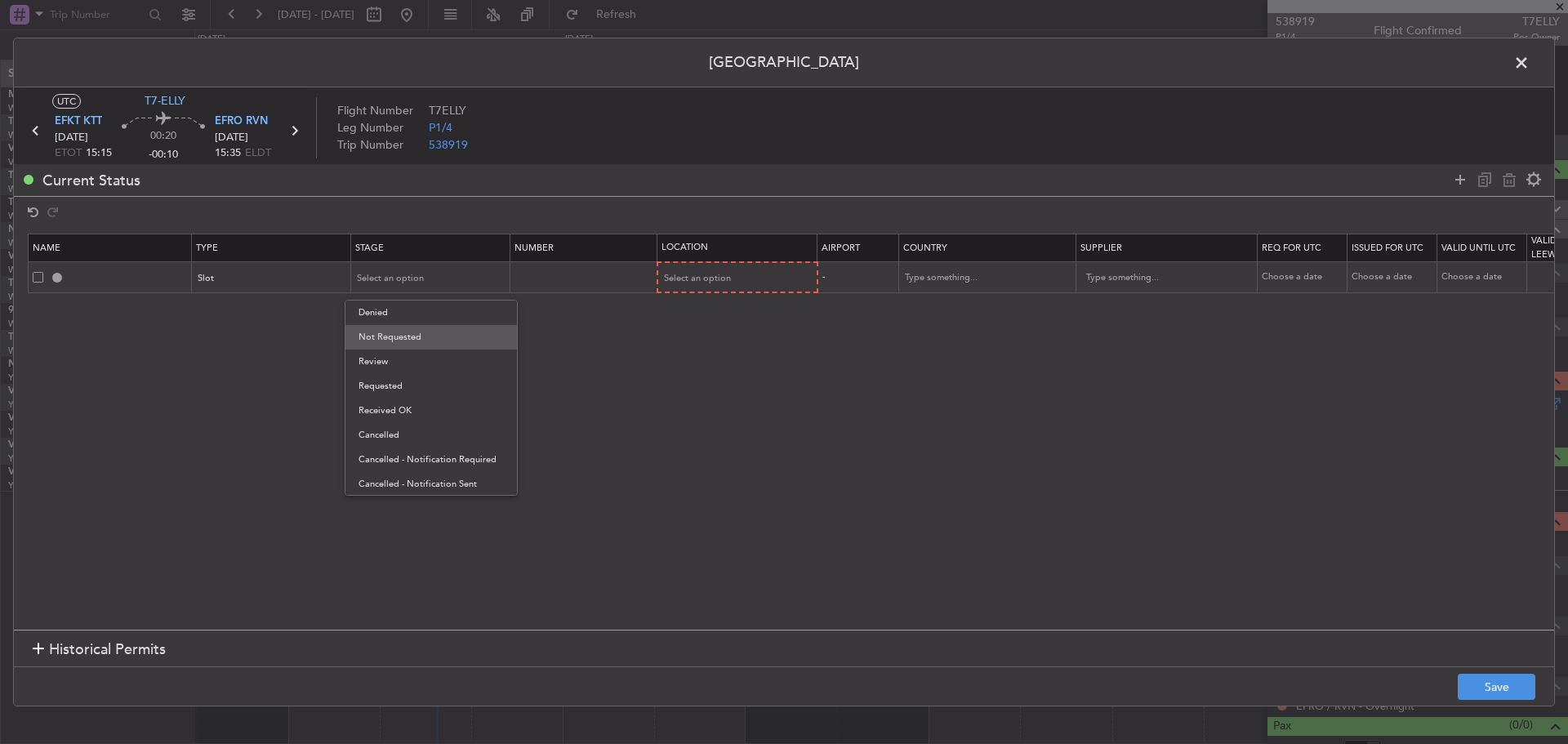
click at [409, 333] on span "Not Requested" at bounding box center [431, 337] width 145 height 25
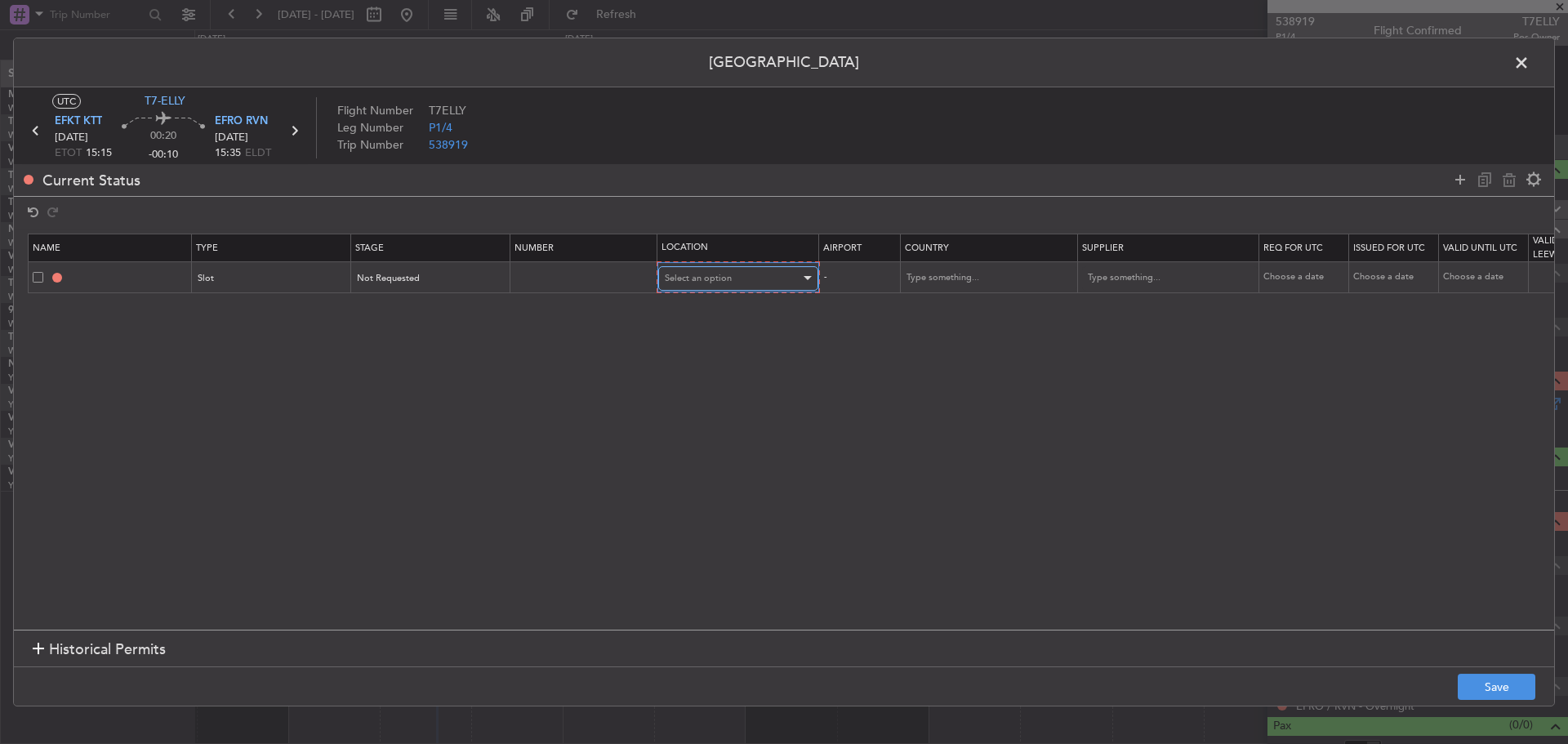
click at [684, 278] on span "Select an option" at bounding box center [698, 278] width 67 height 12
click at [701, 318] on span "Departure" at bounding box center [738, 312] width 145 height 25
click at [1455, 180] on icon at bounding box center [1459, 179] width 20 height 20
click at [228, 316] on div "Type" at bounding box center [267, 308] width 136 height 25
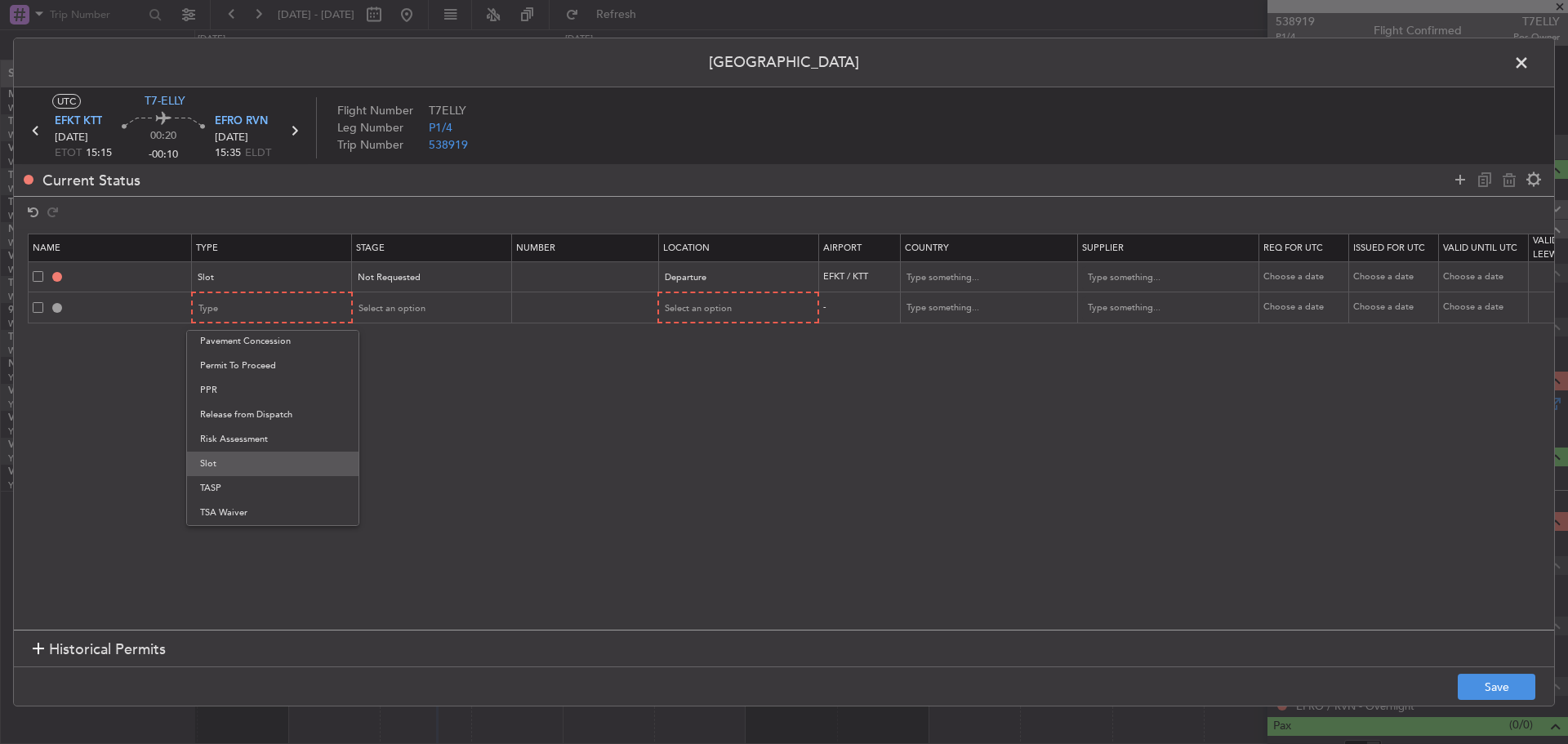
click at [251, 452] on span "Slot" at bounding box center [272, 463] width 145 height 25
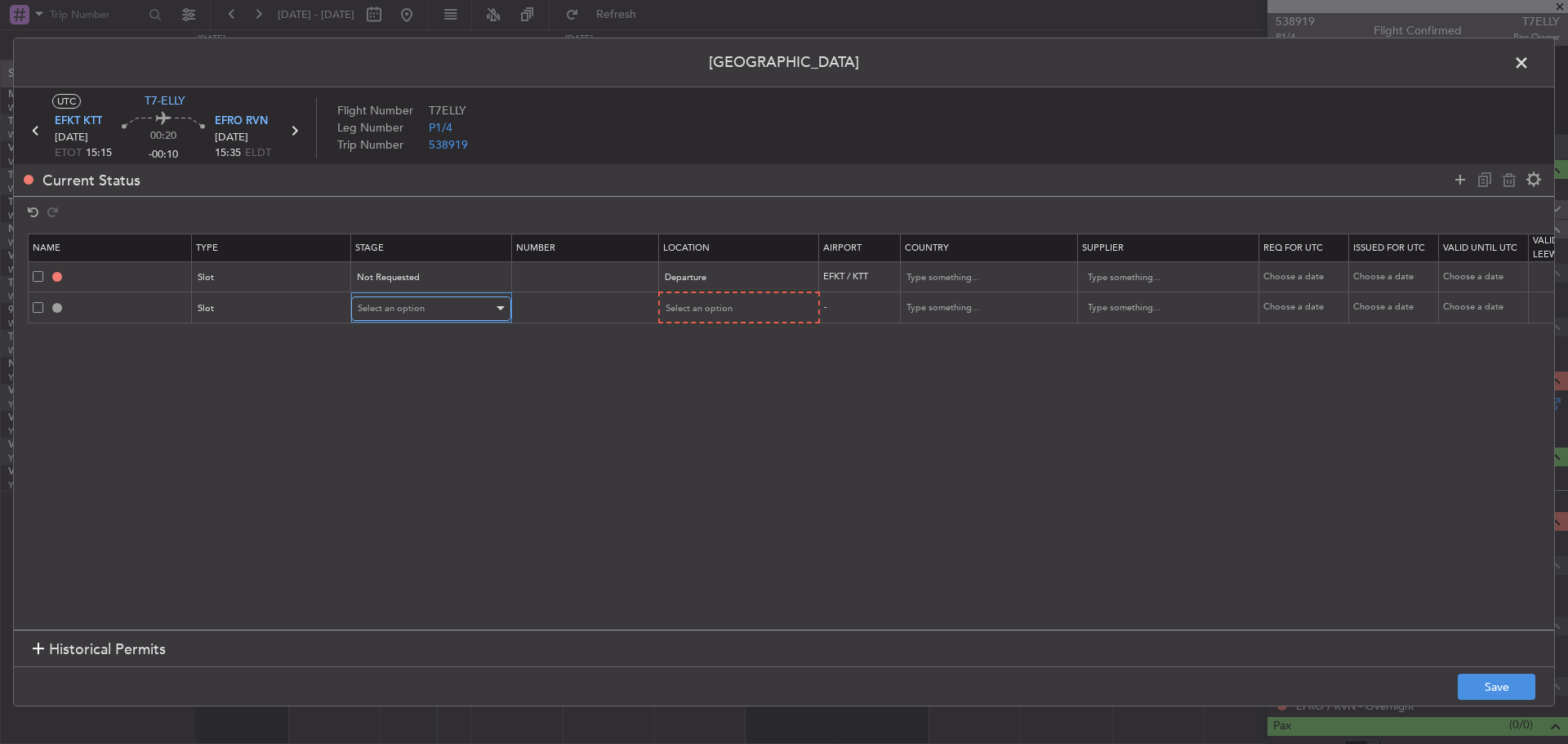
click at [399, 316] on div "Select an option" at bounding box center [426, 308] width 136 height 25
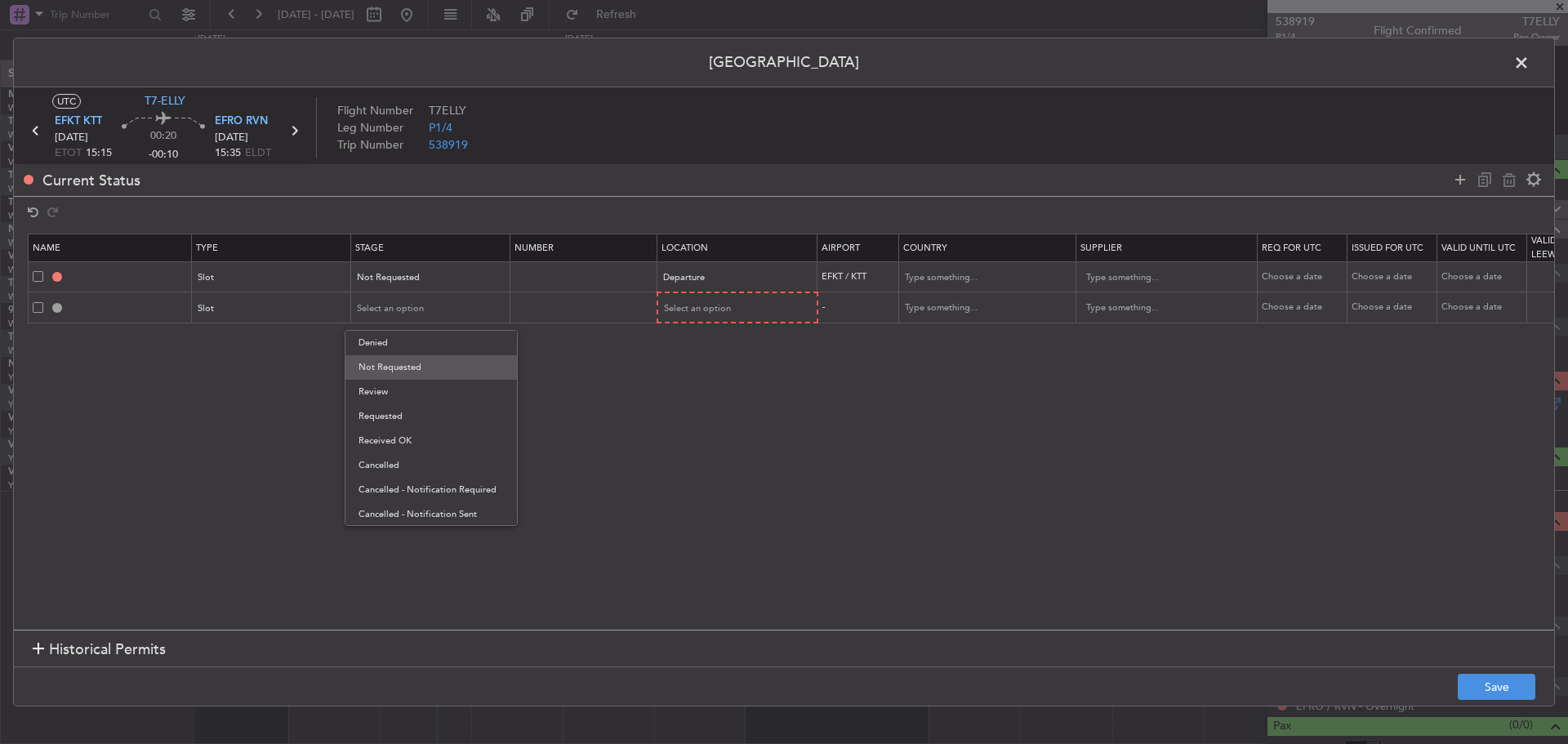
click at [399, 368] on span "Not Requested" at bounding box center [431, 367] width 145 height 25
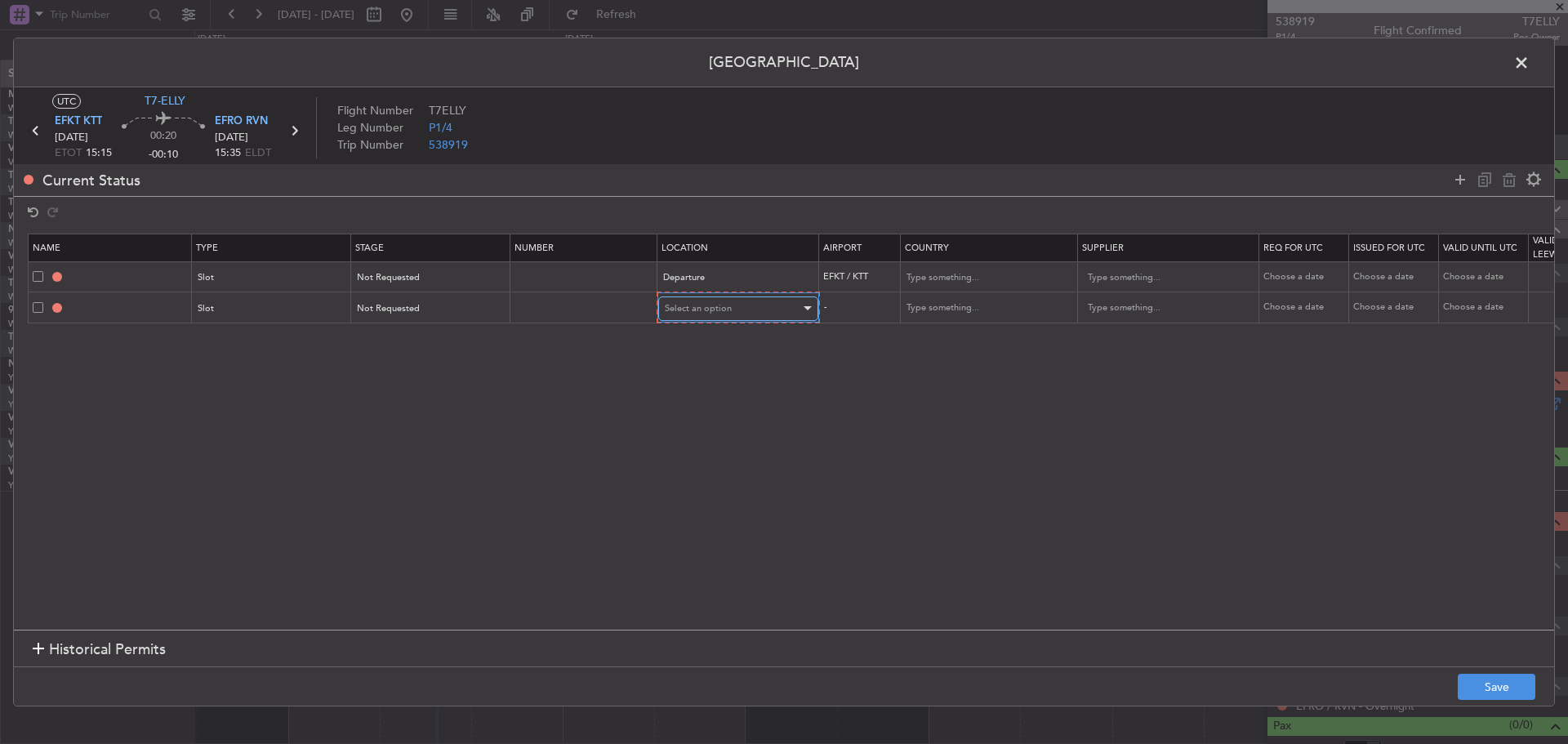
click at [698, 319] on div "Select an option" at bounding box center [733, 308] width 136 height 25
click at [705, 399] on span "Arrival" at bounding box center [738, 392] width 145 height 25
drag, startPoint x: 1465, startPoint y: 174, endPoint x: 1450, endPoint y: 182, distance: 17.0
click at [1461, 179] on icon at bounding box center [1459, 179] width 20 height 20
click at [257, 343] on div "Type" at bounding box center [267, 338] width 136 height 25
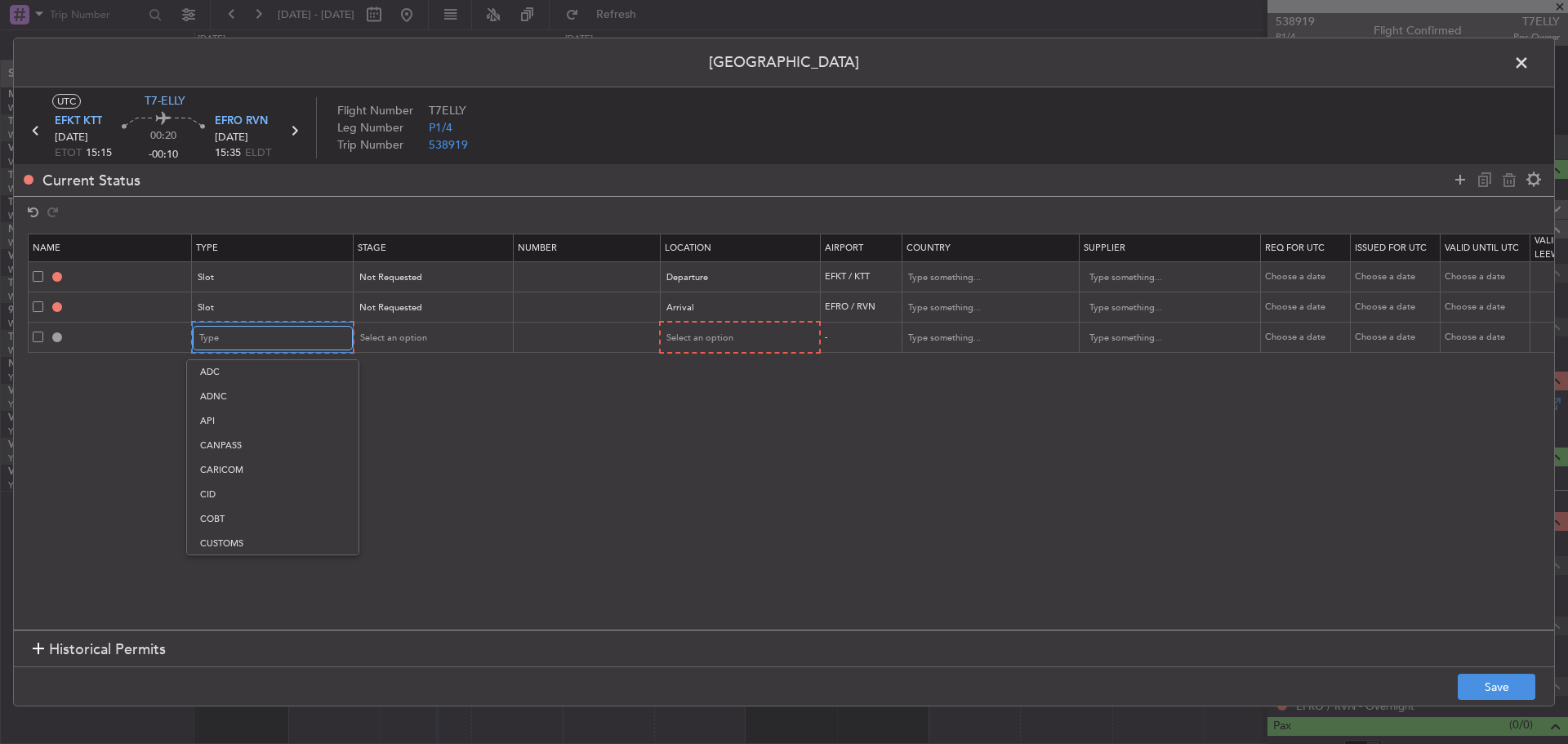
scroll to position [330, 0]
click at [257, 502] on span "Parking" at bounding box center [272, 507] width 145 height 25
click at [384, 340] on span "Select an option" at bounding box center [391, 338] width 67 height 12
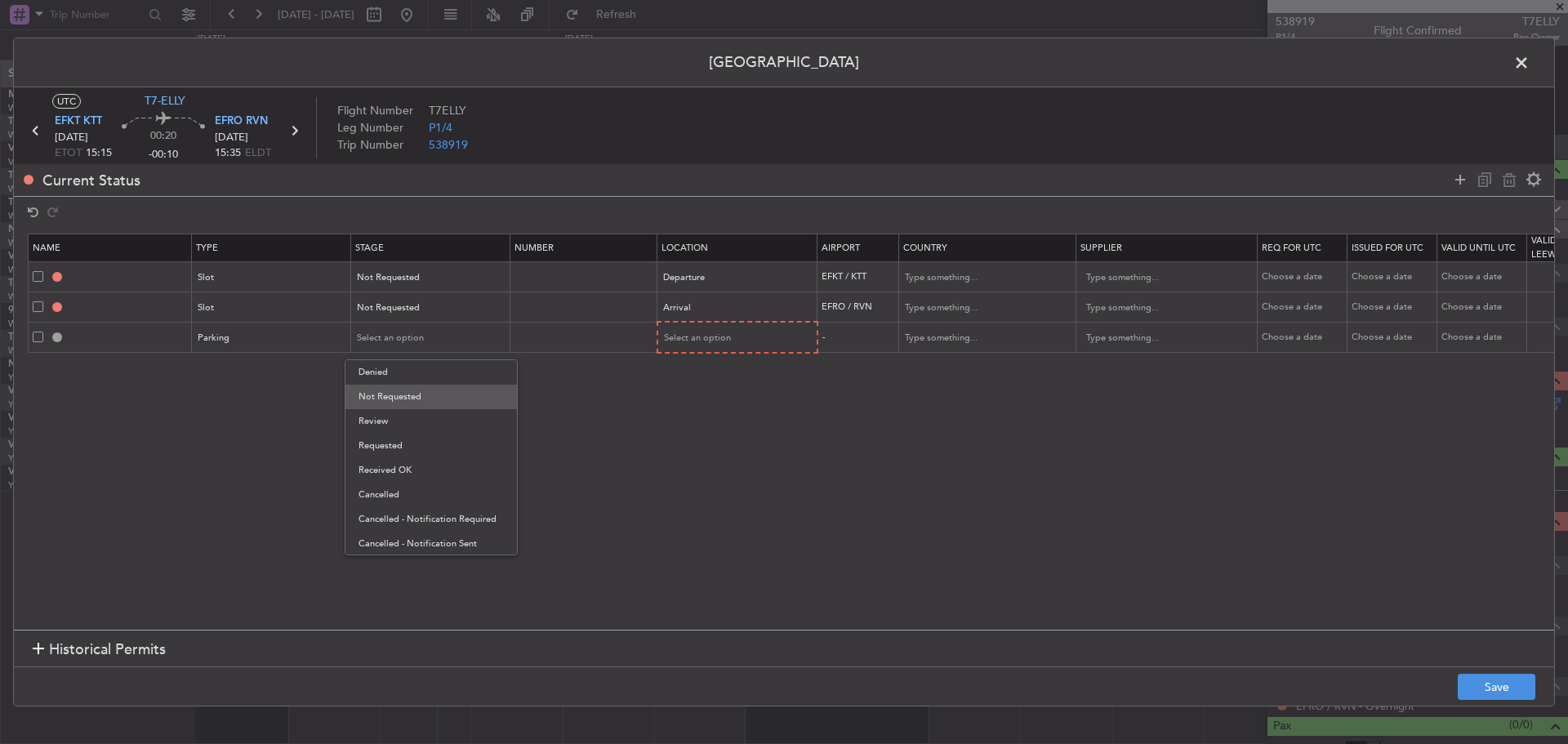
click at [389, 399] on span "Not Requested" at bounding box center [431, 396] width 145 height 25
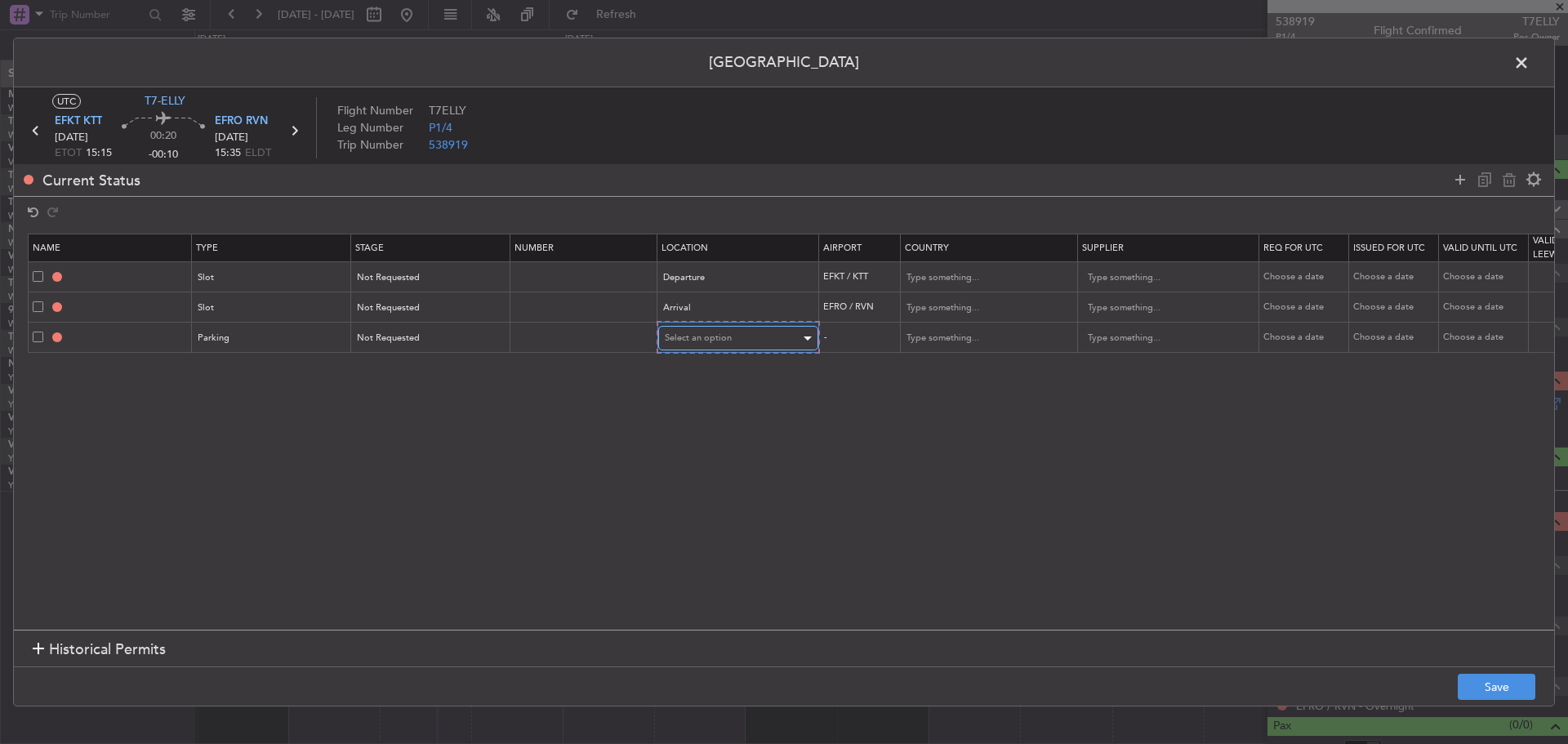
click at [711, 350] on div "Select an option" at bounding box center [733, 338] width 136 height 25
click at [714, 419] on span "Arrival" at bounding box center [738, 421] width 145 height 25
click at [1493, 686] on button "Save" at bounding box center [1496, 686] width 77 height 26
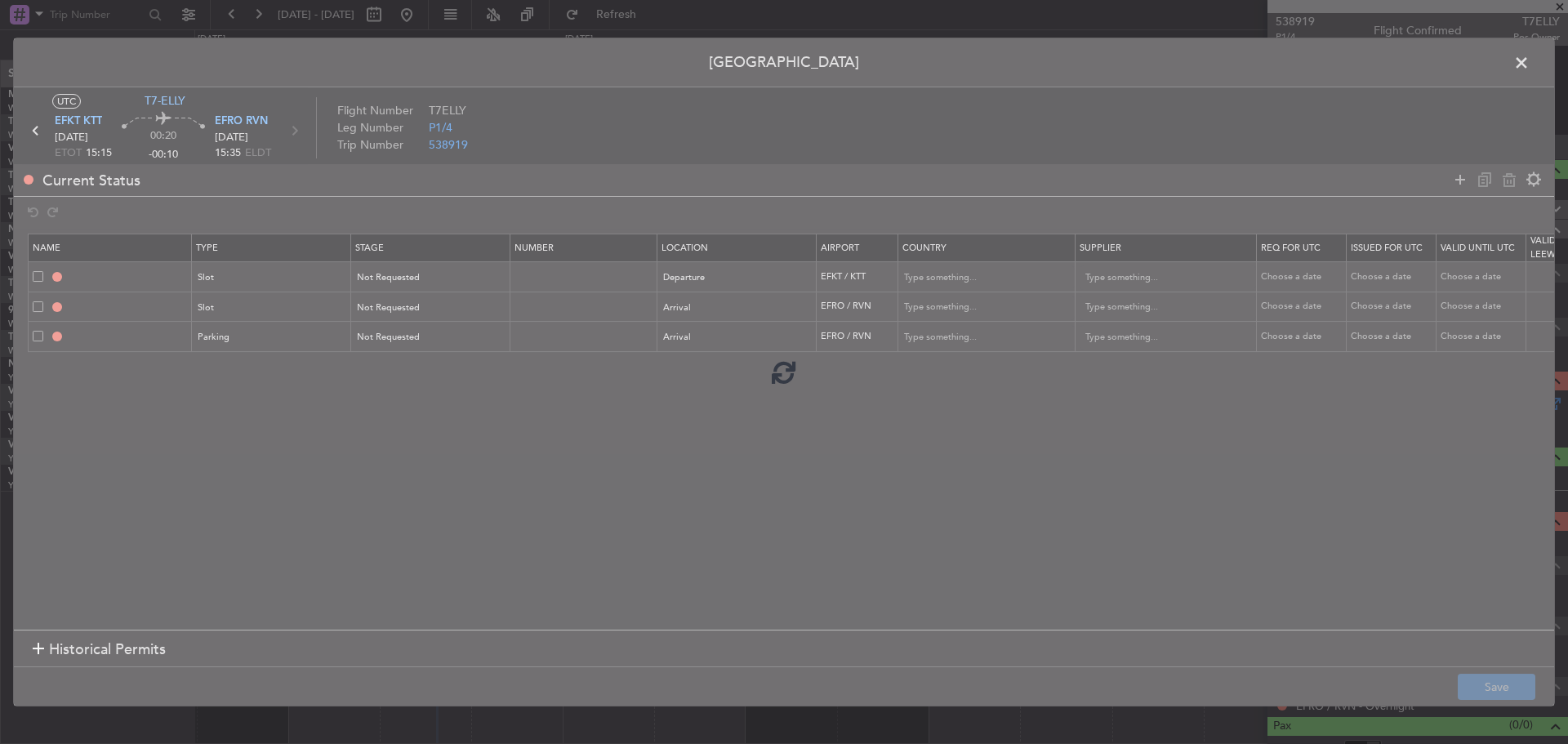
type input "EFKT DEP SLOT"
type input "[GEOGRAPHIC_DATA]"
type input "NNN"
type input "EFRO ARR SLOT"
type input "[GEOGRAPHIC_DATA]"
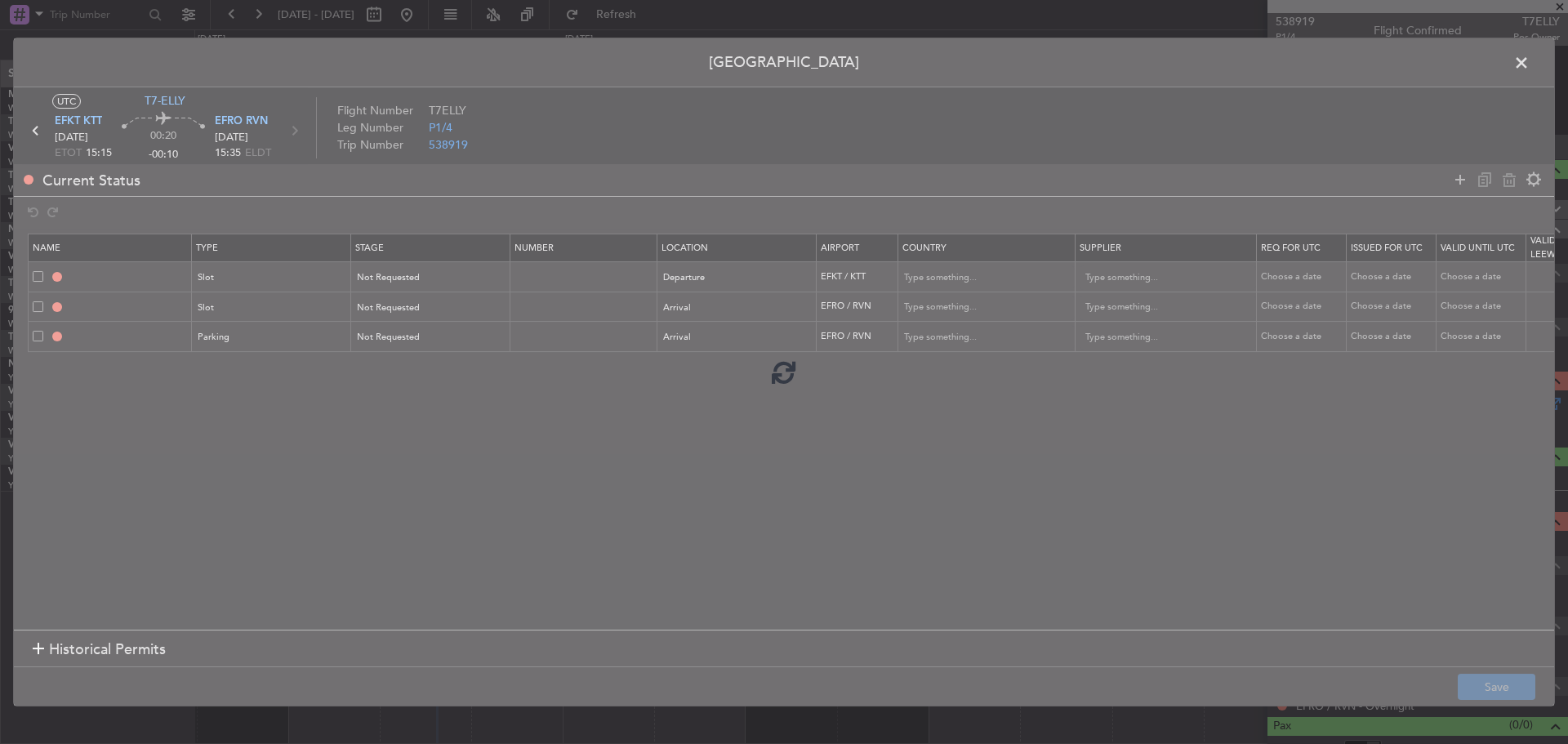
type input "NNN"
type input "EFRO Parking"
type input "[GEOGRAPHIC_DATA]"
type input "NNN"
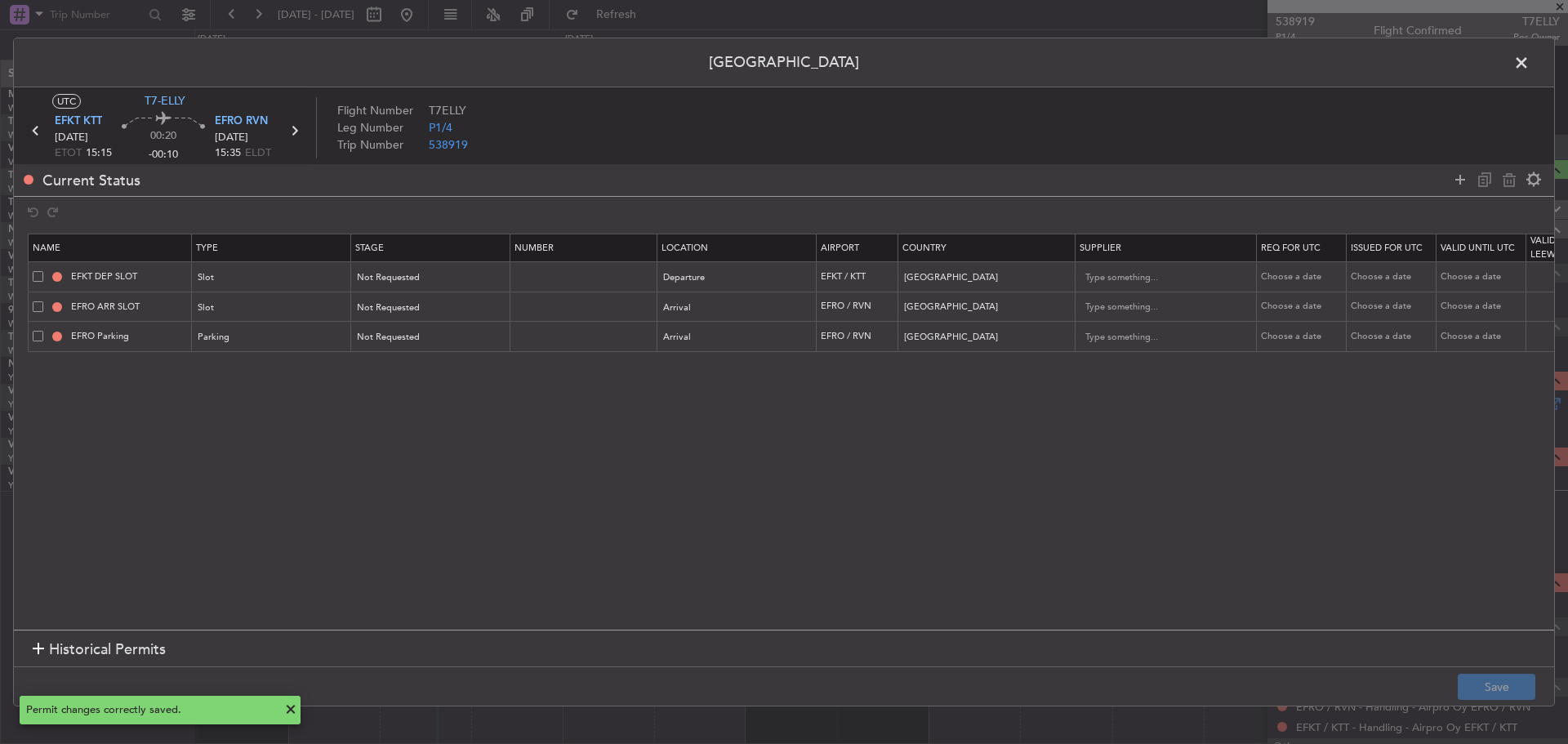
click at [293, 136] on icon at bounding box center [293, 131] width 21 height 21
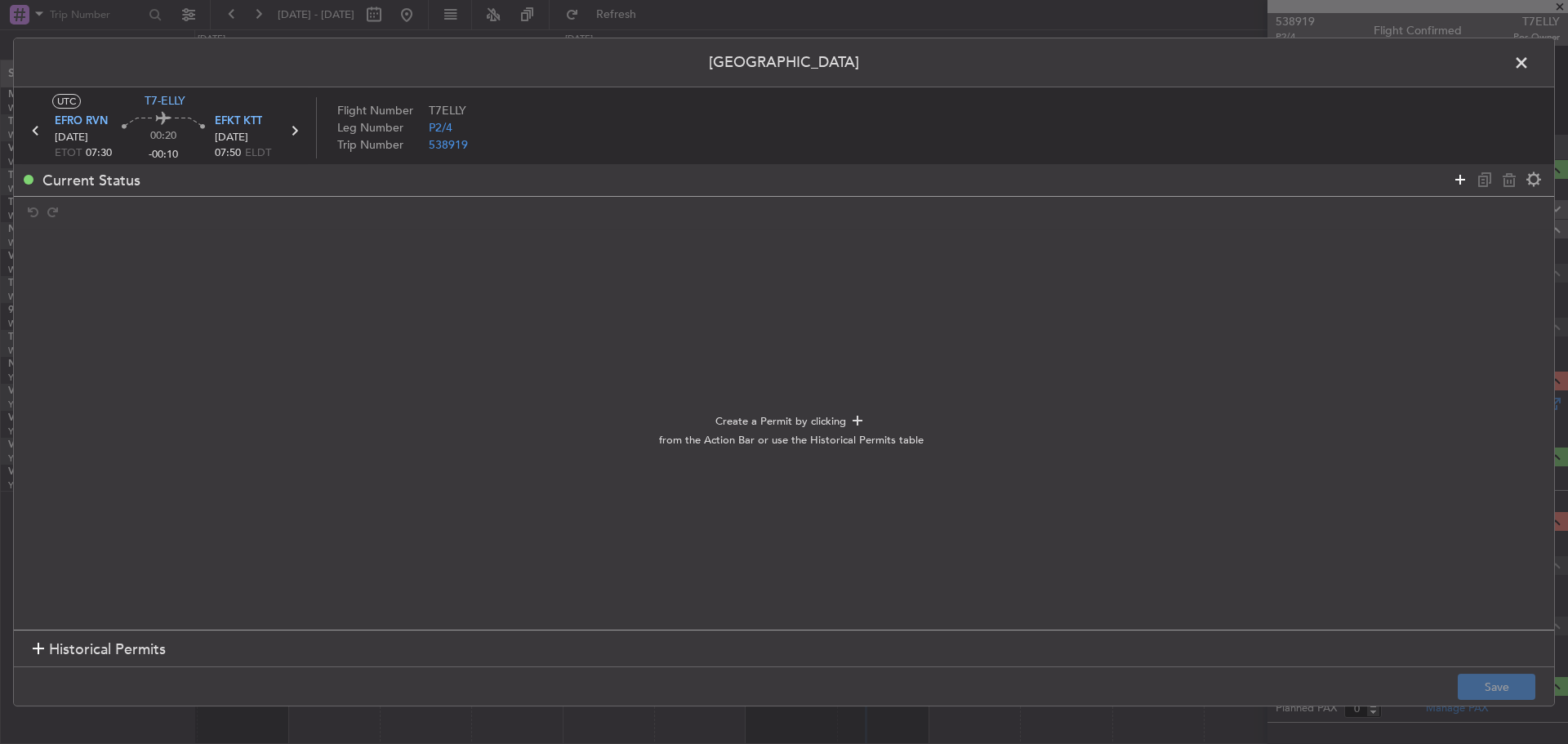
click at [1456, 184] on icon at bounding box center [1459, 179] width 20 height 20
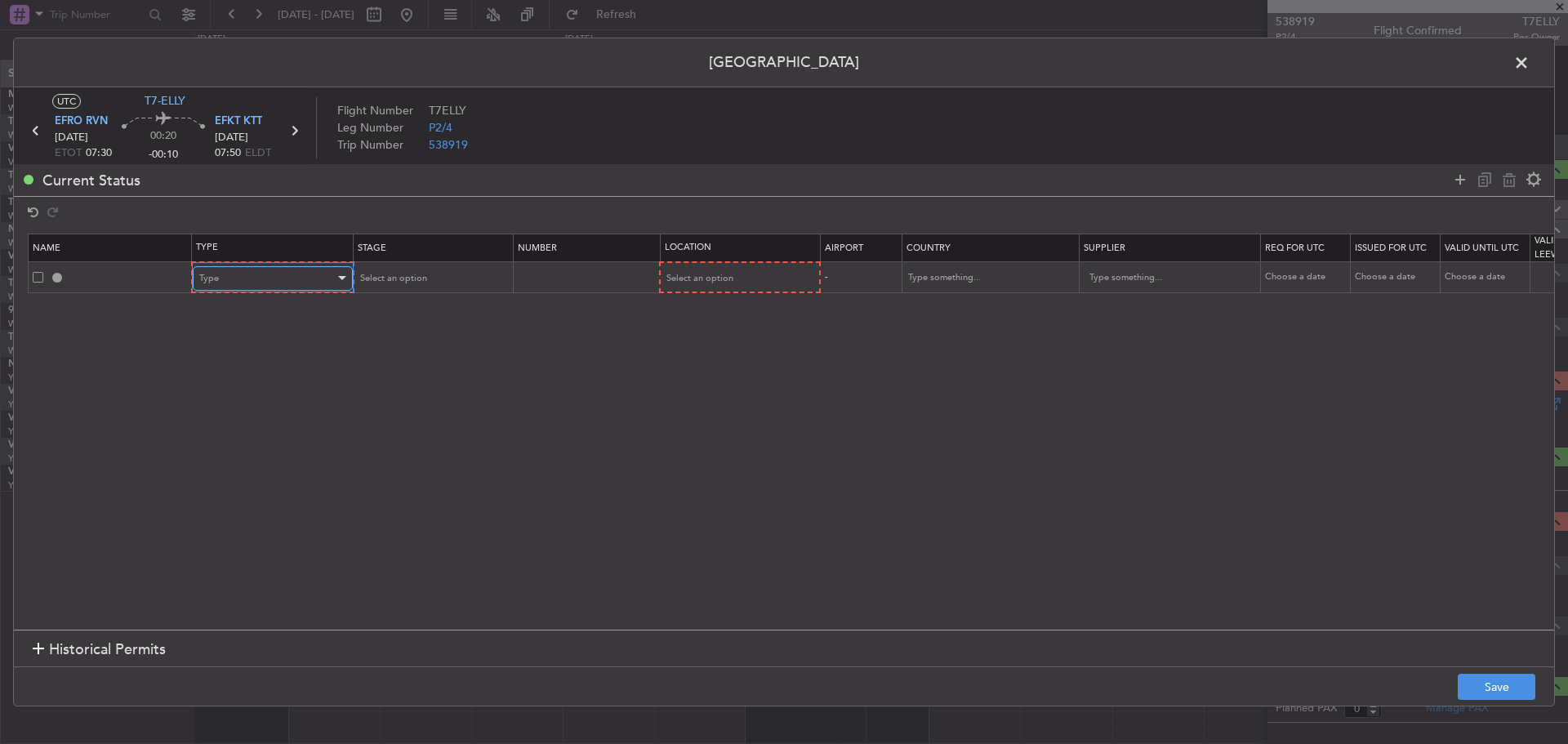
click at [300, 280] on div "Type" at bounding box center [267, 278] width 136 height 25
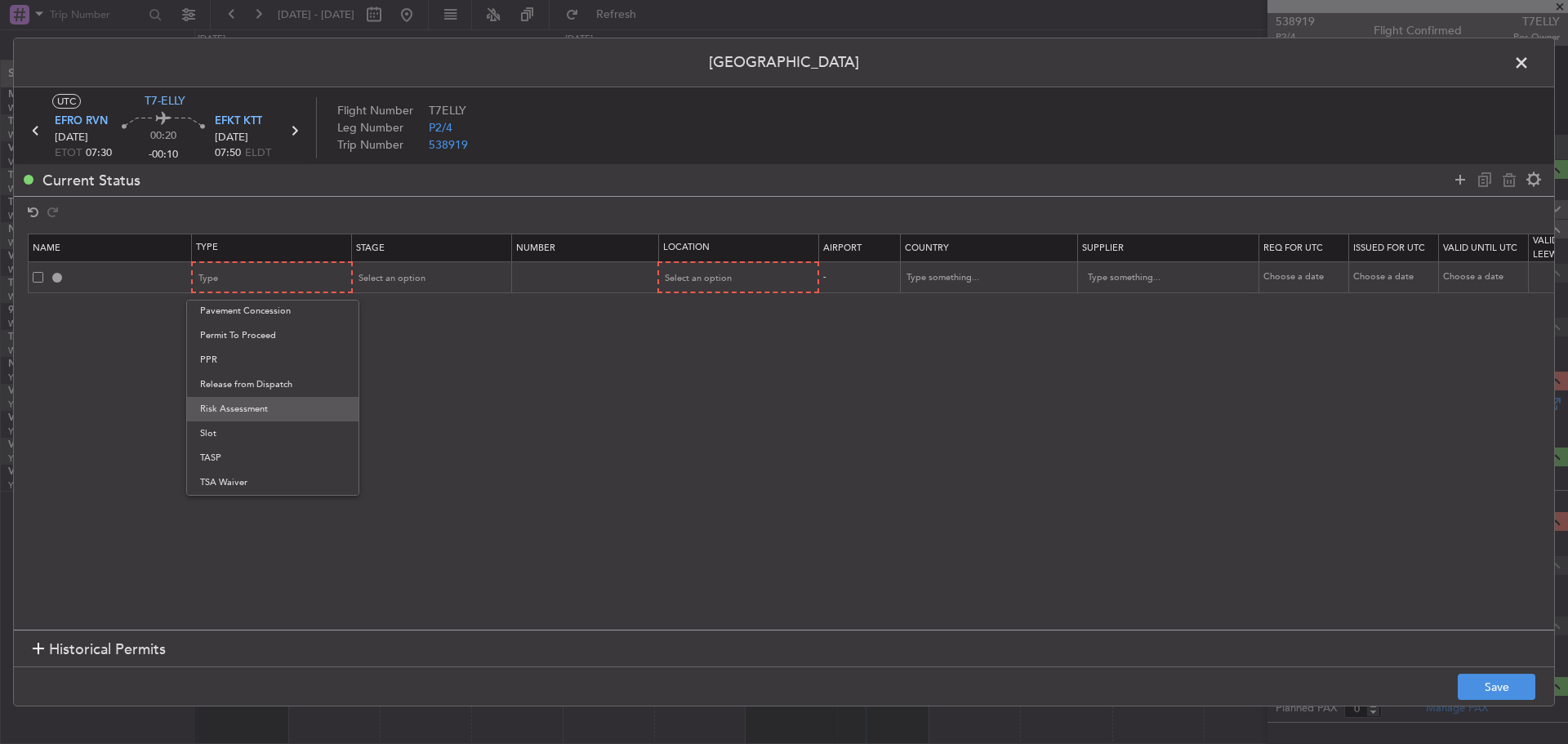
click at [302, 419] on span "Risk Assessment" at bounding box center [272, 409] width 145 height 25
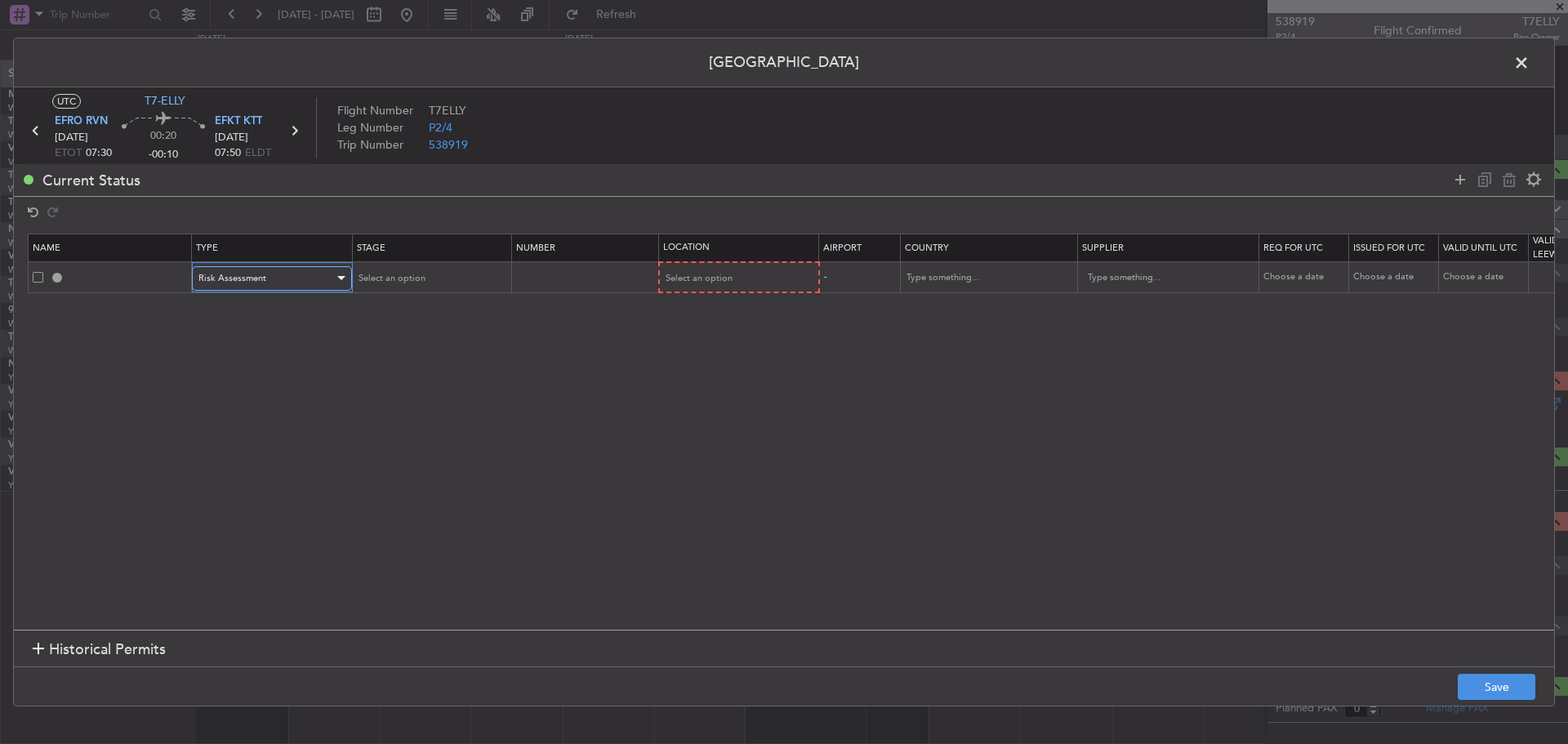
click at [298, 271] on div "Risk Assessment" at bounding box center [266, 278] width 136 height 25
click at [438, 279] on div "Select an option" at bounding box center [426, 278] width 136 height 25
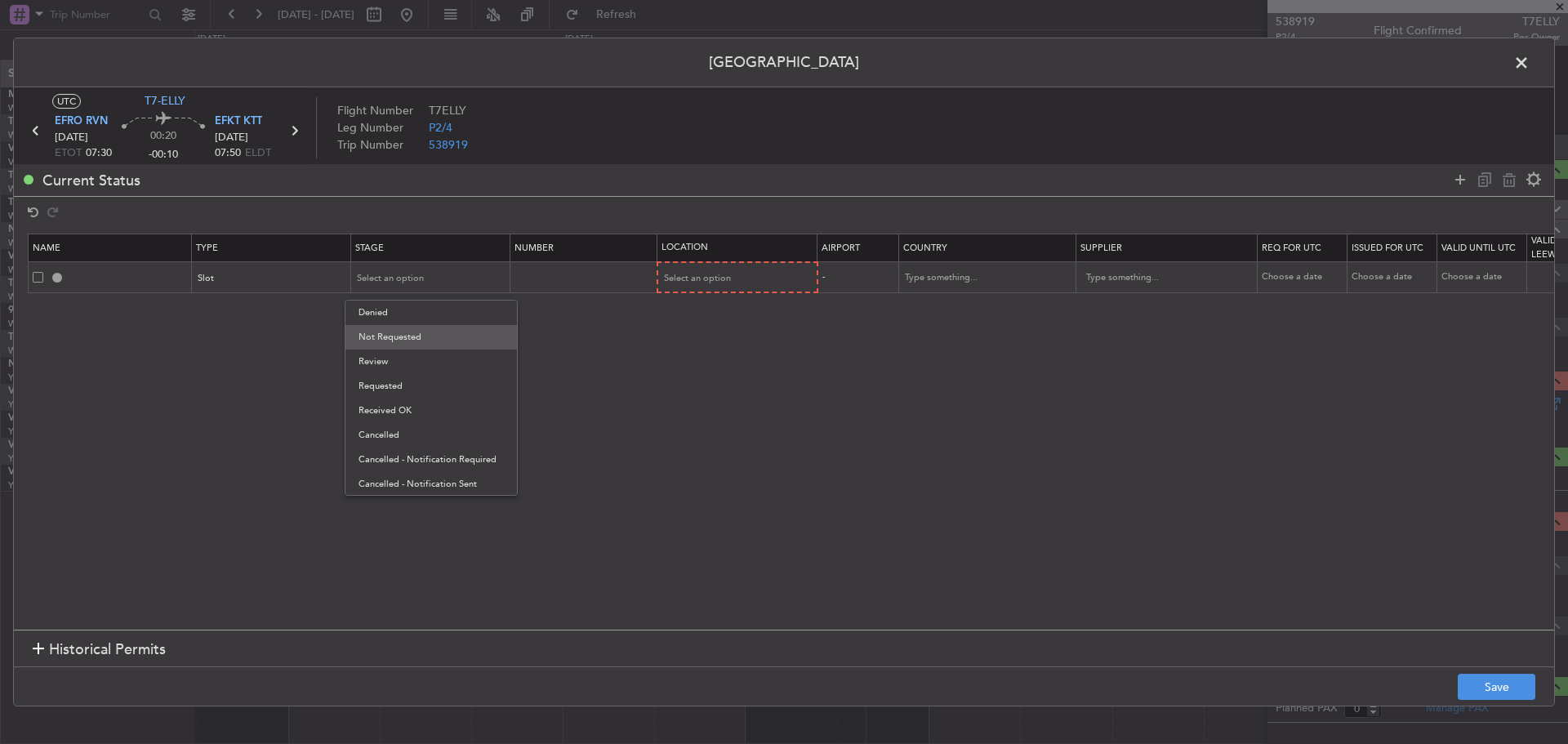
click at [434, 342] on span "Not Requested" at bounding box center [431, 337] width 145 height 25
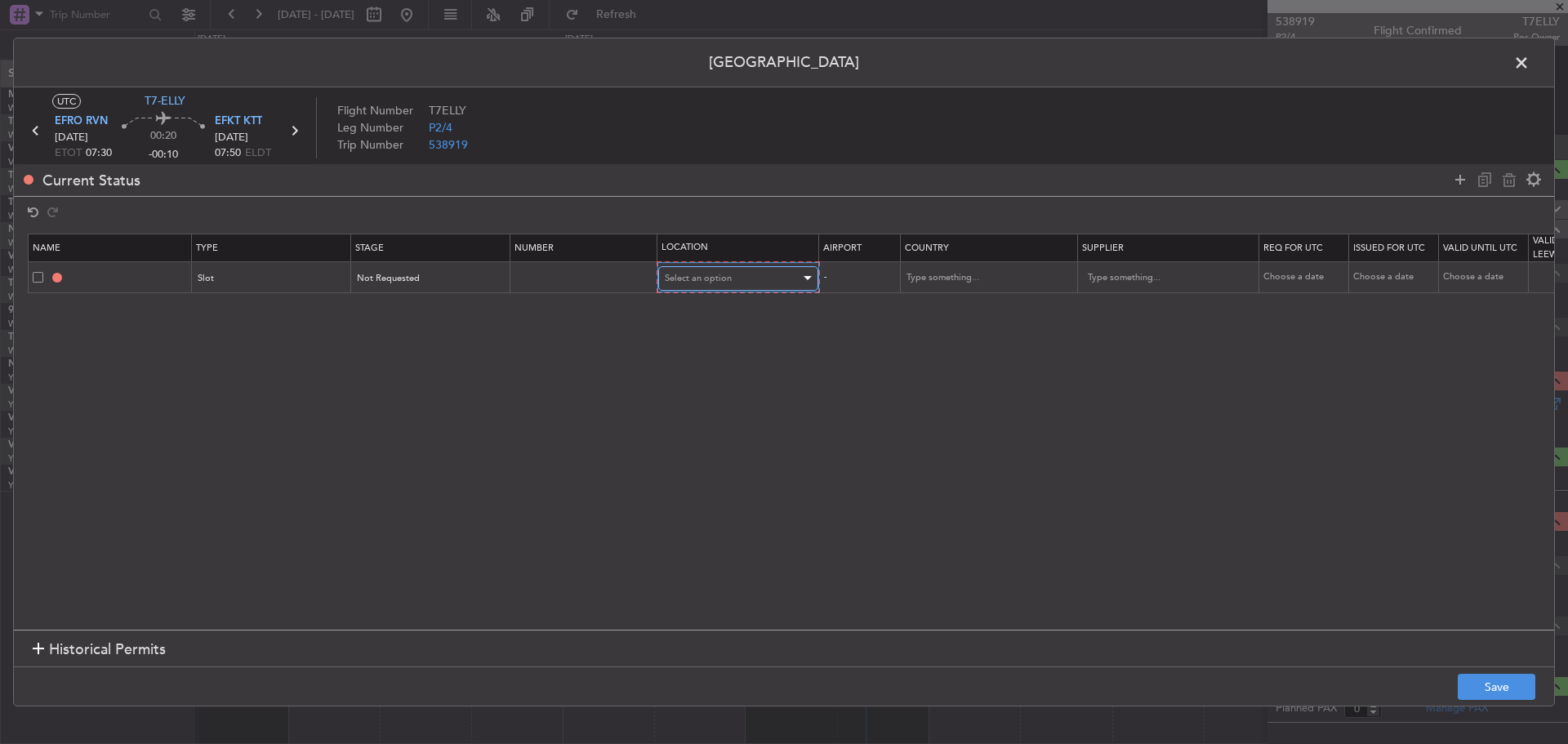
click at [701, 277] on span "Select an option" at bounding box center [698, 278] width 67 height 12
click at [712, 312] on span "Departure" at bounding box center [738, 312] width 145 height 25
click at [1458, 181] on icon at bounding box center [1459, 179] width 20 height 20
click at [273, 306] on div "Type" at bounding box center [267, 308] width 136 height 25
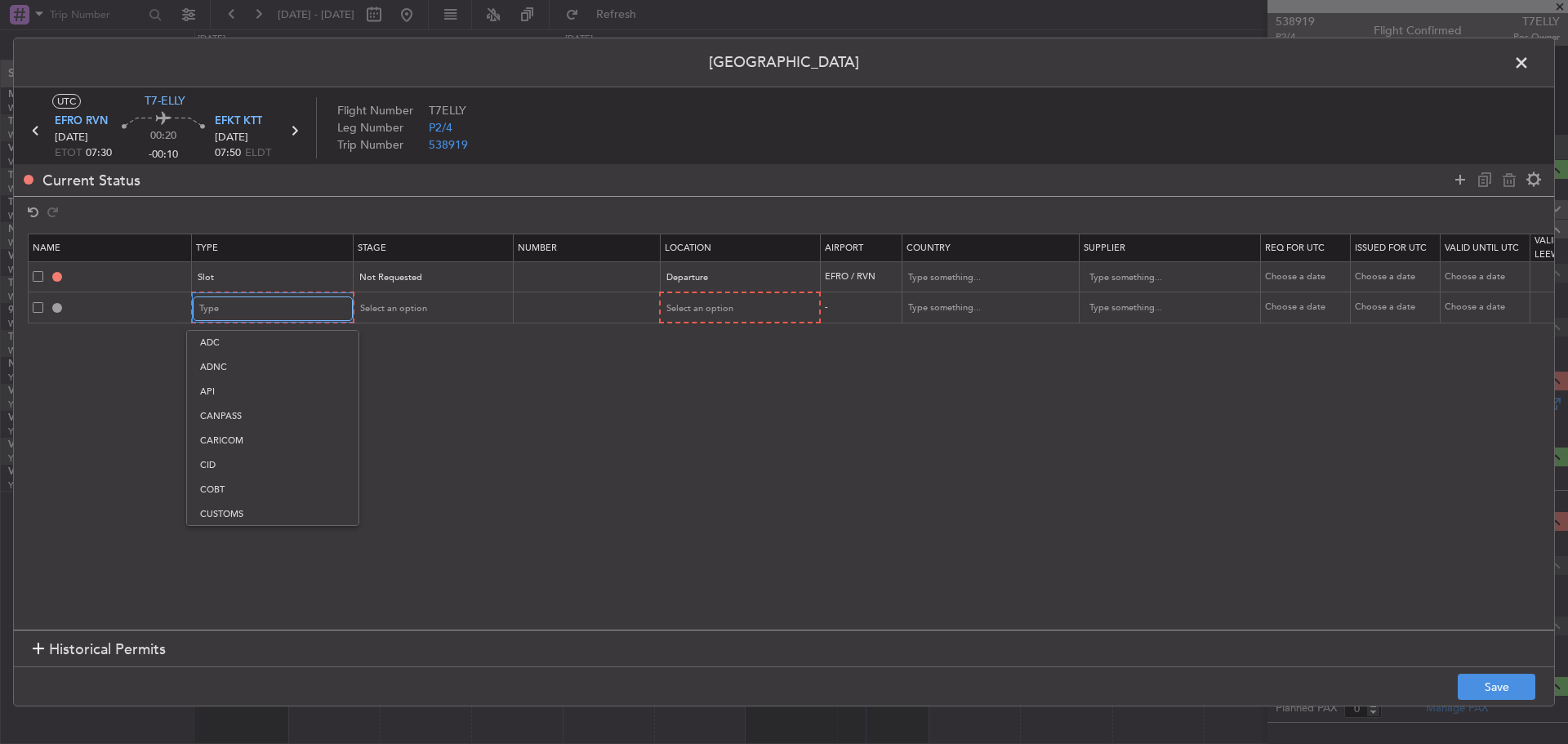
scroll to position [492, 0]
click at [268, 462] on span "Slot" at bounding box center [272, 463] width 145 height 25
click at [433, 318] on div "Select an option" at bounding box center [426, 308] width 136 height 25
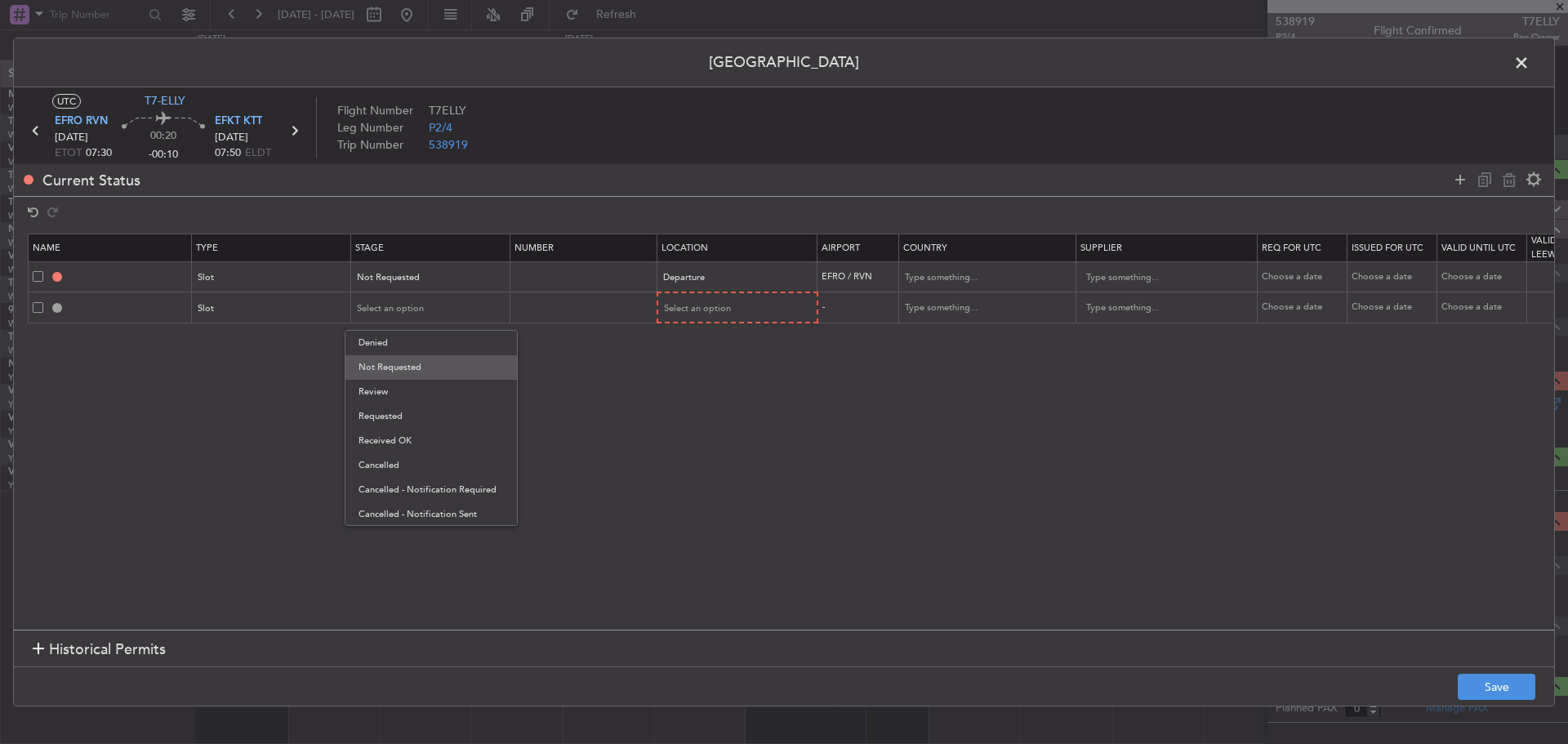
click at [421, 366] on span "Not Requested" at bounding box center [431, 367] width 145 height 25
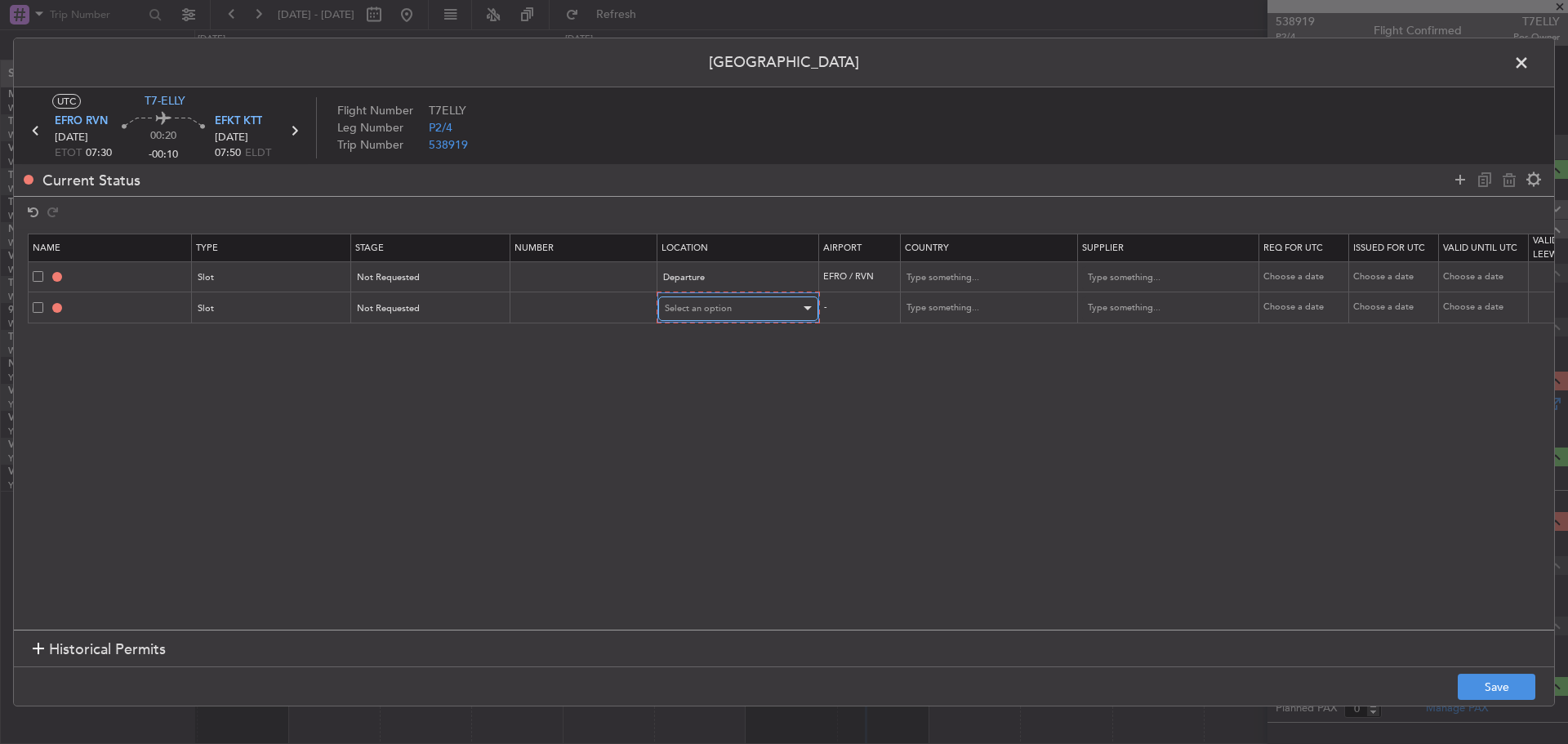
click at [684, 306] on span "Select an option" at bounding box center [698, 308] width 67 height 12
drag, startPoint x: 693, startPoint y: 392, endPoint x: 737, endPoint y: 404, distance: 45.6
click at [693, 394] on span "Arrival" at bounding box center [738, 392] width 145 height 25
click at [1492, 679] on button "Save" at bounding box center [1496, 686] width 77 height 26
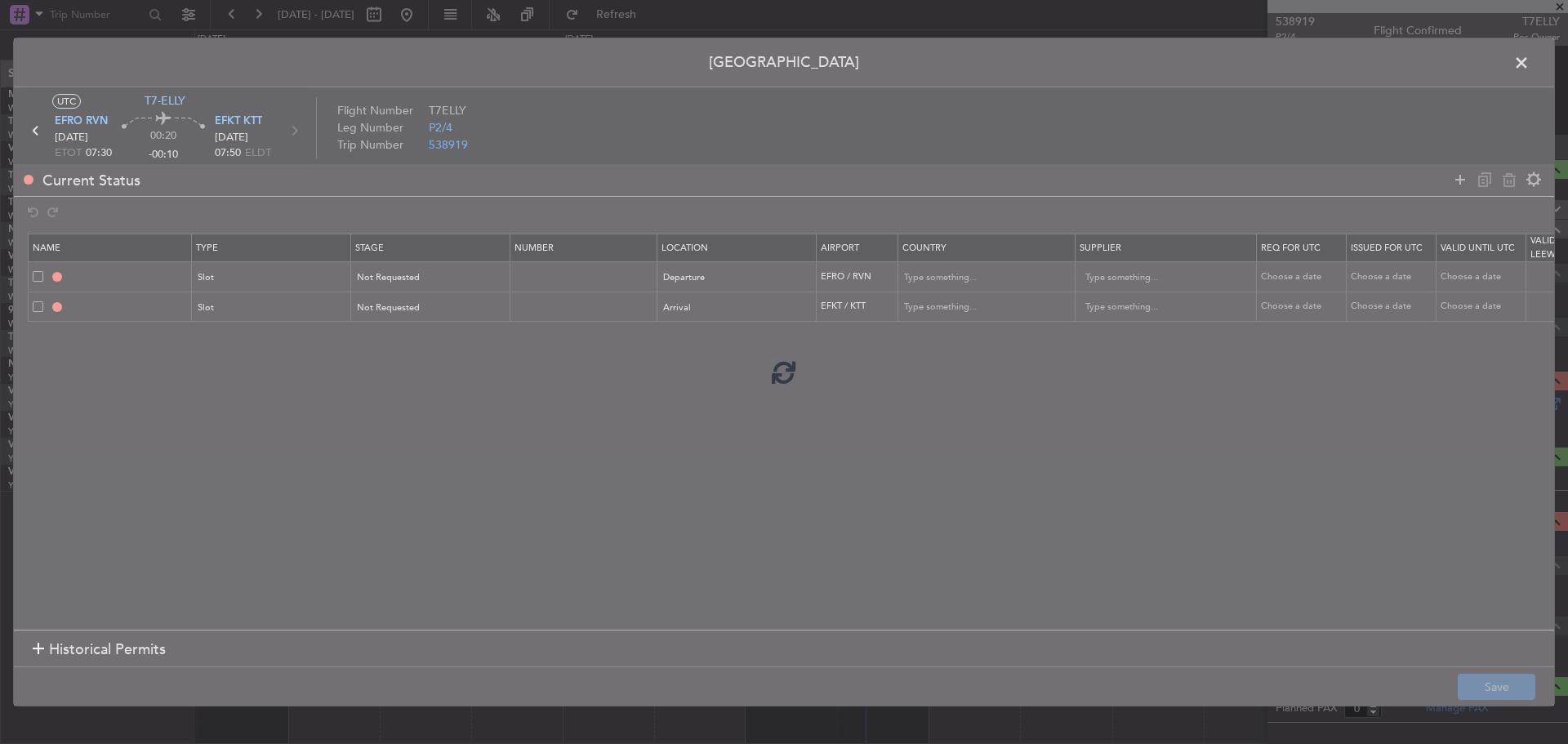
type input "EFRO DEP SLOT"
type input "[GEOGRAPHIC_DATA]"
type input "NNN"
type input "EFKT ARR SLOT"
type input "[GEOGRAPHIC_DATA]"
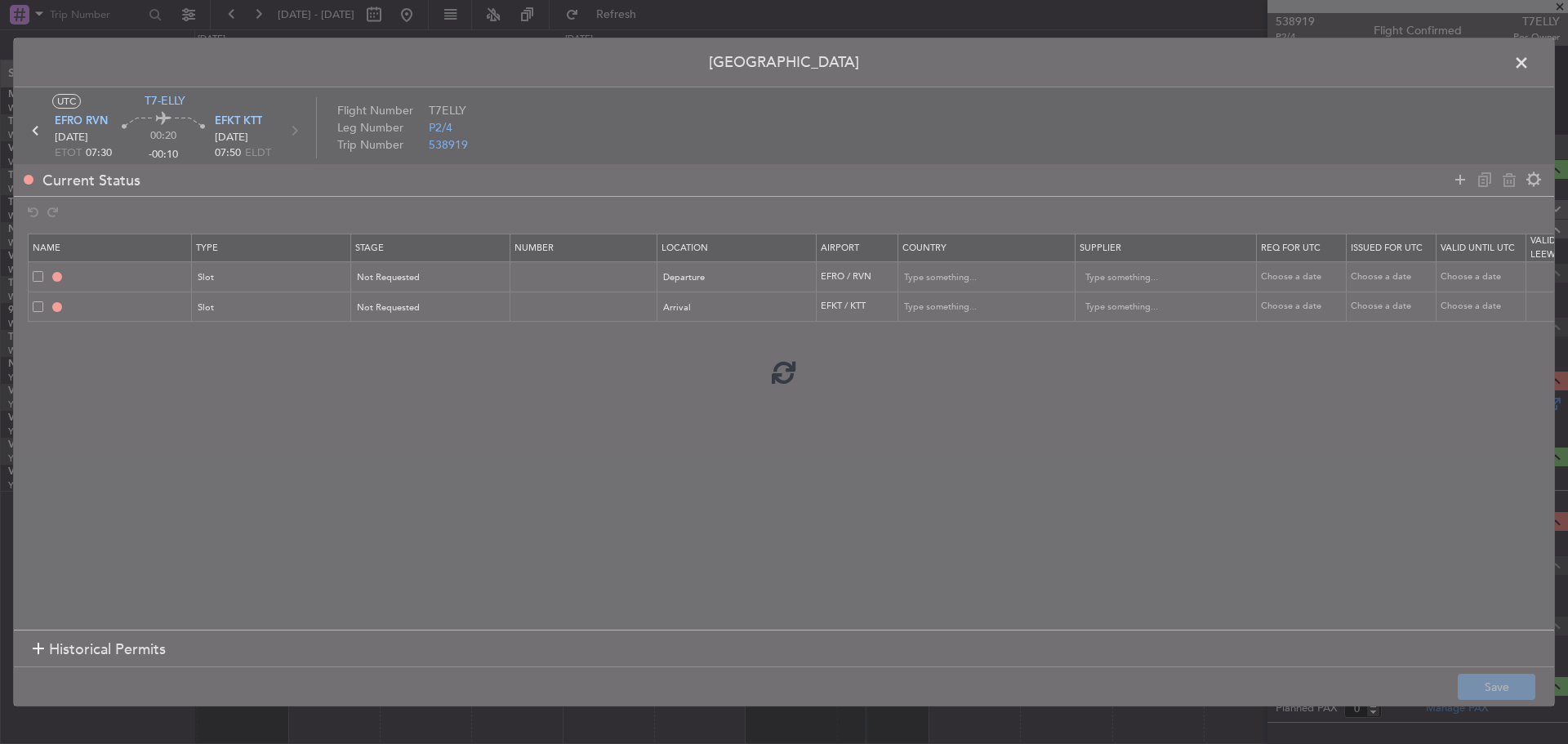
type input "NNN"
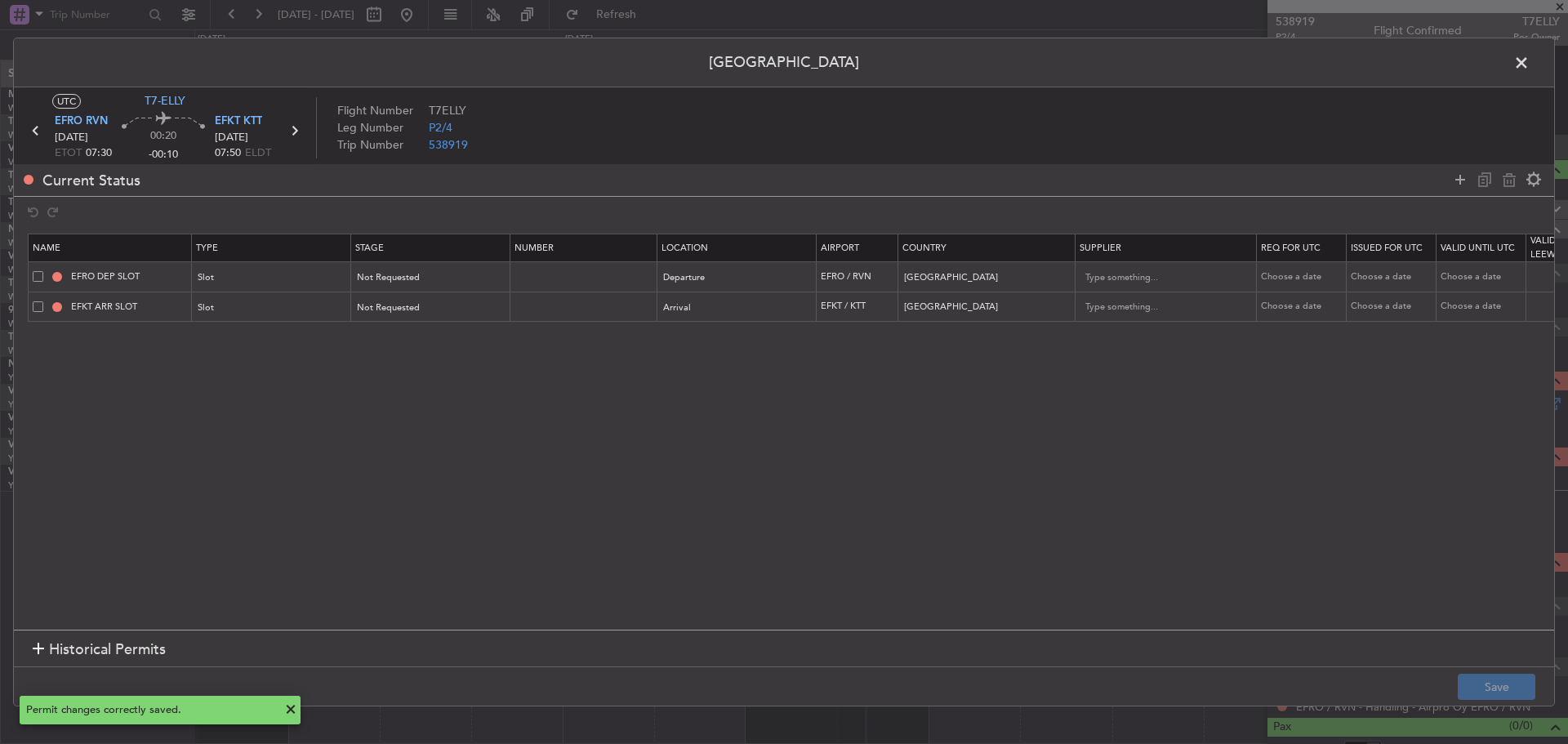
click at [299, 141] on icon at bounding box center [293, 131] width 21 height 21
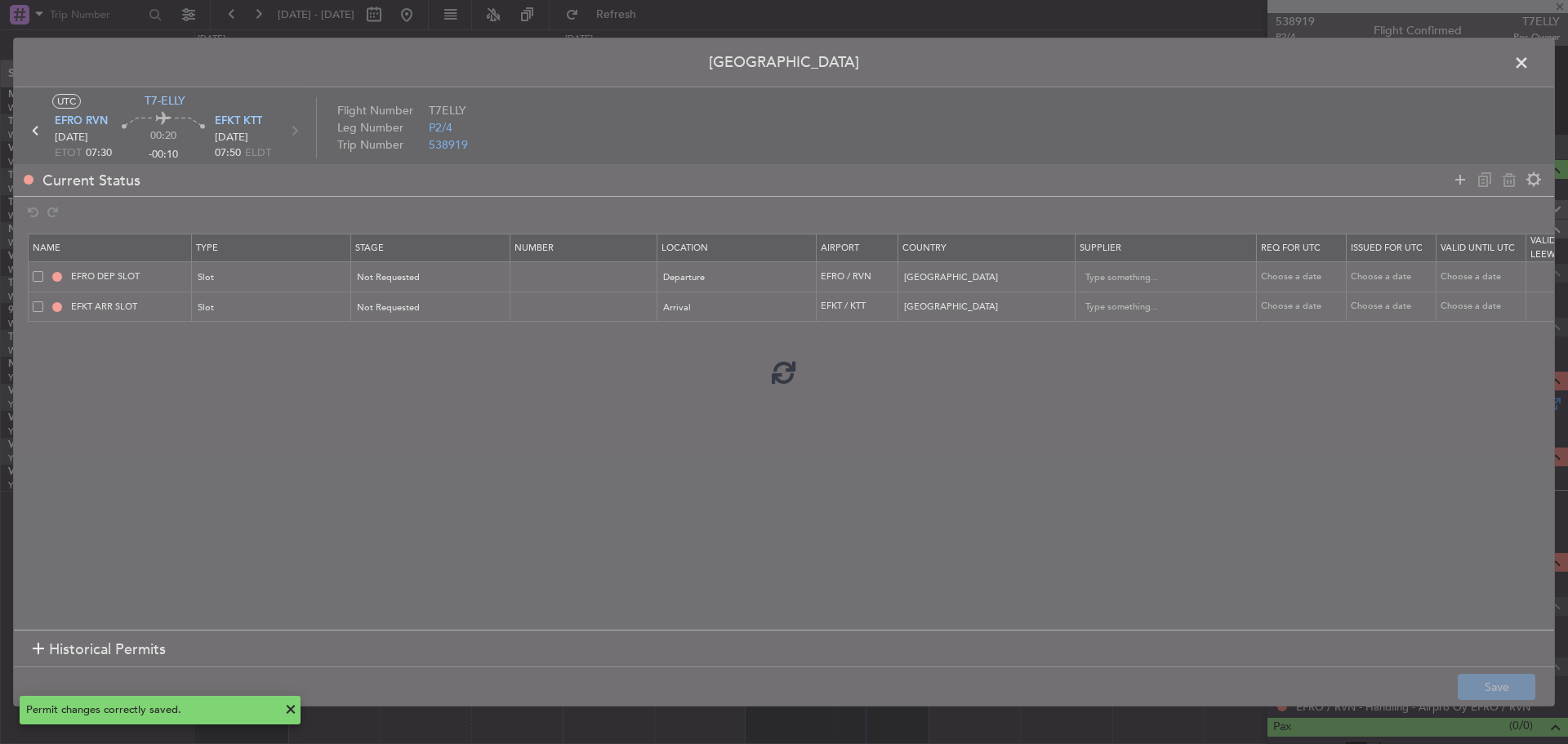
type input "+01:30"
type input "12"
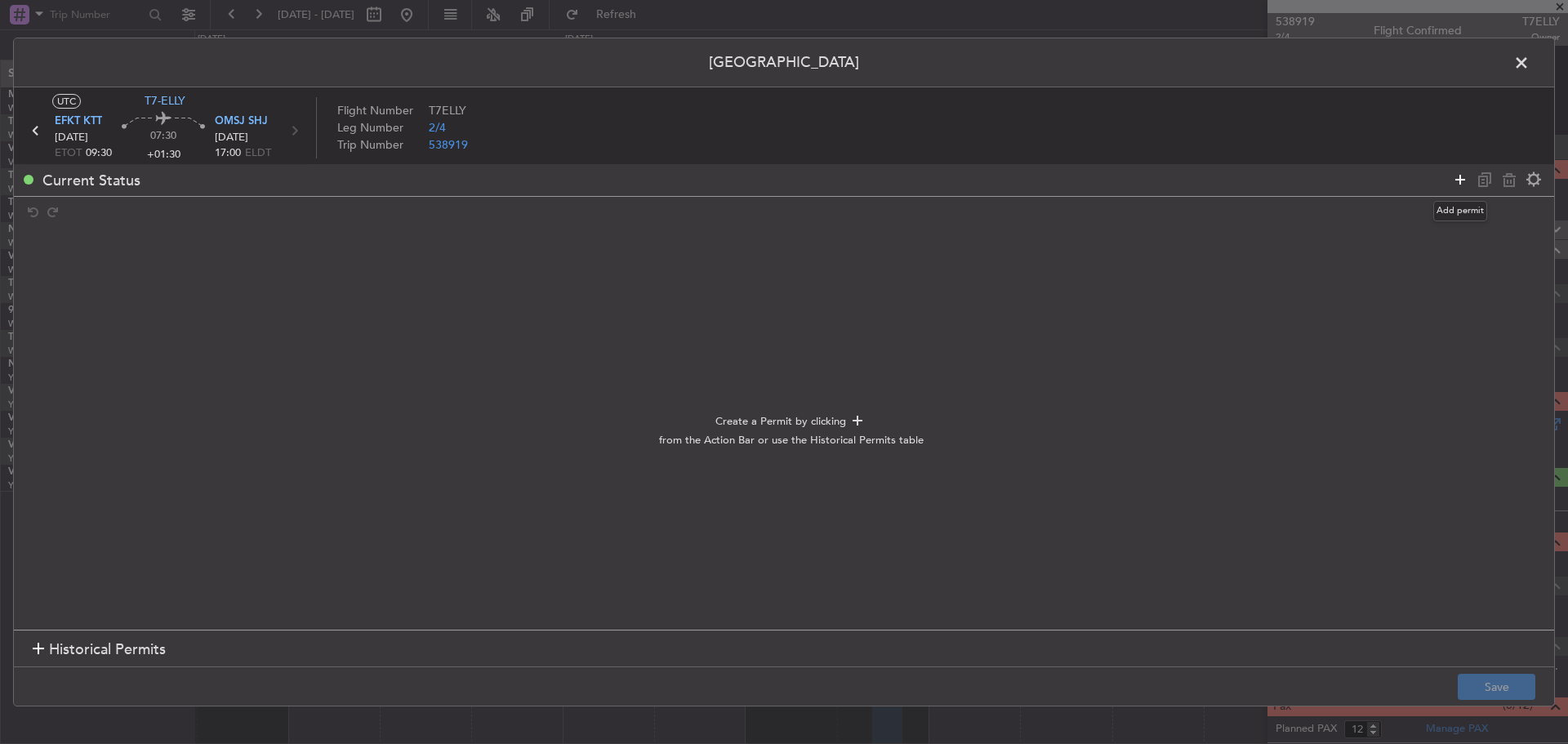
click at [1459, 181] on icon at bounding box center [1459, 179] width 20 height 20
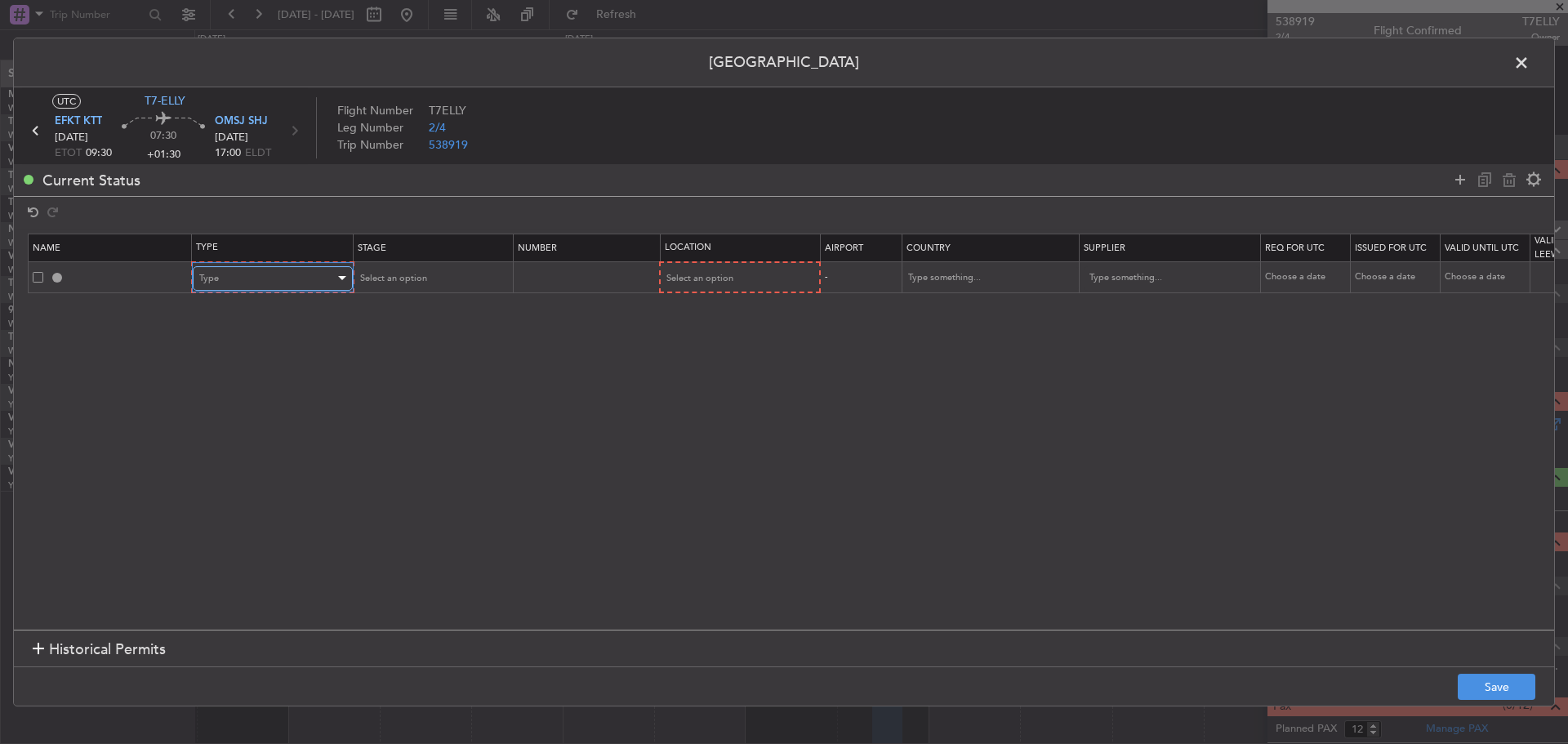
click at [238, 277] on div "Type" at bounding box center [267, 278] width 136 height 25
click at [276, 432] on span "Slot" at bounding box center [272, 434] width 145 height 25
click at [445, 278] on div "Select an option" at bounding box center [426, 278] width 136 height 25
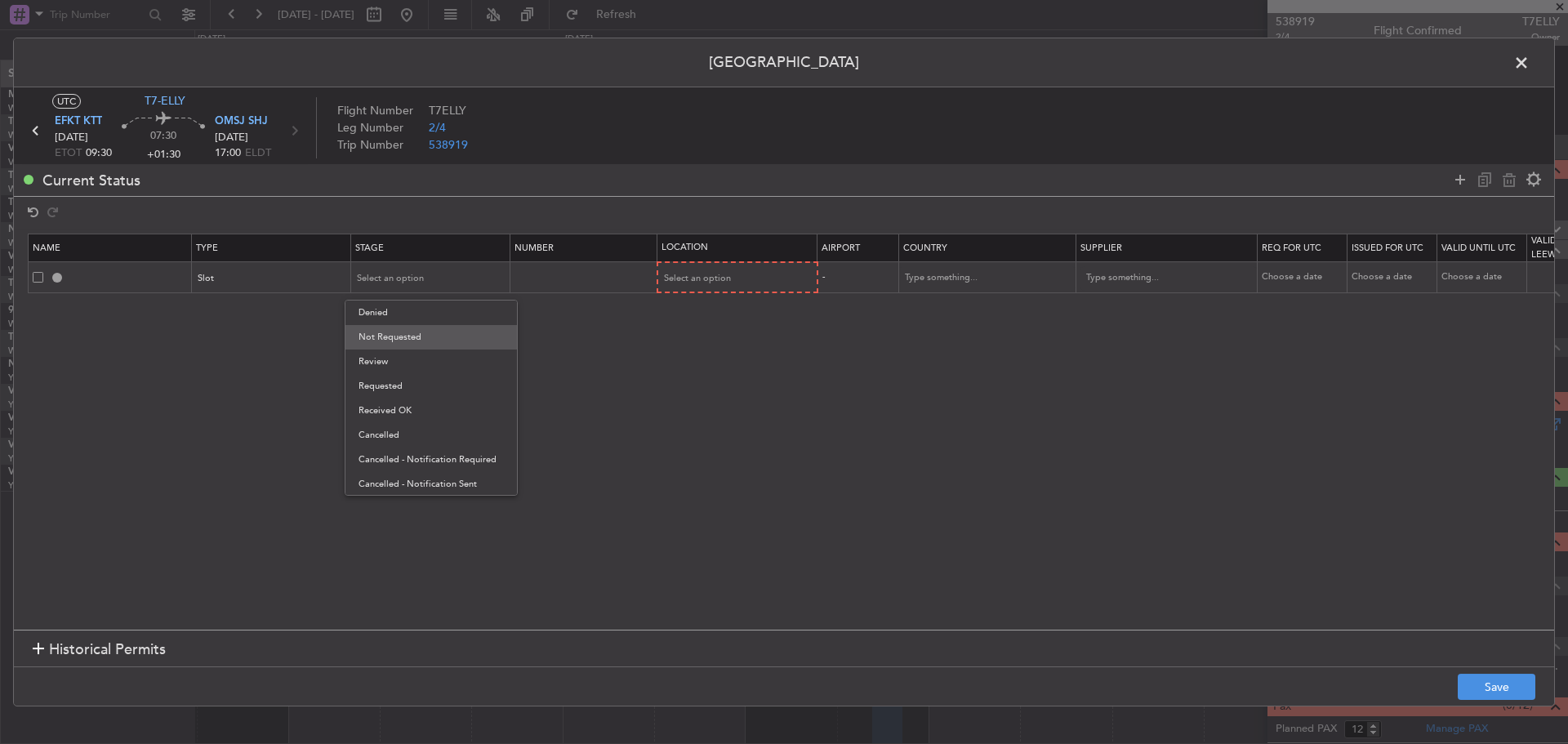
click at [436, 341] on span "Not Requested" at bounding box center [431, 337] width 145 height 25
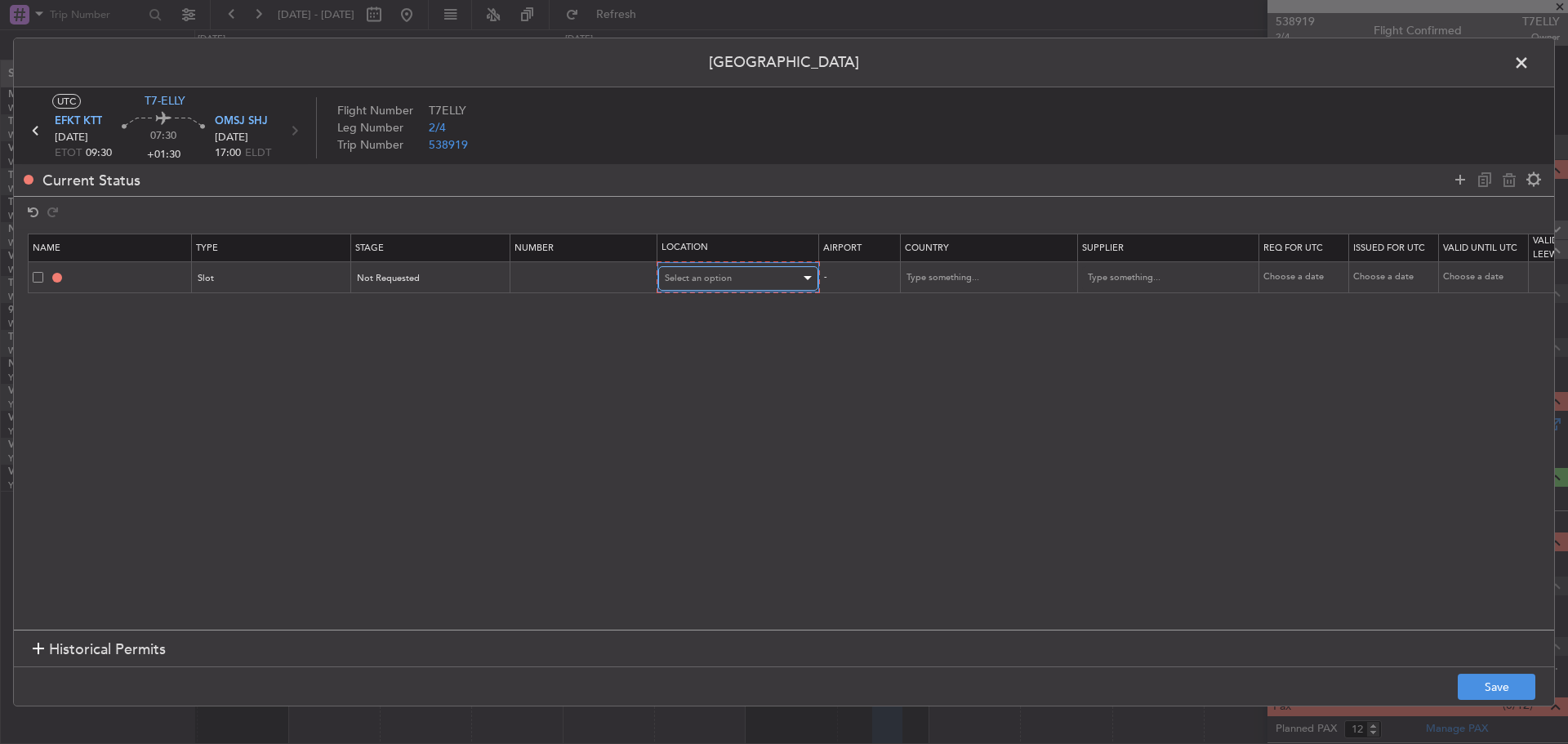
click at [717, 282] on span "Select an option" at bounding box center [698, 278] width 67 height 12
click at [721, 313] on span "Departure" at bounding box center [738, 312] width 145 height 25
click at [1471, 687] on button "Save" at bounding box center [1496, 686] width 77 height 26
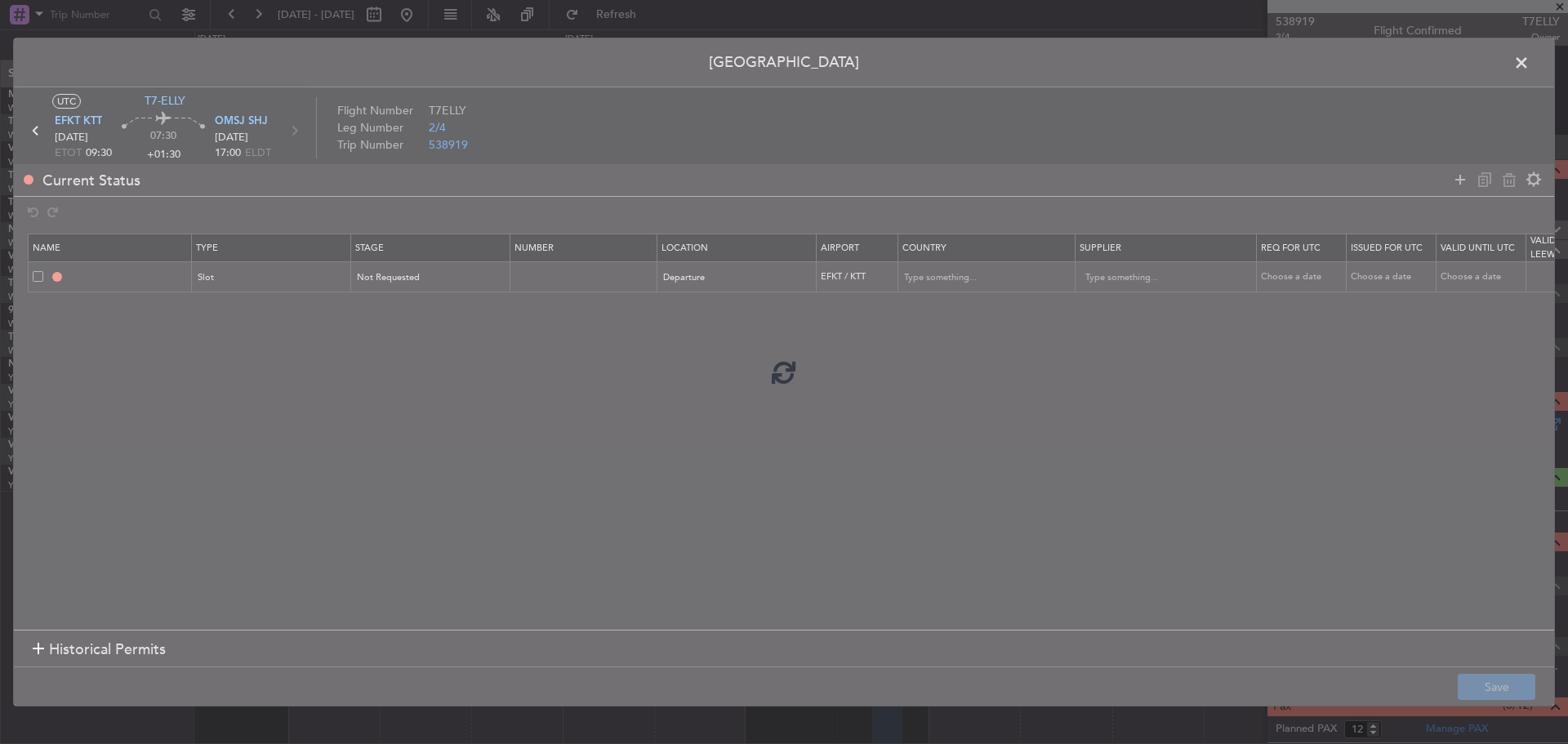
type input "EFKT DEP SLOT"
type input "[GEOGRAPHIC_DATA]"
type input "NNN"
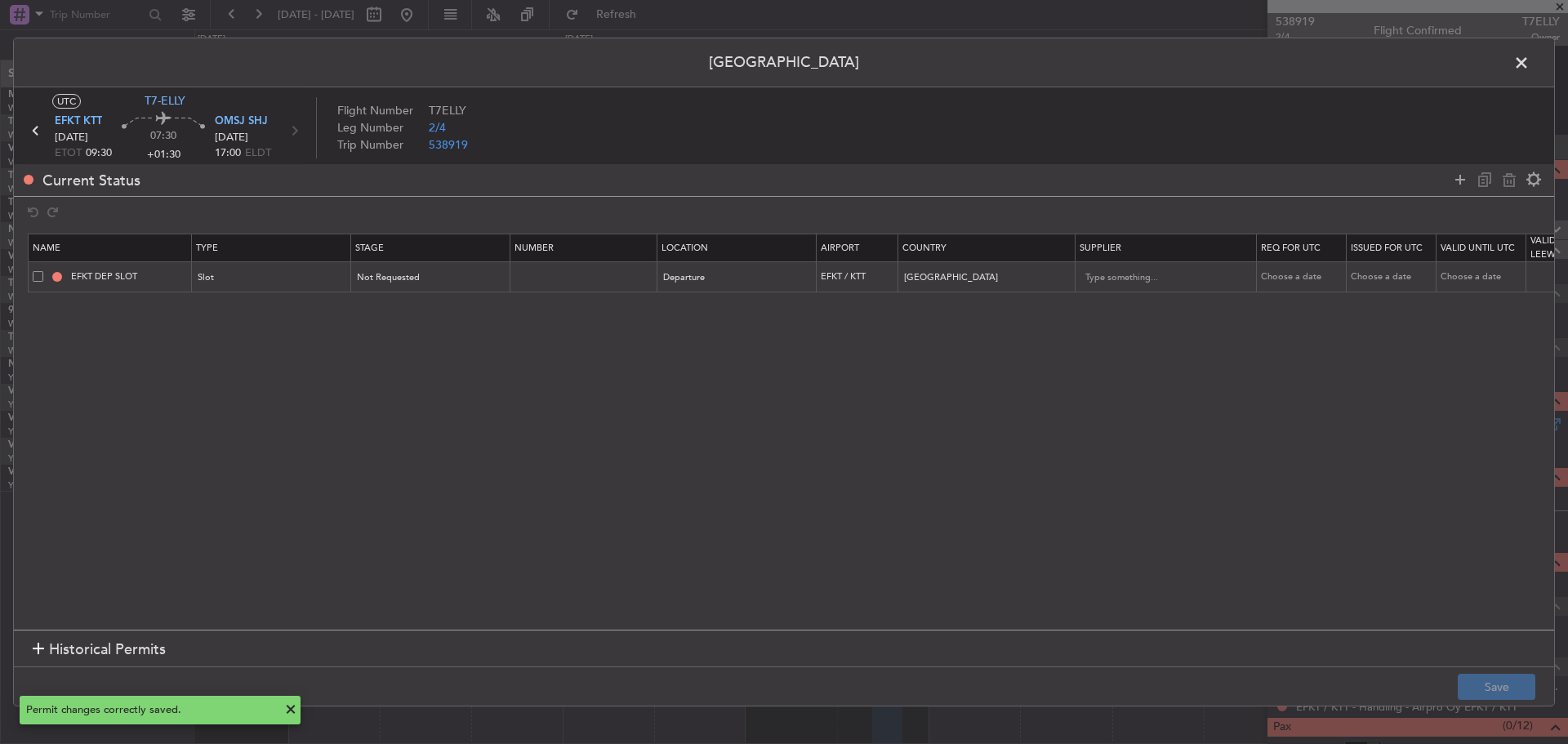
click at [1529, 60] on span at bounding box center [1529, 67] width 0 height 33
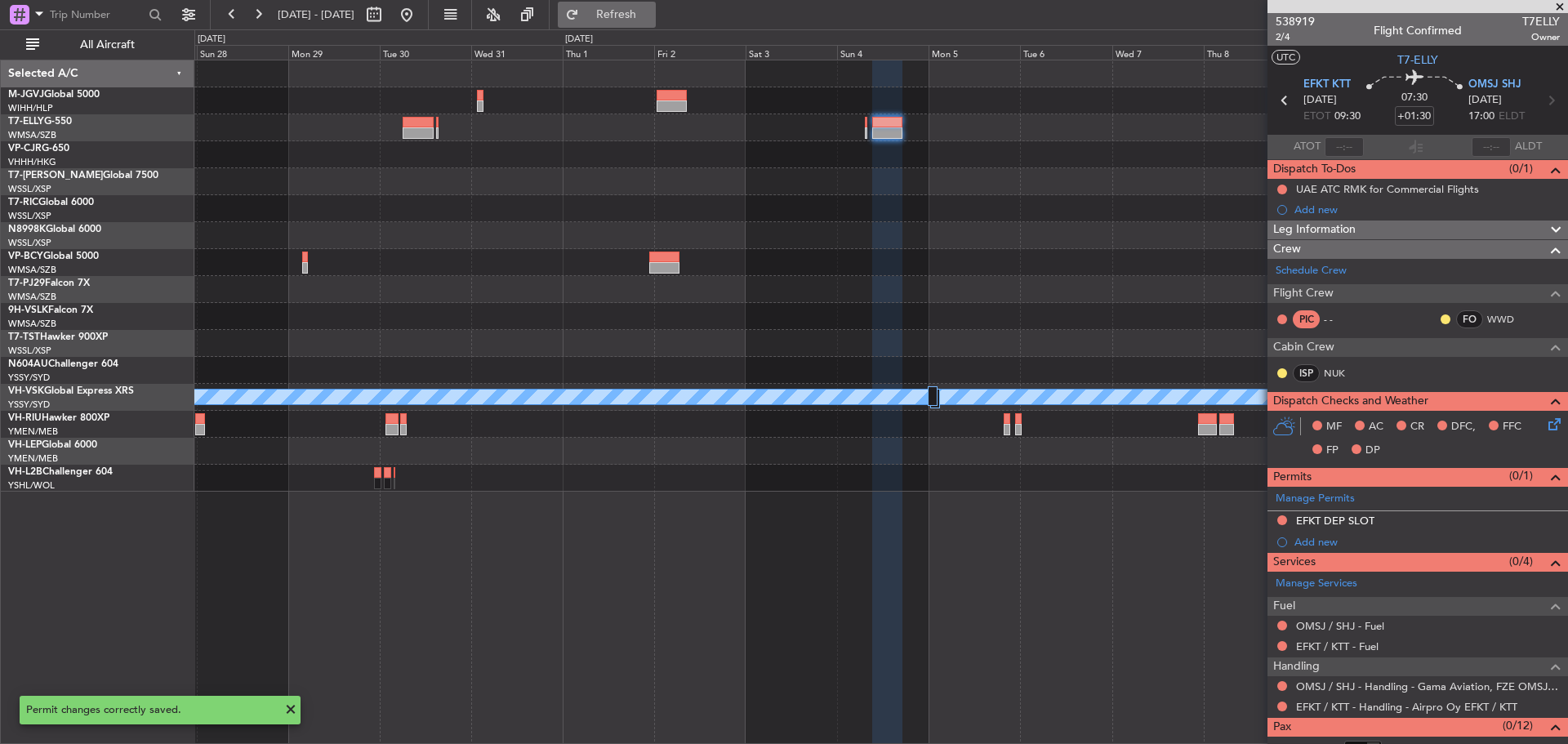
click at [650, 18] on span "Refresh" at bounding box center [616, 14] width 69 height 11
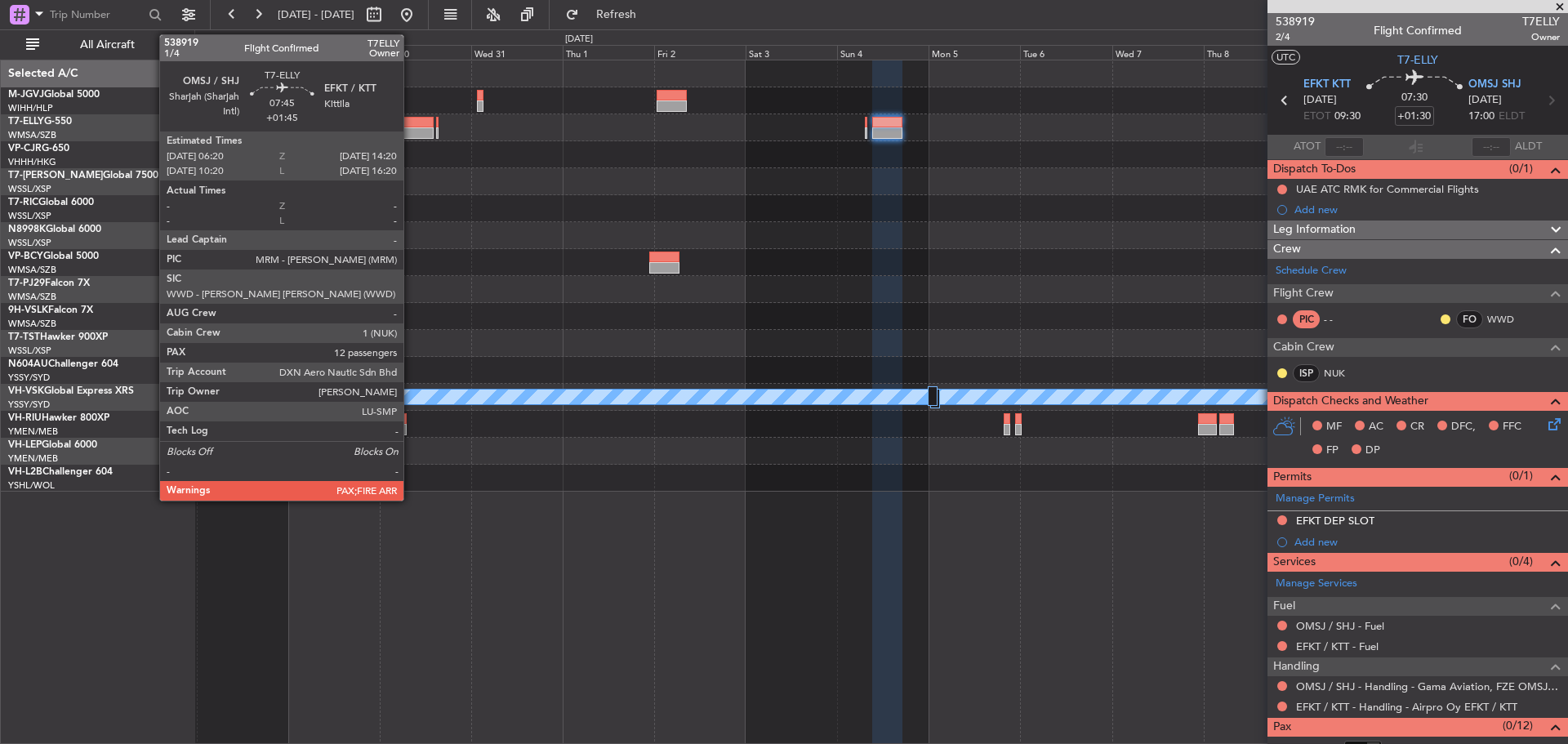
click at [410, 135] on div at bounding box center [418, 132] width 31 height 11
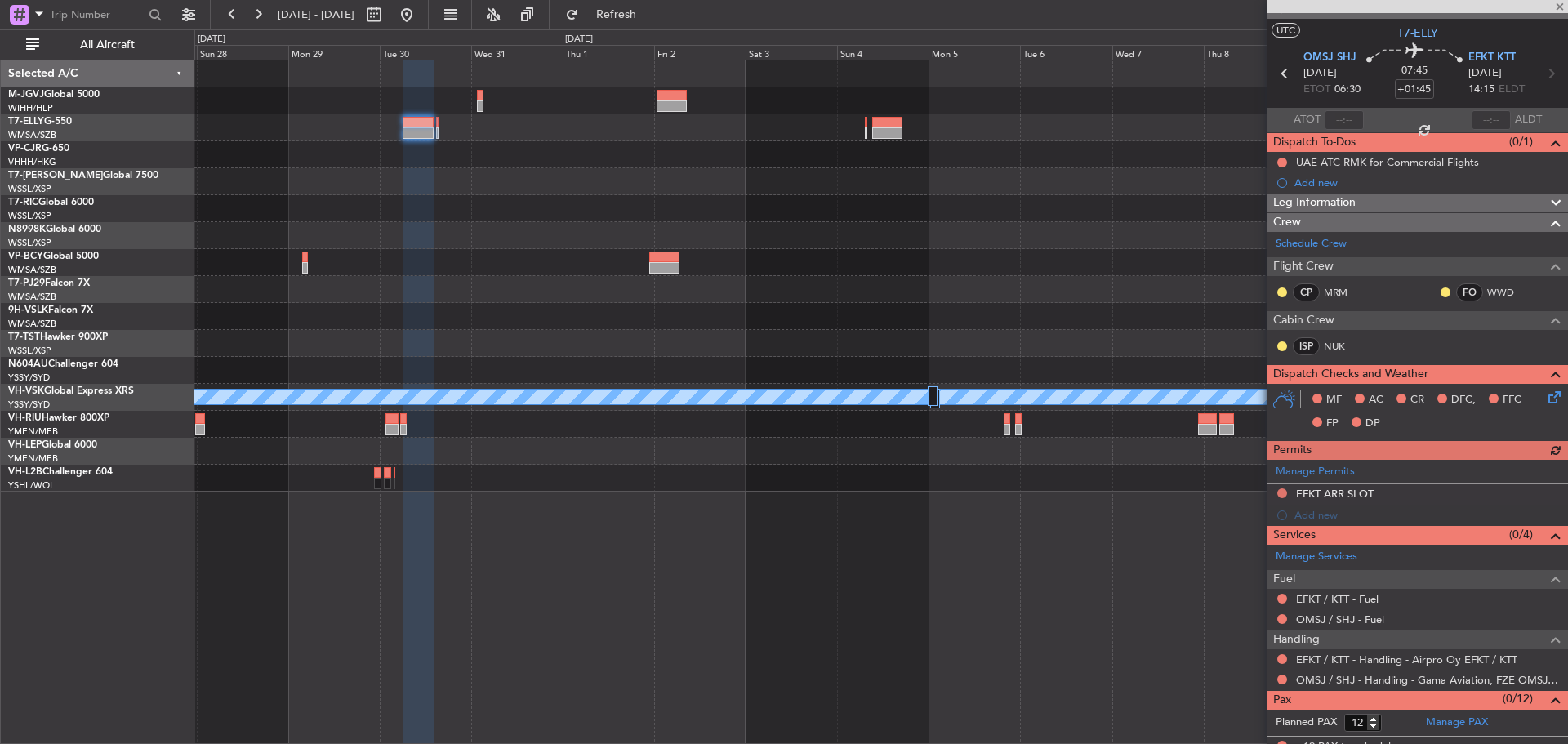
scroll to position [39, 0]
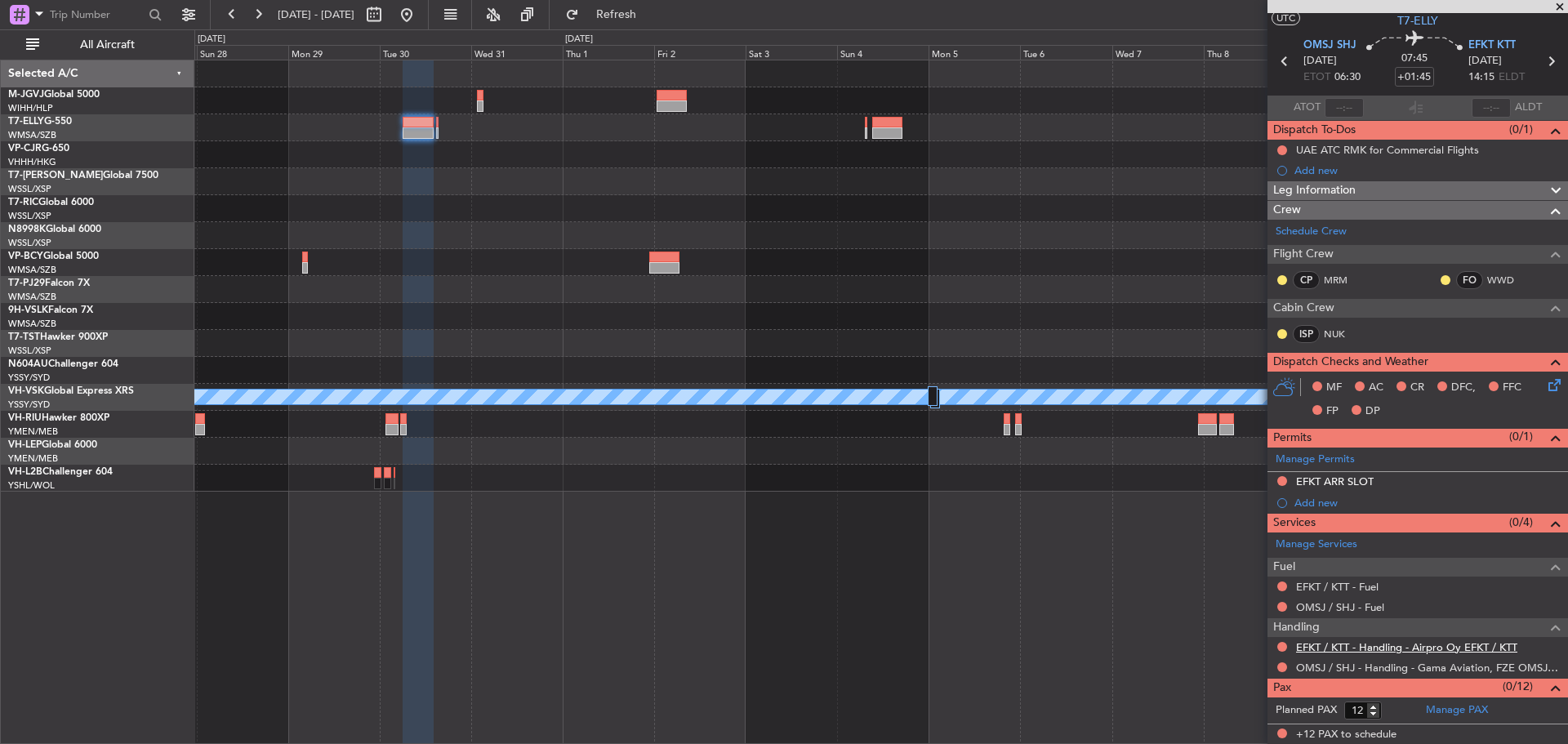
click at [1309, 646] on link "EFKT / KTT - Handling - Airpro Oy EFKT / KTT" at bounding box center [1406, 647] width 221 height 14
click at [643, 8] on button "Refresh" at bounding box center [607, 14] width 98 height 26
click at [1281, 482] on button at bounding box center [1282, 481] width 10 height 10
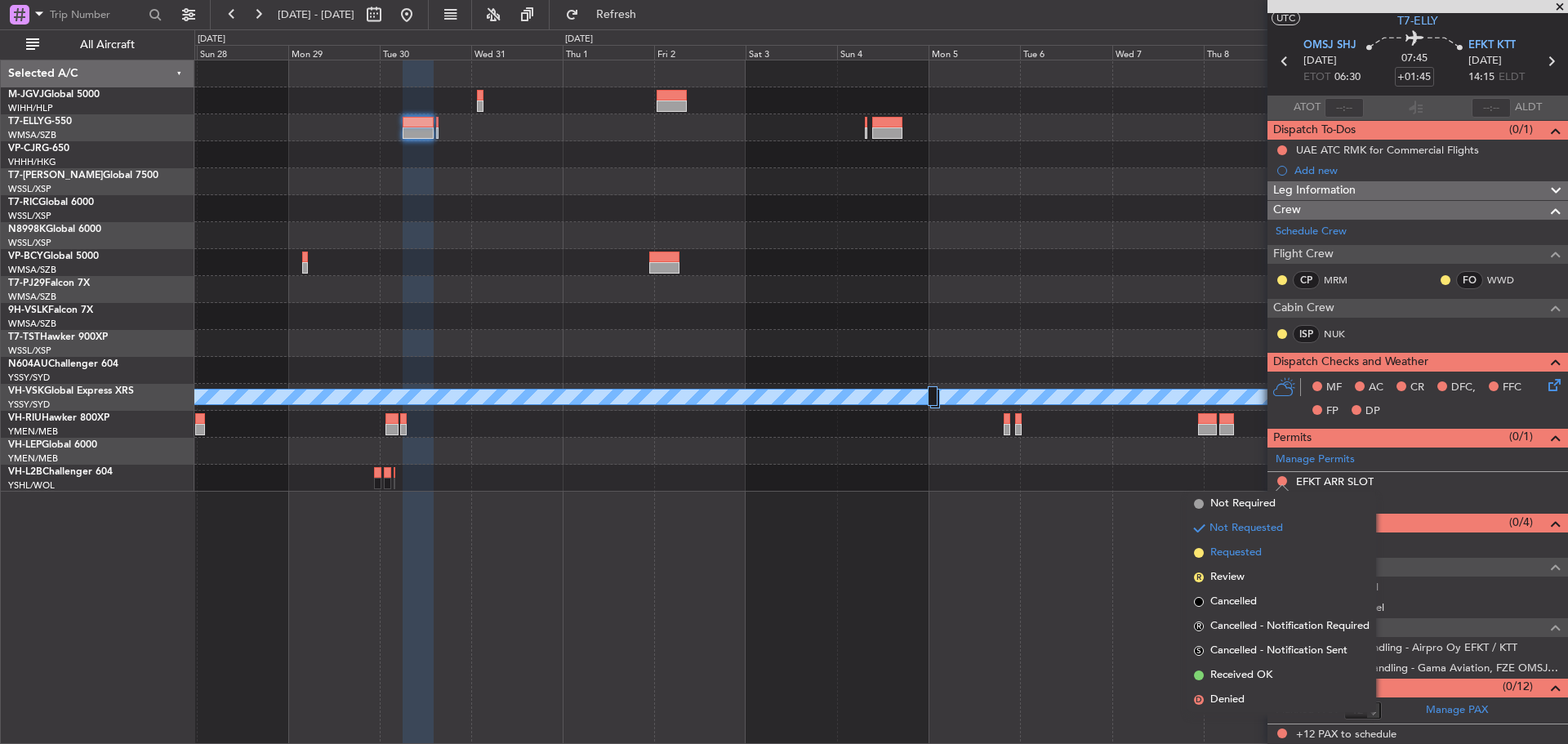
click at [1239, 551] on span "Requested" at bounding box center [1236, 552] width 52 height 16
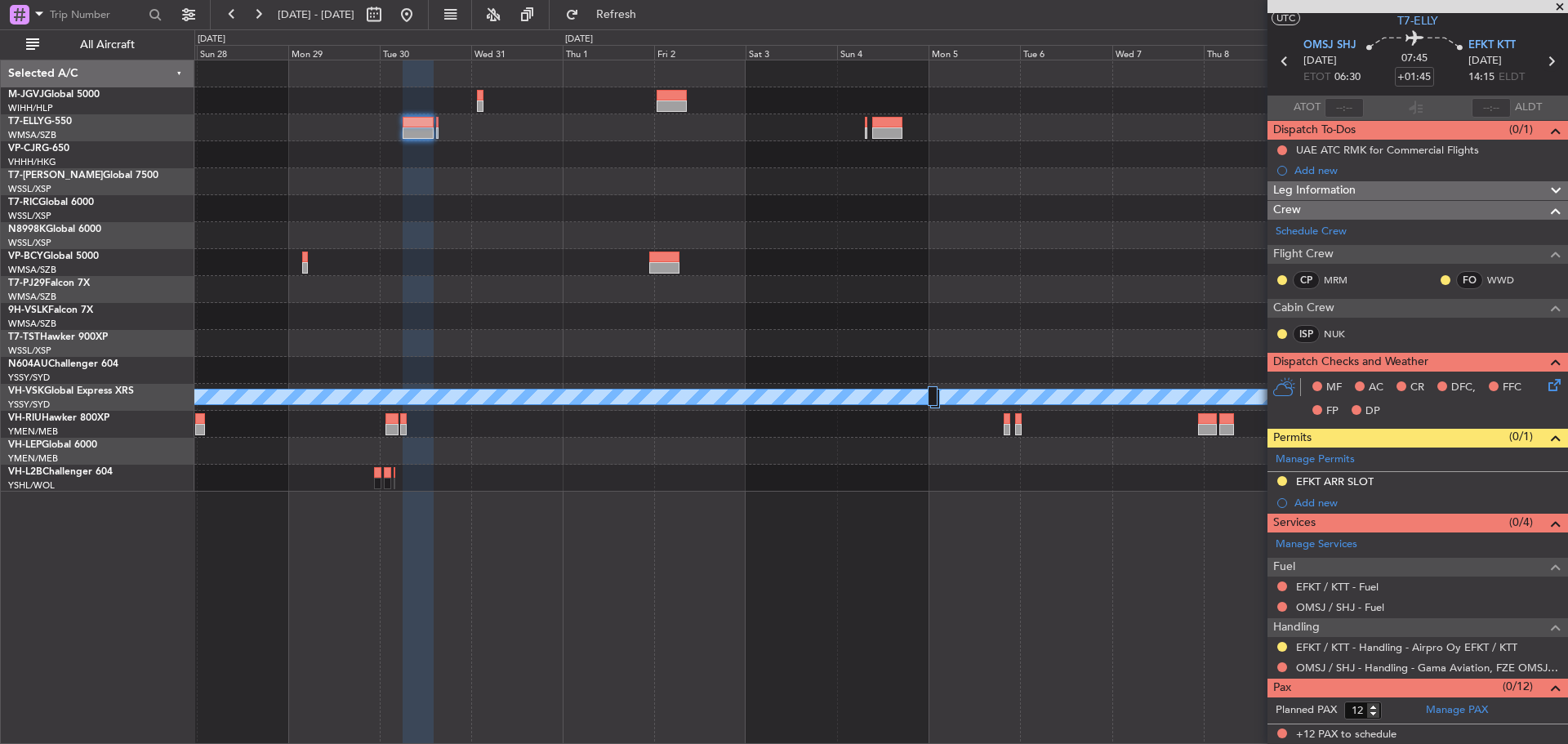
click at [1543, 62] on icon at bounding box center [1550, 61] width 21 height 21
type input "-00:10"
type input "0"
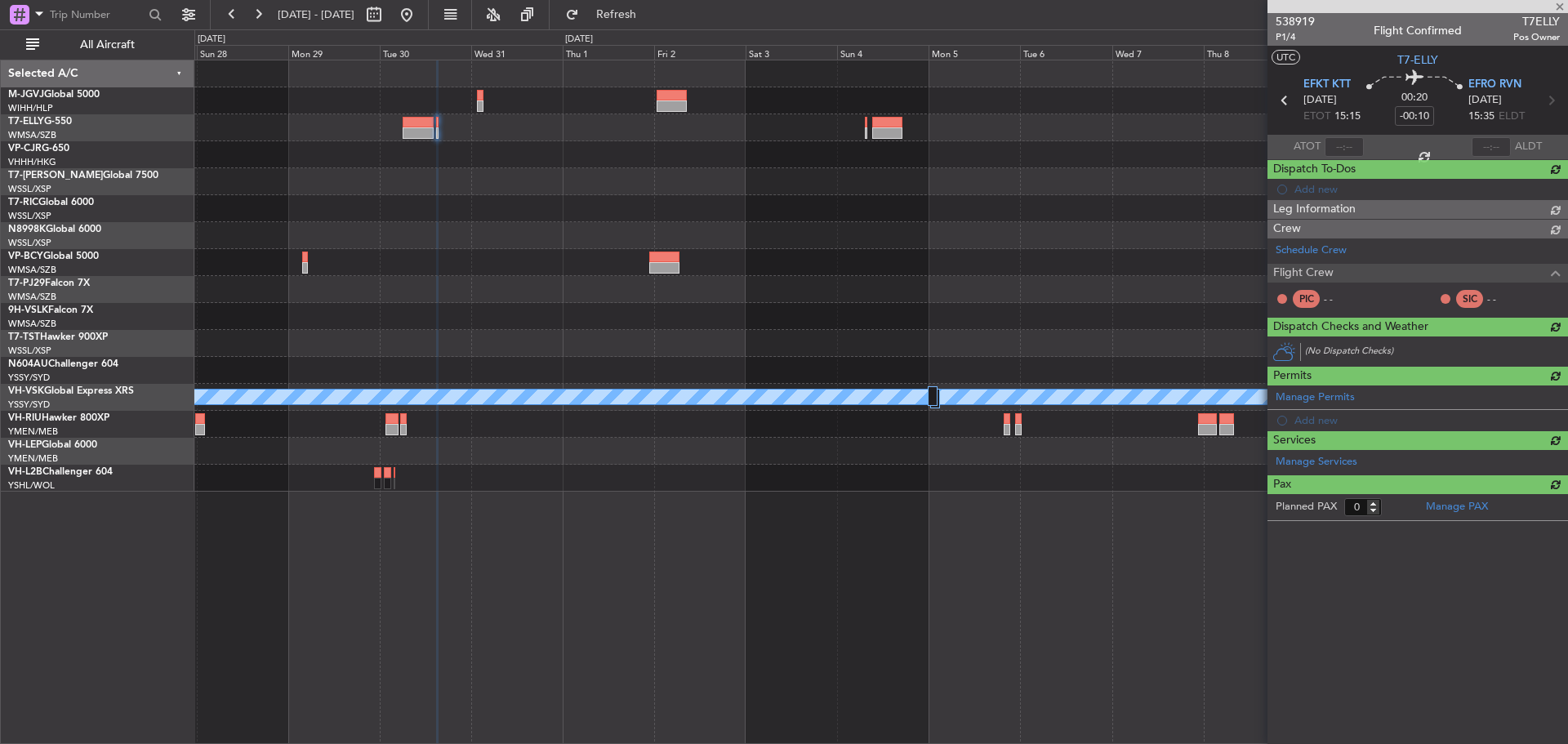
scroll to position [0, 0]
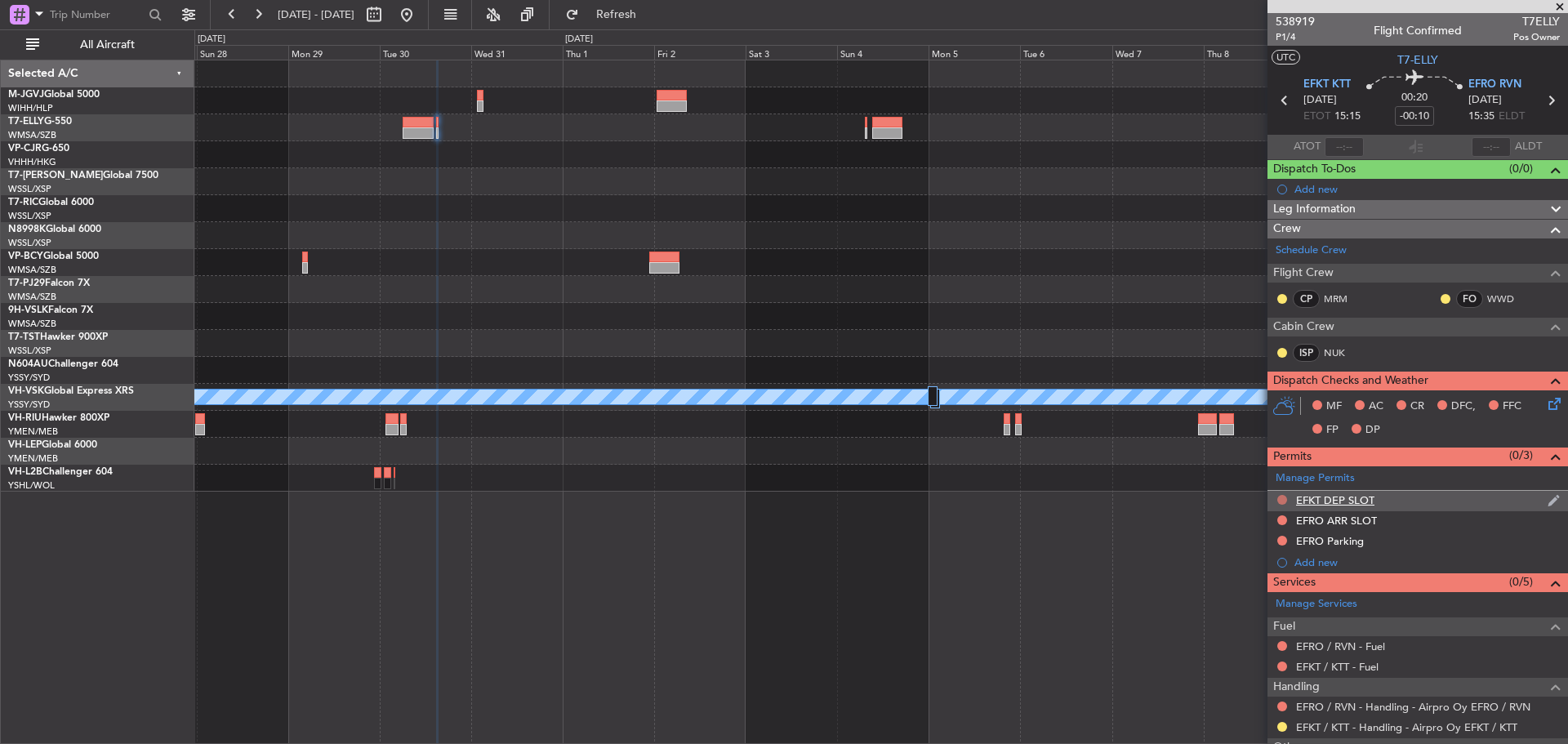
click at [1281, 501] on button at bounding box center [1282, 500] width 10 height 10
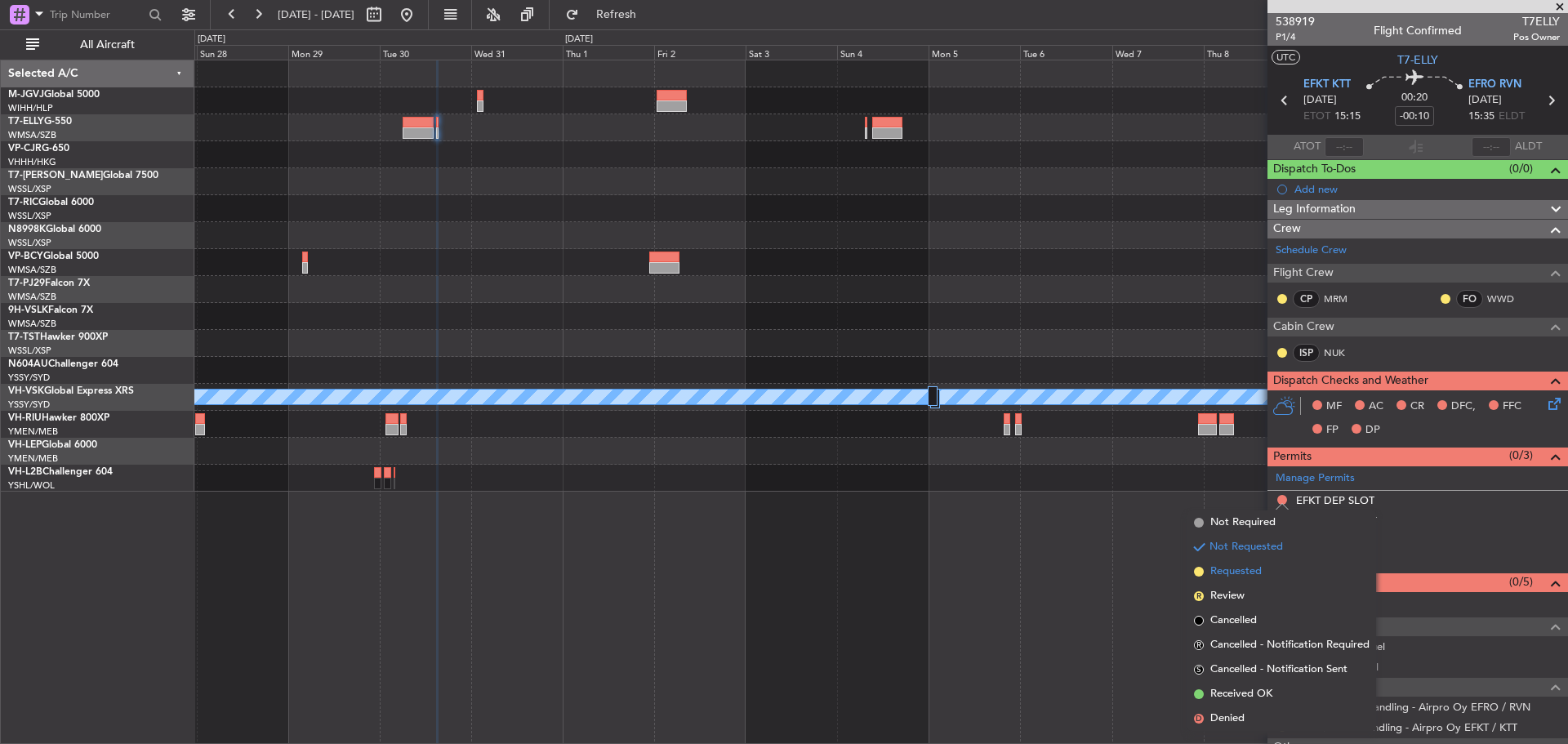
click at [1227, 564] on span "Requested" at bounding box center [1236, 571] width 52 height 16
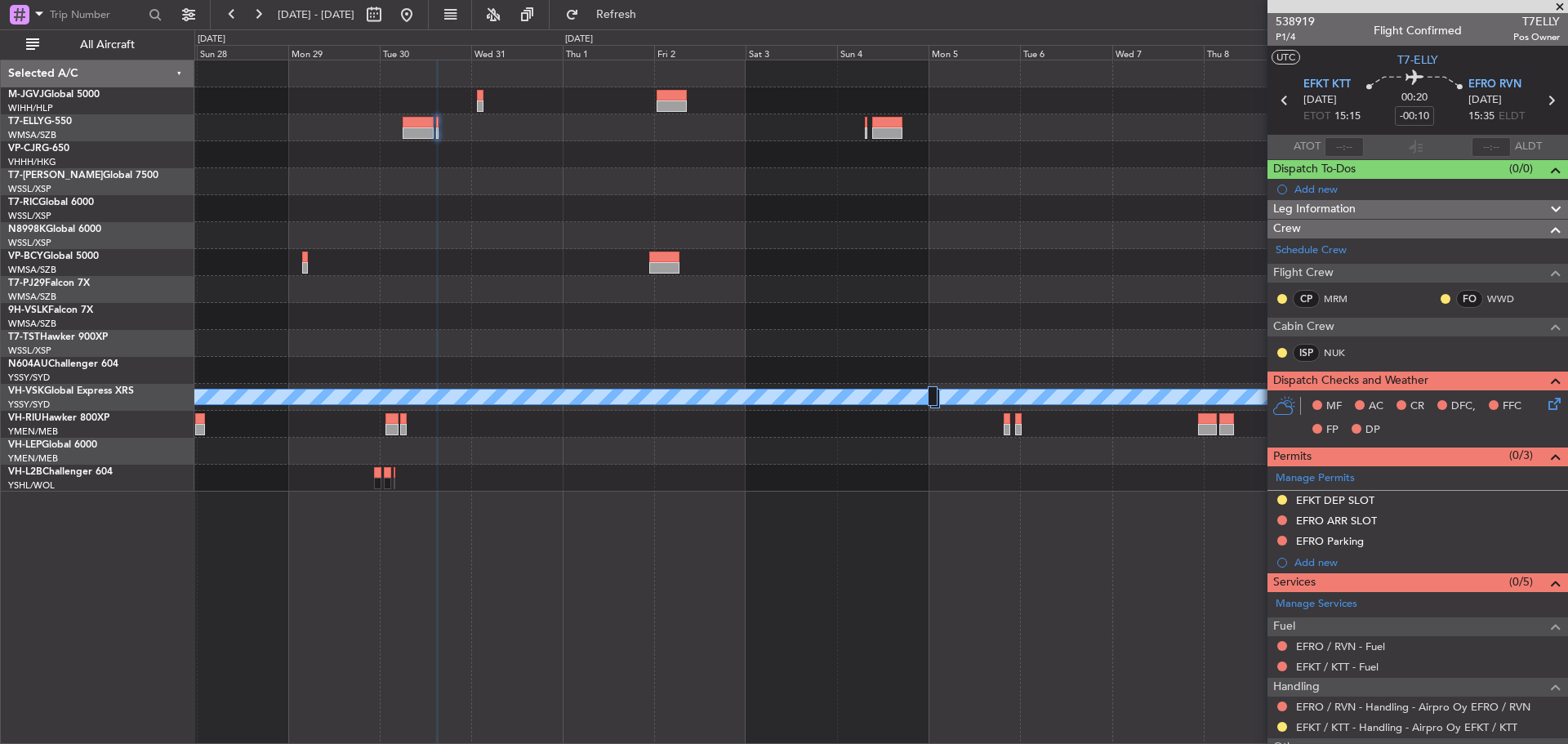
click at [1543, 104] on icon at bounding box center [1550, 100] width 21 height 21
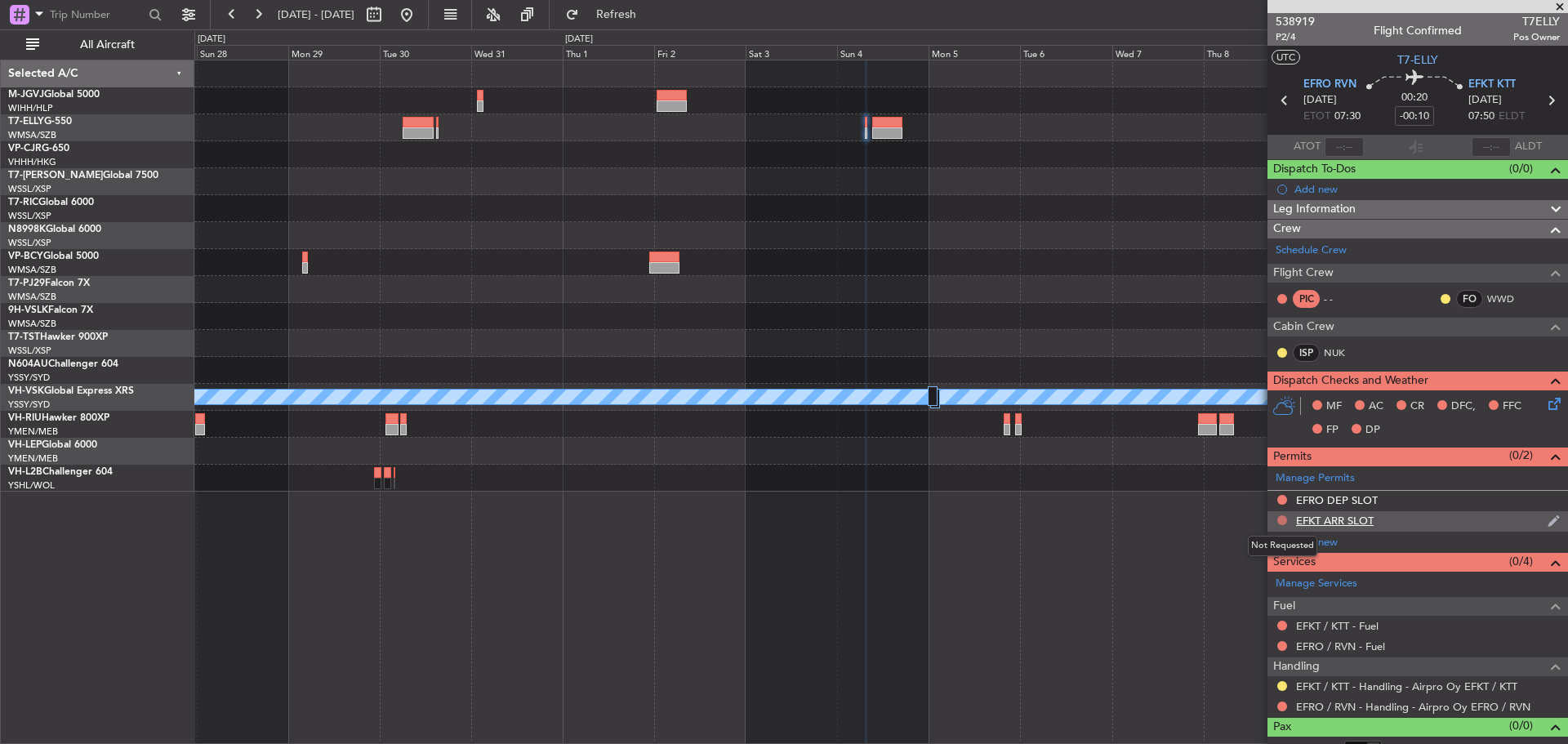
click at [1282, 522] on button at bounding box center [1282, 521] width 10 height 10
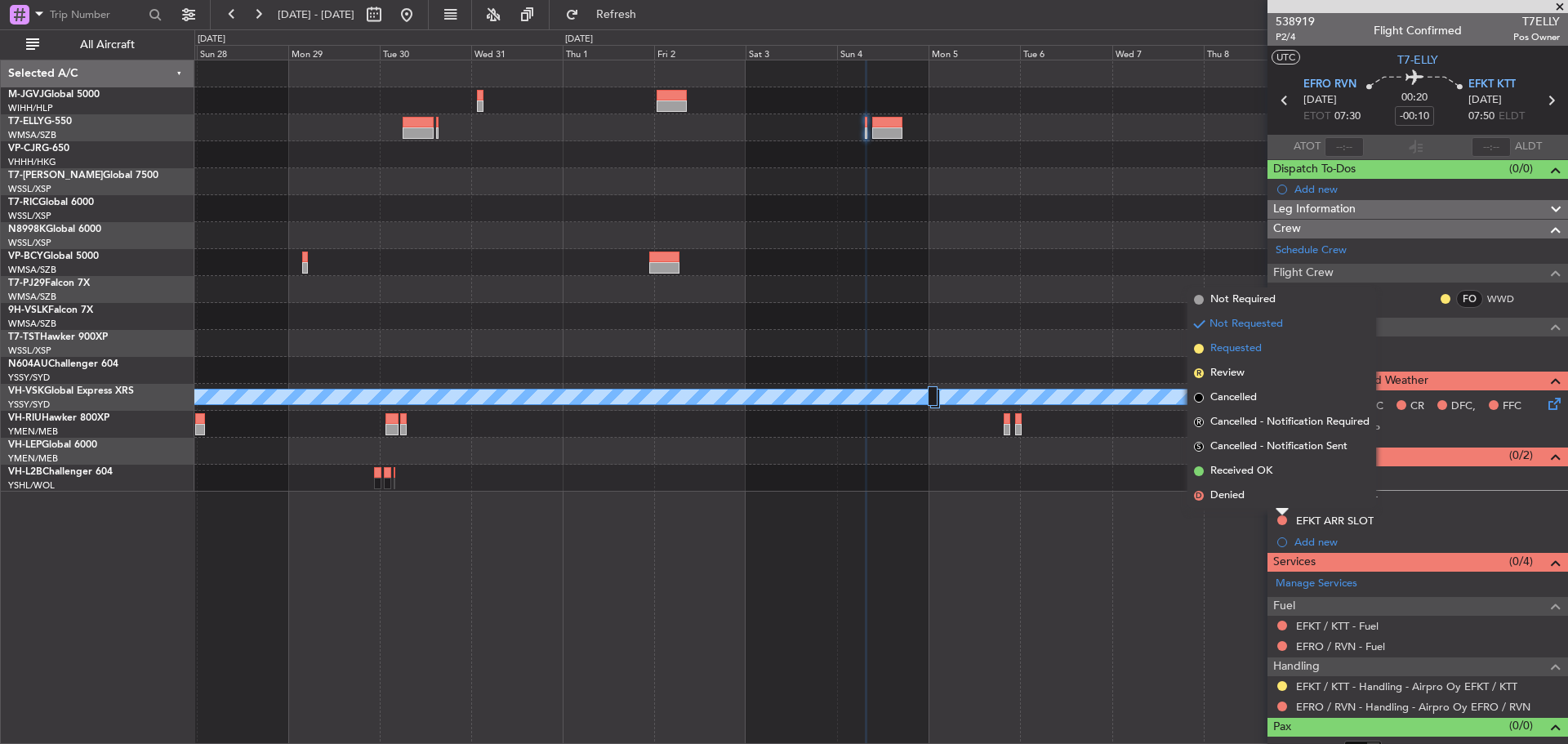
click at [1253, 349] on span "Requested" at bounding box center [1236, 348] width 52 height 16
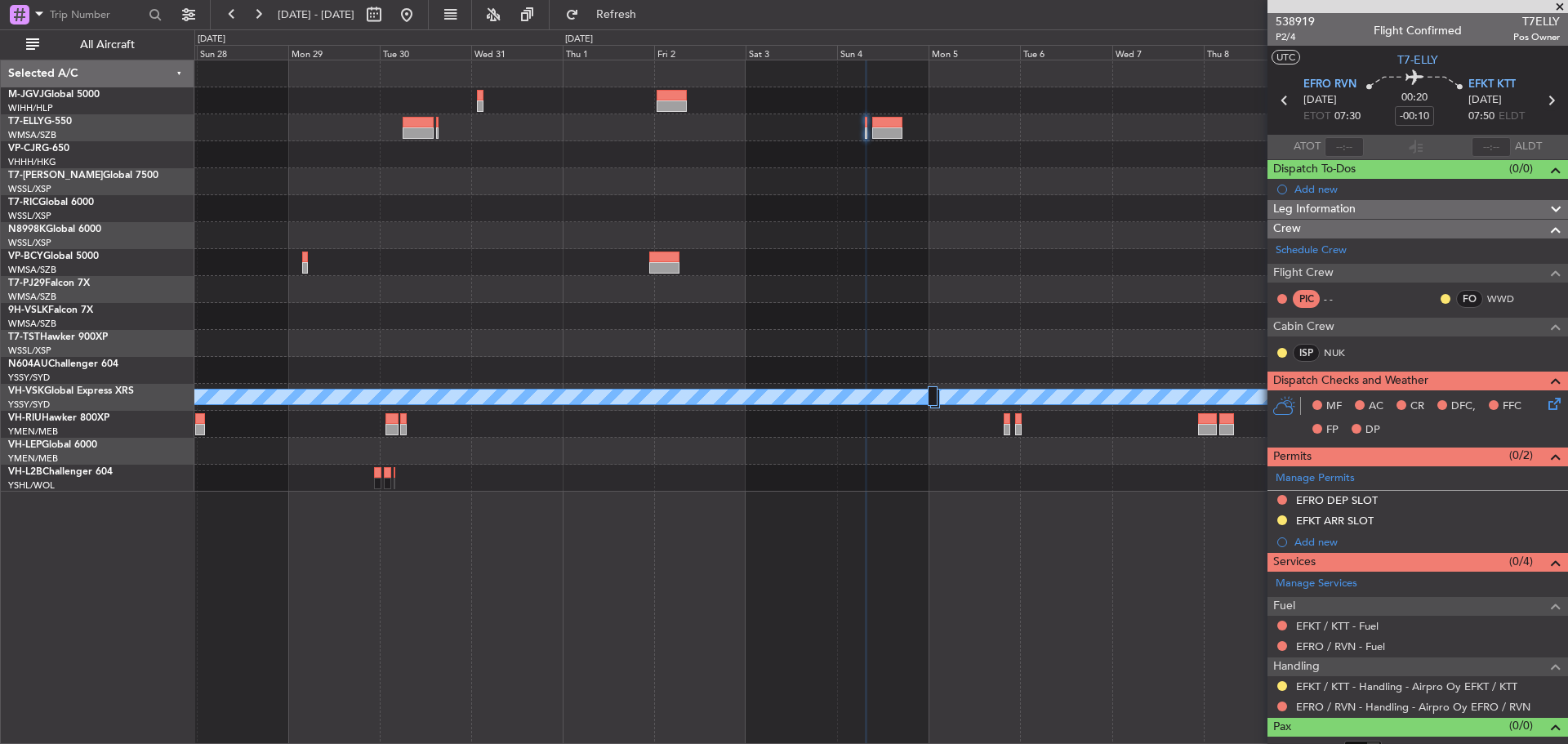
click at [1543, 102] on icon at bounding box center [1550, 100] width 21 height 21
type input "+01:30"
type input "12"
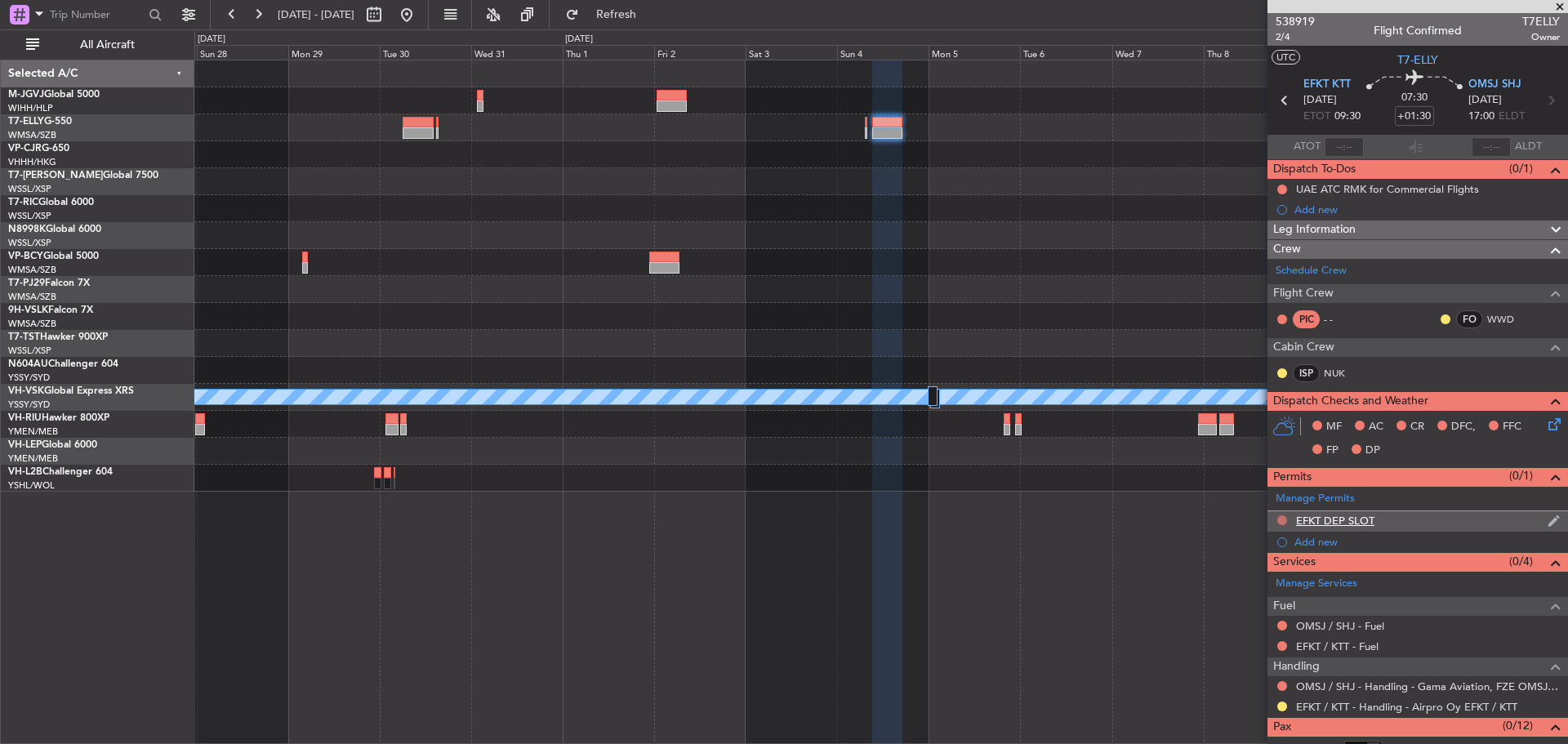
click at [1281, 521] on button at bounding box center [1282, 521] width 10 height 10
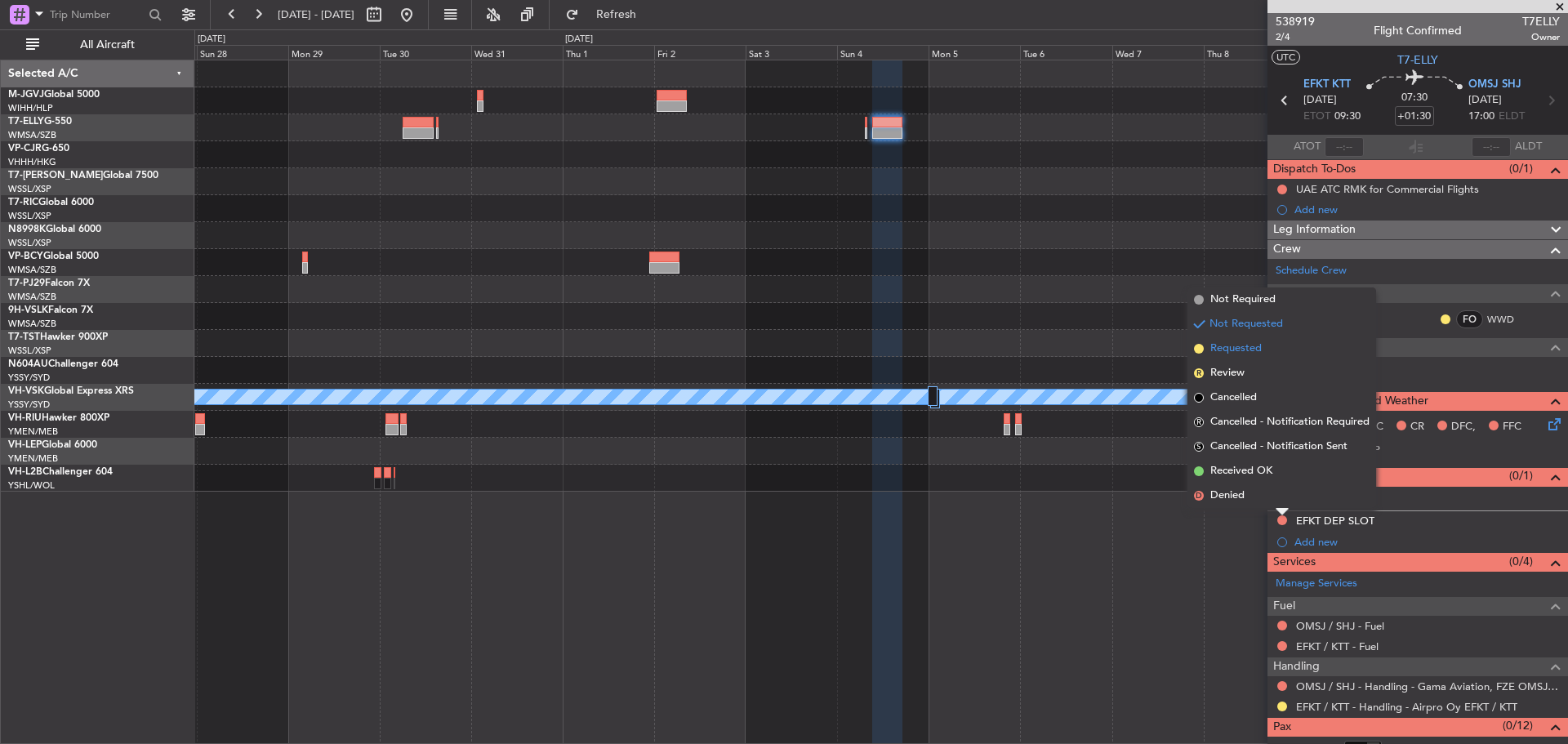
click at [1241, 351] on span "Requested" at bounding box center [1236, 348] width 52 height 16
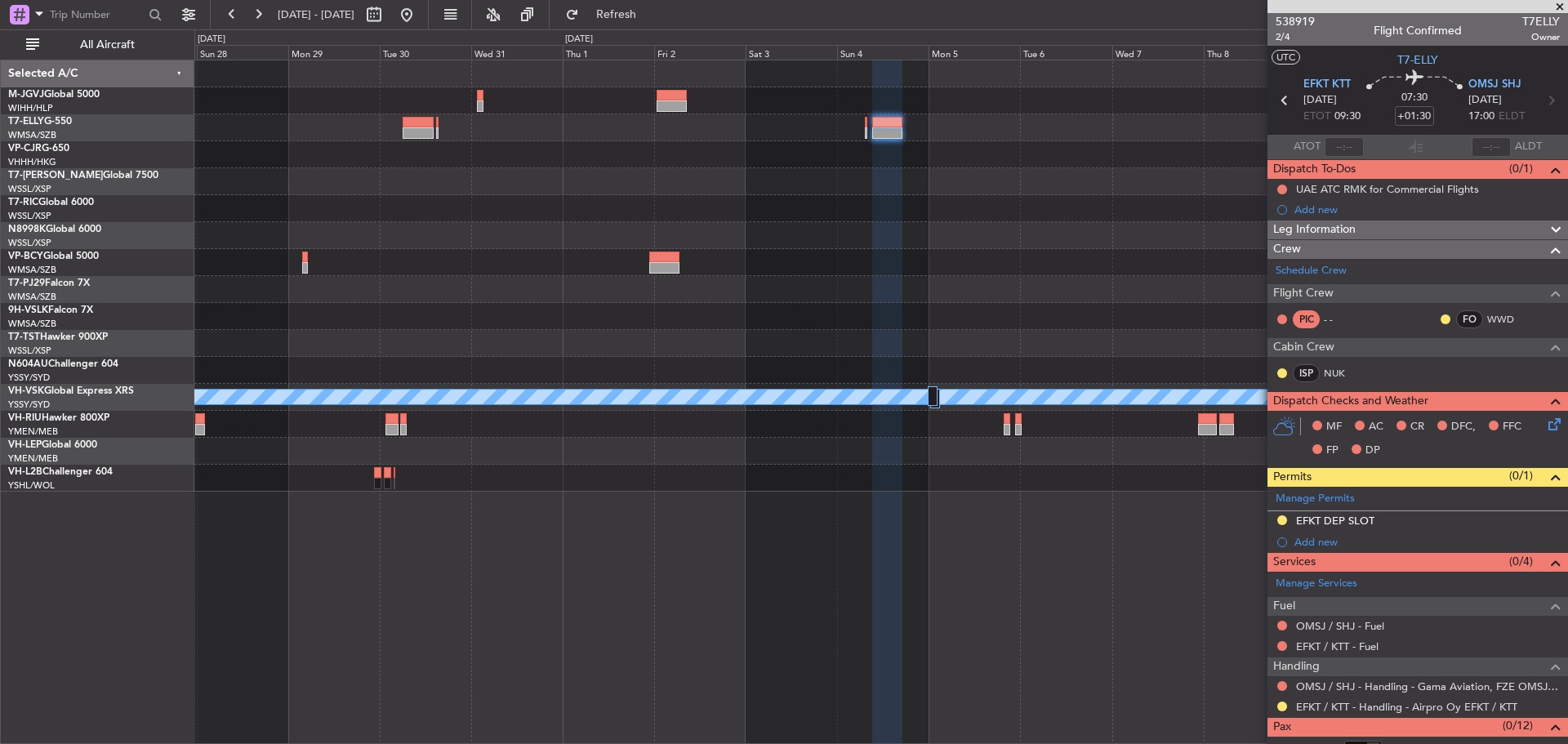
click at [435, 131] on div at bounding box center [880, 128] width 1372 height 27
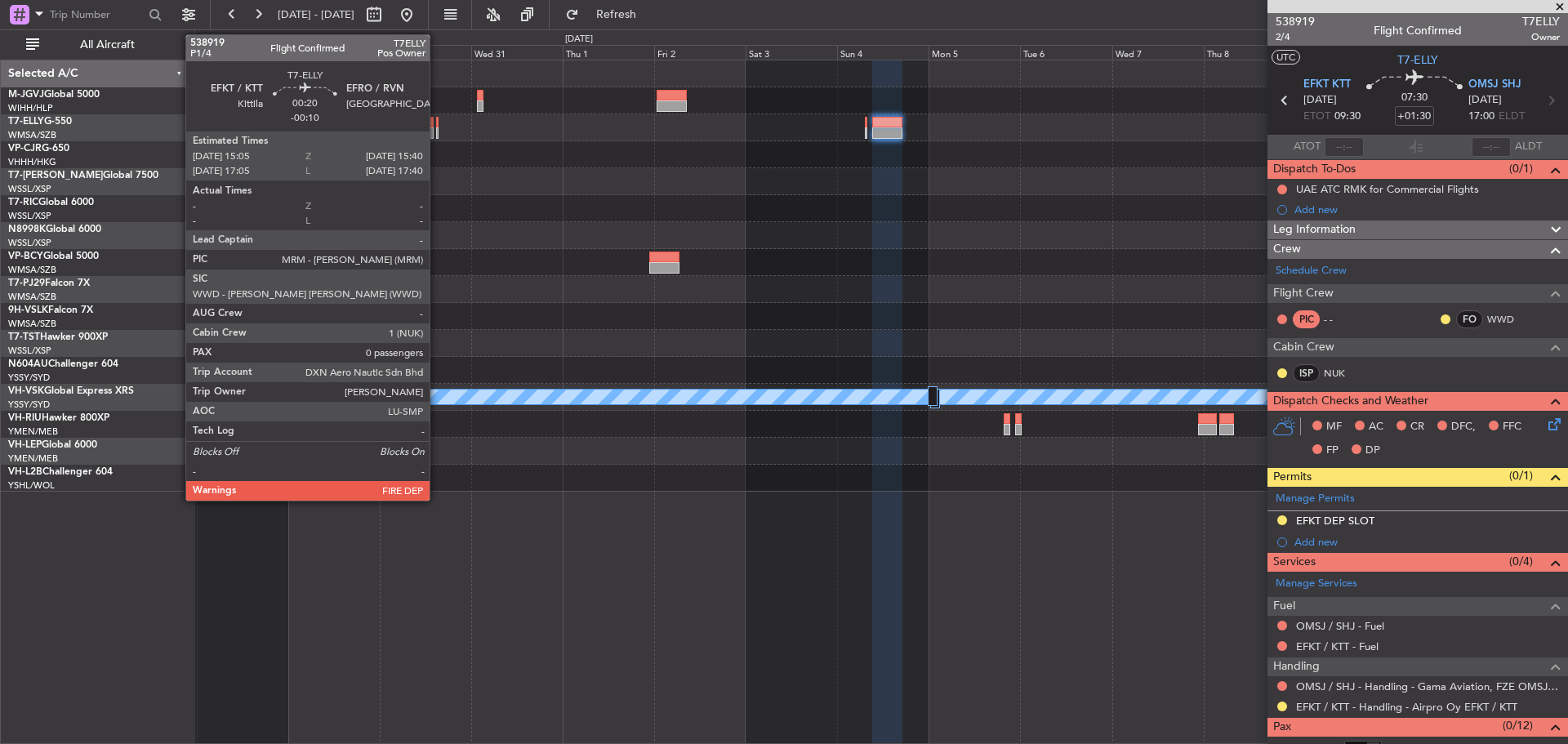
click at [437, 131] on div at bounding box center [437, 132] width 3 height 11
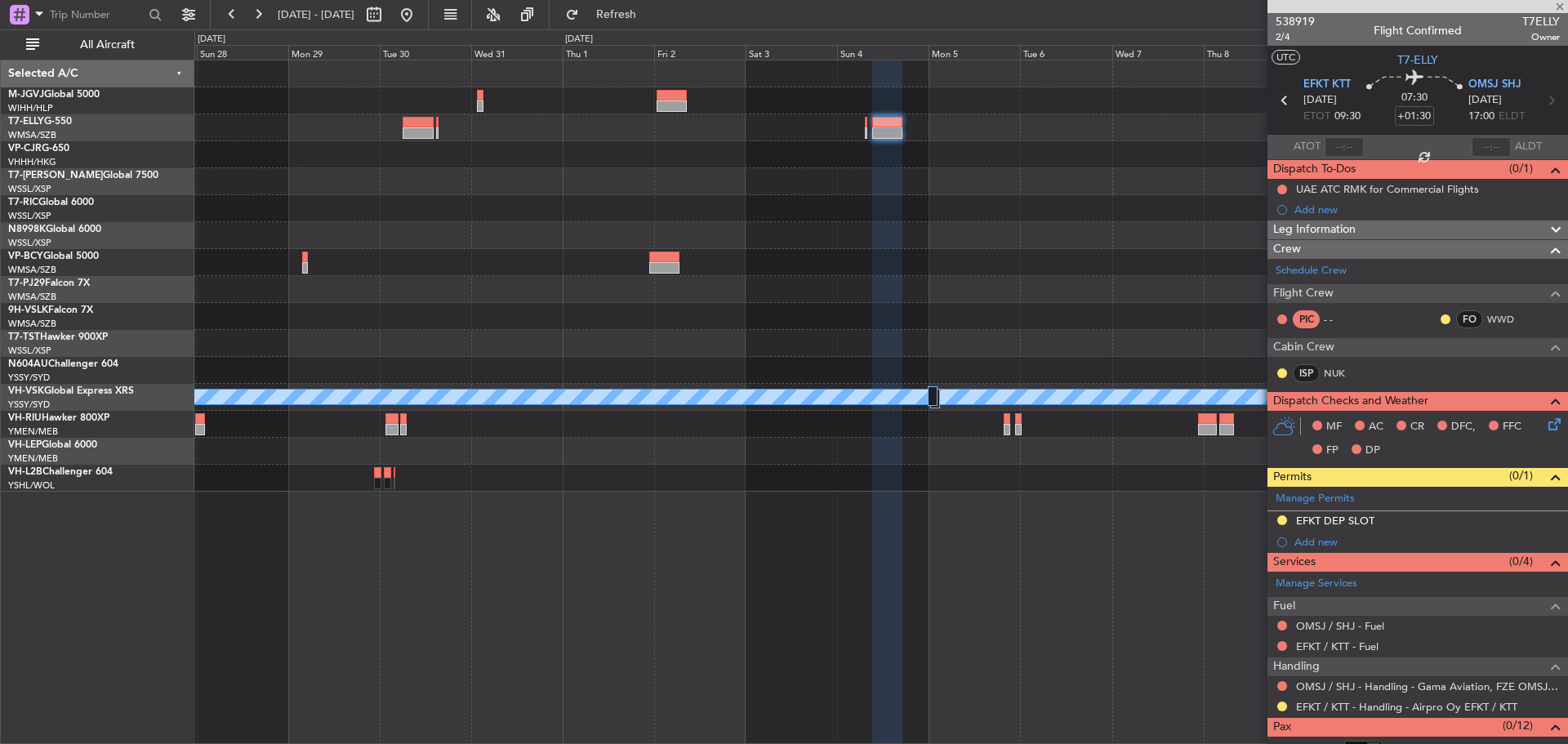
type input "-00:10"
type input "0"
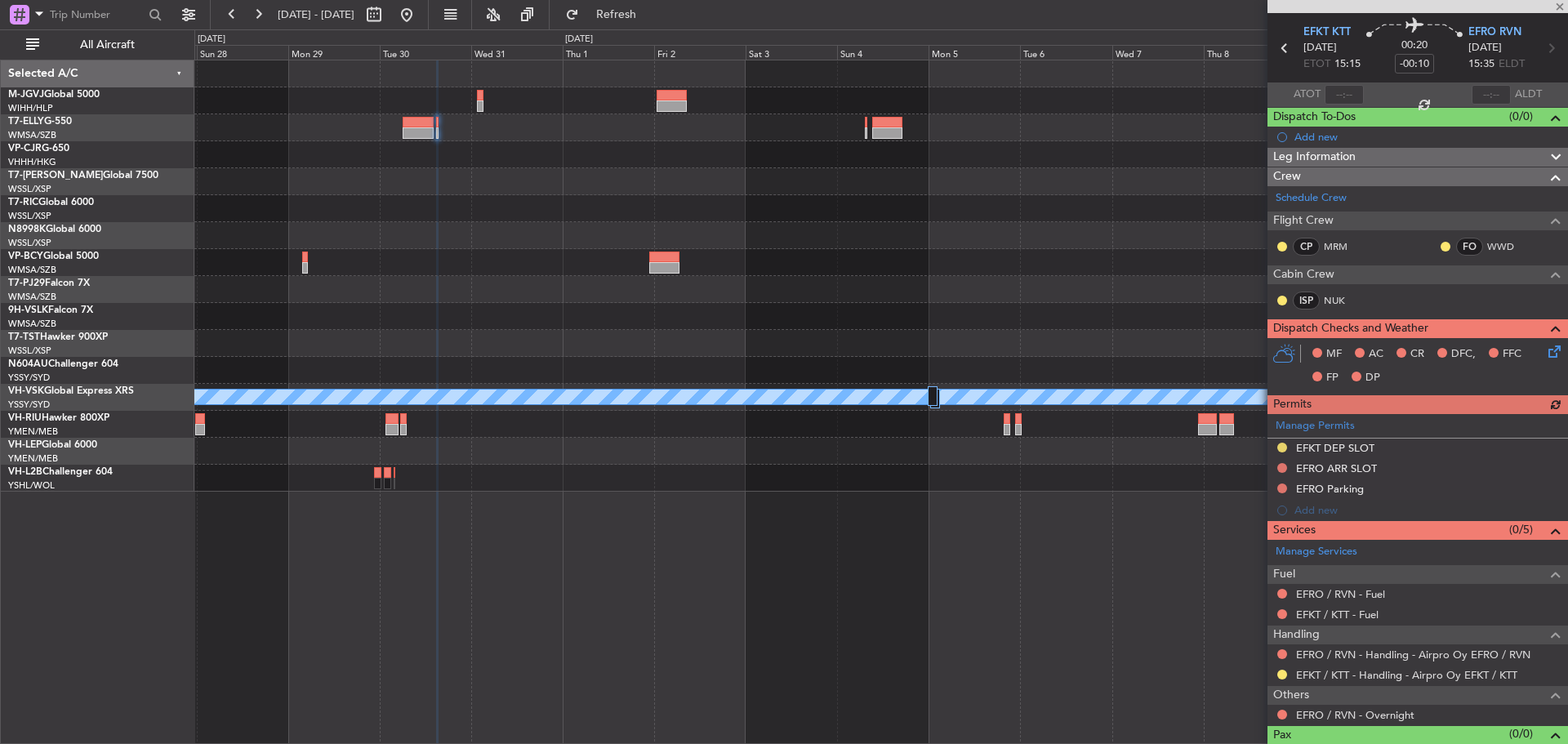
scroll to position [79, 0]
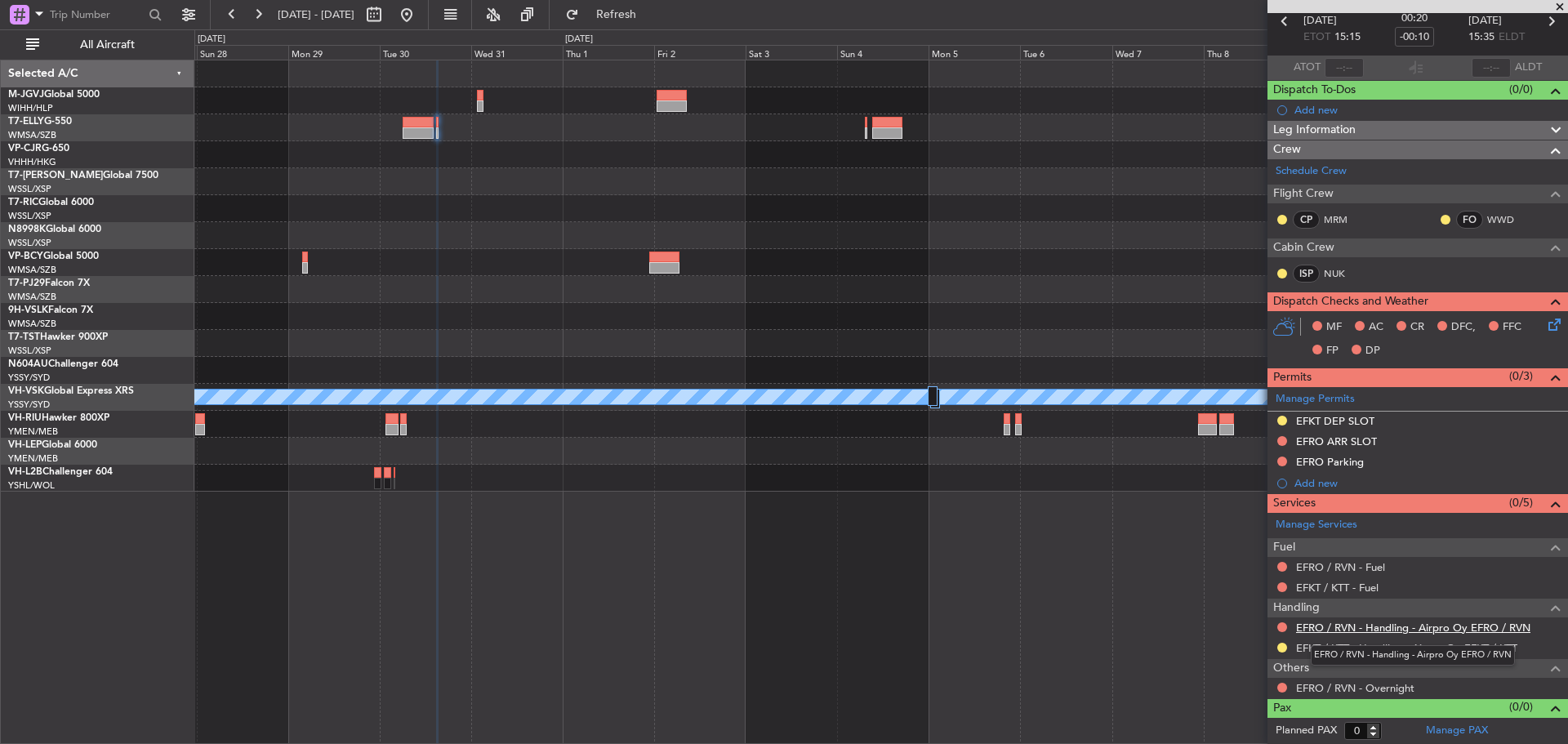
click at [1327, 628] on link "EFRO / RVN - Handling - Airpro Oy EFRO / RVN" at bounding box center [1413, 628] width 234 height 14
click at [650, 14] on span "Refresh" at bounding box center [616, 14] width 69 height 11
click at [1280, 443] on button at bounding box center [1282, 441] width 10 height 10
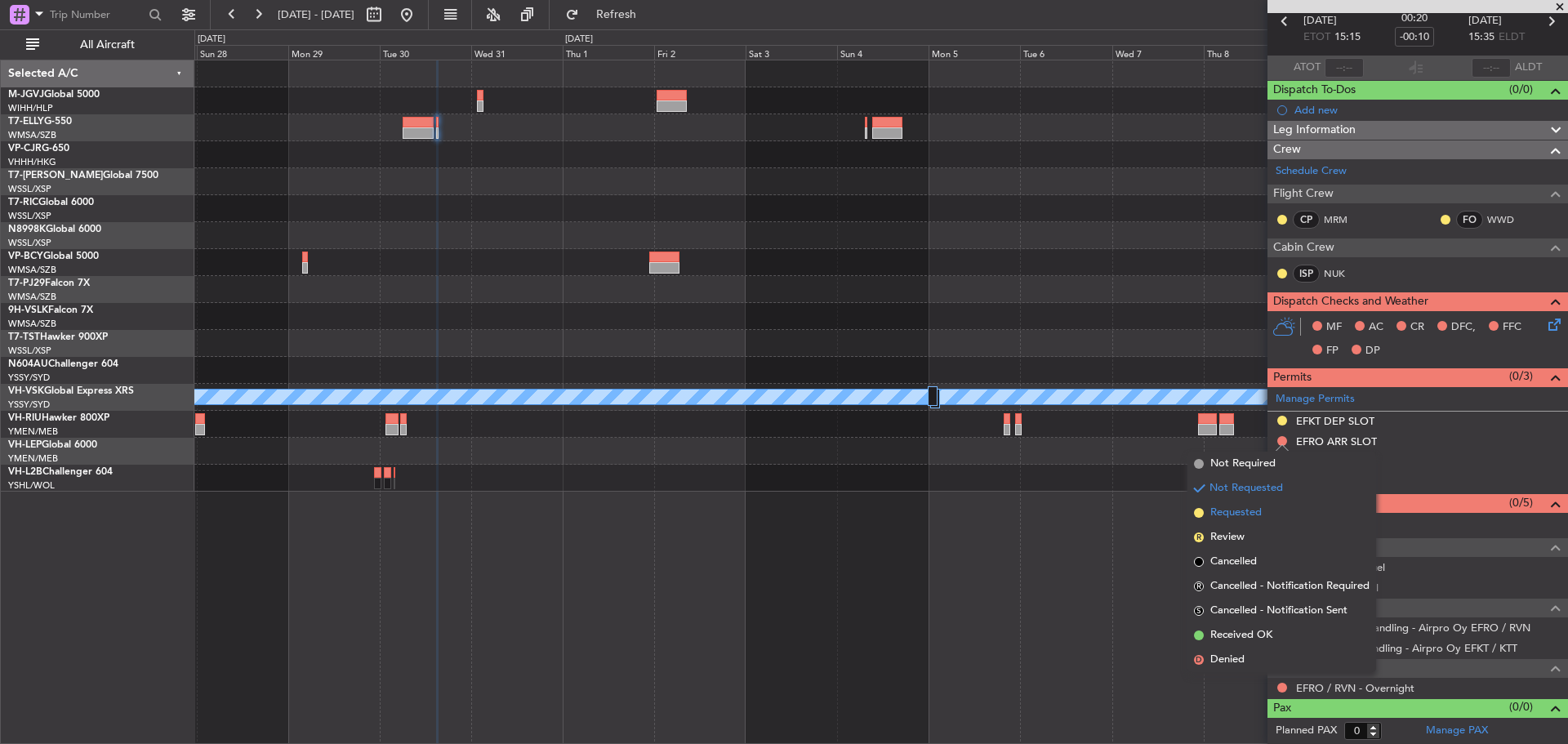
click at [1253, 512] on span "Requested" at bounding box center [1236, 512] width 52 height 16
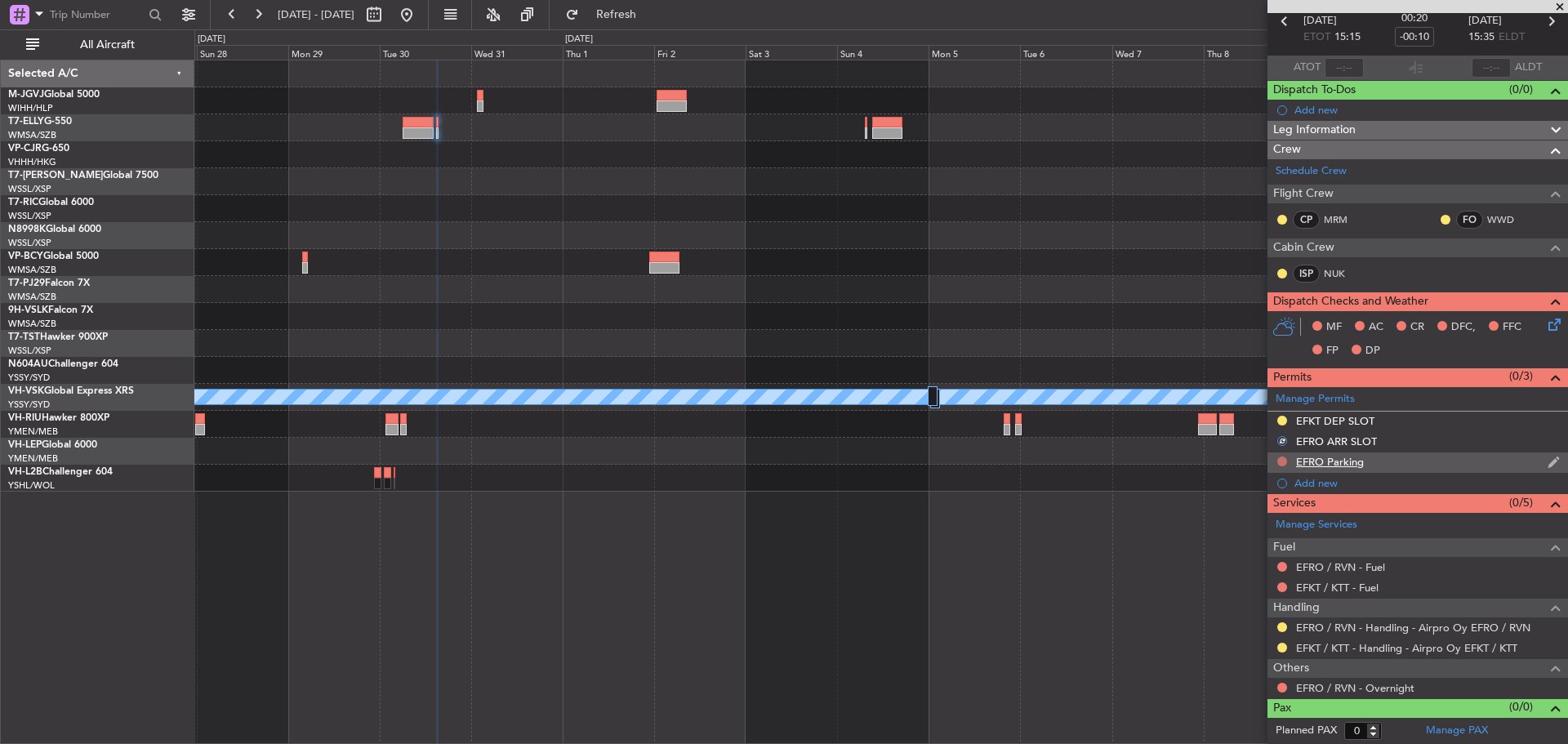
click at [1281, 461] on button at bounding box center [1282, 462] width 10 height 10
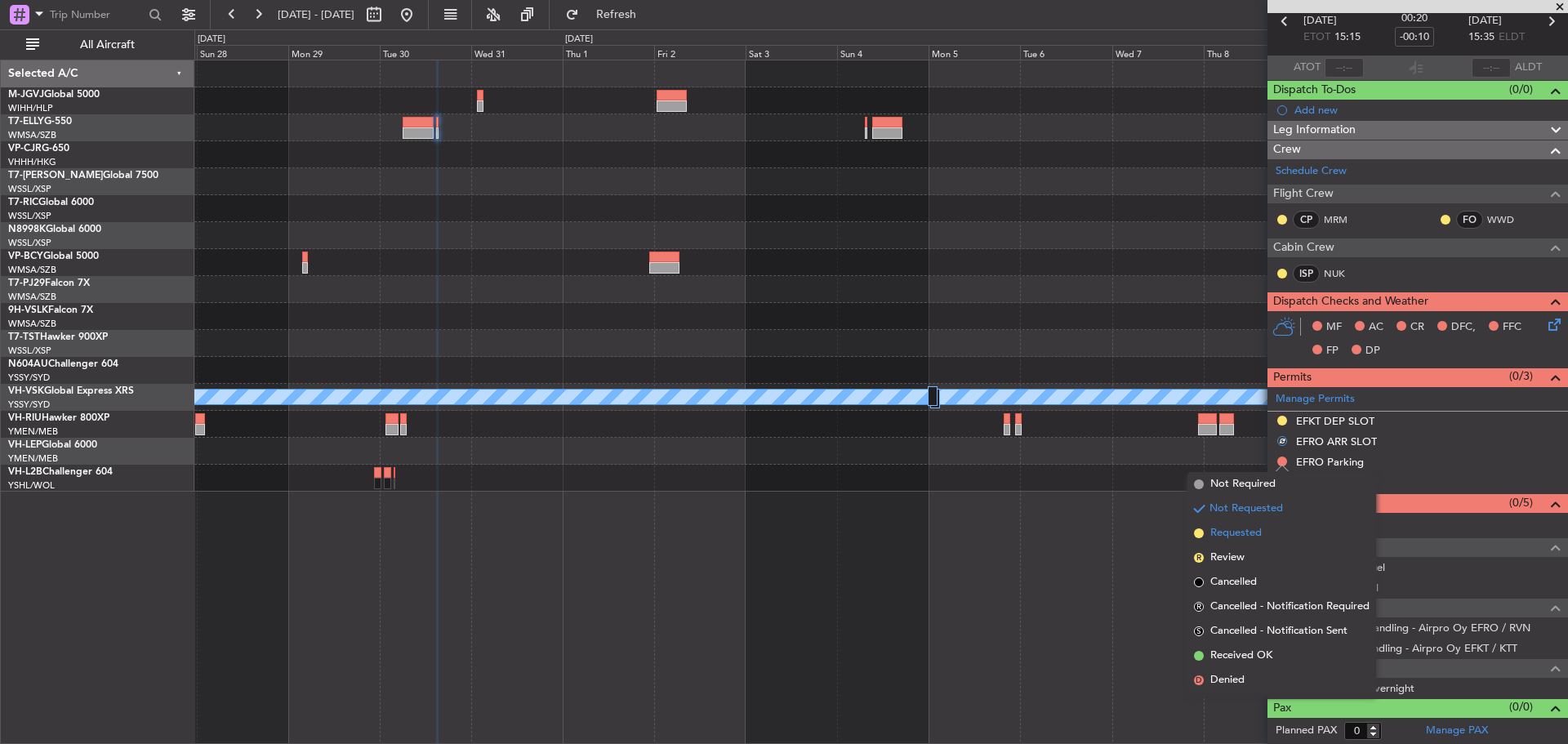
click at [1258, 529] on span "Requested" at bounding box center [1236, 533] width 52 height 16
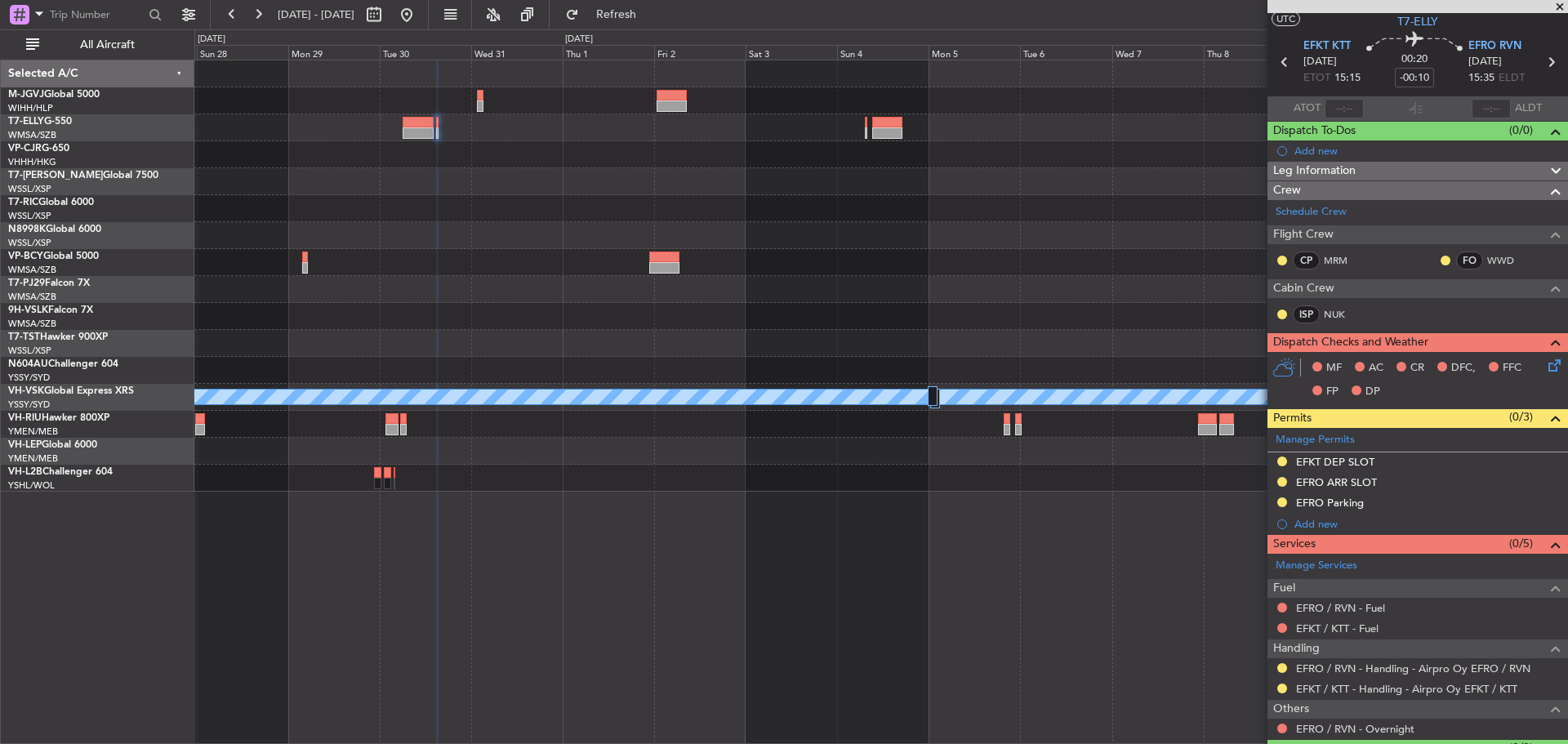
scroll to position [0, 0]
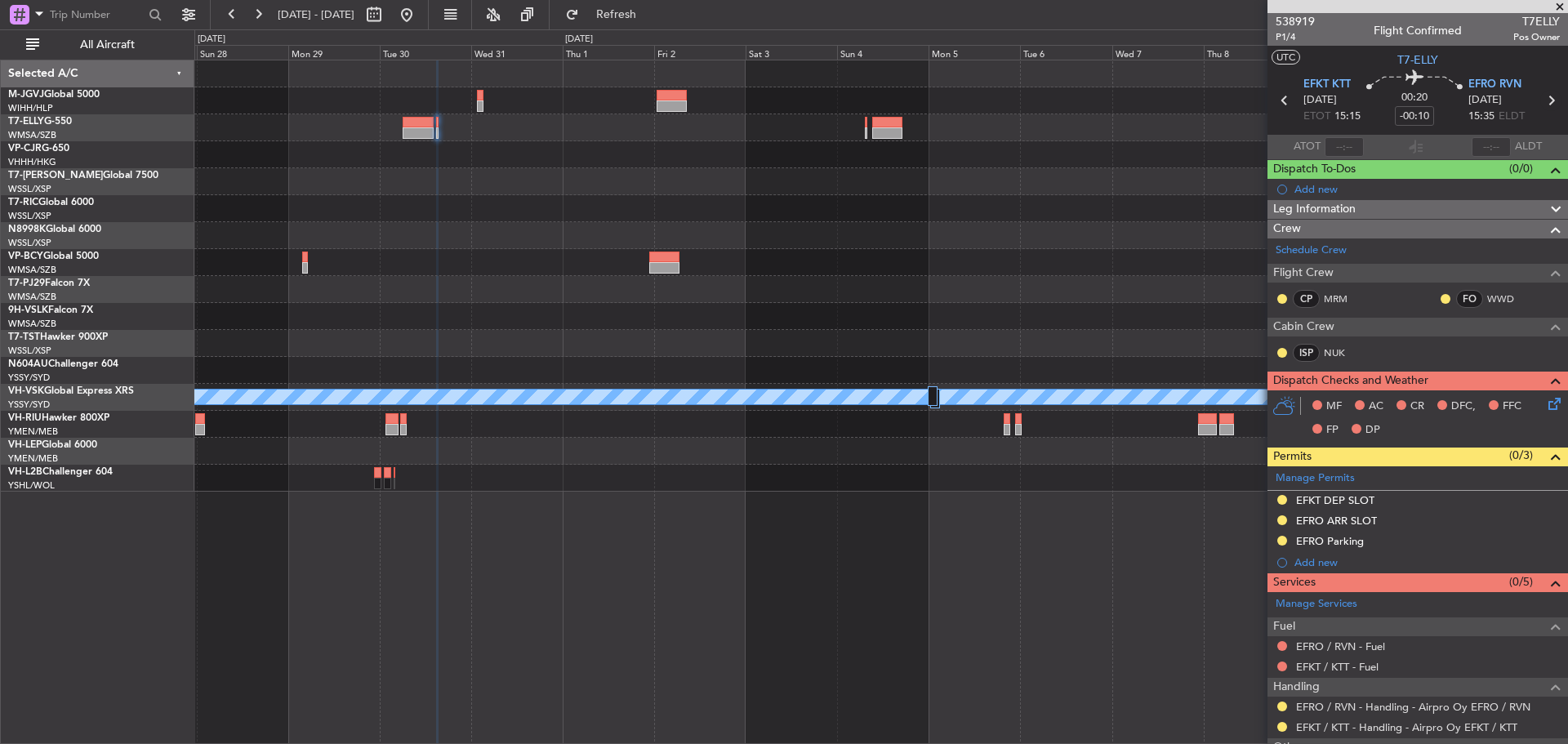
click at [1540, 100] on icon at bounding box center [1550, 100] width 21 height 21
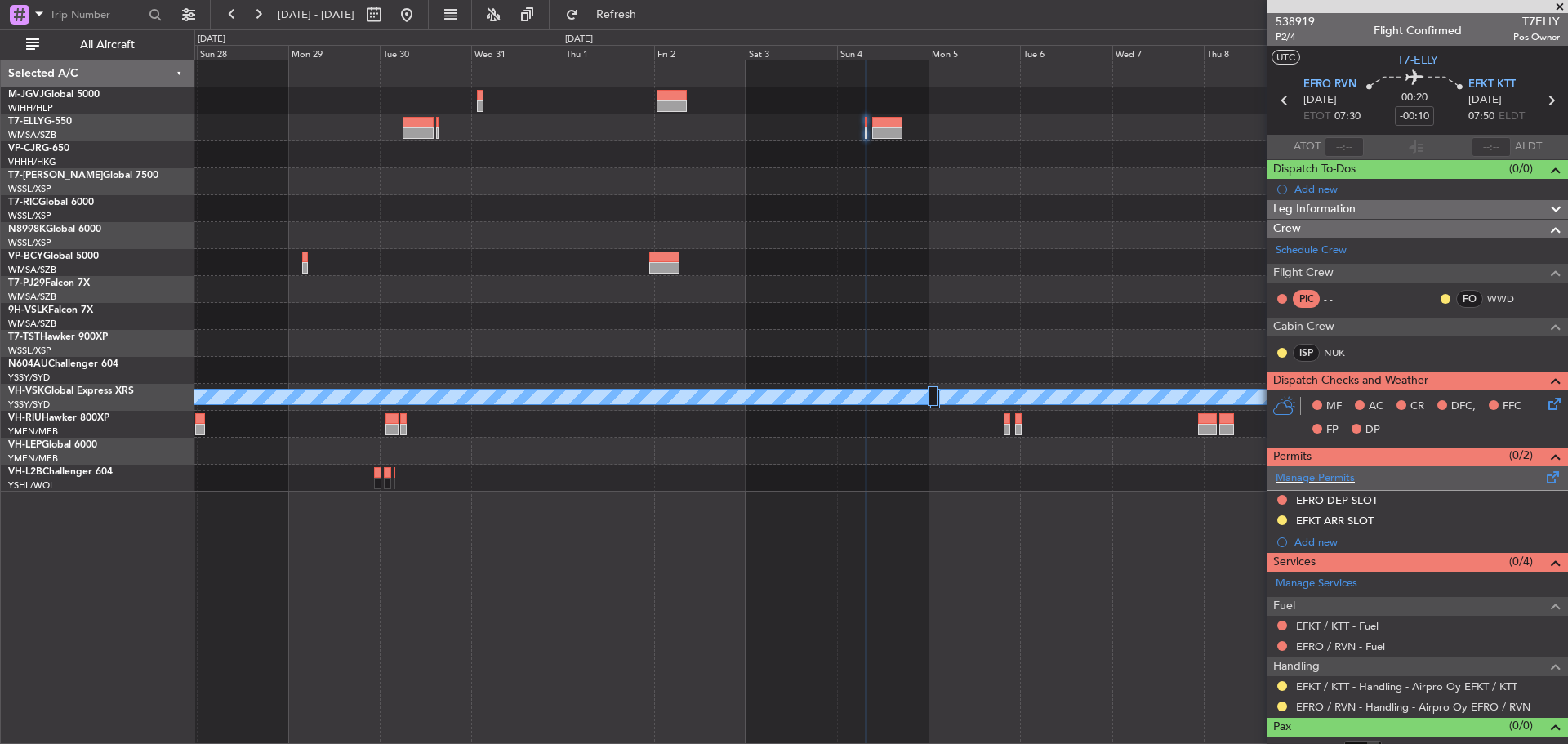
scroll to position [19, 0]
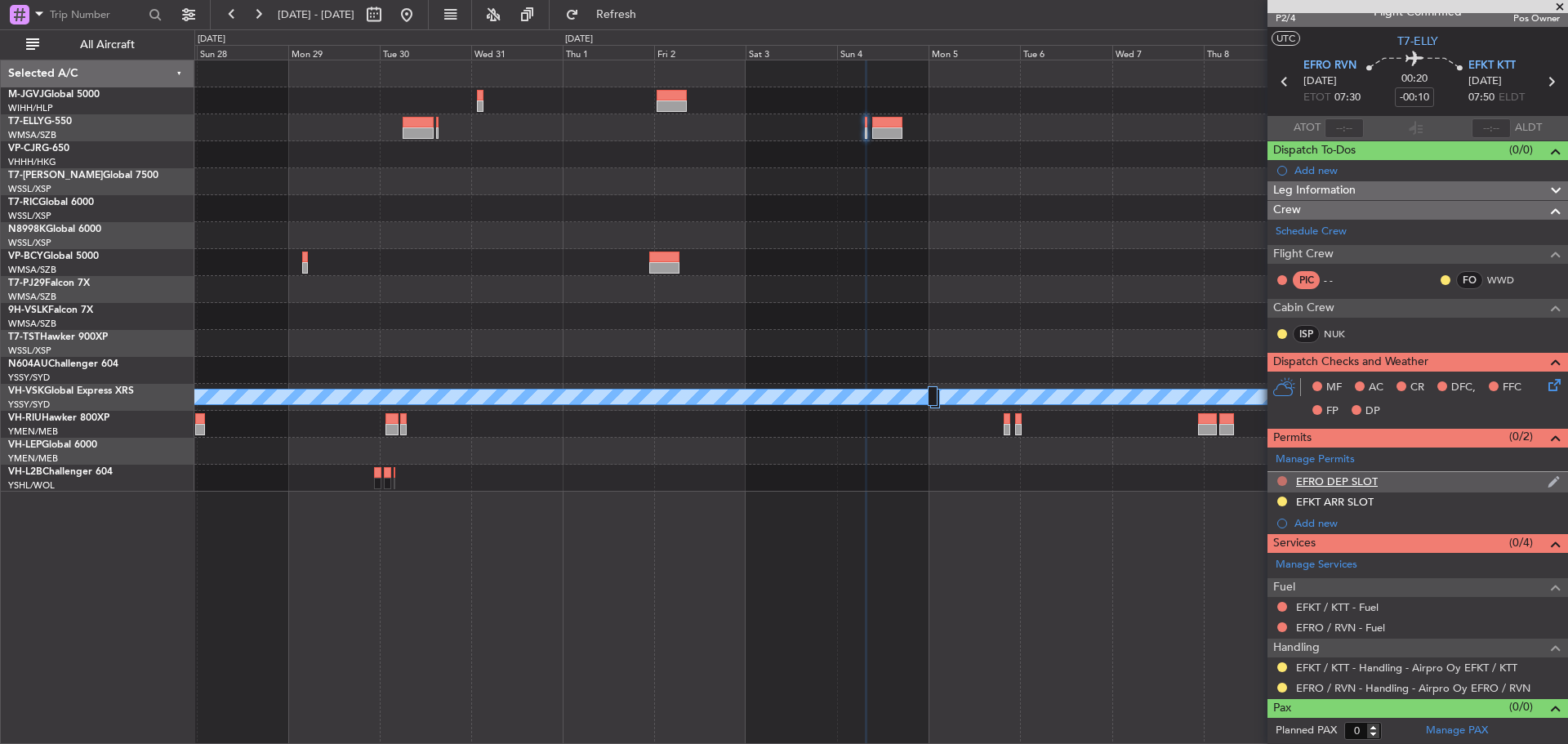
click at [1281, 483] on button at bounding box center [1282, 481] width 10 height 10
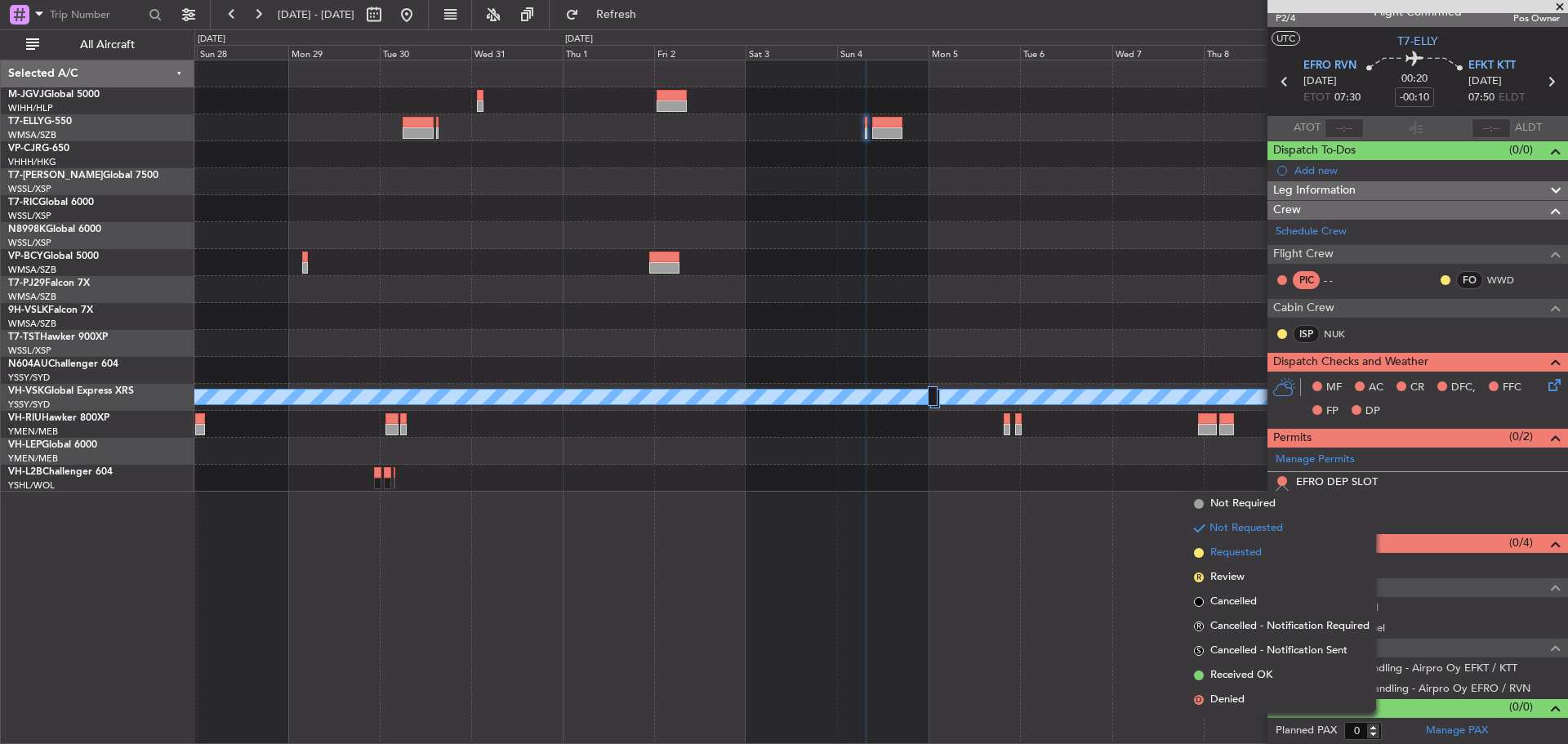
click at [1263, 548] on li "Requested" at bounding box center [1281, 552] width 188 height 25
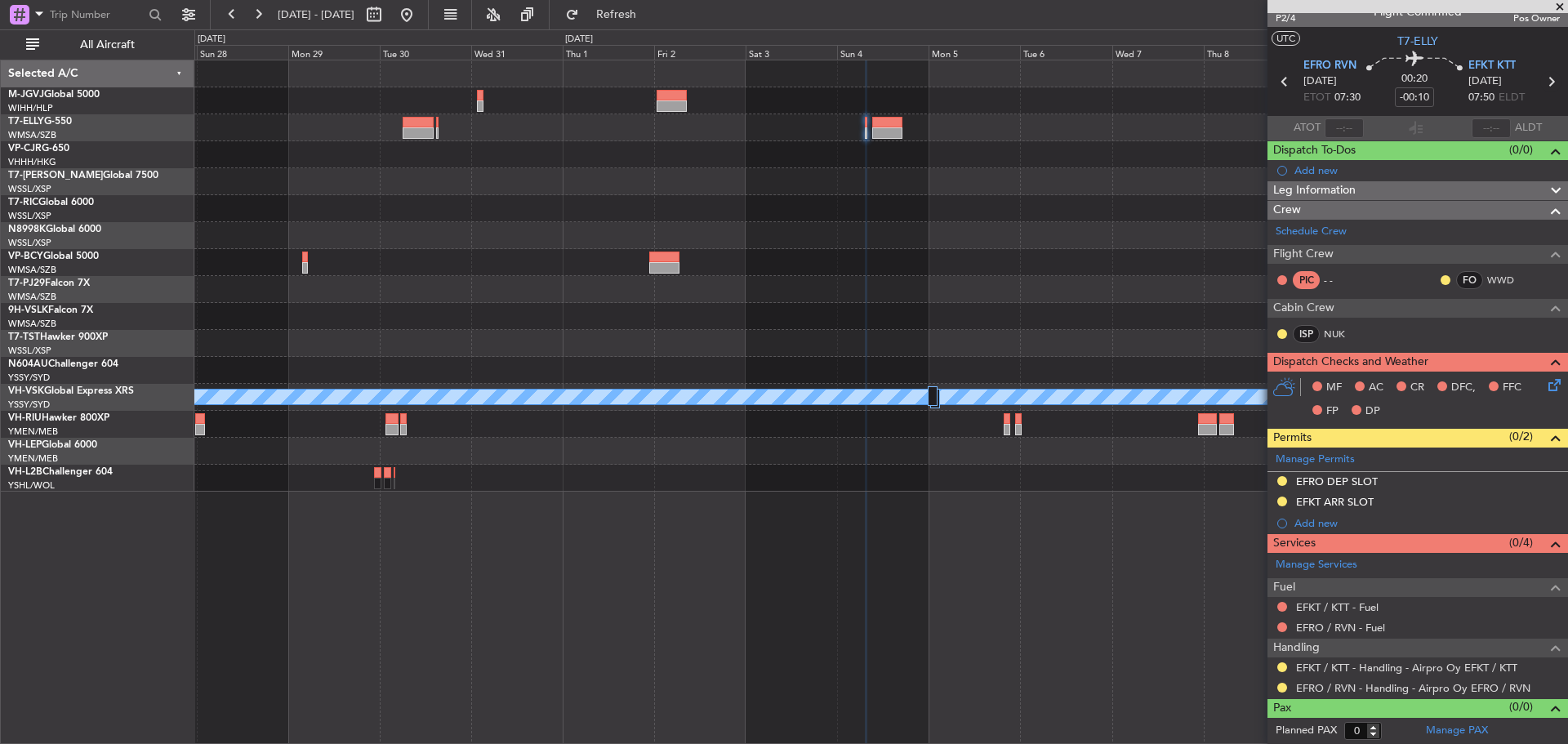
click at [1541, 86] on icon at bounding box center [1550, 81] width 21 height 21
type input "+01:30"
type input "12"
